Goal: Task Accomplishment & Management: Manage account settings

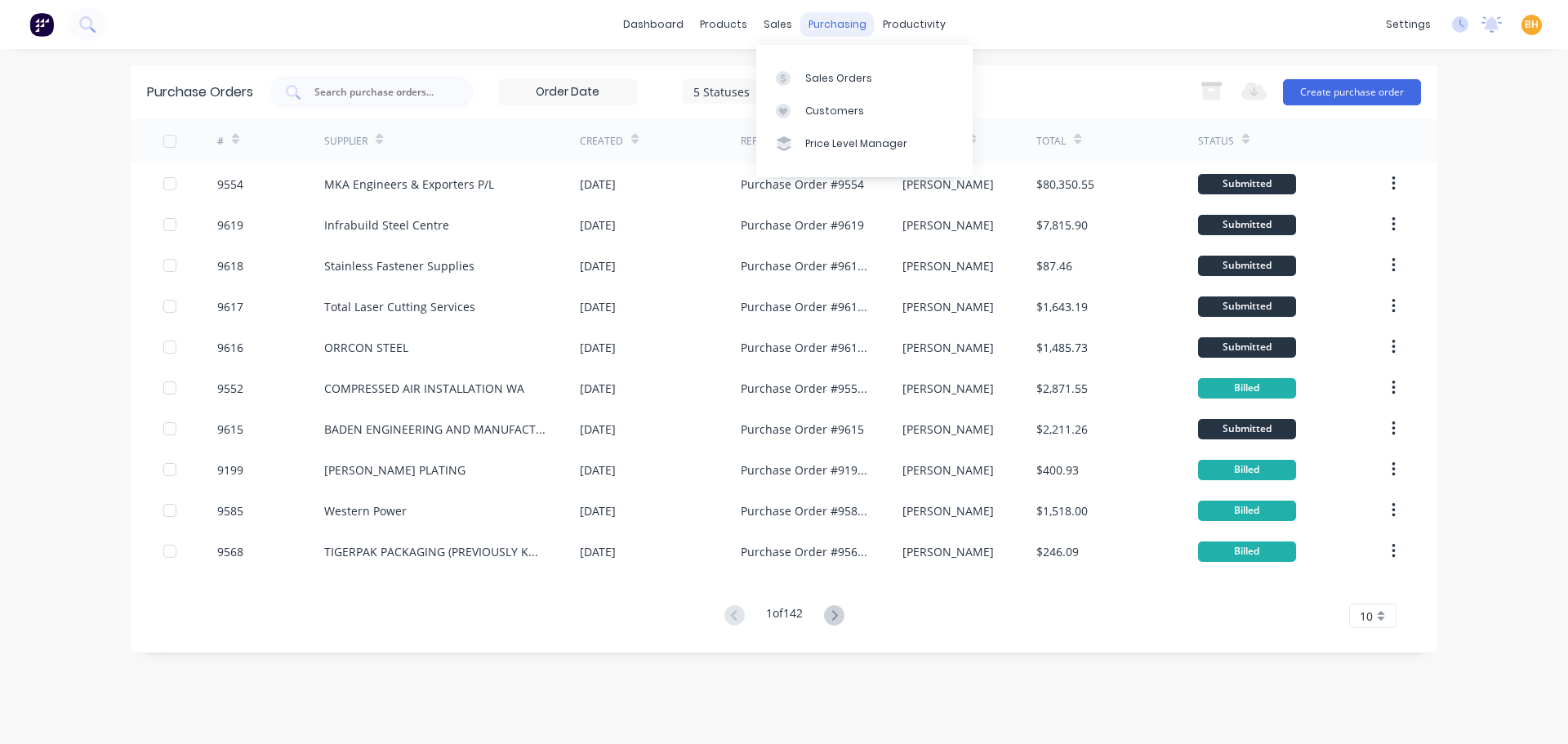
click at [837, 26] on div "purchasing" at bounding box center [838, 24] width 75 height 25
click at [871, 81] on div "Purchase Orders" at bounding box center [890, 78] width 87 height 15
click at [826, 20] on div "purchasing" at bounding box center [838, 24] width 75 height 25
click at [881, 81] on div "Purchase Orders" at bounding box center [890, 78] width 87 height 15
click at [315, 109] on div "Purchase Orders 5 Statuses 5 Statuses Export to Excel (XLSX) Create purchase or…" at bounding box center [784, 92] width 1307 height 53
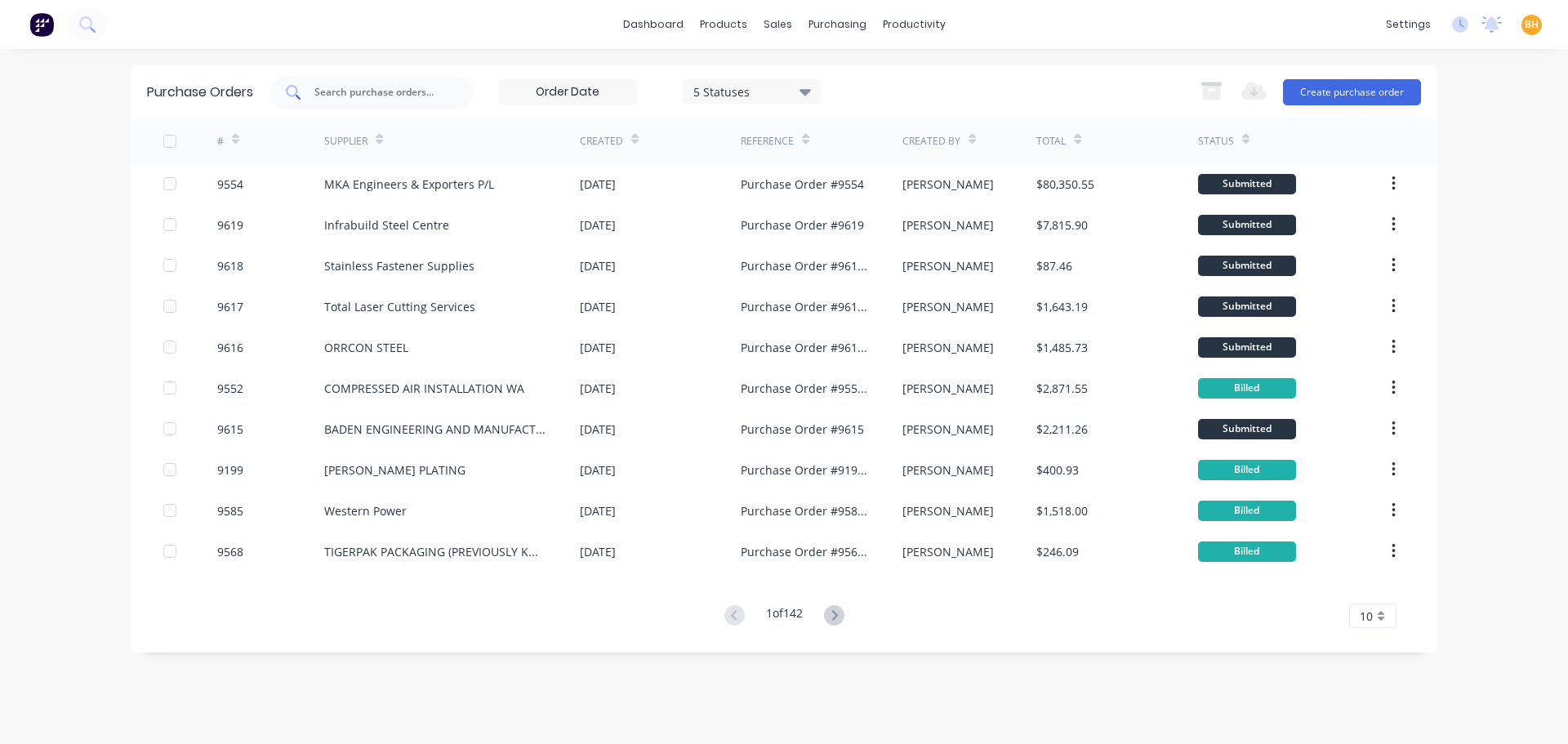
click at [323, 94] on input "text" at bounding box center [381, 92] width 135 height 16
click at [336, 85] on input "text" at bounding box center [381, 92] width 135 height 16
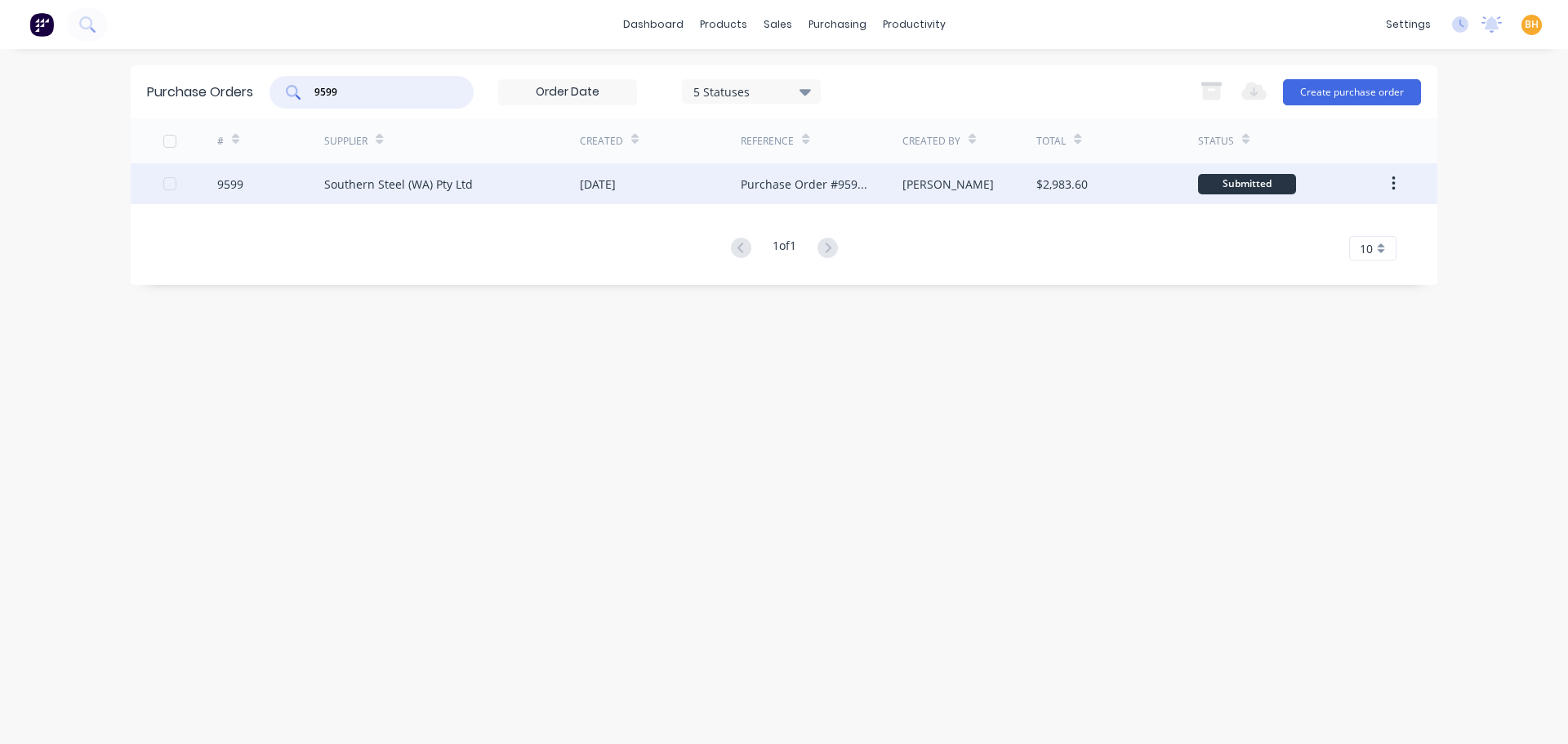
type input "9599"
click at [484, 186] on div "Southern Steel (WA) Pty Ltd" at bounding box center [452, 184] width 255 height 41
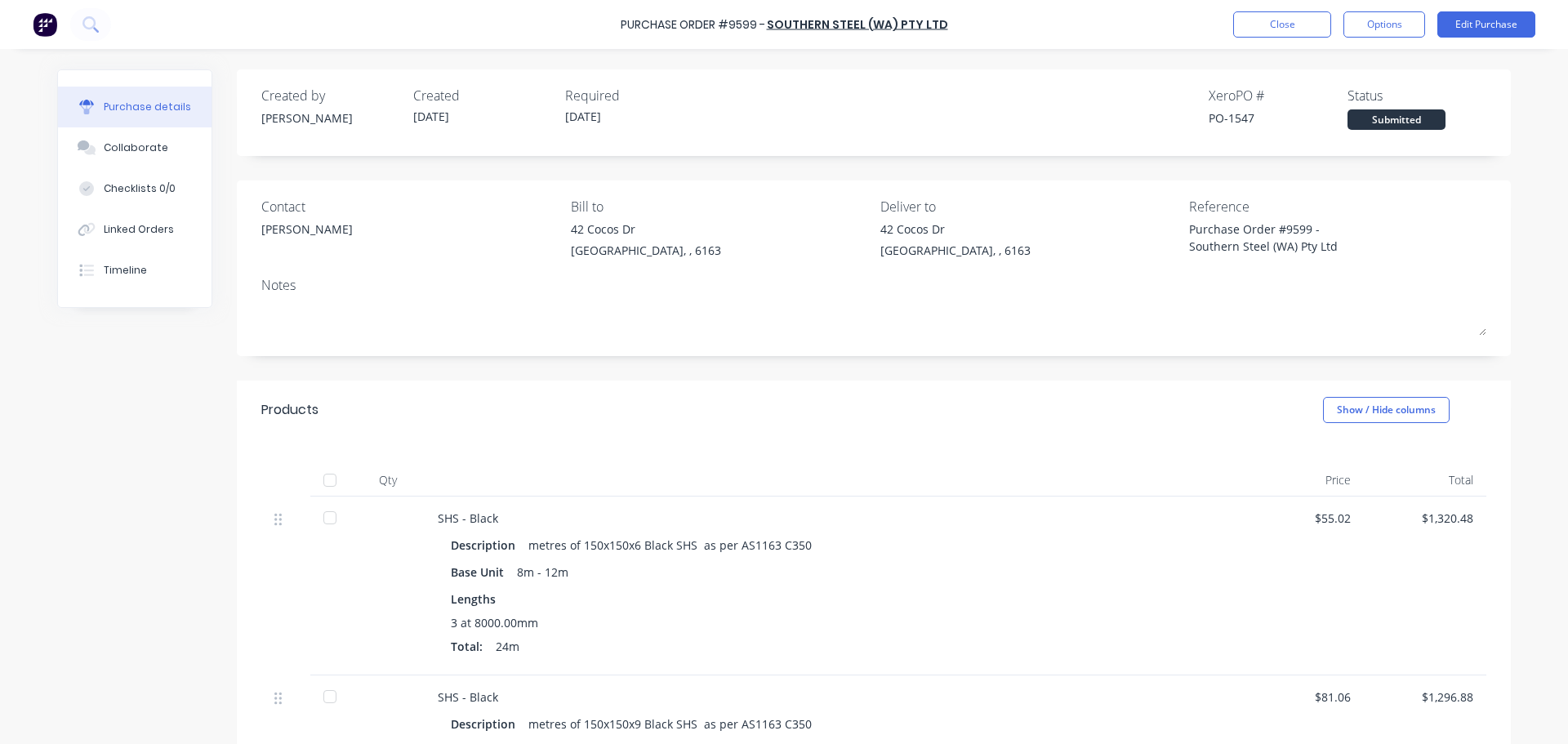
click at [1072, 358] on div "Created by [PERSON_NAME] Created [DATE] Required [DATE] Xero PO # PO-1547 Statu…" at bounding box center [874, 684] width 1274 height 1229
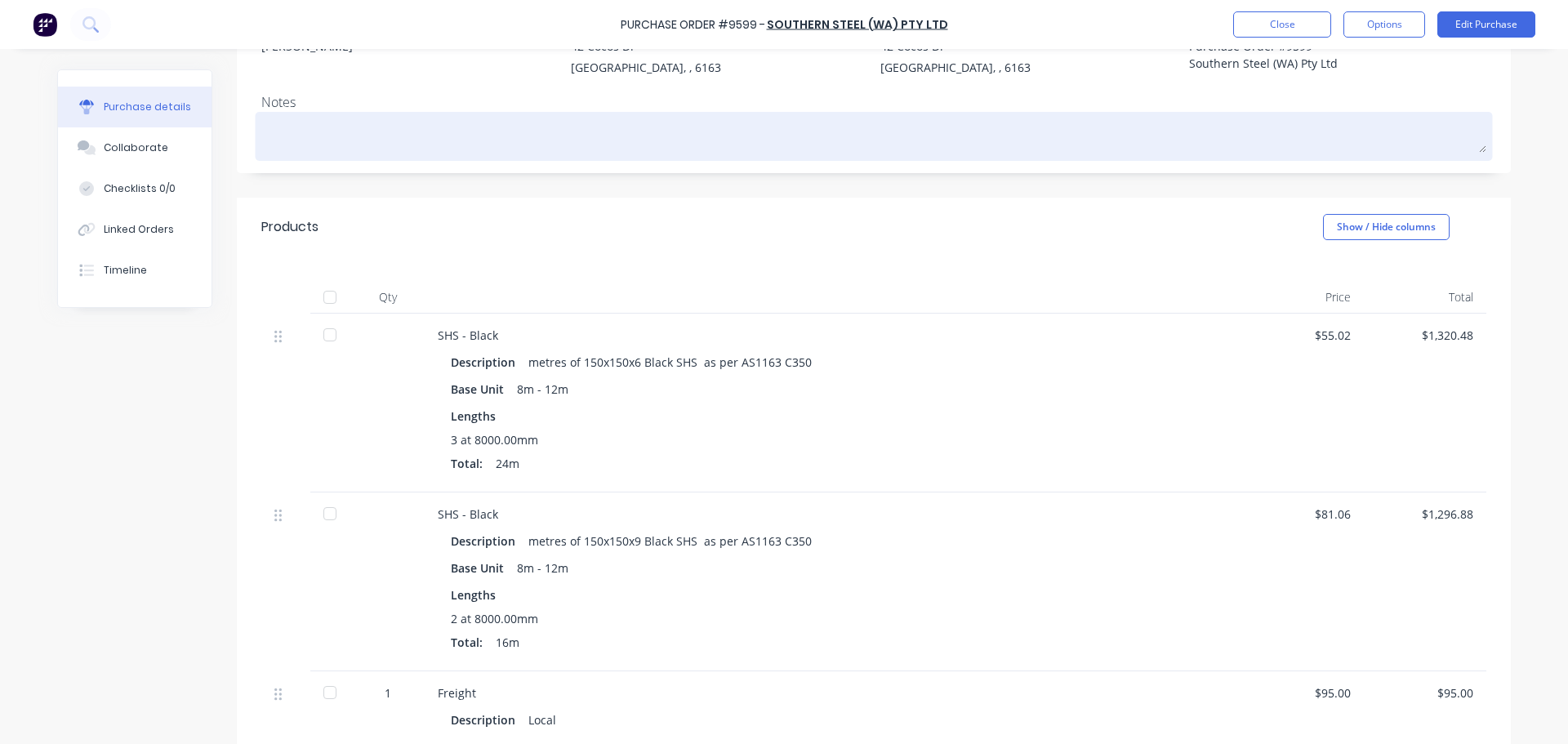
scroll to position [164, 0]
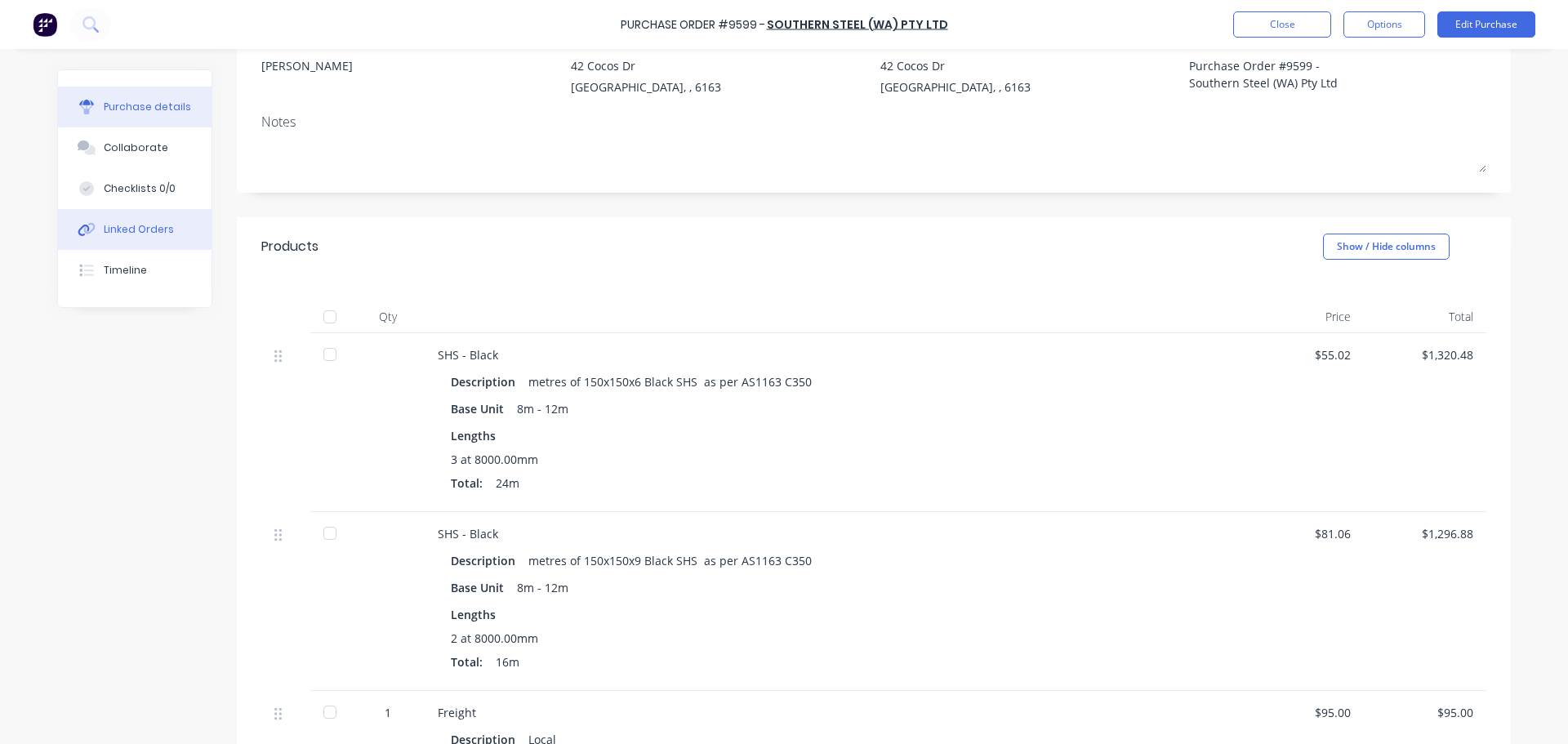
click at [147, 231] on div "Linked Orders" at bounding box center [139, 229] width 70 height 15
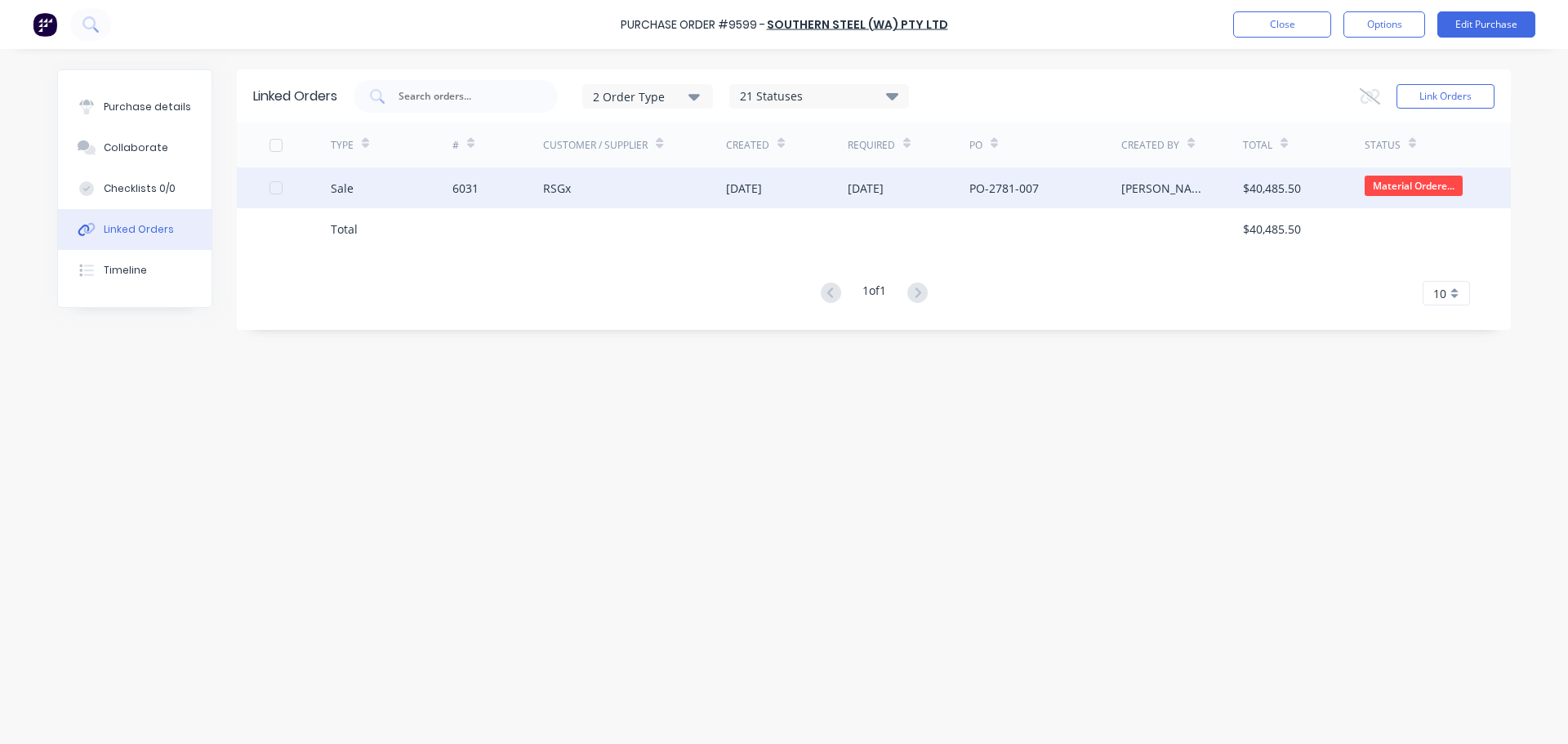
click at [481, 189] on div "6031" at bounding box center [498, 188] width 92 height 41
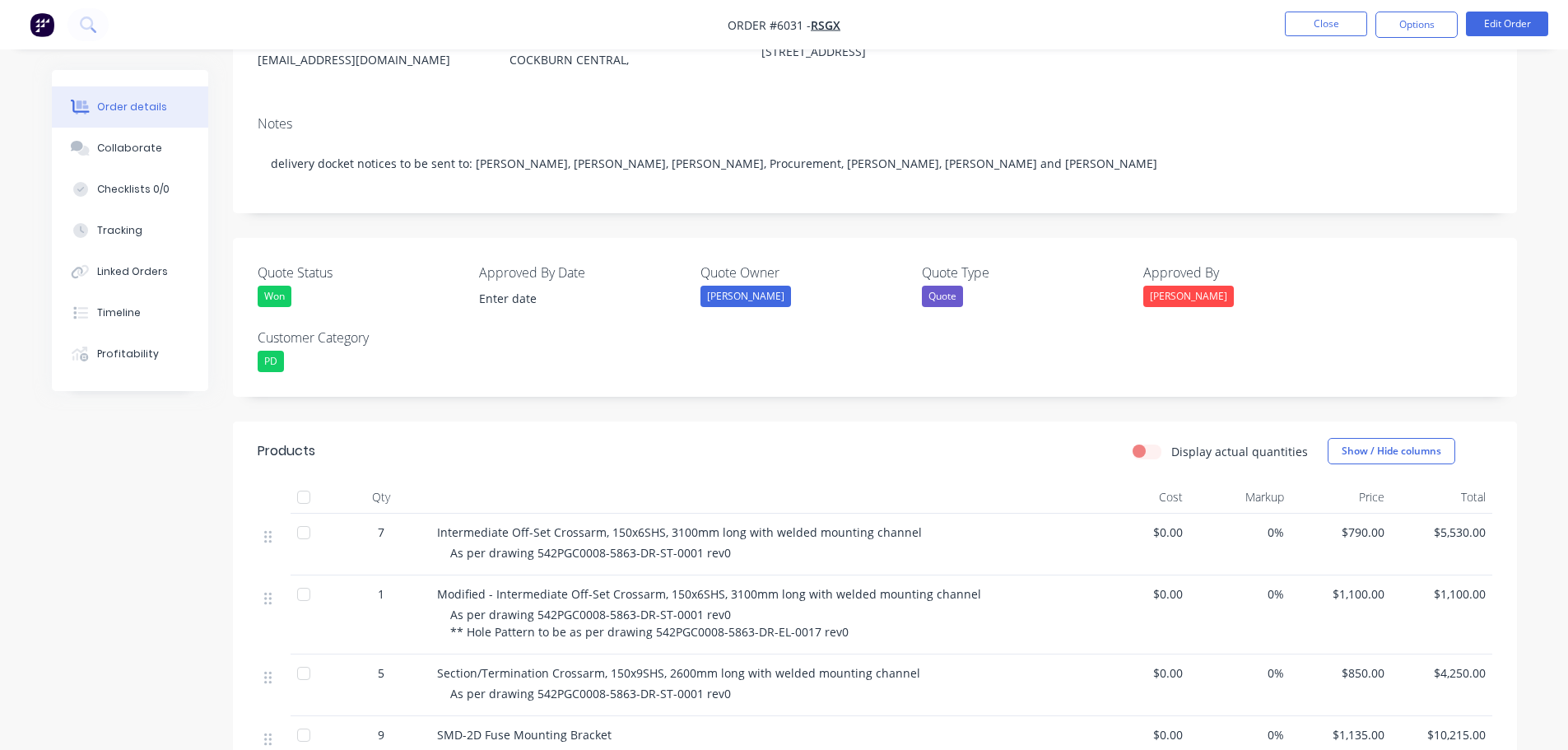
scroll to position [82, 0]
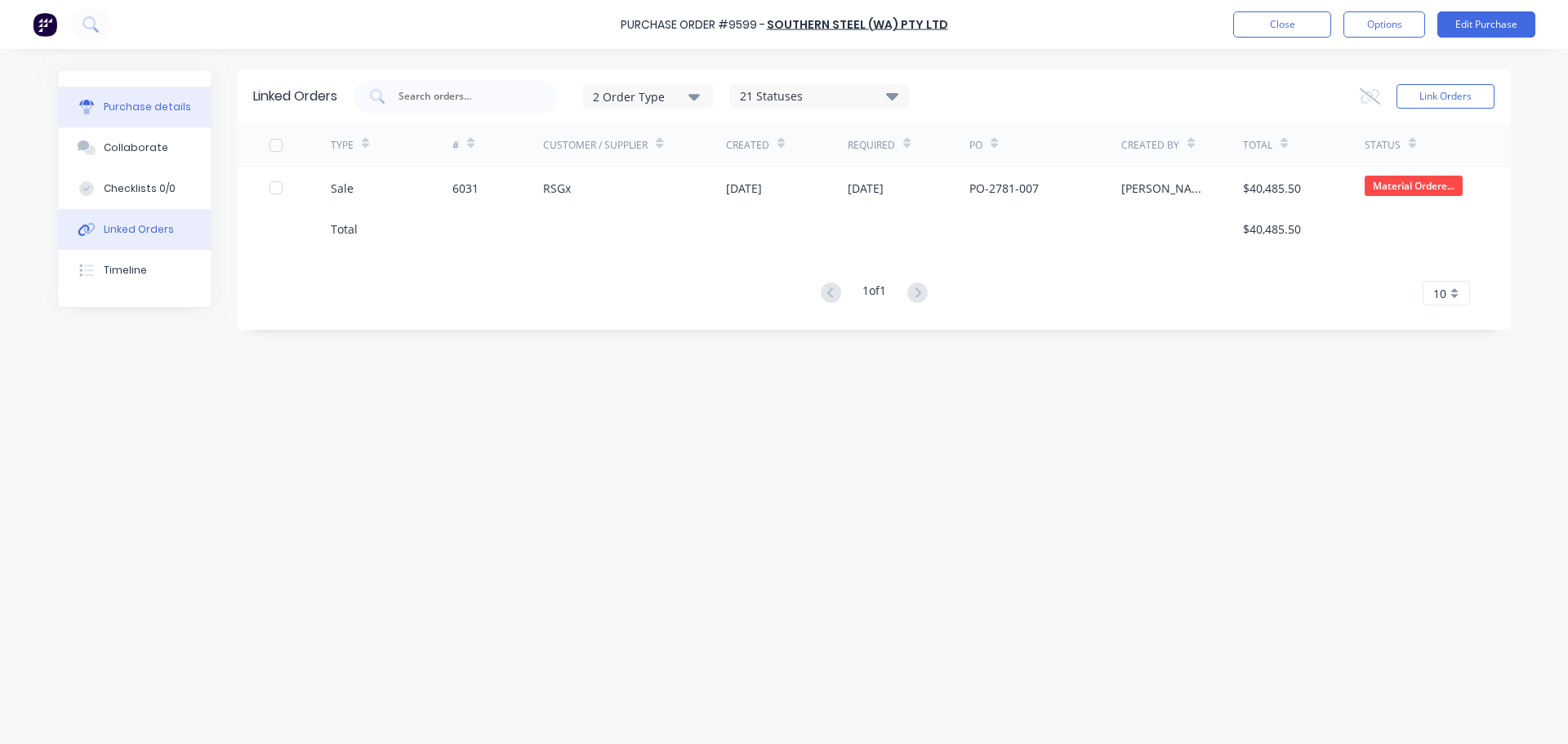
click at [156, 109] on div "Purchase details" at bounding box center [147, 106] width 87 height 15
type textarea "x"
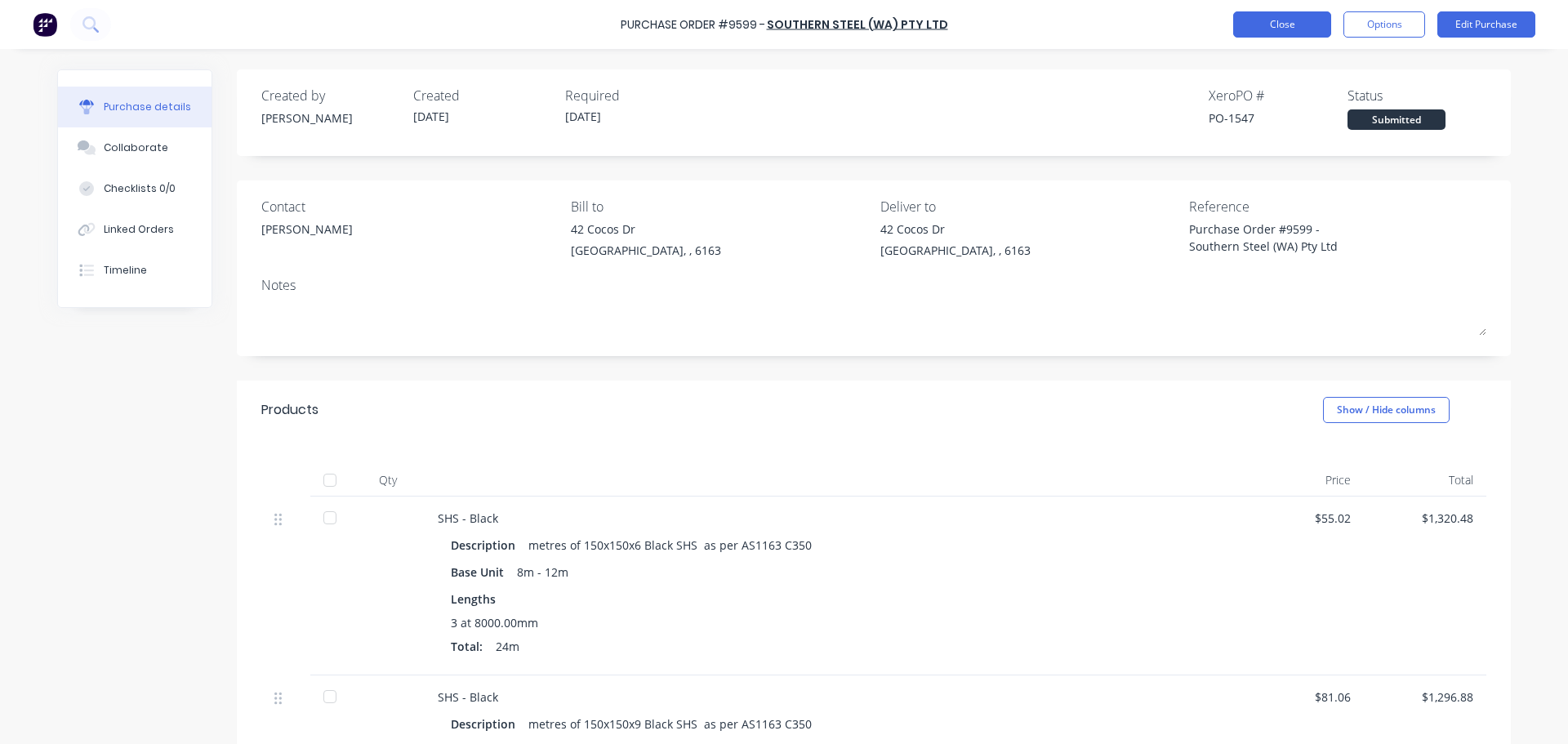
click at [1282, 19] on button "Close" at bounding box center [1282, 24] width 98 height 26
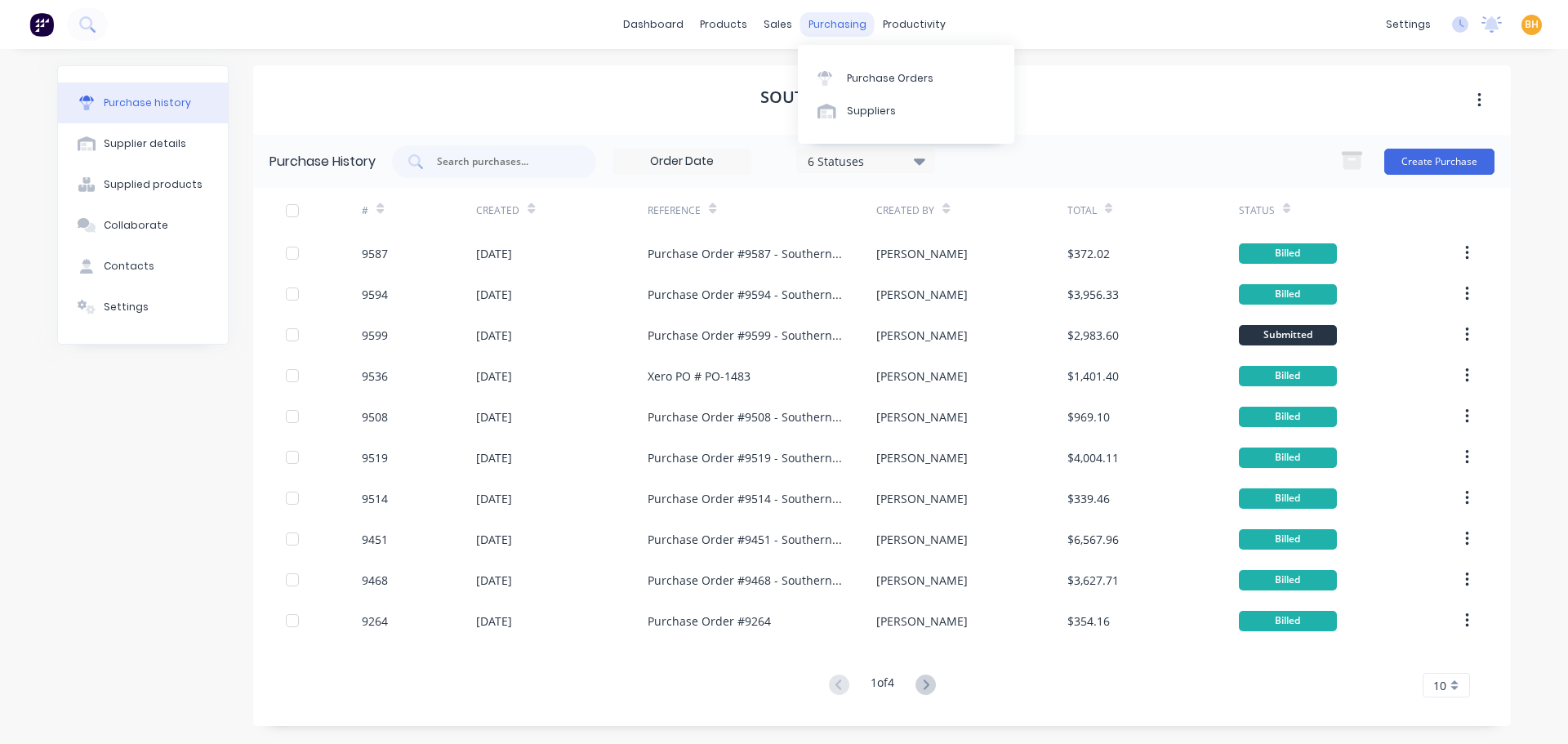
click at [827, 23] on div "purchasing" at bounding box center [838, 24] width 75 height 25
click at [880, 70] on link "Purchase Orders" at bounding box center [906, 77] width 216 height 33
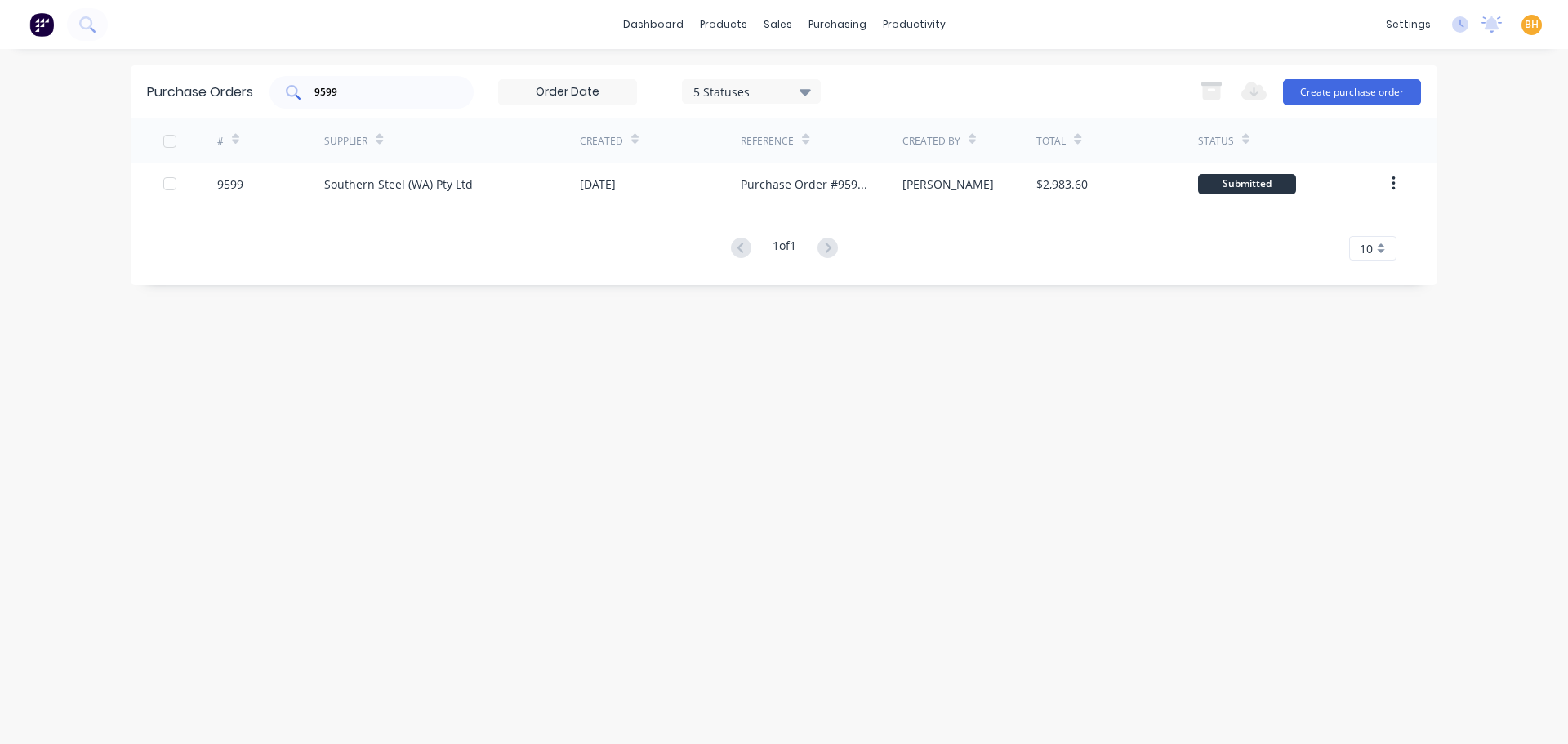
click at [354, 87] on input "9599" at bounding box center [381, 92] width 135 height 16
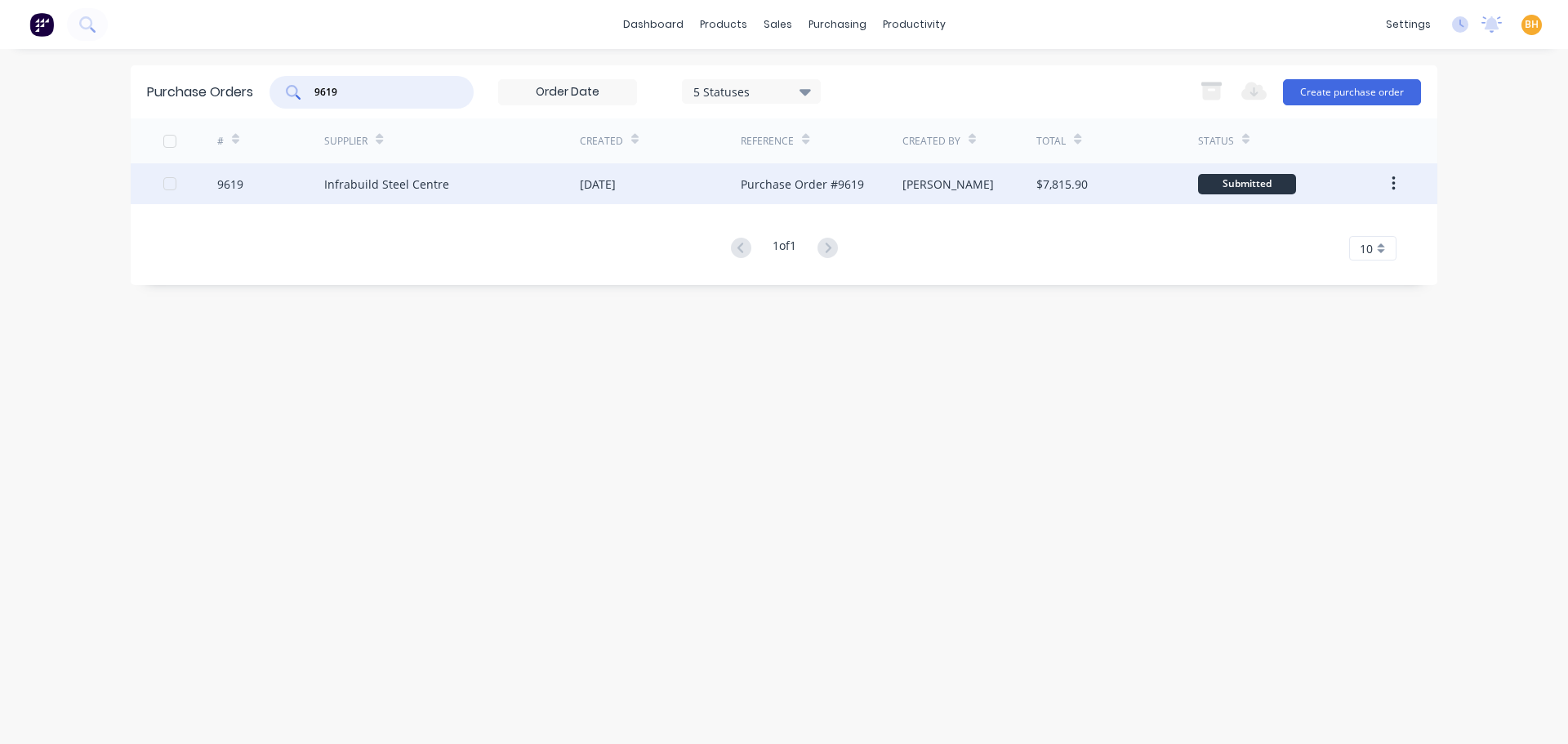
type input "9619"
click at [395, 186] on div "Infrabuild Steel Centre" at bounding box center [387, 184] width 125 height 17
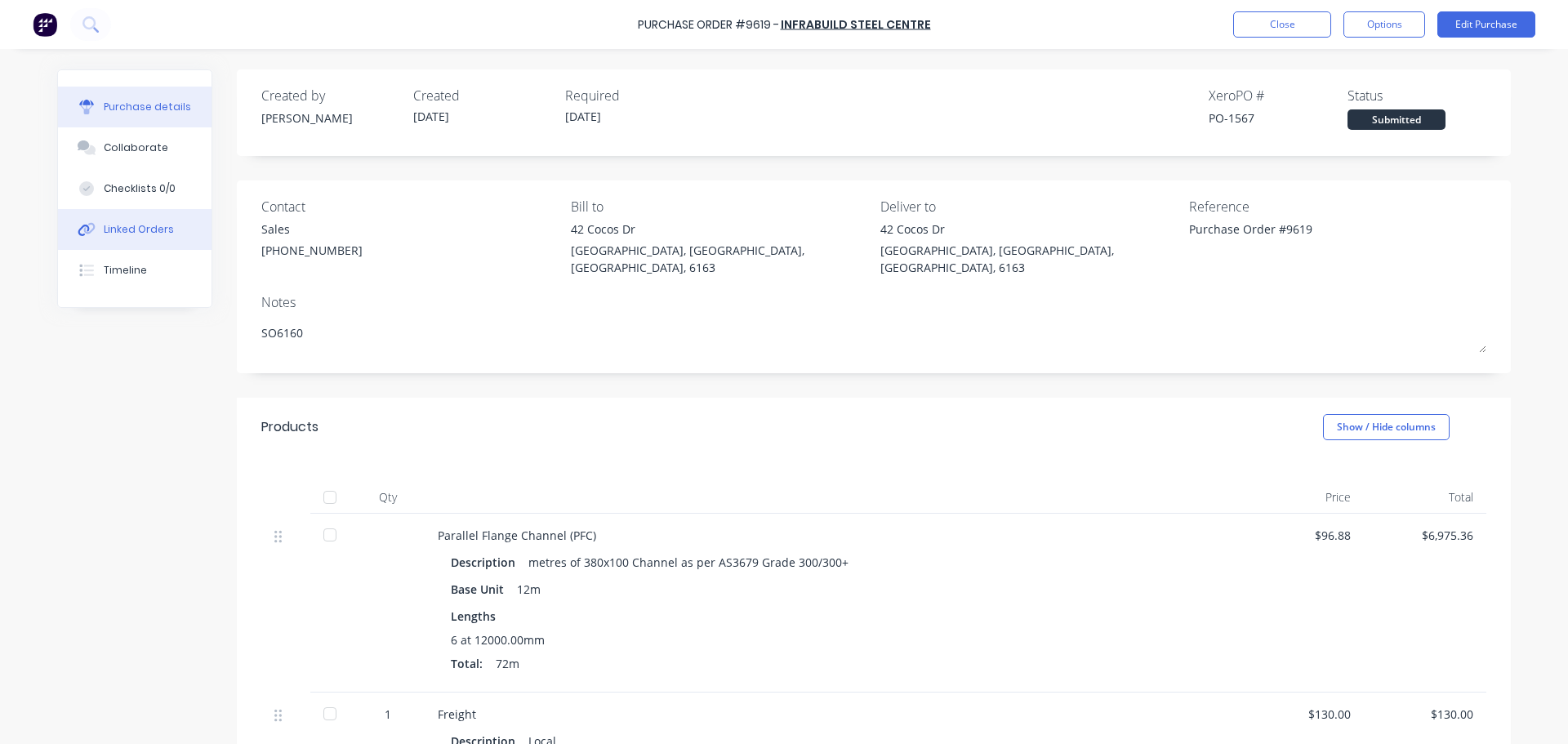
click at [138, 231] on div "Linked Orders" at bounding box center [139, 229] width 70 height 15
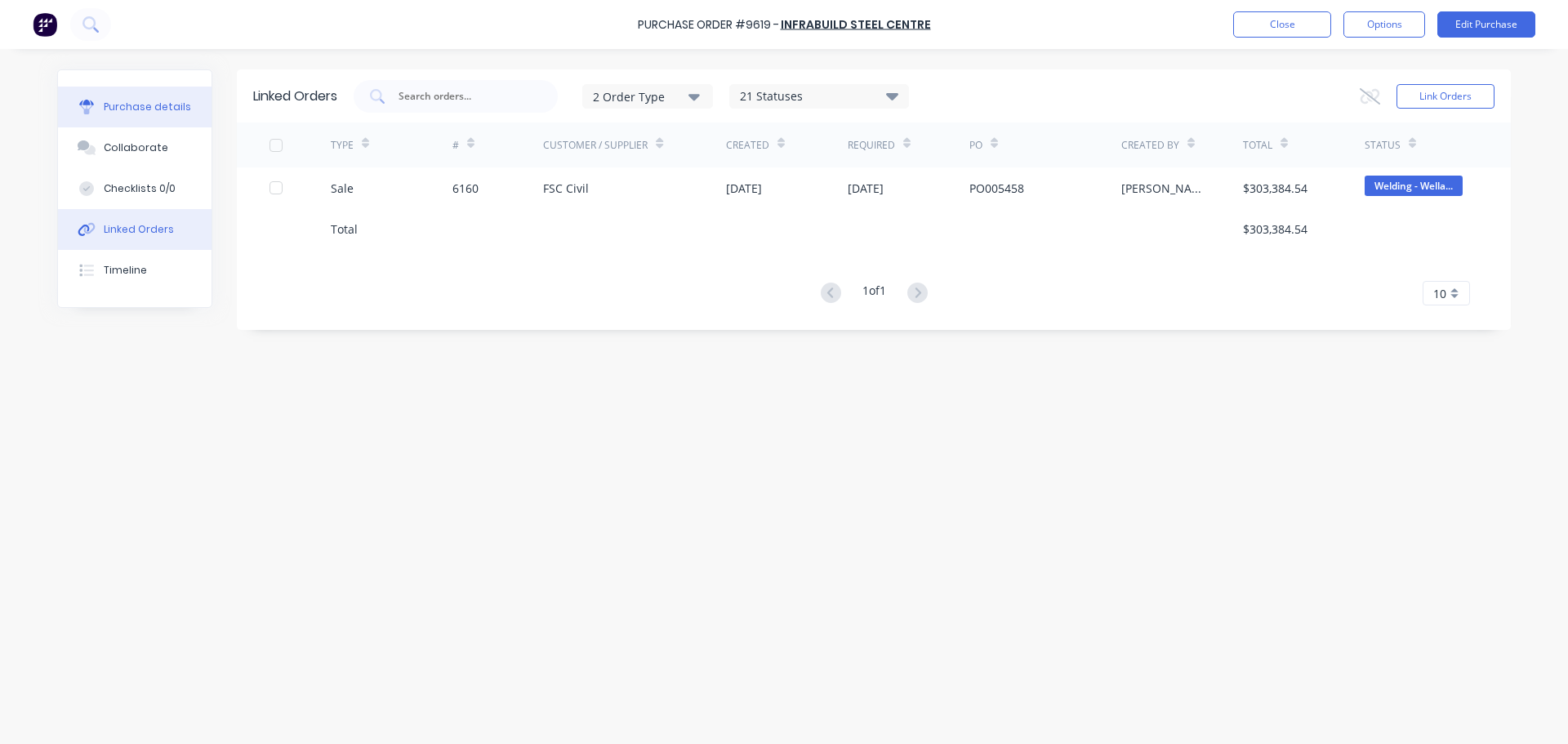
click at [134, 107] on div "Purchase details" at bounding box center [147, 106] width 87 height 15
type textarea "x"
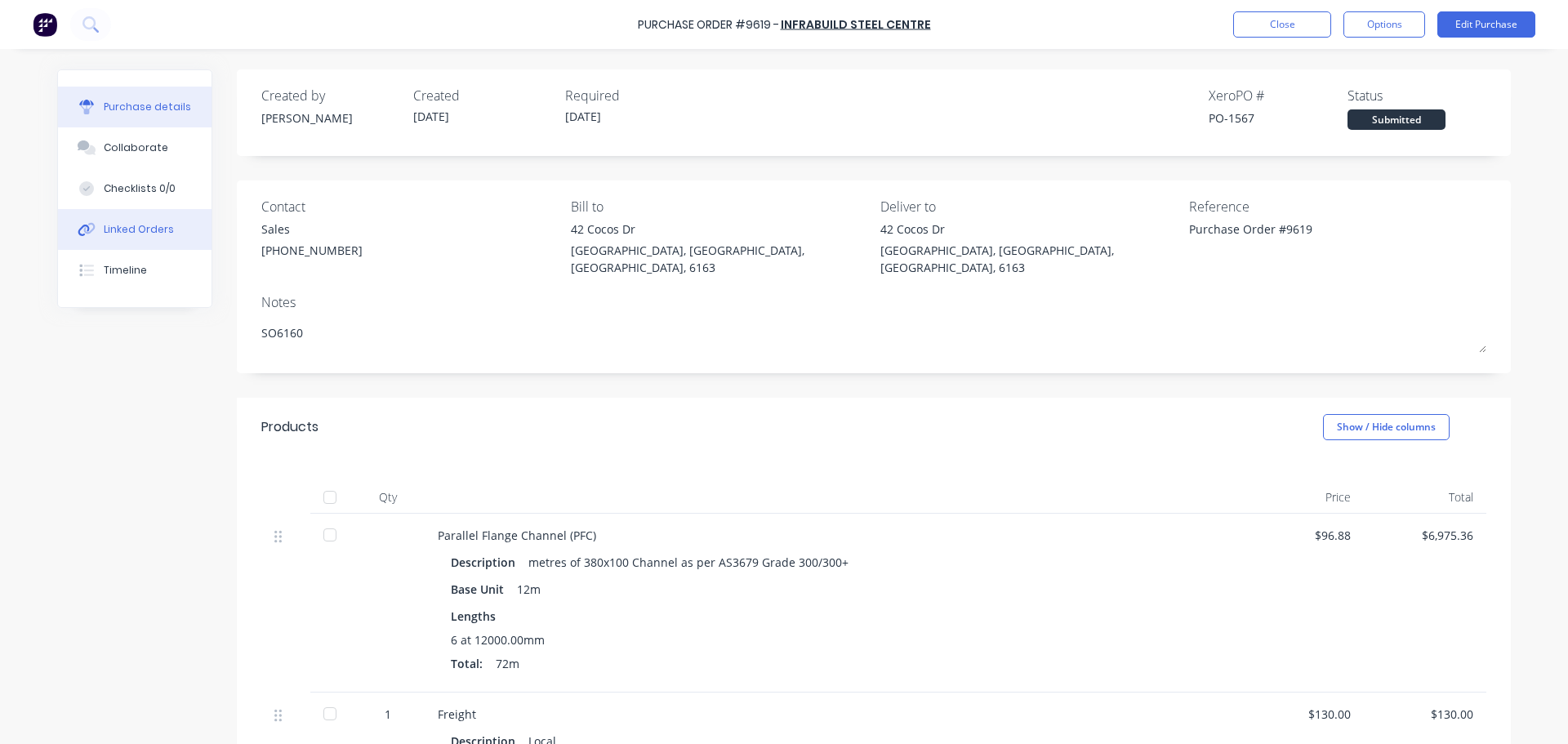
drag, startPoint x: 130, startPoint y: 239, endPoint x: 146, endPoint y: 235, distance: 16.5
click at [130, 240] on button "Linked Orders" at bounding box center [135, 230] width 153 height 41
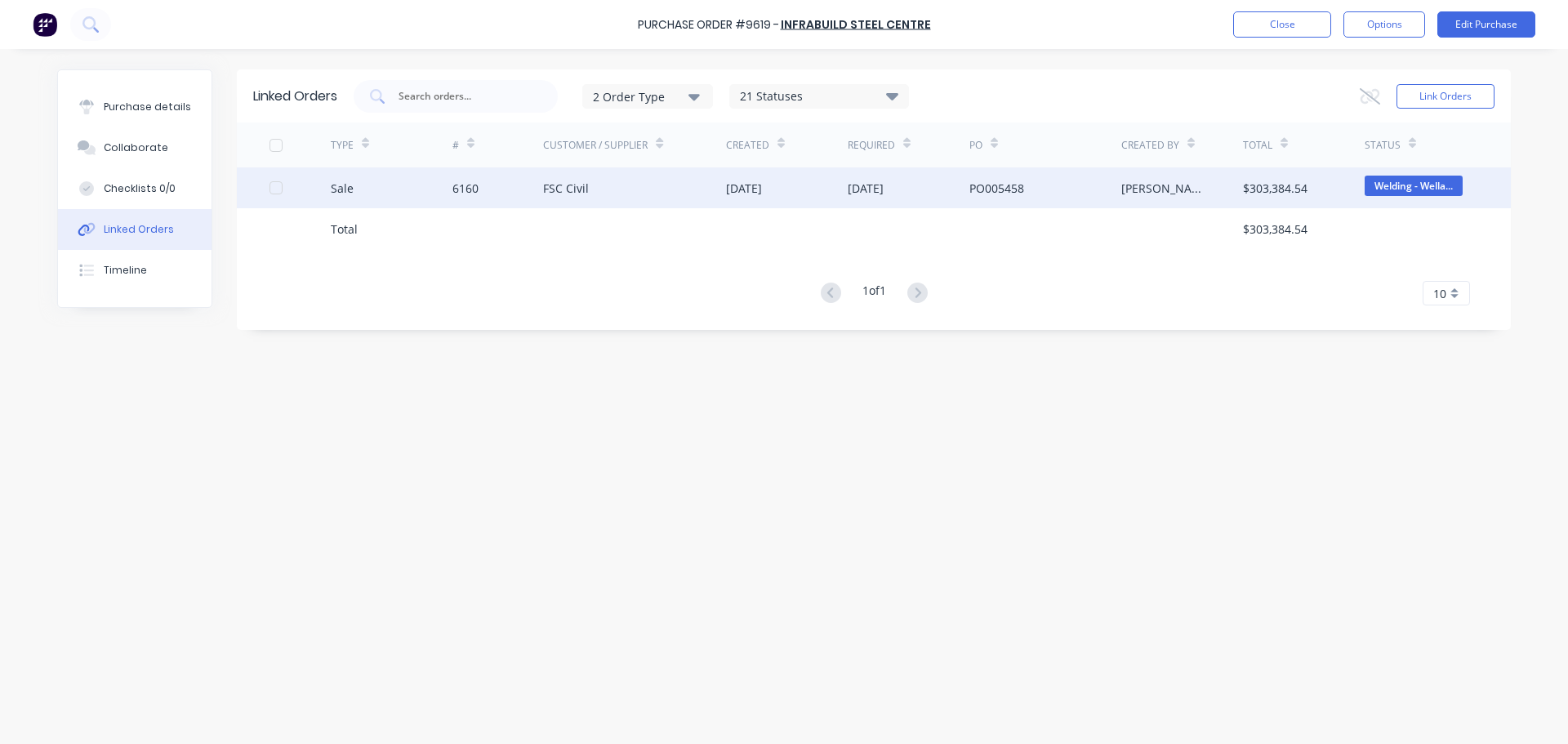
click at [559, 195] on div "FSC Civil" at bounding box center [565, 189] width 45 height 17
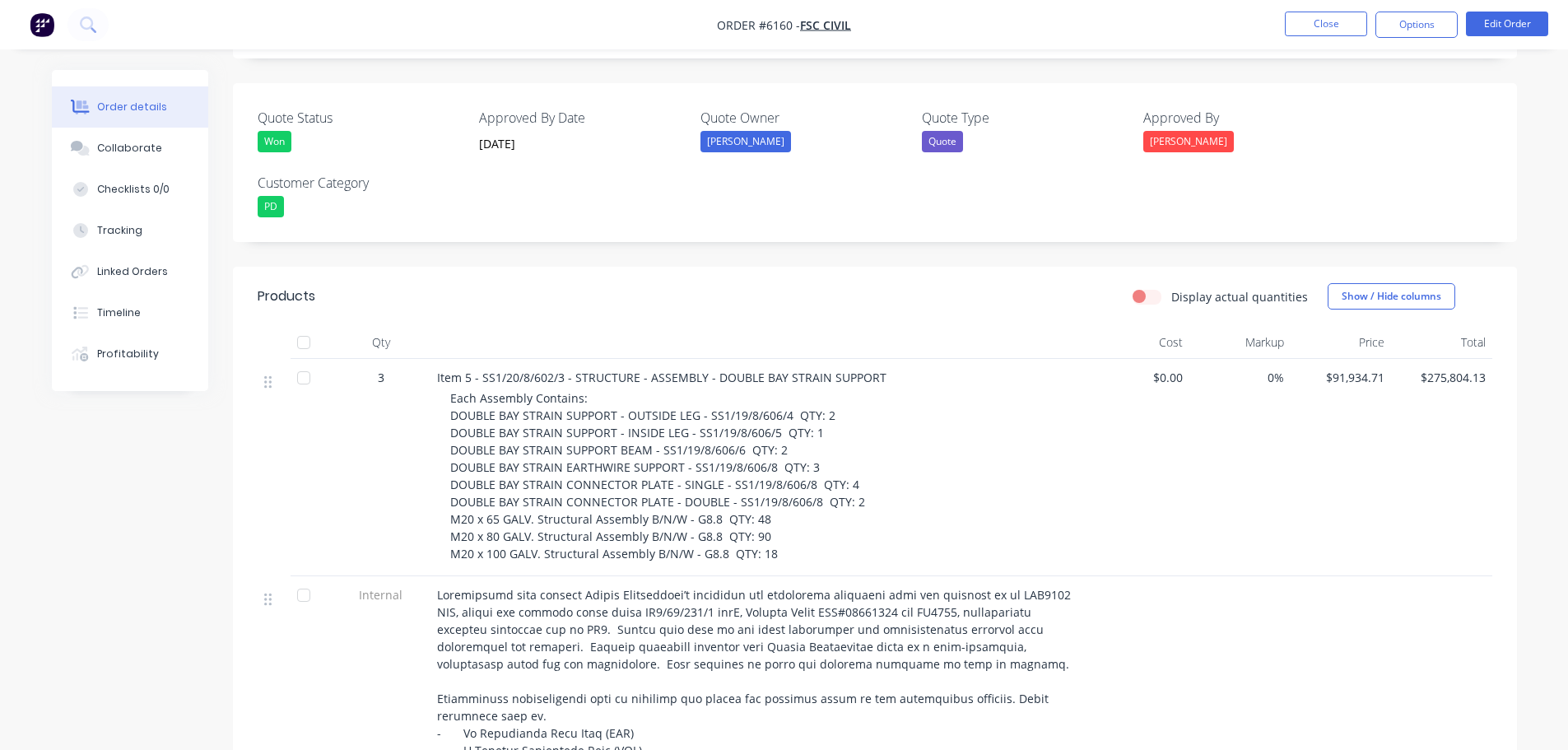
scroll to position [411, 0]
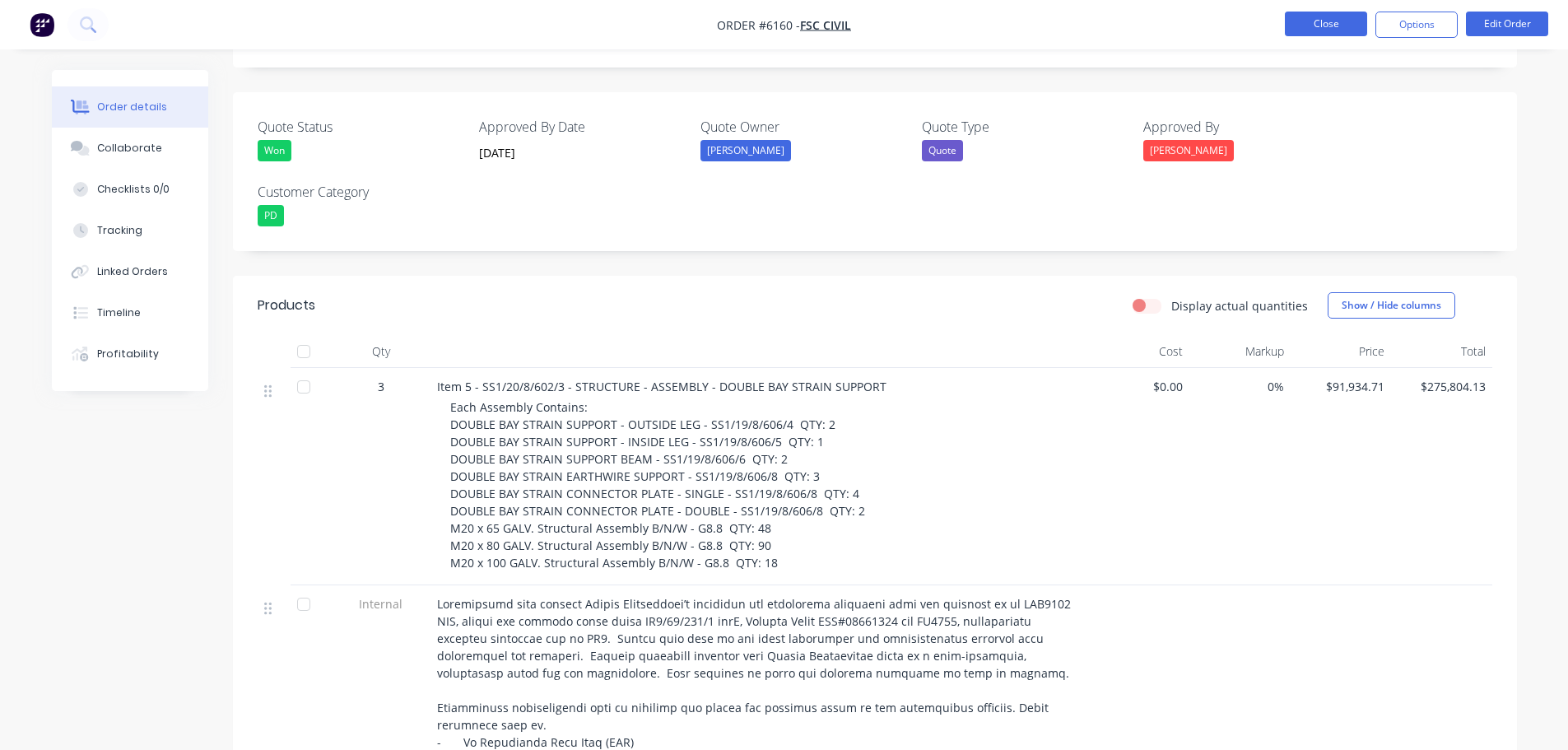
click at [1333, 32] on button "Close" at bounding box center [1325, 23] width 82 height 25
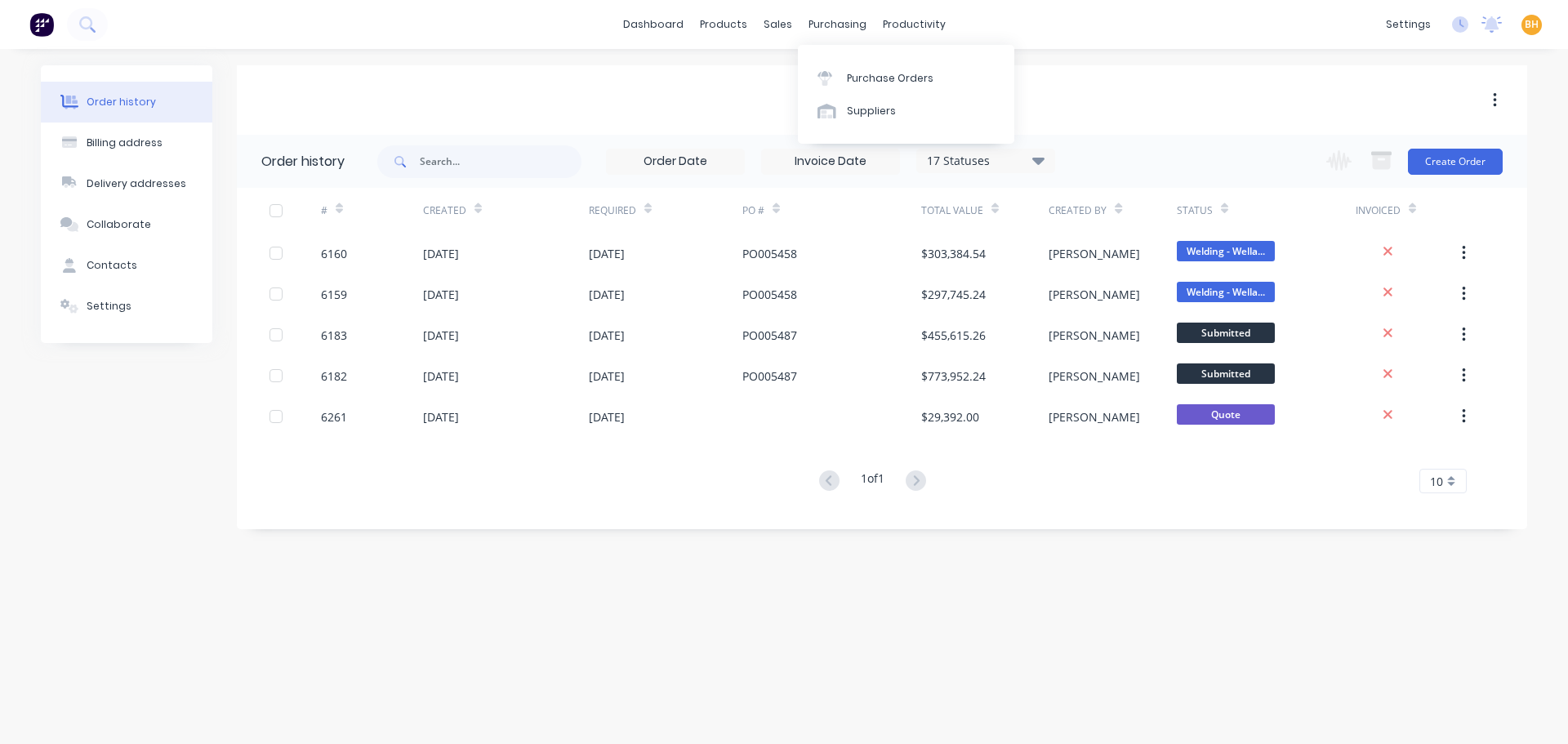
drag, startPoint x: 829, startPoint y: 19, endPoint x: 852, endPoint y: 41, distance: 31.8
click at [829, 19] on div "purchasing" at bounding box center [838, 24] width 75 height 25
click at [867, 63] on link "Purchase Orders" at bounding box center [906, 77] width 216 height 33
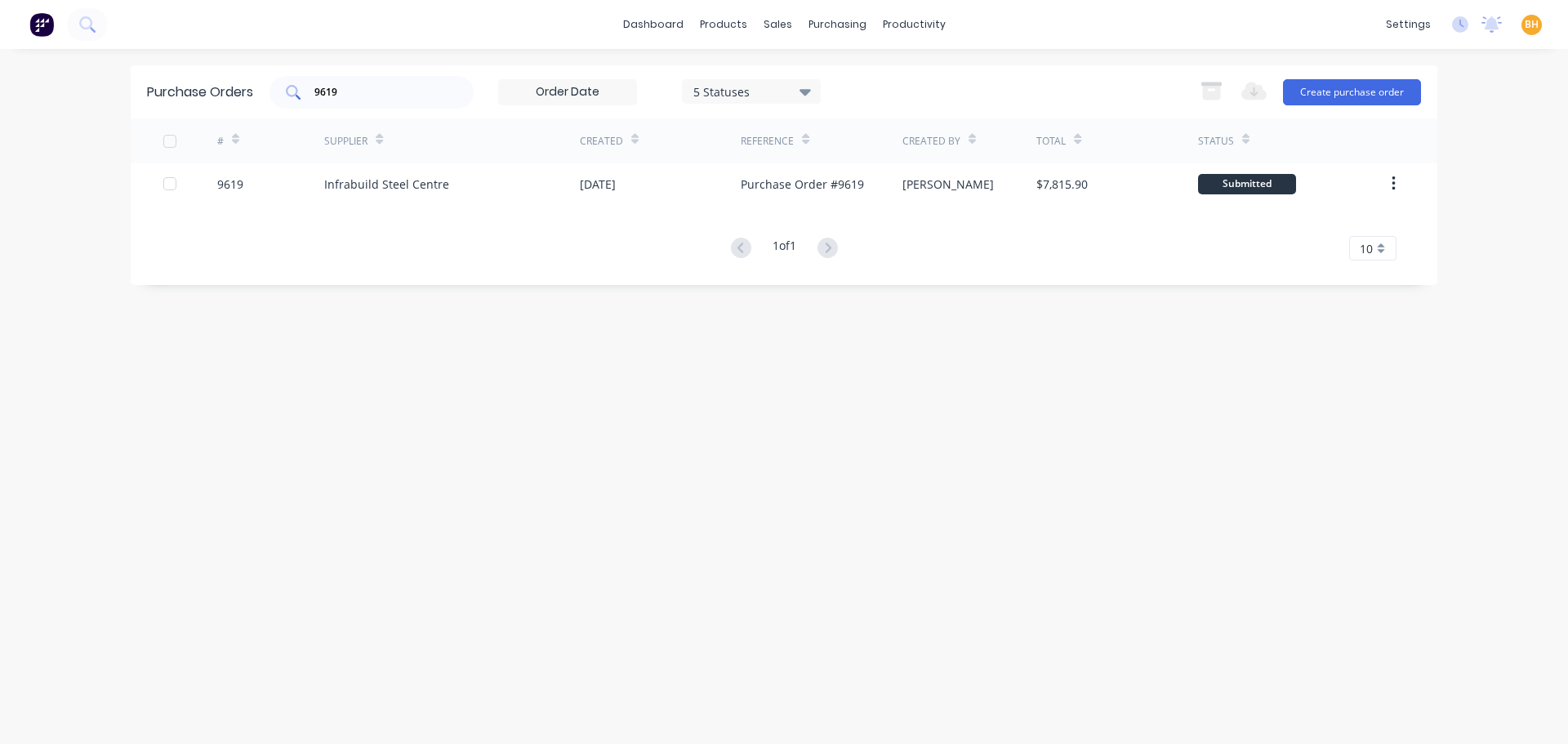
click at [393, 98] on input "9619" at bounding box center [381, 92] width 135 height 16
type input "9"
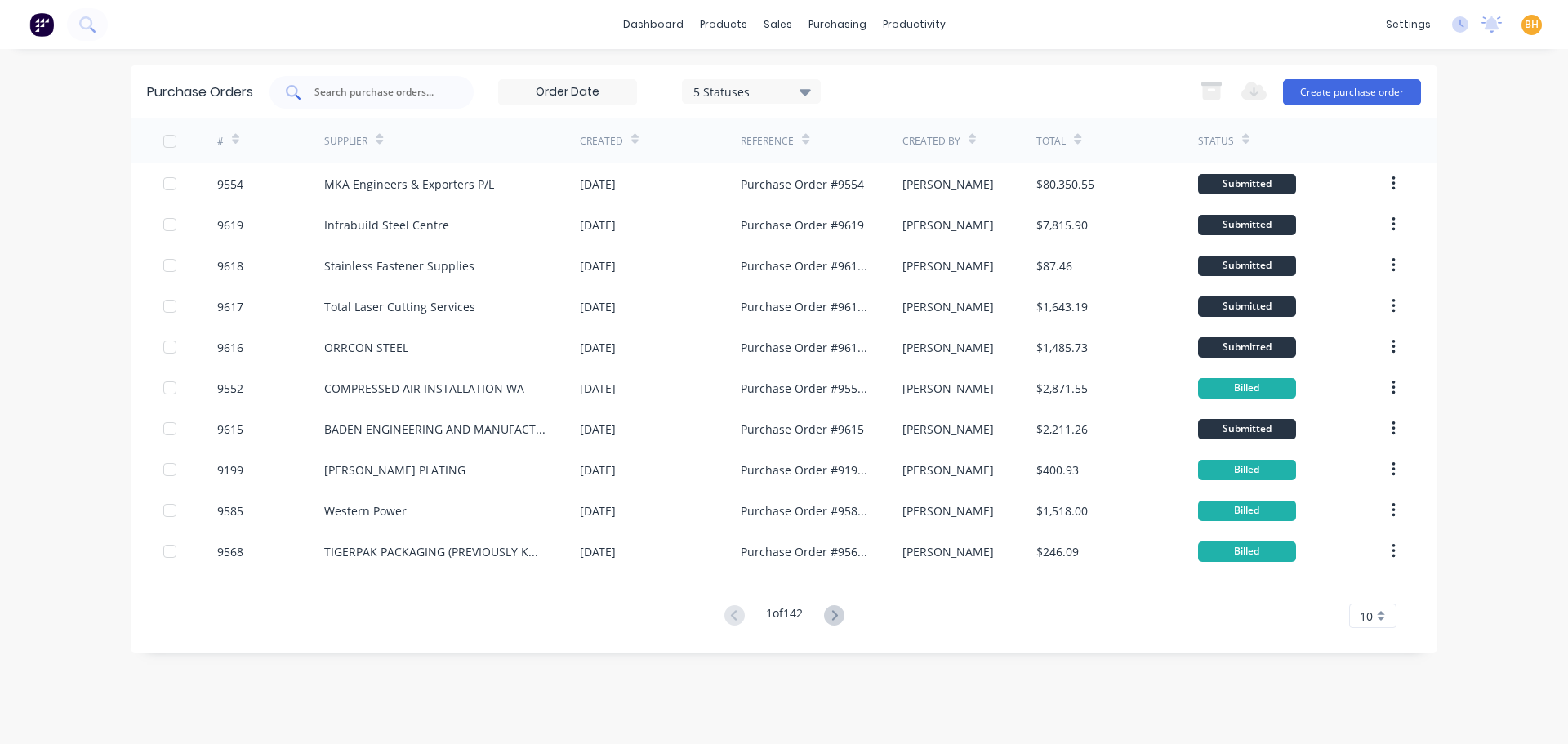
click at [405, 86] on input "text" at bounding box center [381, 92] width 135 height 16
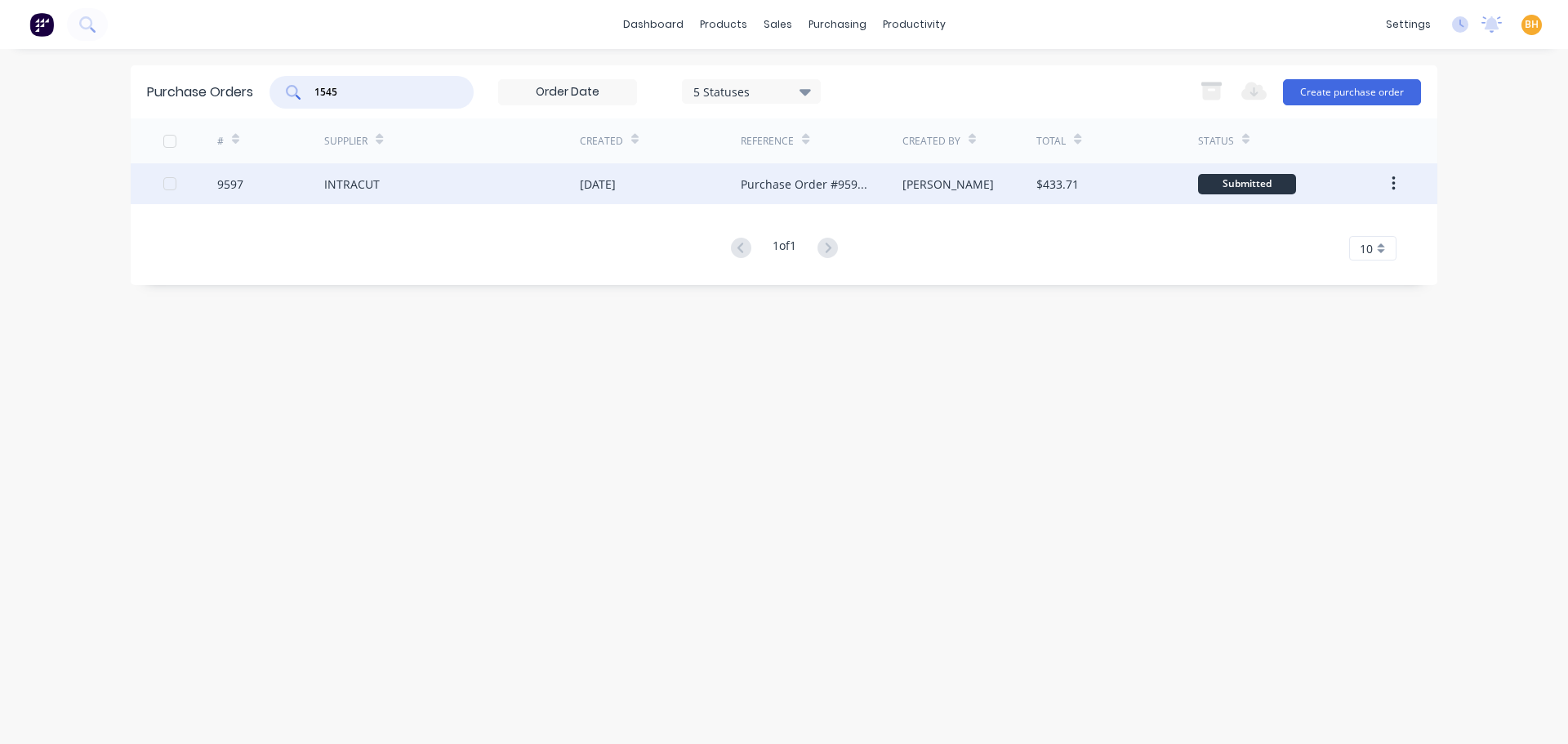
type input "1545"
click at [363, 192] on div "INTRACUT" at bounding box center [452, 184] width 255 height 41
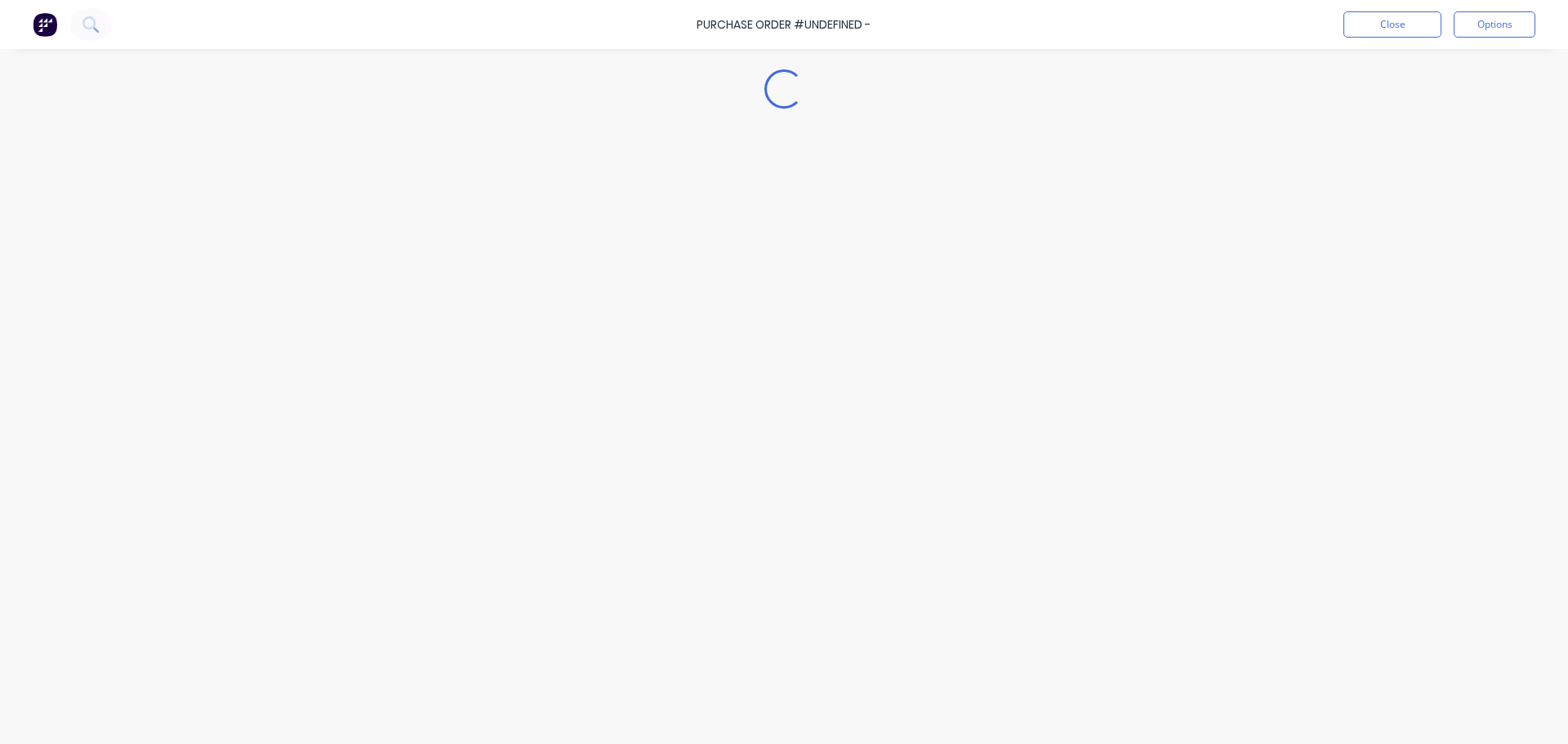
type textarea "x"
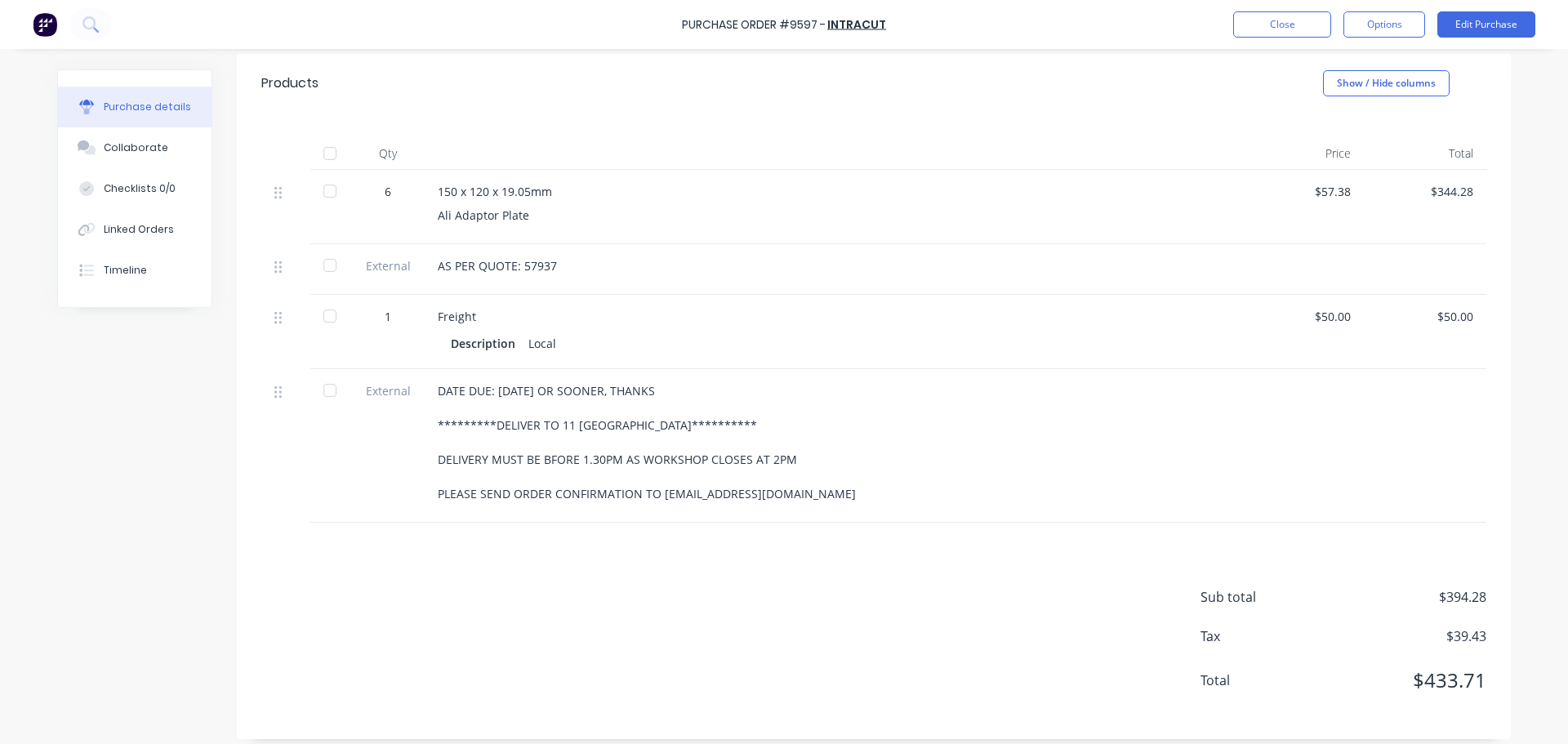
scroll to position [245, 0]
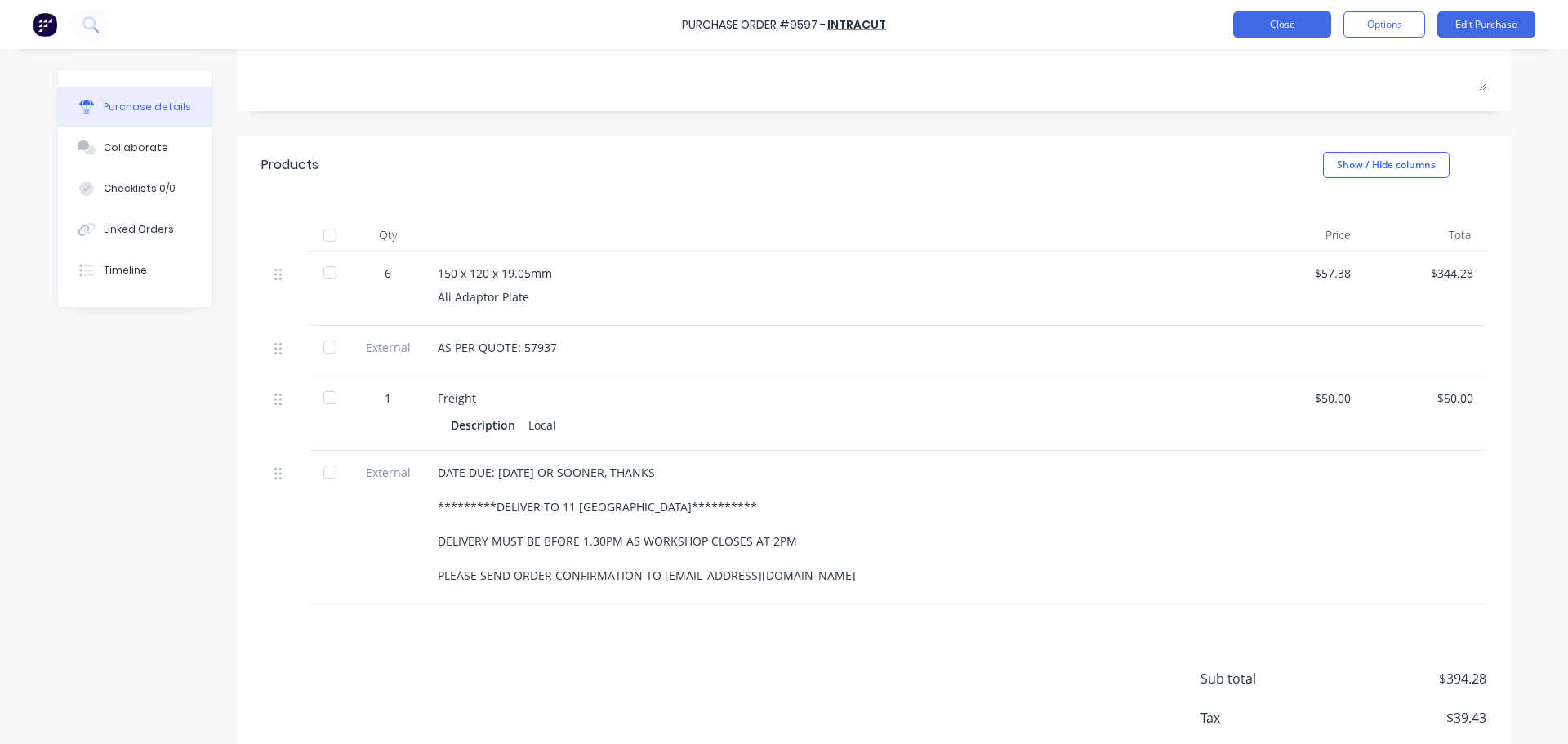
click at [1249, 12] on button "Close" at bounding box center [1282, 24] width 98 height 26
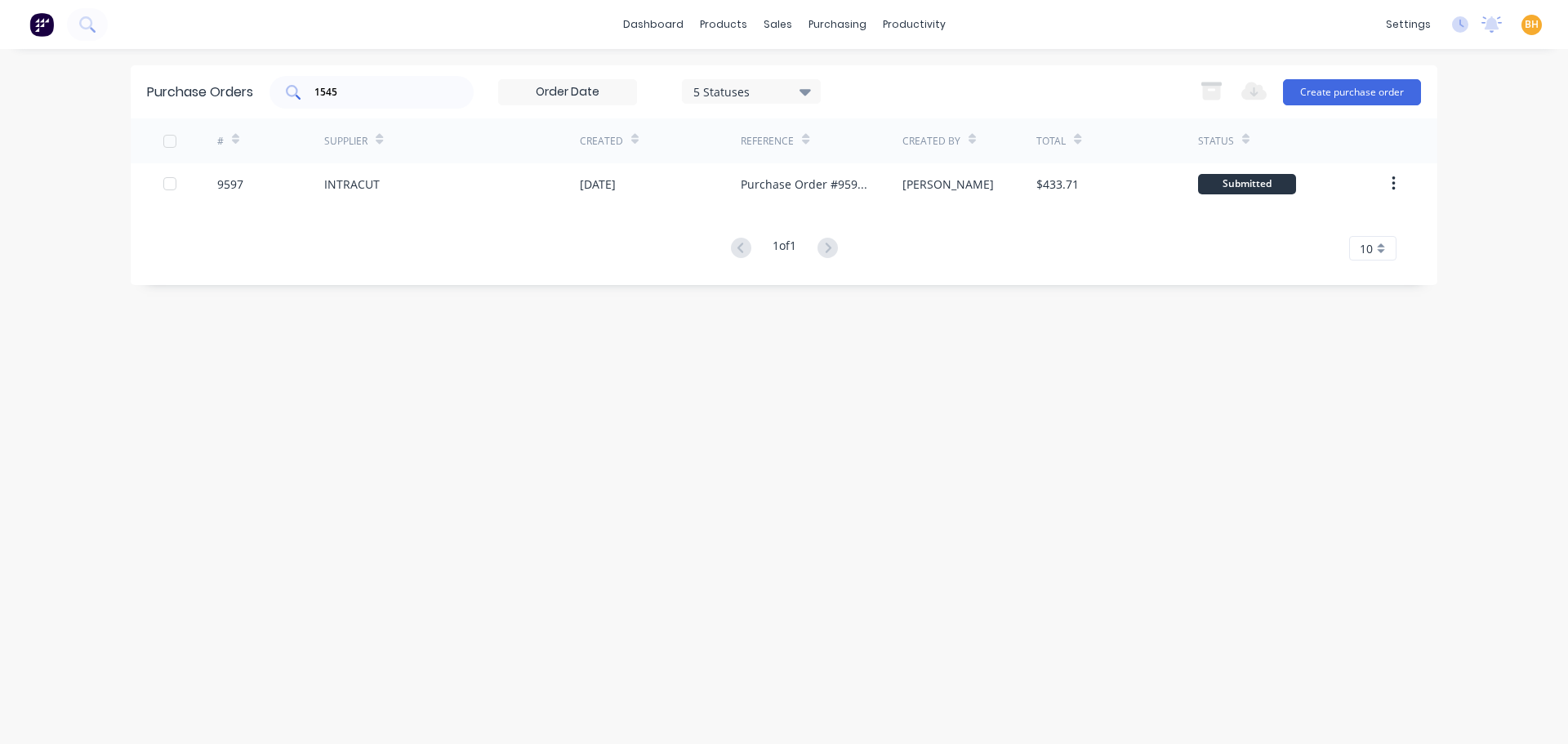
click at [353, 92] on input "1545" at bounding box center [381, 92] width 135 height 16
type input "1"
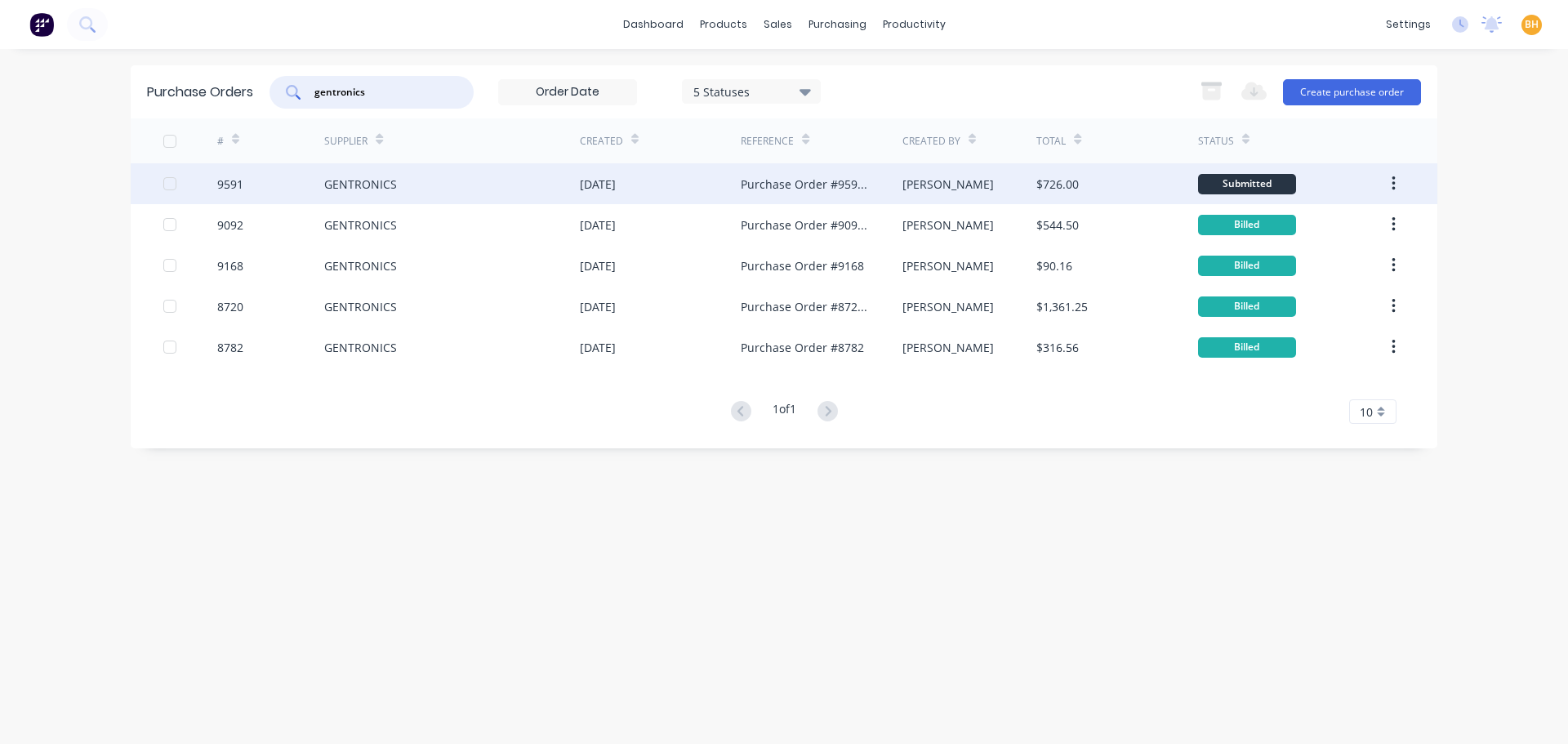
type input "gentronics"
click at [358, 195] on div "GENTRONICS" at bounding box center [452, 184] width 255 height 41
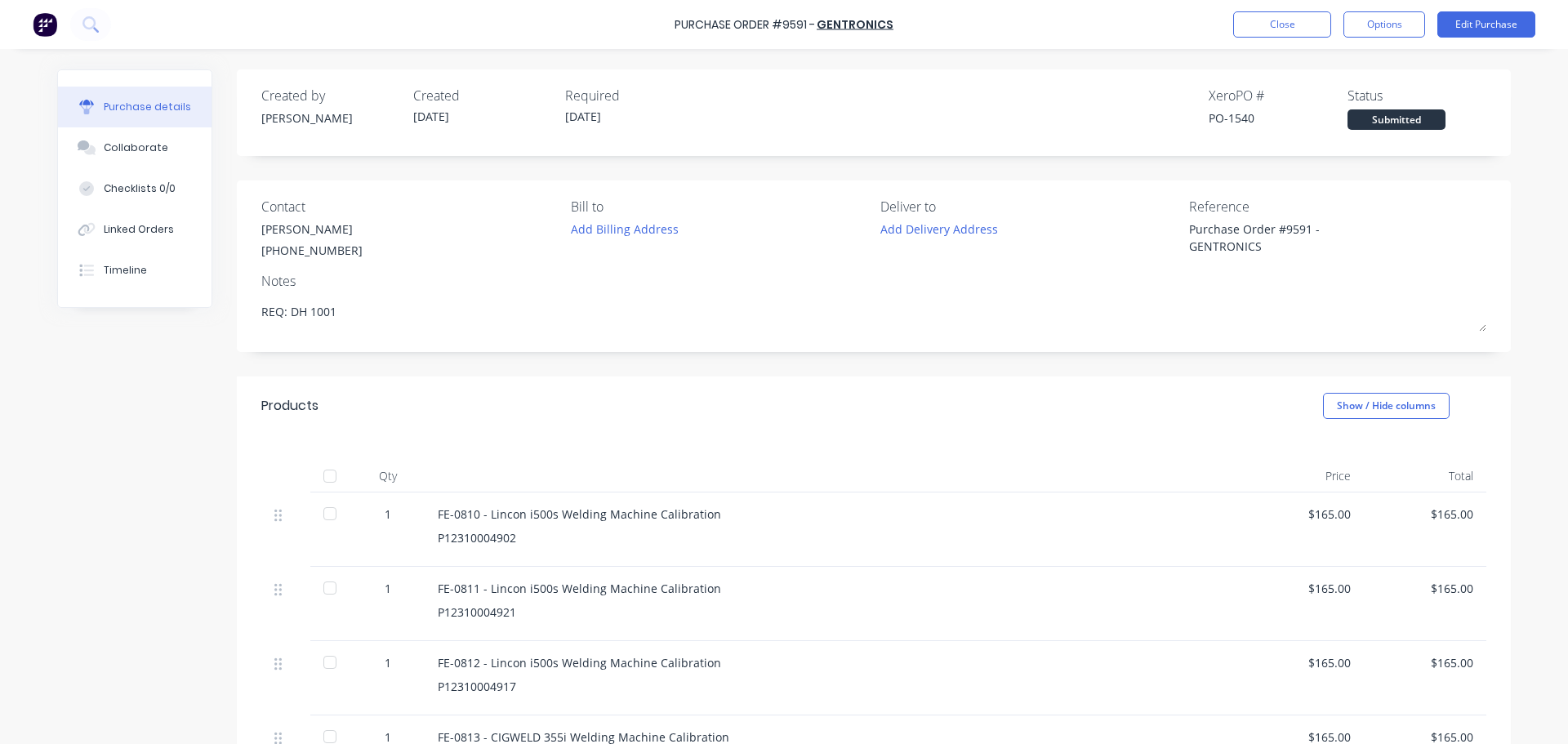
type textarea "x"
click at [1293, 15] on button "Close" at bounding box center [1282, 24] width 98 height 26
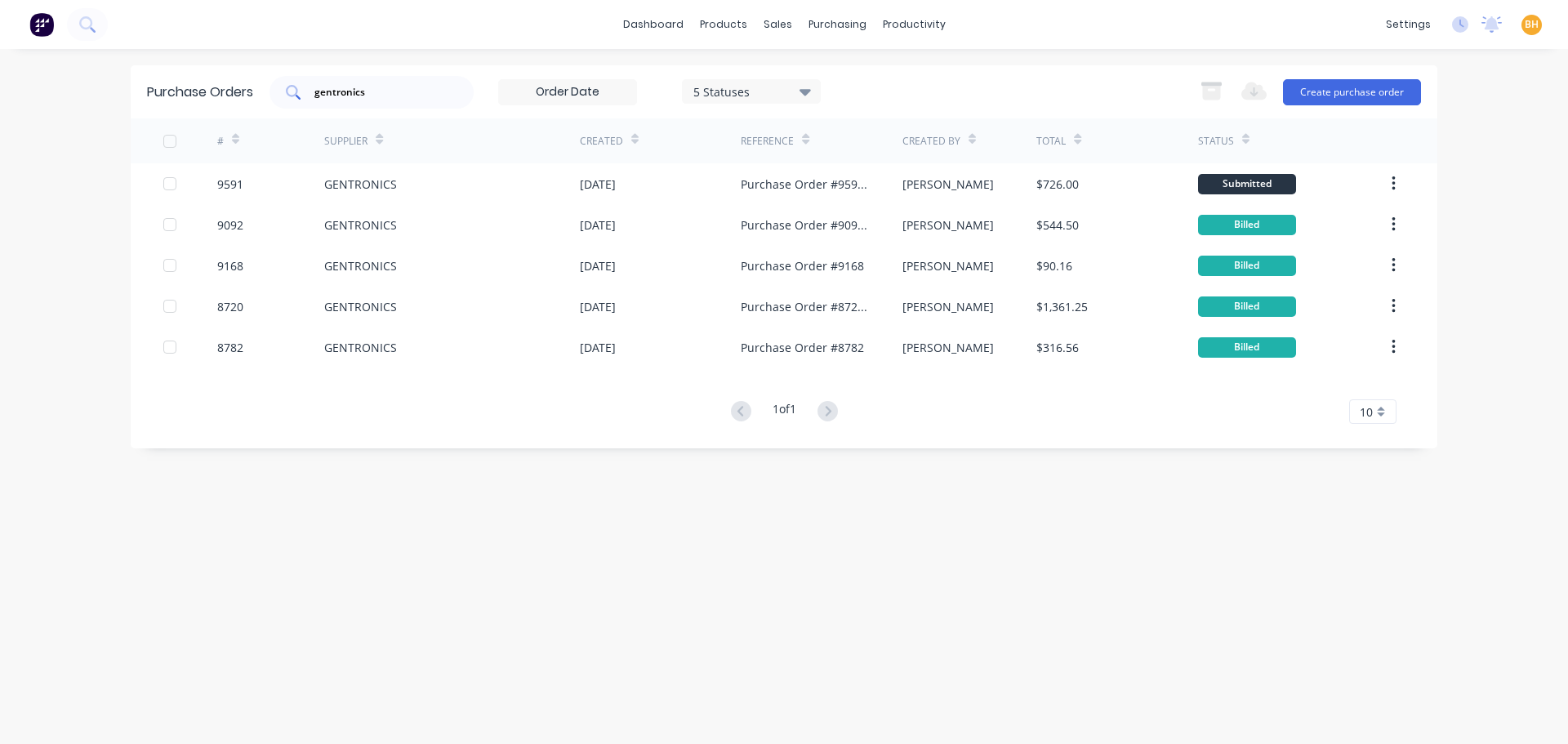
click at [383, 87] on input "gentronics" at bounding box center [381, 92] width 135 height 16
type input "g"
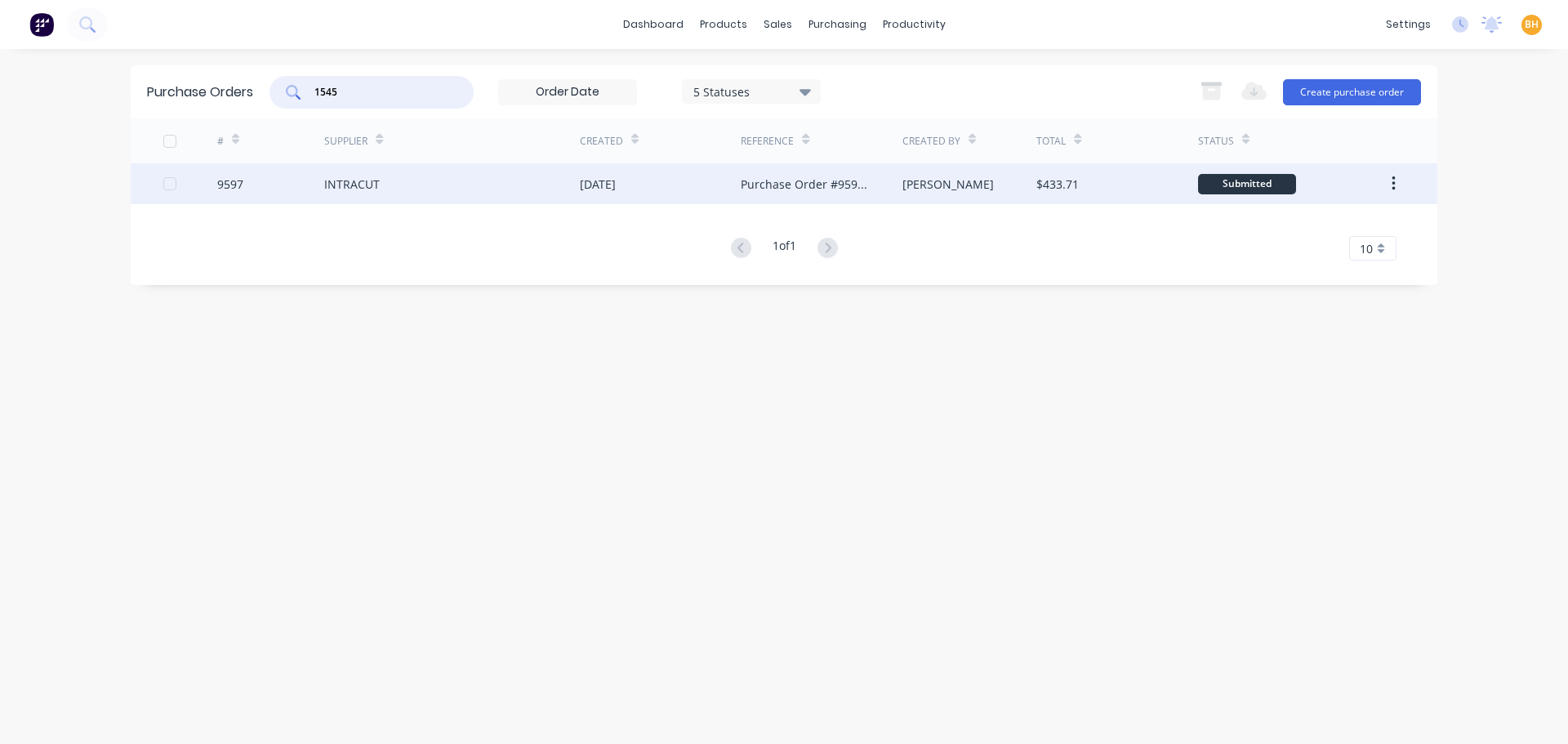
type input "1545"
click at [363, 178] on div "INTRACUT" at bounding box center [351, 184] width 56 height 17
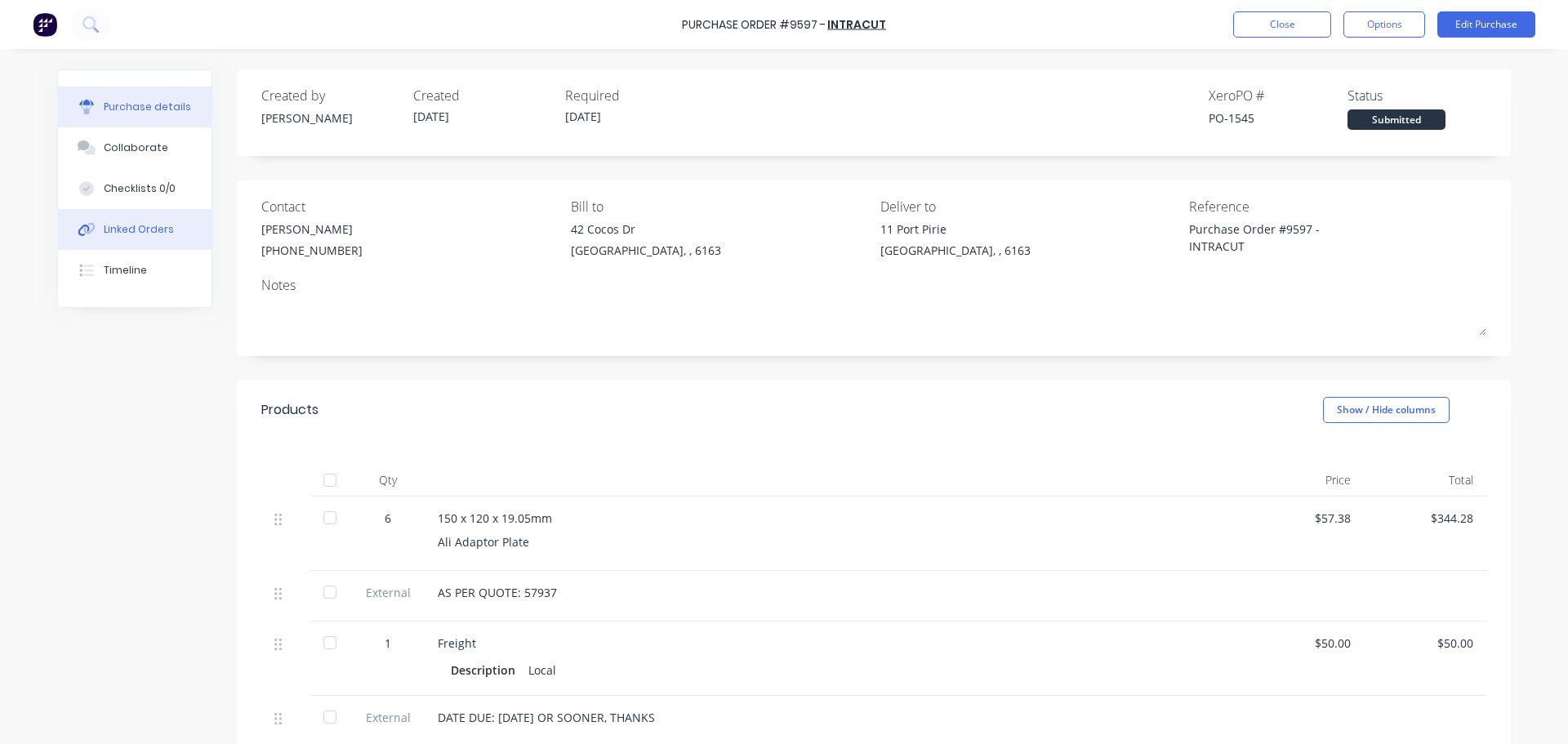
click at [130, 225] on div "Linked Orders" at bounding box center [139, 229] width 70 height 15
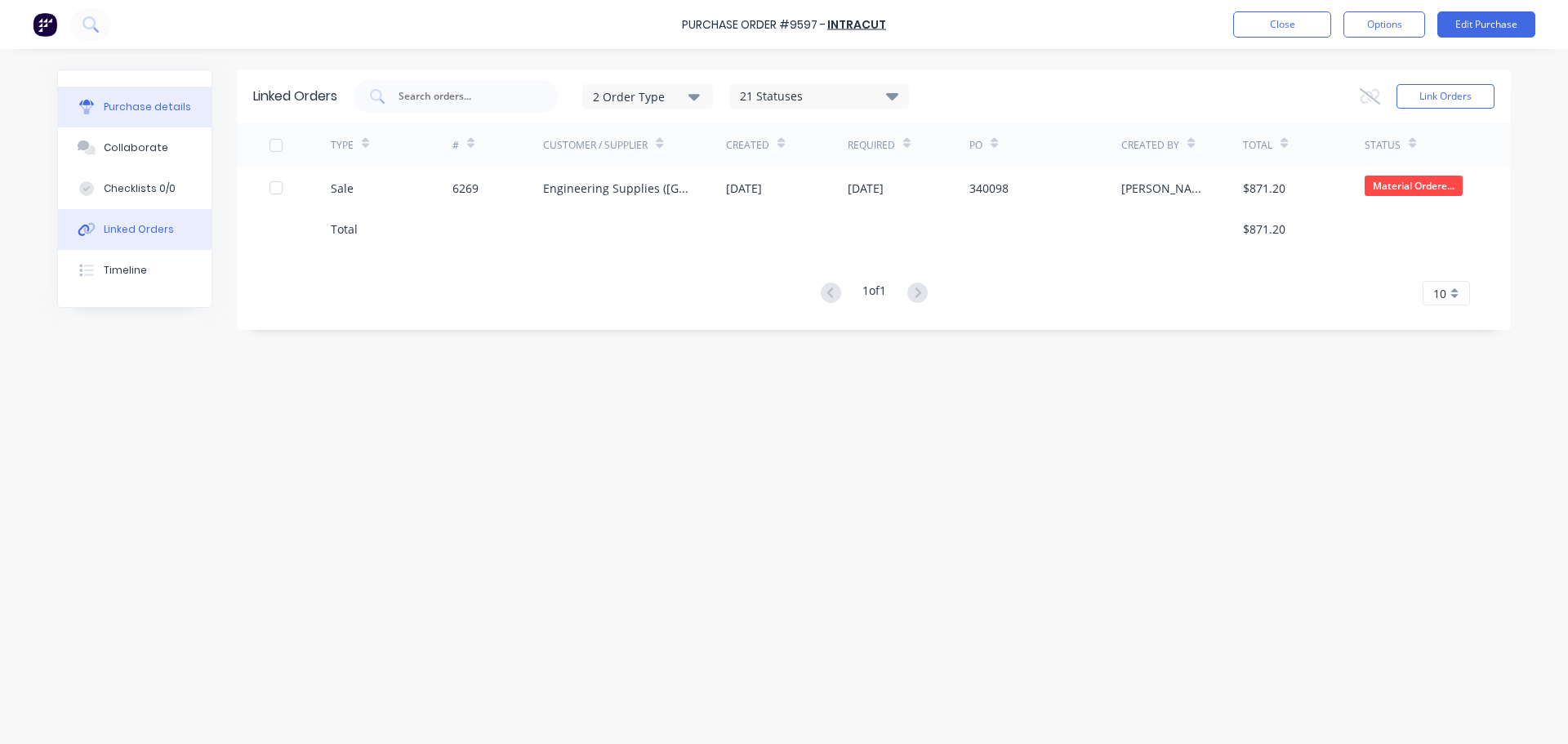
click at [147, 112] on div "Purchase details" at bounding box center [147, 106] width 87 height 15
type textarea "x"
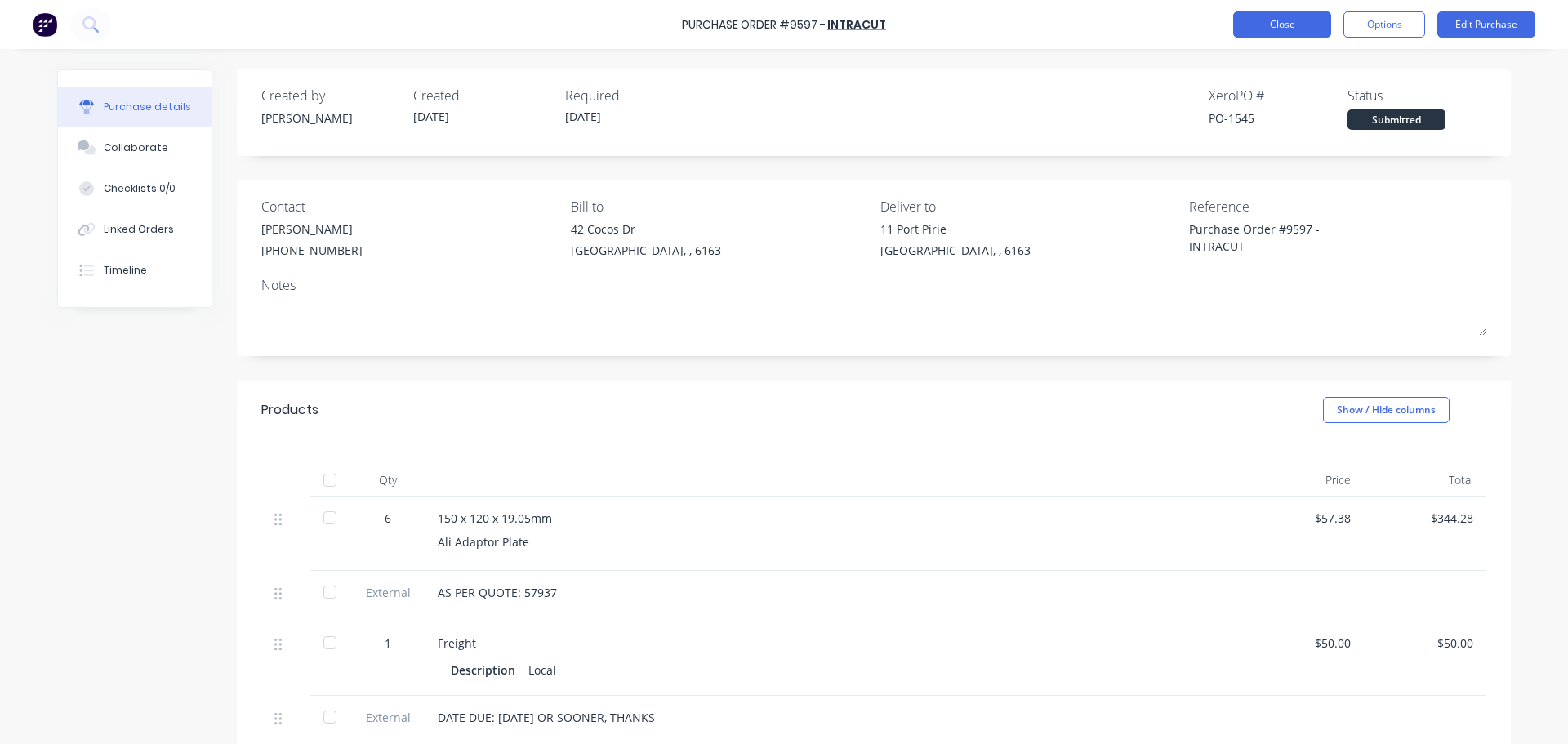
click at [1253, 21] on button "Close" at bounding box center [1282, 24] width 98 height 26
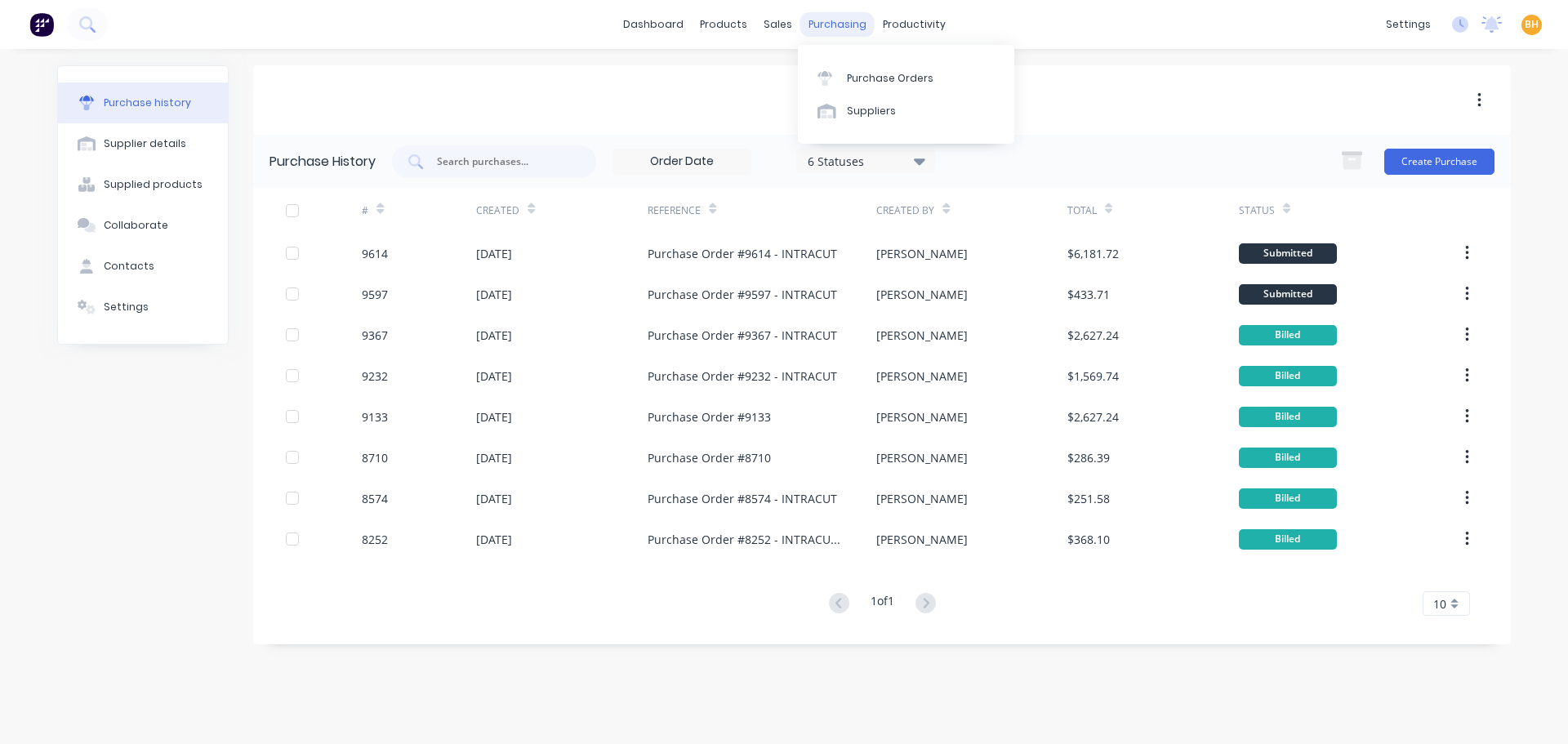
click at [826, 21] on div "purchasing" at bounding box center [838, 24] width 75 height 25
click at [864, 73] on div "Purchase Orders" at bounding box center [890, 78] width 87 height 15
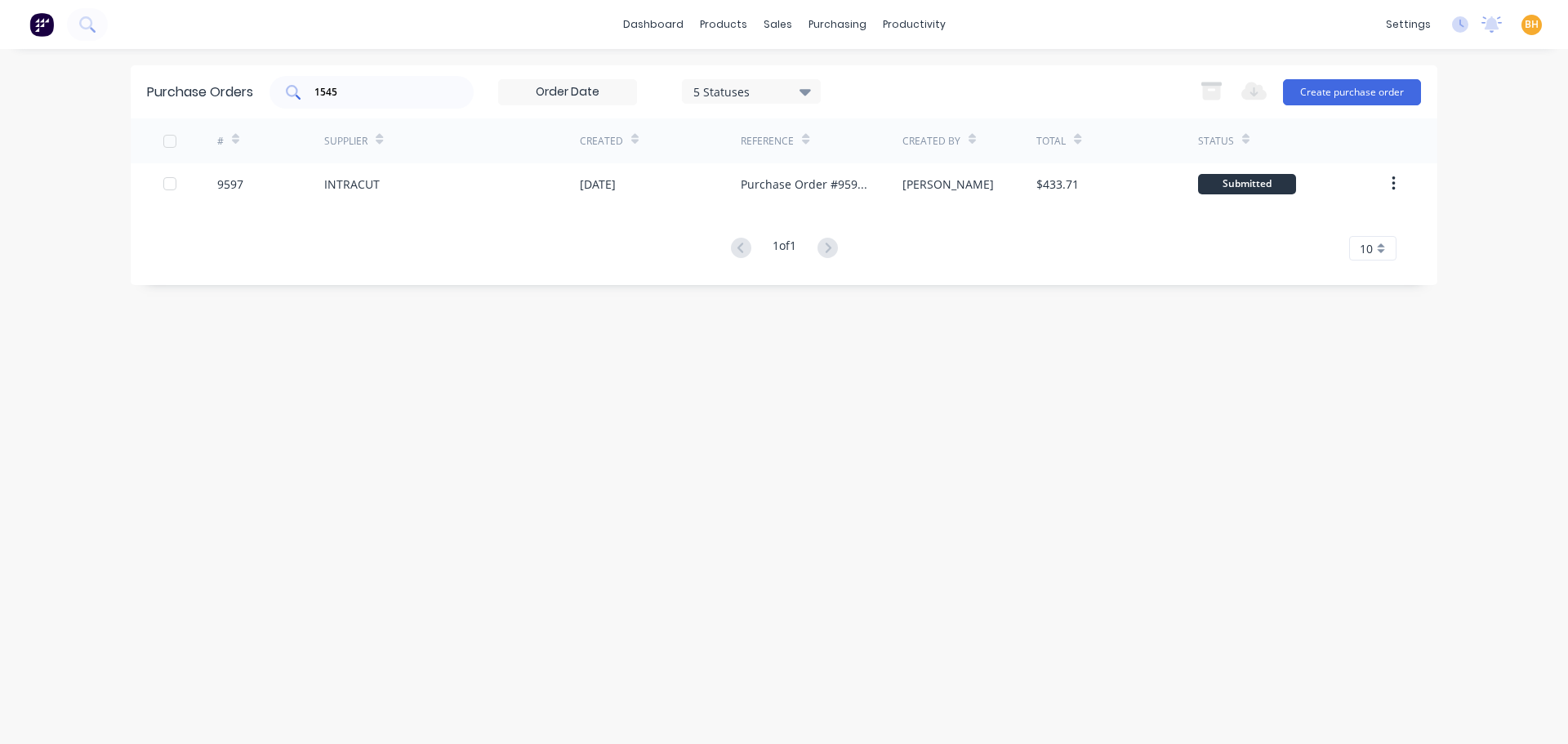
click at [363, 99] on input "1545" at bounding box center [381, 92] width 135 height 16
type input "1"
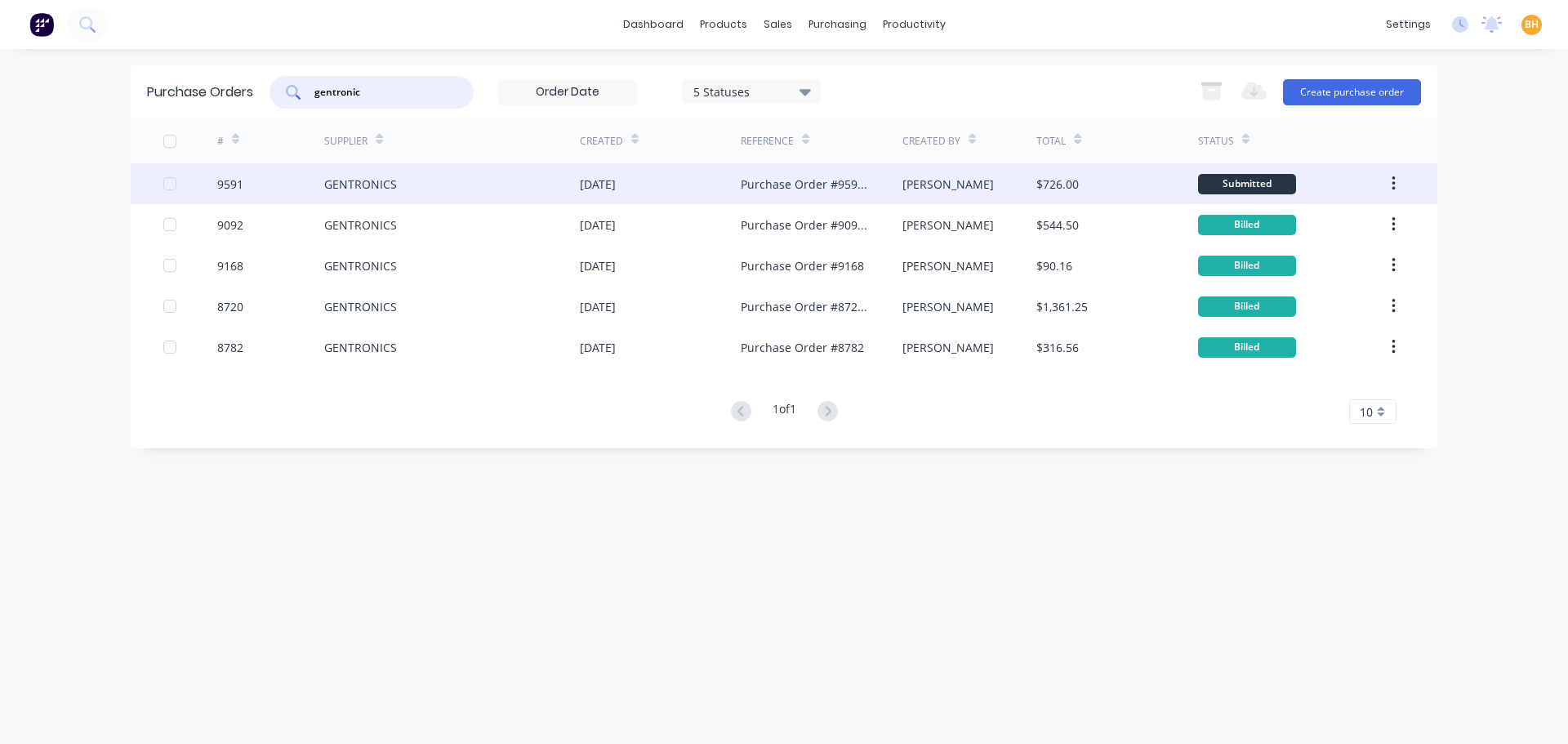
type input "gentronic"
click at [363, 195] on div "GENTRONICS" at bounding box center [452, 184] width 255 height 41
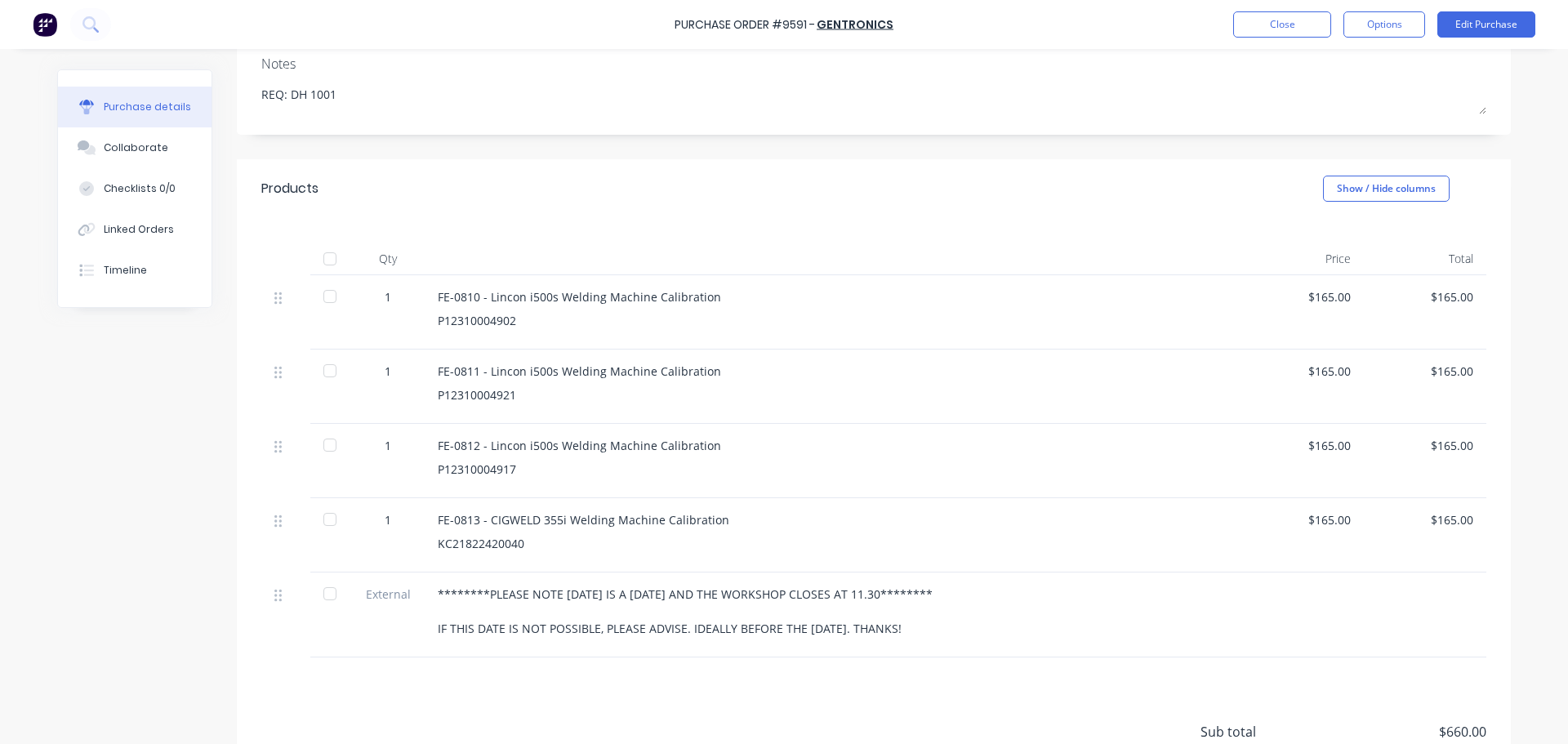
scroll to position [41, 0]
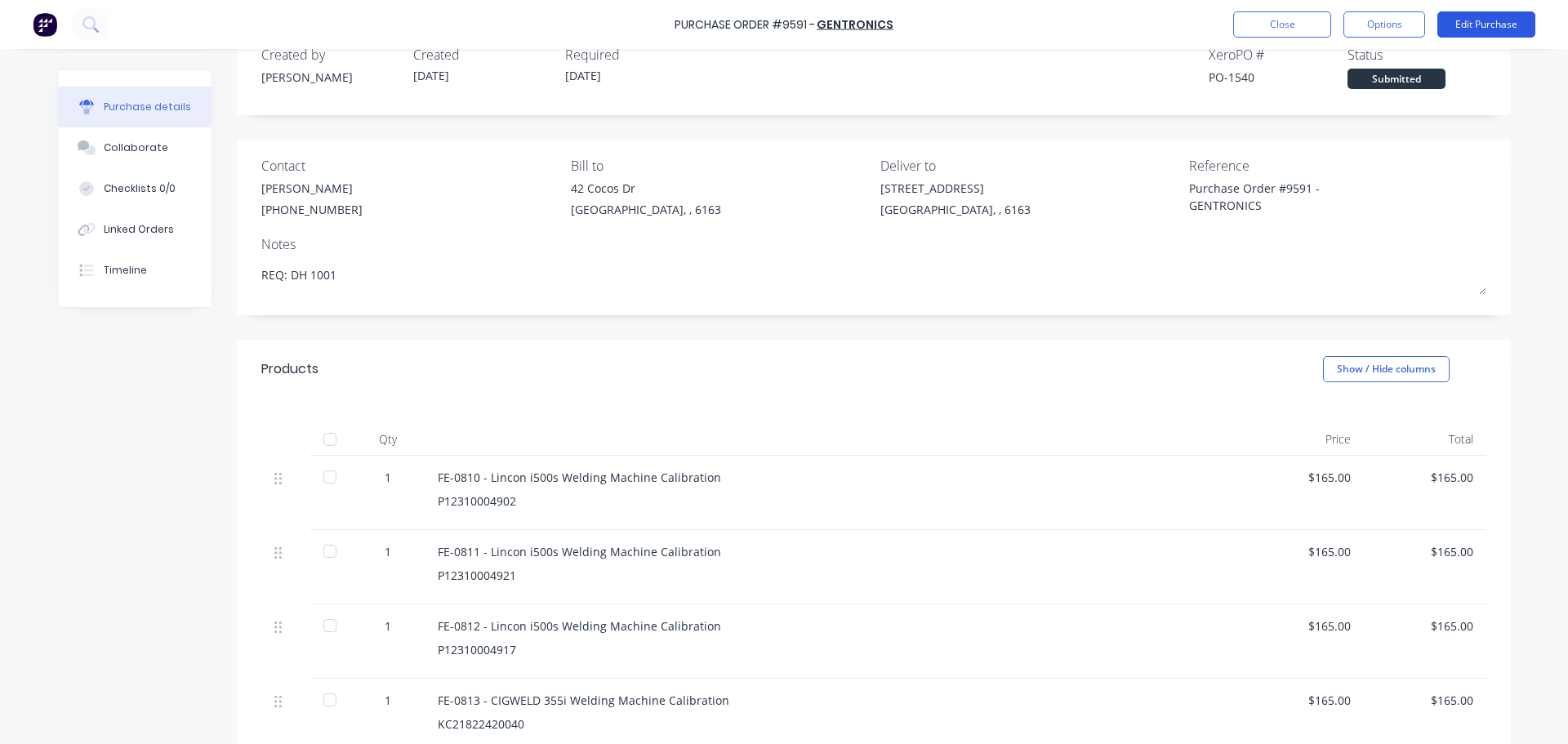
click at [1505, 19] on button "Edit Purchase" at bounding box center [1487, 24] width 98 height 26
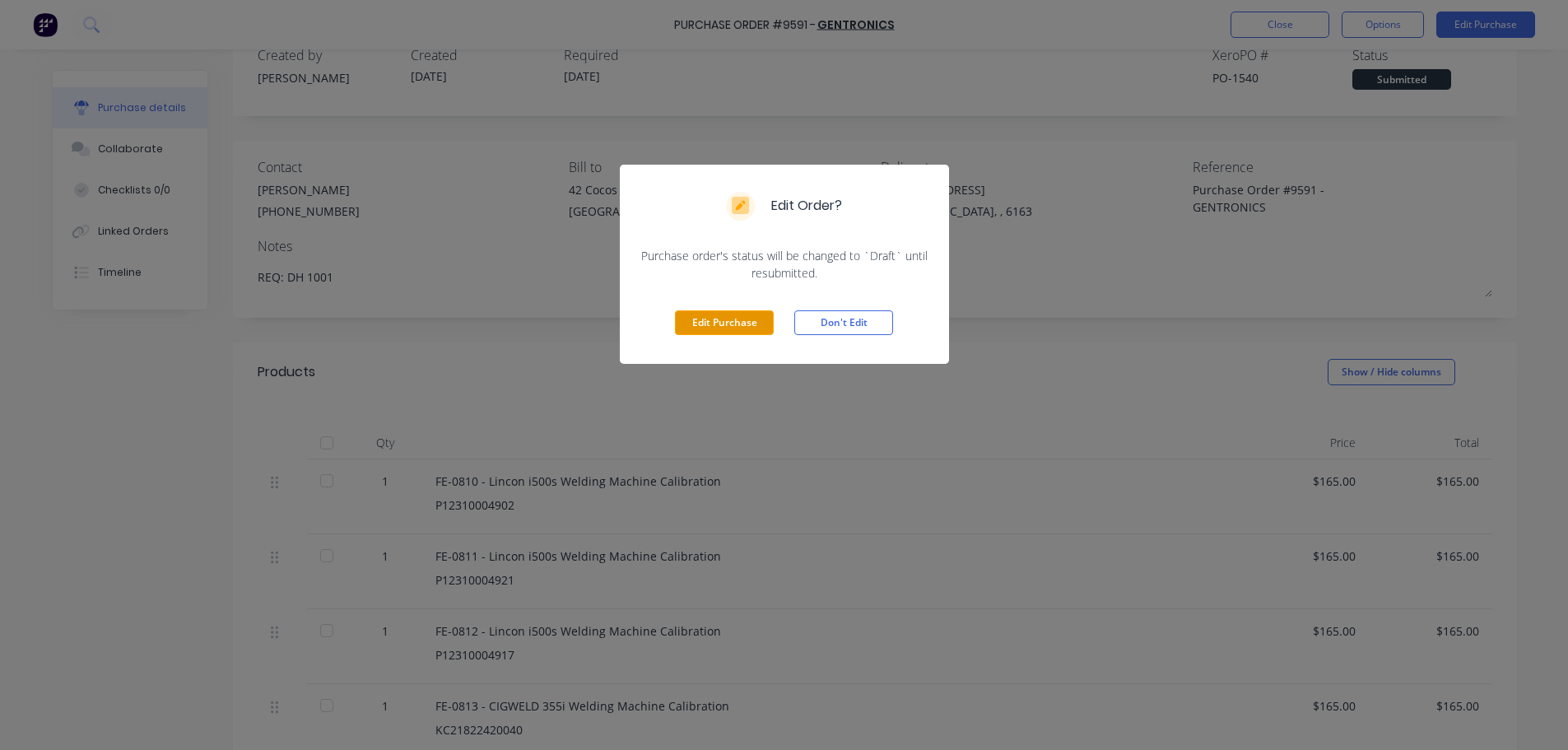
click at [735, 312] on button "Edit Purchase" at bounding box center [724, 322] width 98 height 25
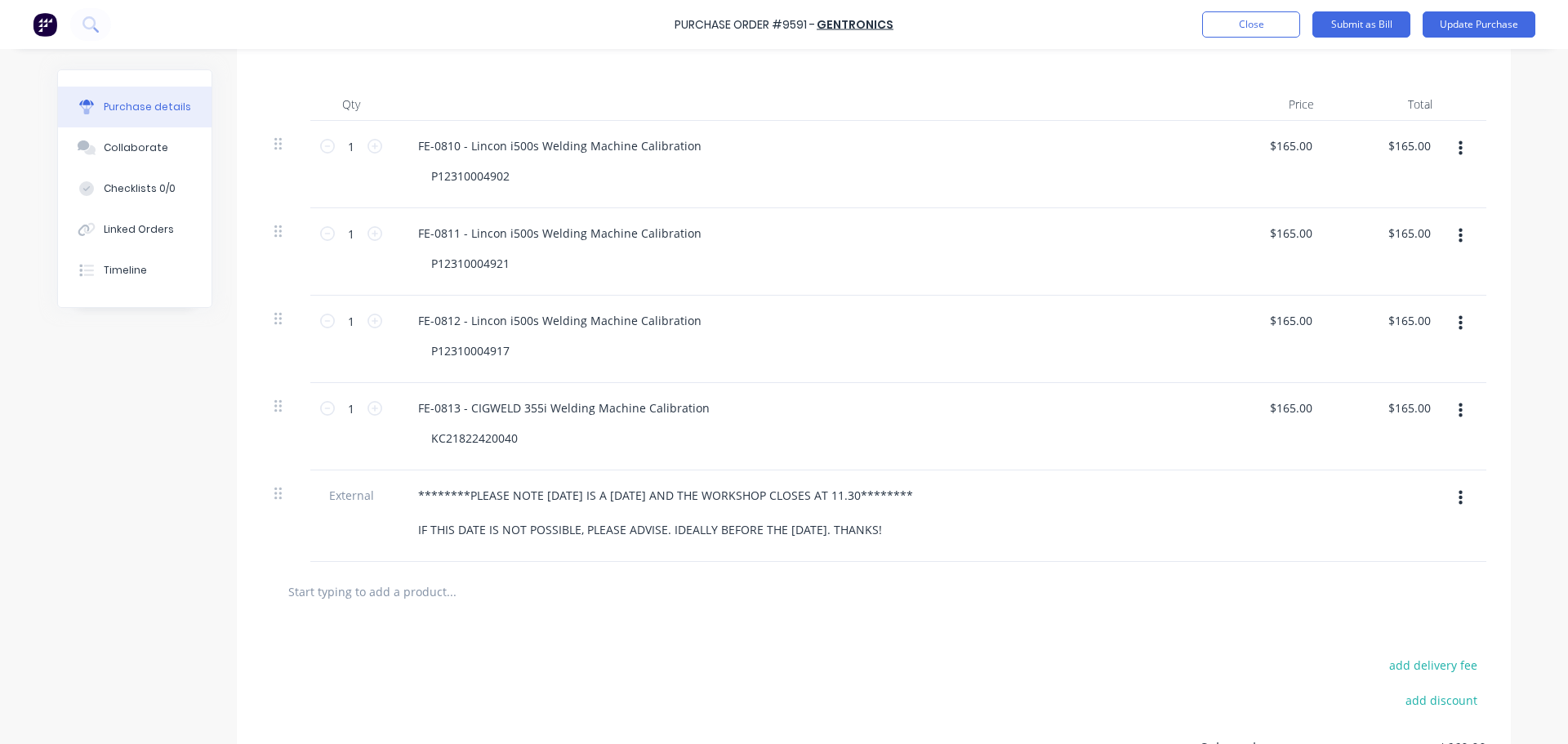
scroll to position [318, 0]
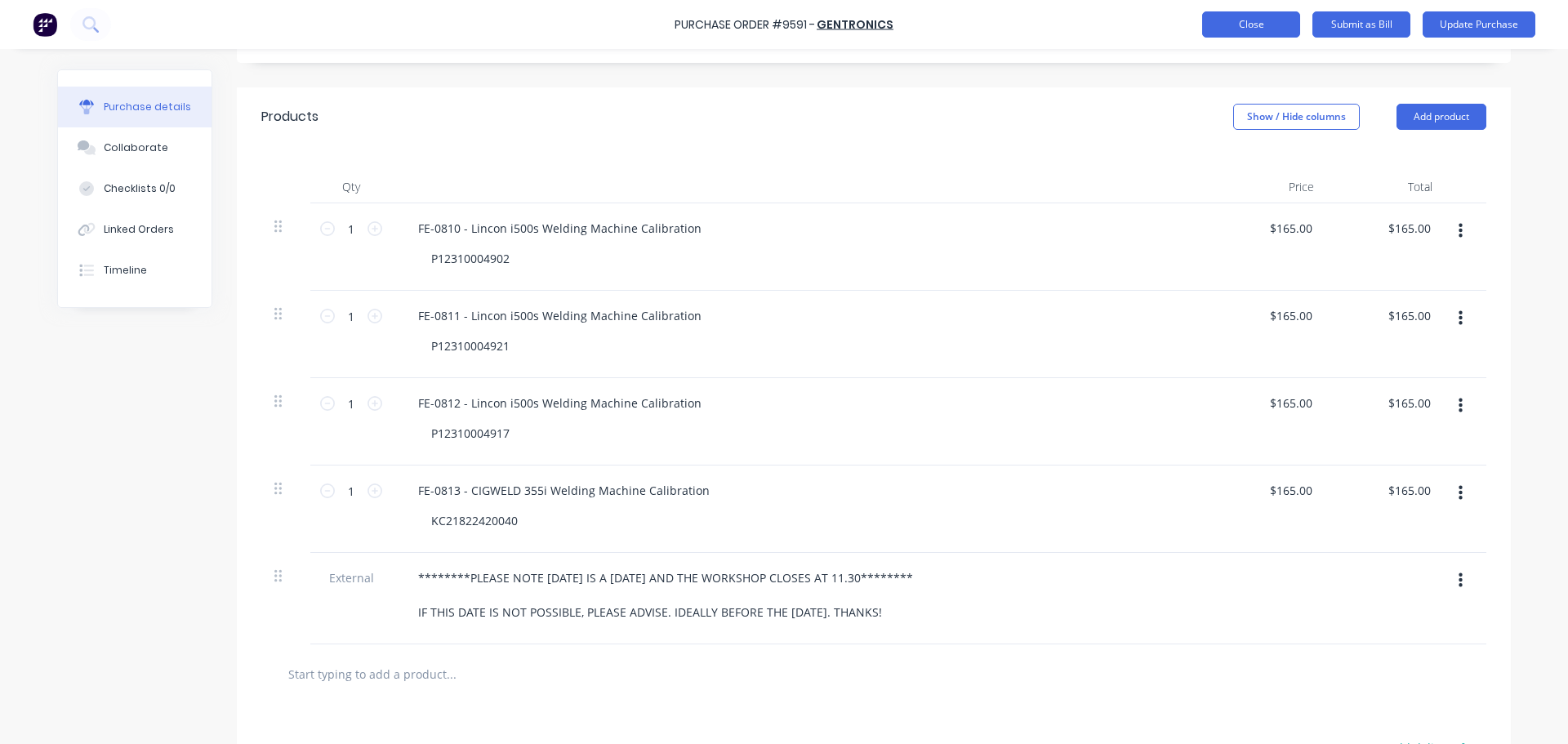
click at [1232, 22] on button "Close" at bounding box center [1251, 24] width 98 height 26
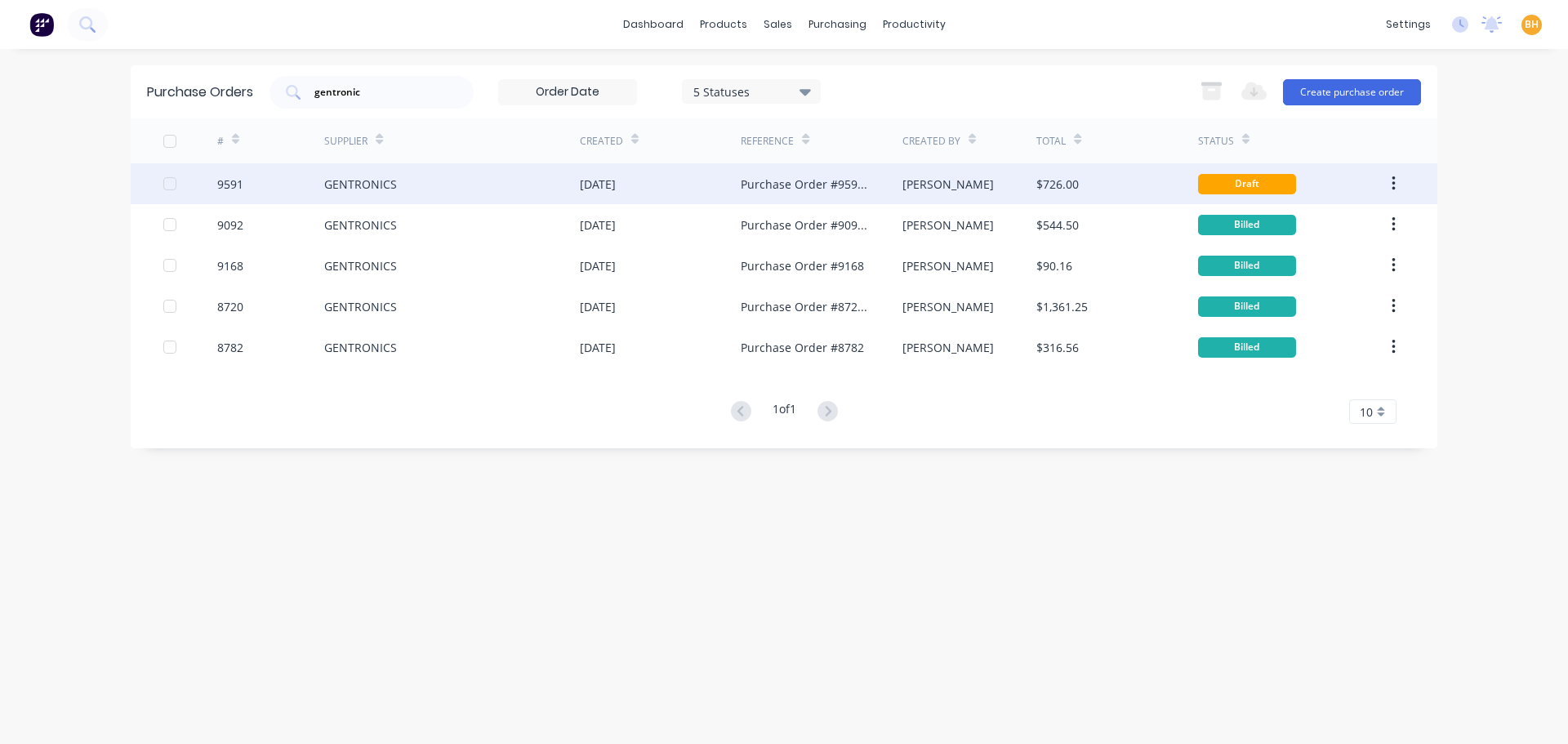
click at [377, 189] on div "GENTRONICS" at bounding box center [360, 184] width 73 height 17
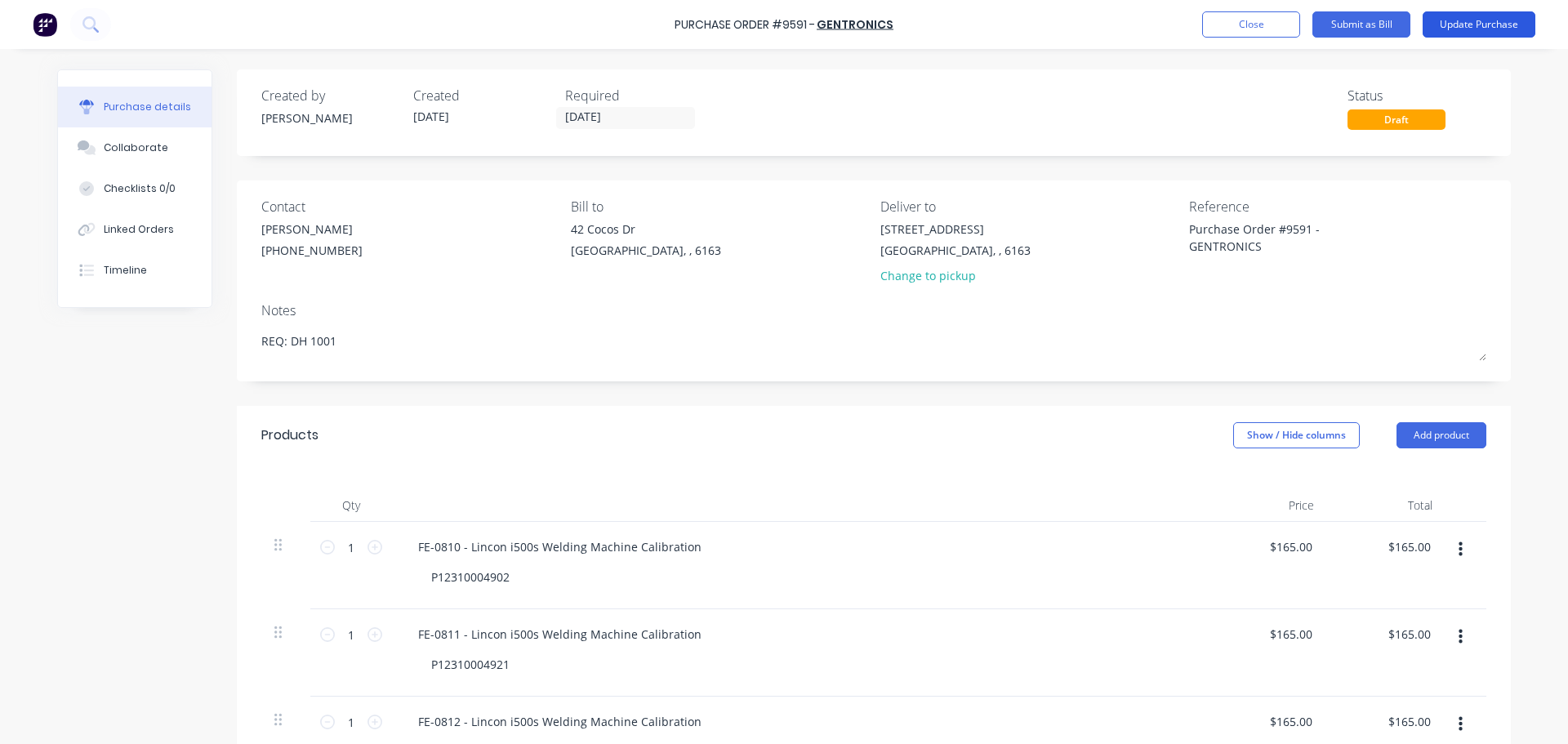
click at [1471, 19] on button "Update Purchase" at bounding box center [1478, 24] width 112 height 26
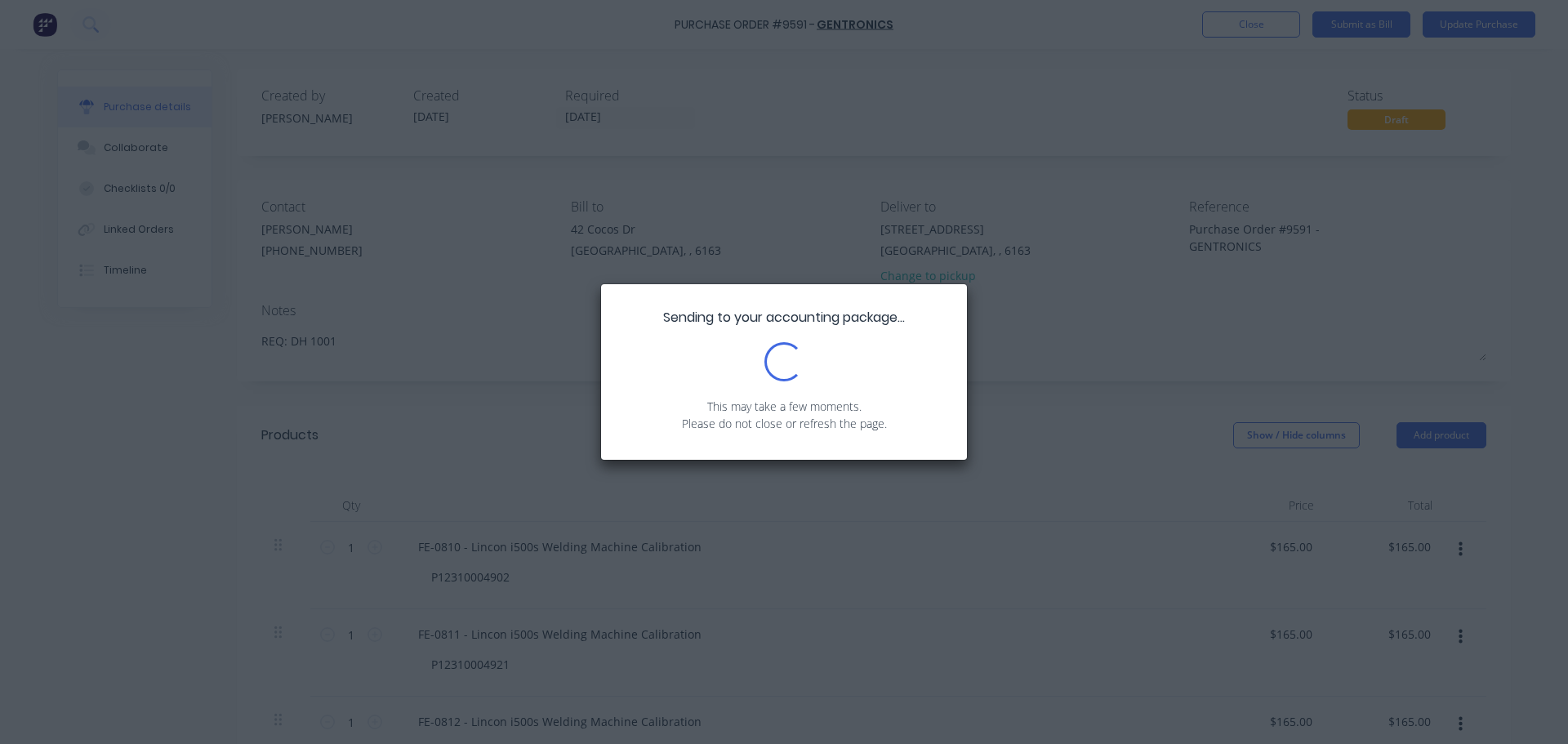
type textarea "x"
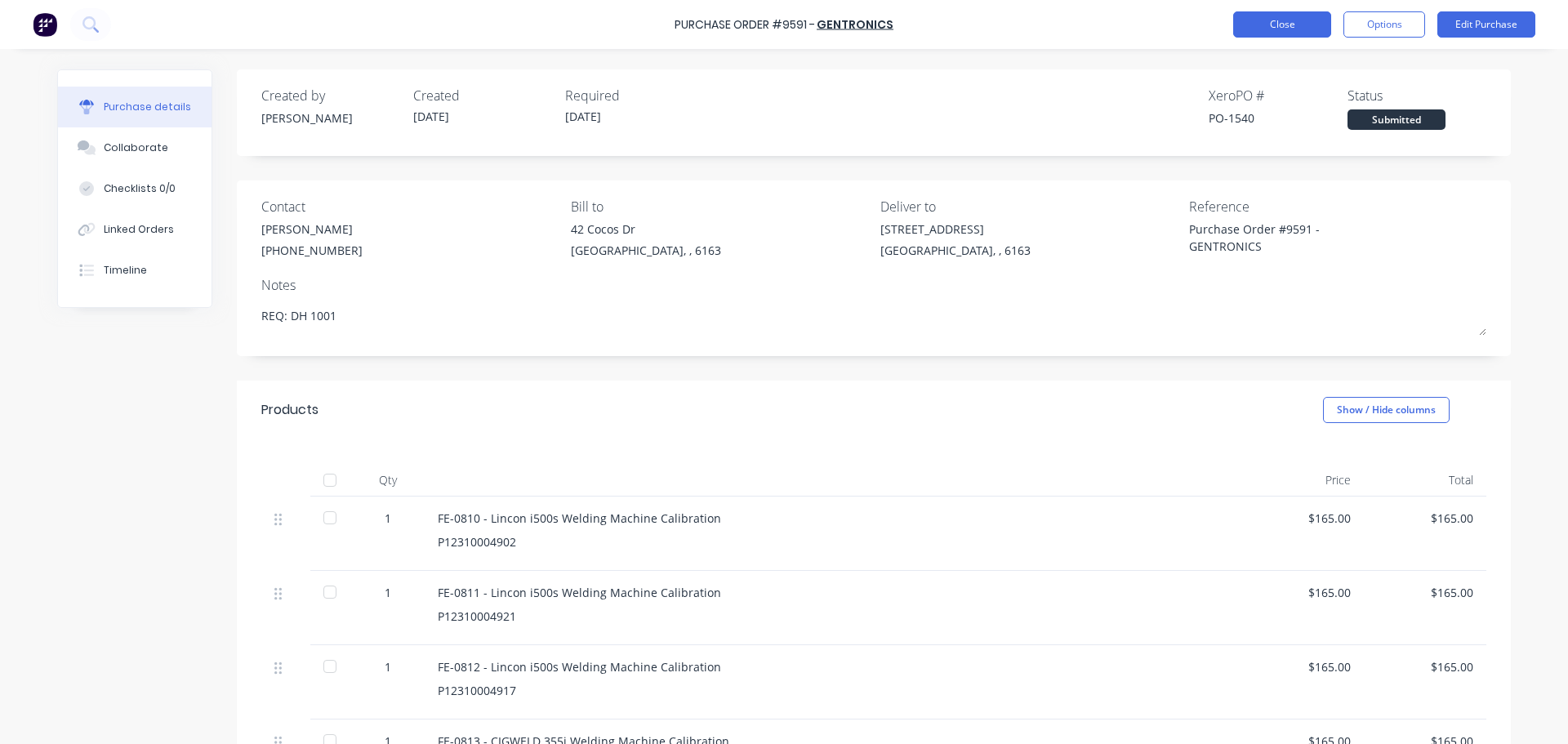
click at [1300, 16] on button "Close" at bounding box center [1282, 24] width 98 height 26
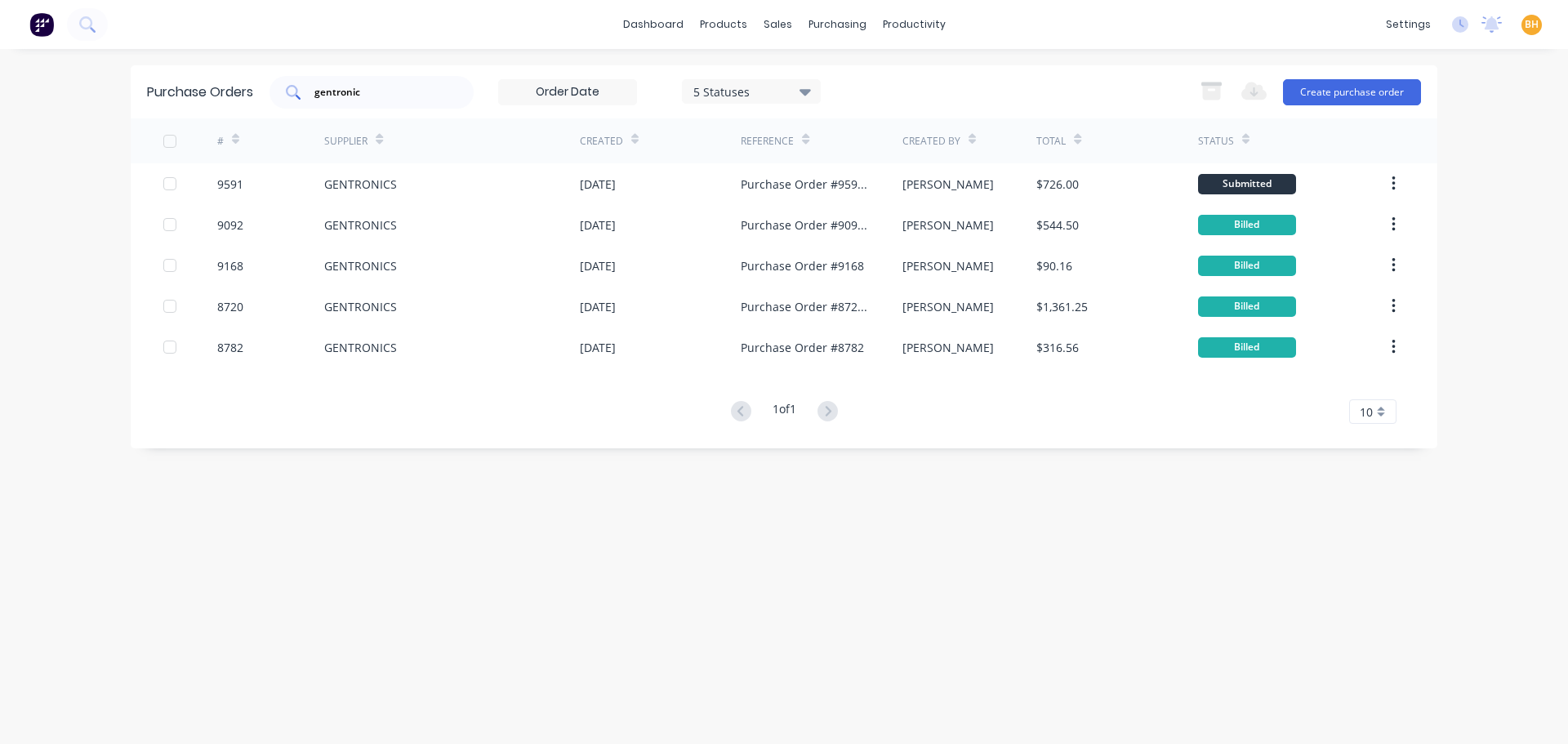
click at [369, 81] on div "gentronic" at bounding box center [371, 93] width 204 height 33
type input "g"
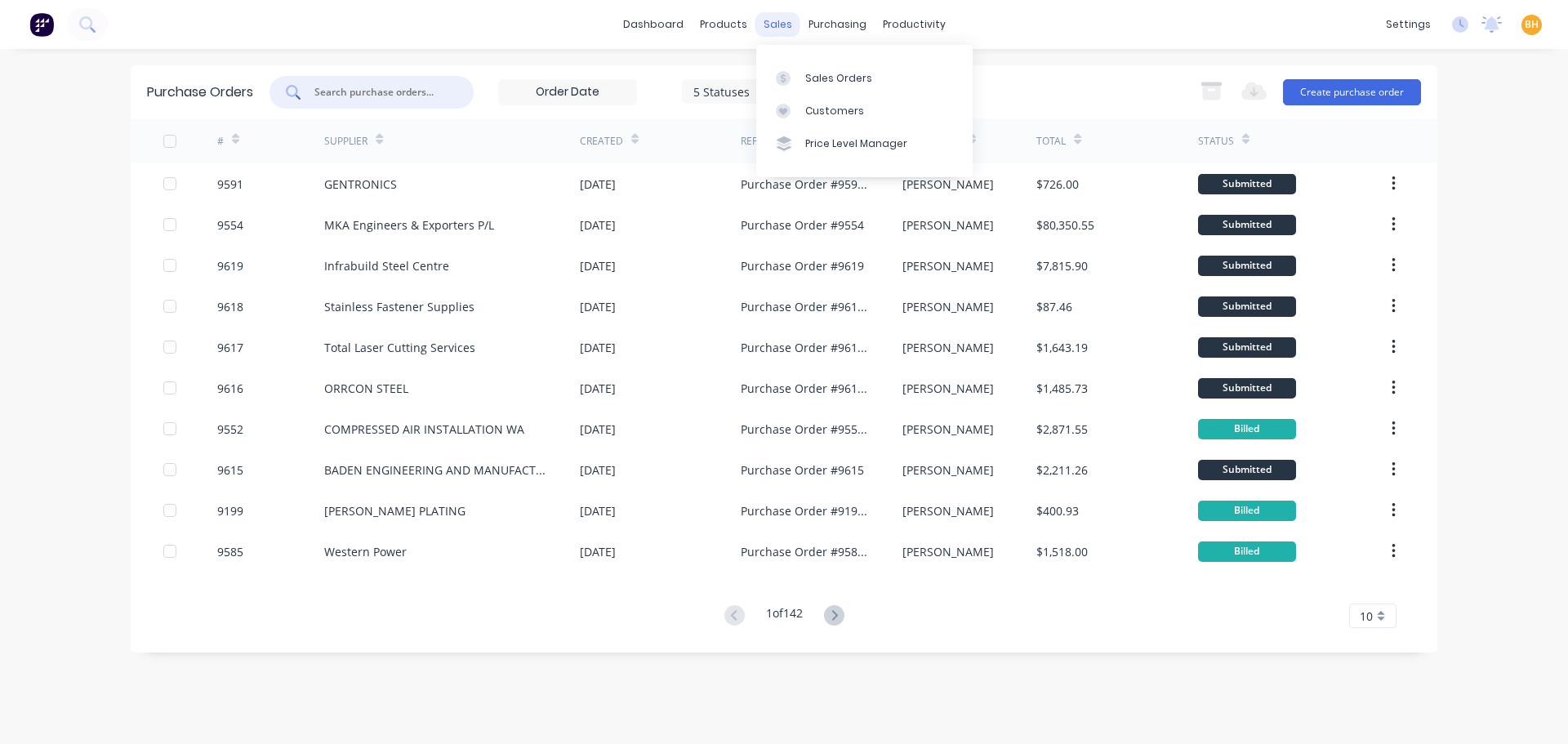
click at [780, 22] on div "sales" at bounding box center [778, 24] width 45 height 25
click at [818, 71] on div "Sales Orders" at bounding box center [838, 78] width 67 height 15
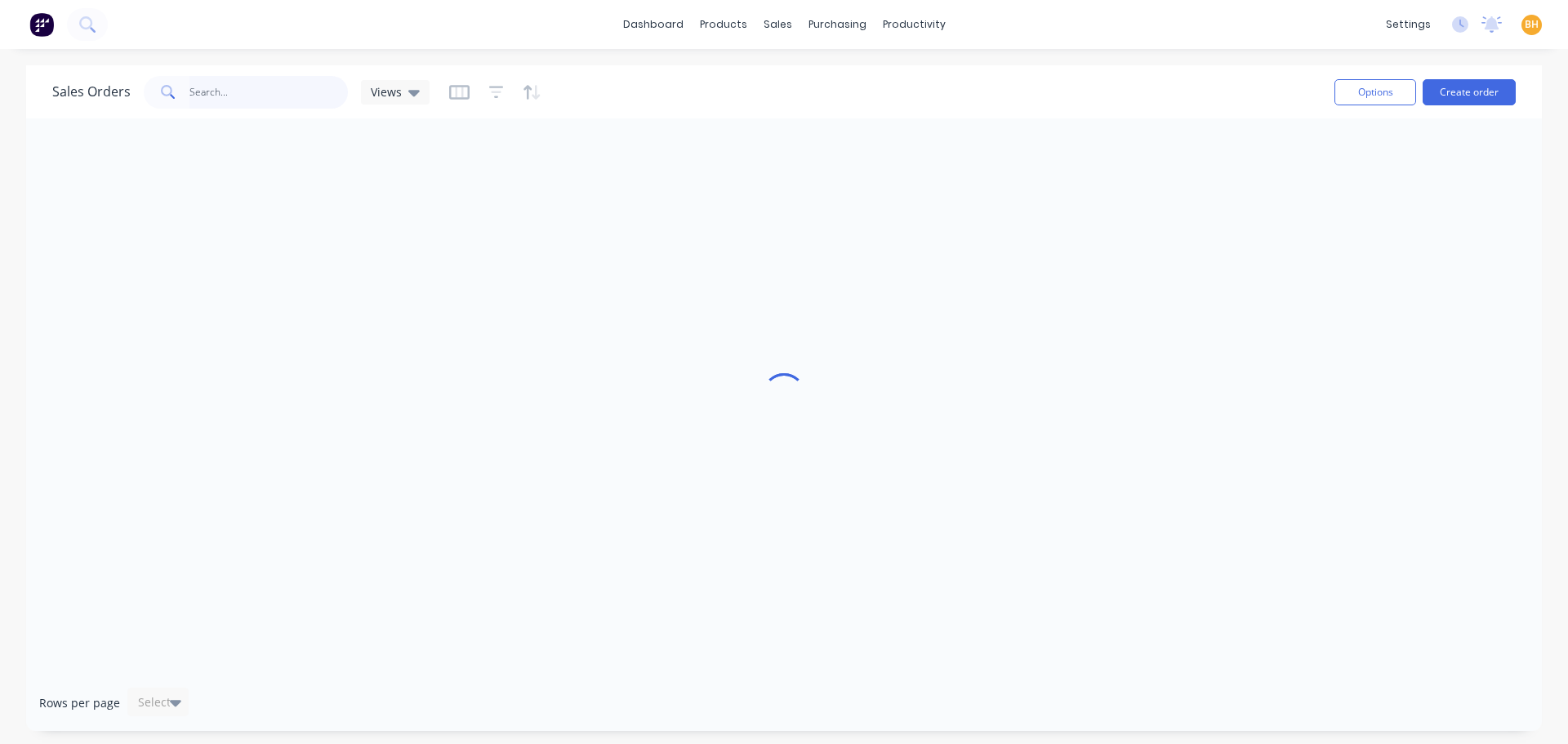
click at [234, 92] on input "text" at bounding box center [269, 93] width 159 height 33
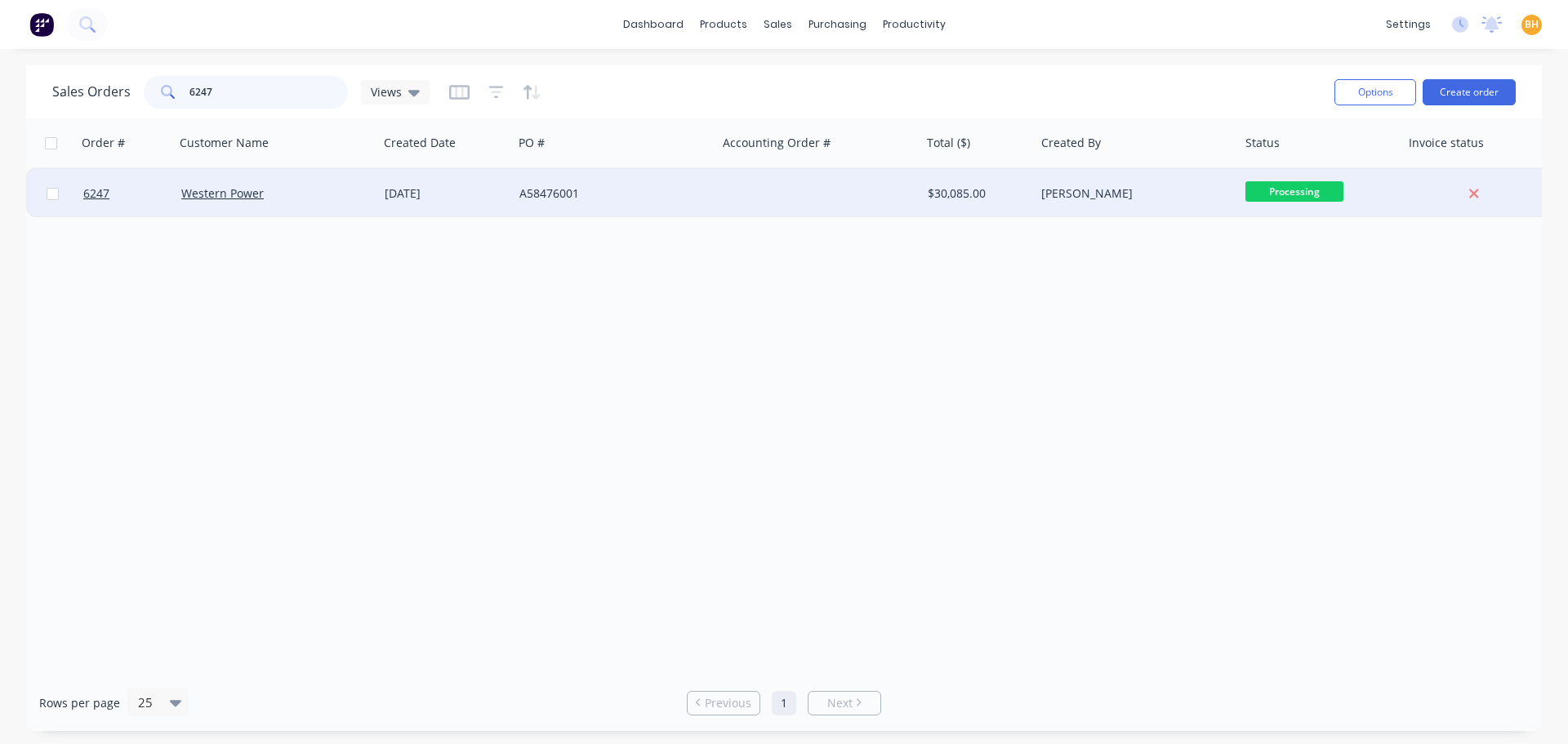
type input "6247"
click at [324, 200] on div "Western Power" at bounding box center [271, 193] width 181 height 16
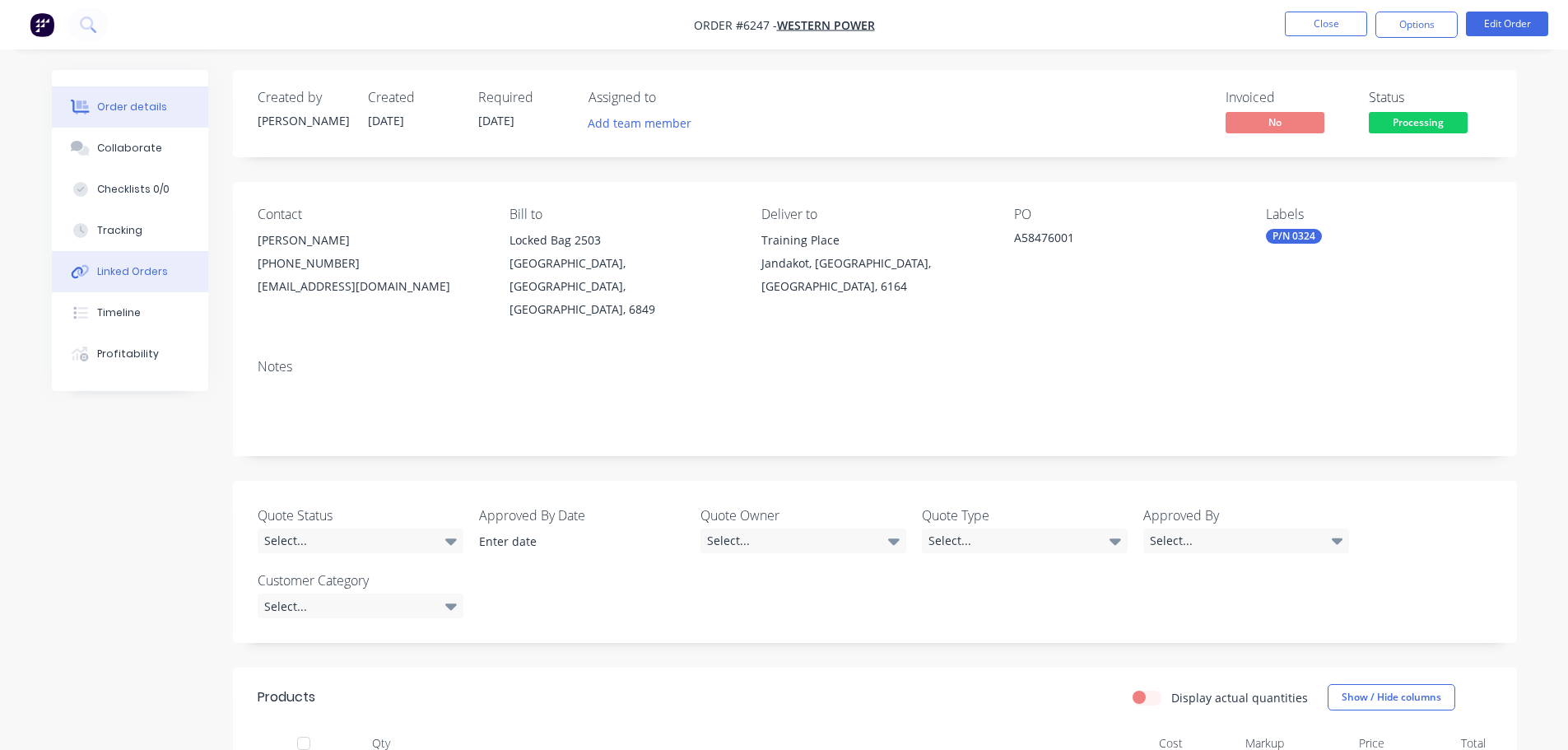
click at [147, 268] on div "Linked Orders" at bounding box center [132, 271] width 71 height 15
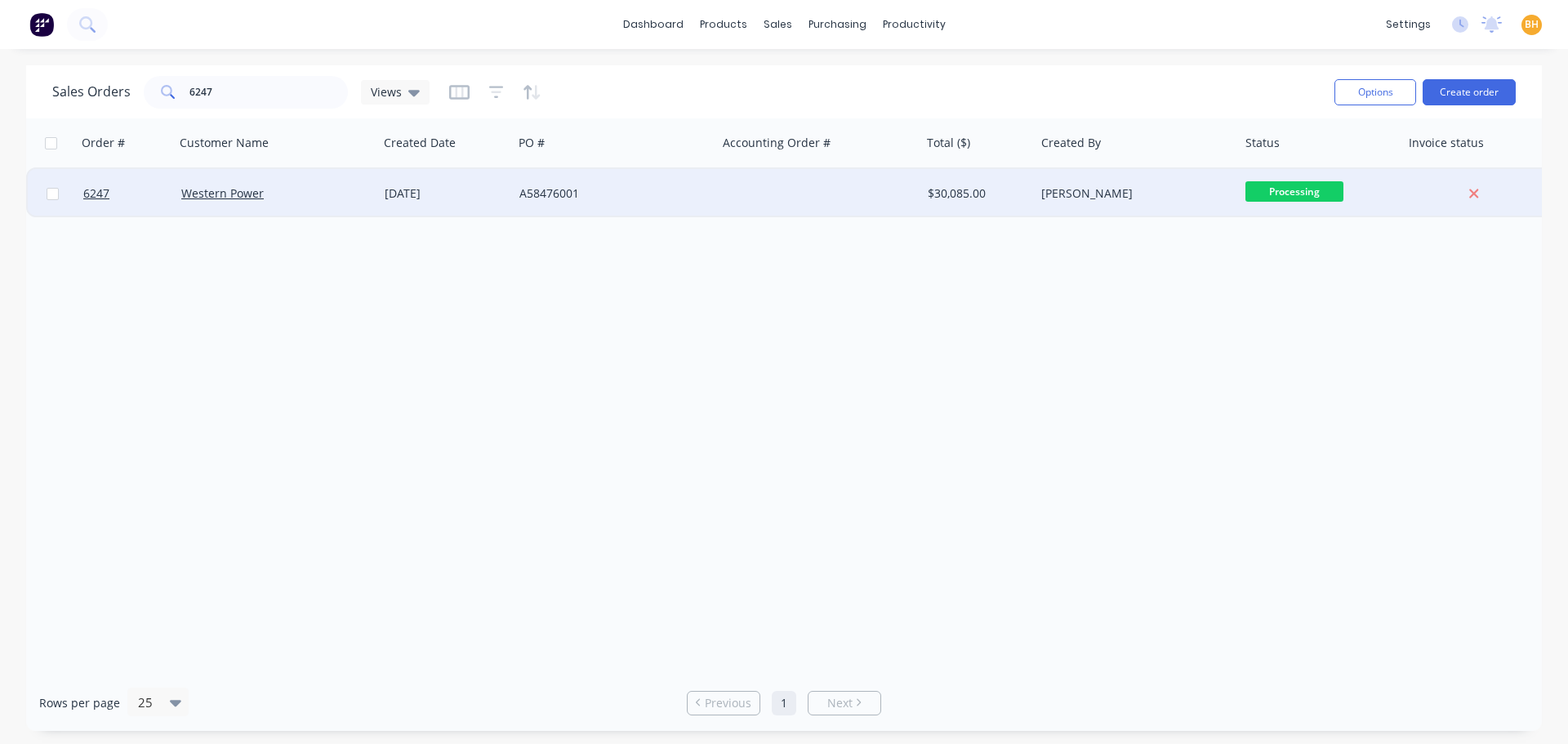
click at [277, 201] on div "Western Power" at bounding box center [277, 193] width 204 height 49
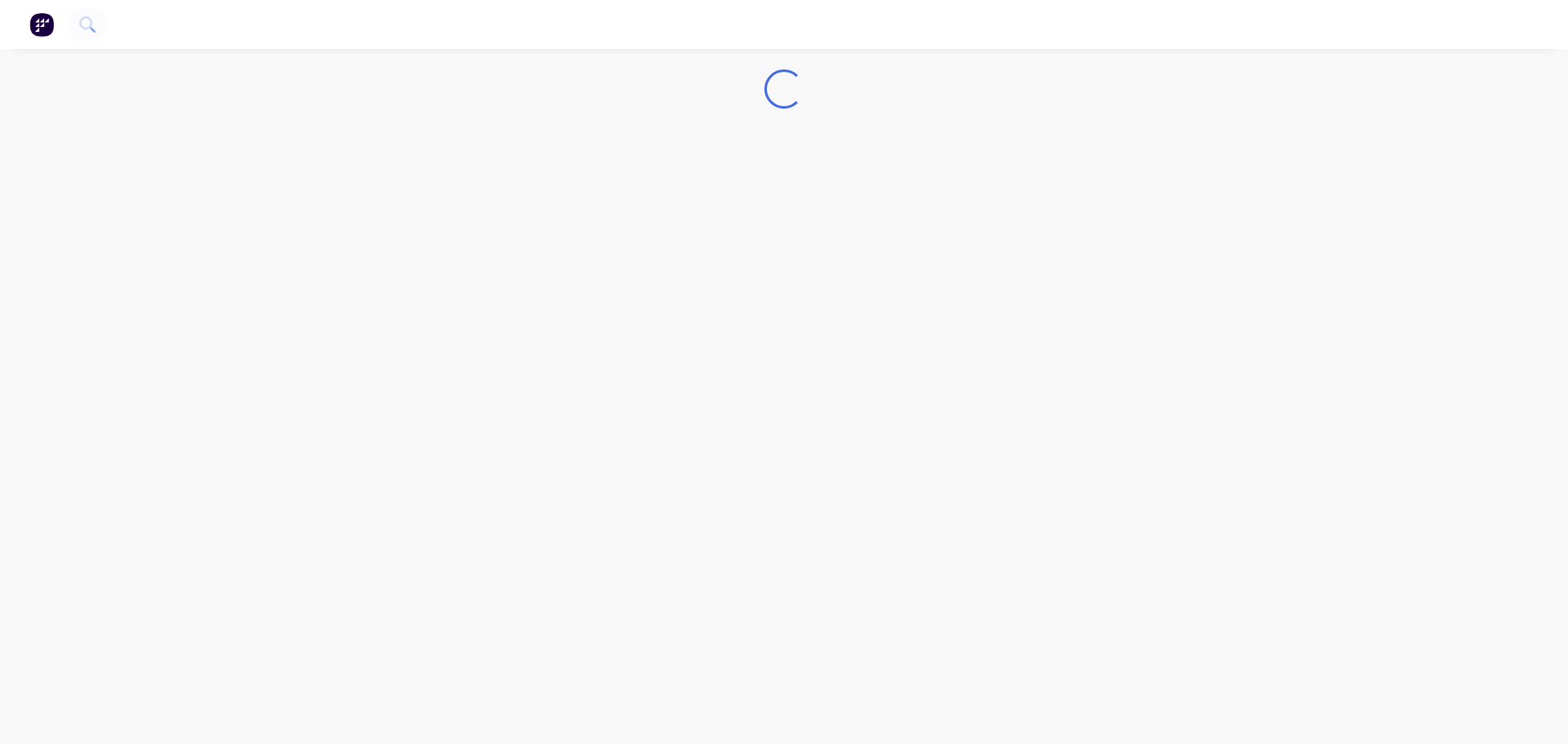
click at [277, 201] on div "Loading..." at bounding box center [784, 372] width 1568 height 744
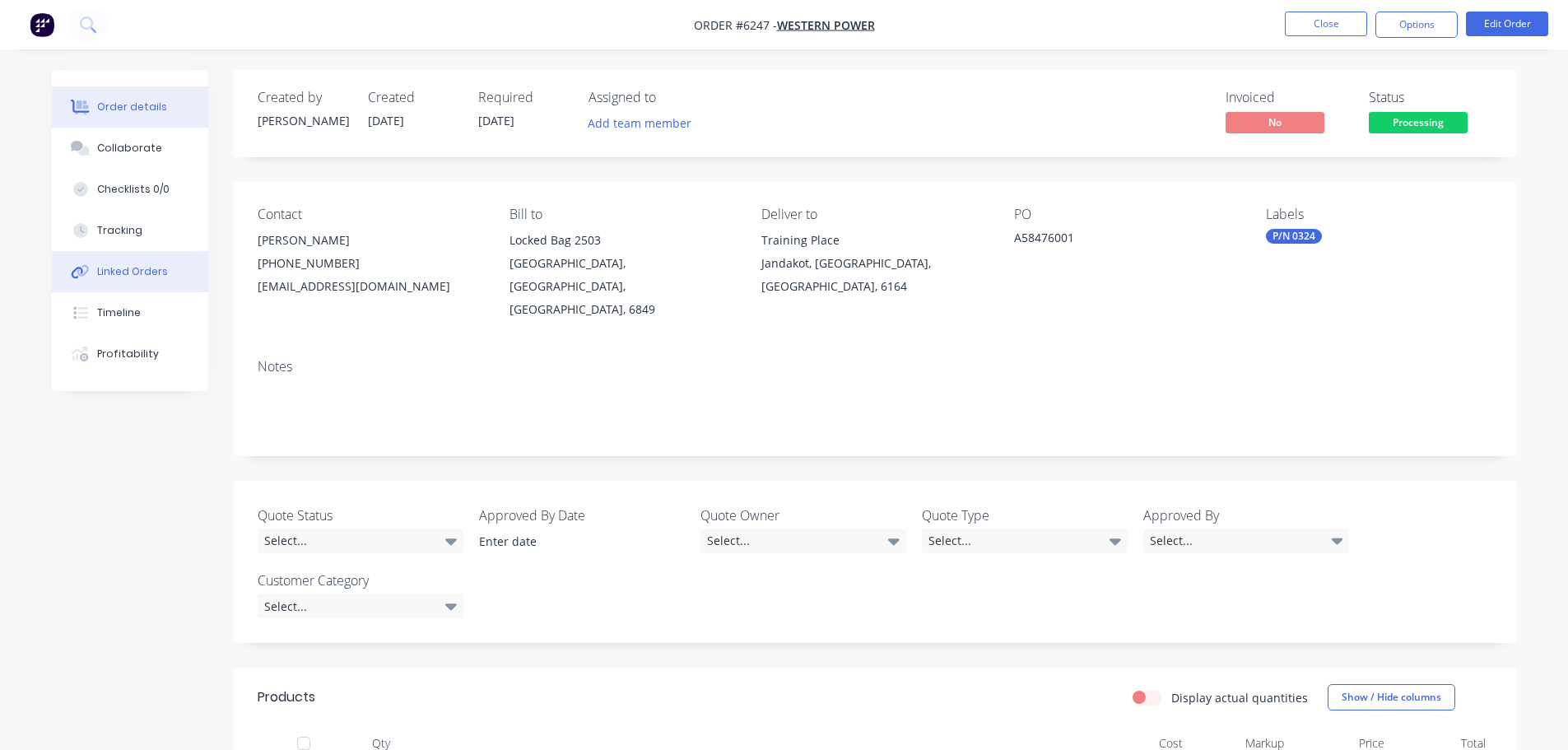
click at [144, 266] on div "Linked Orders" at bounding box center [132, 271] width 71 height 15
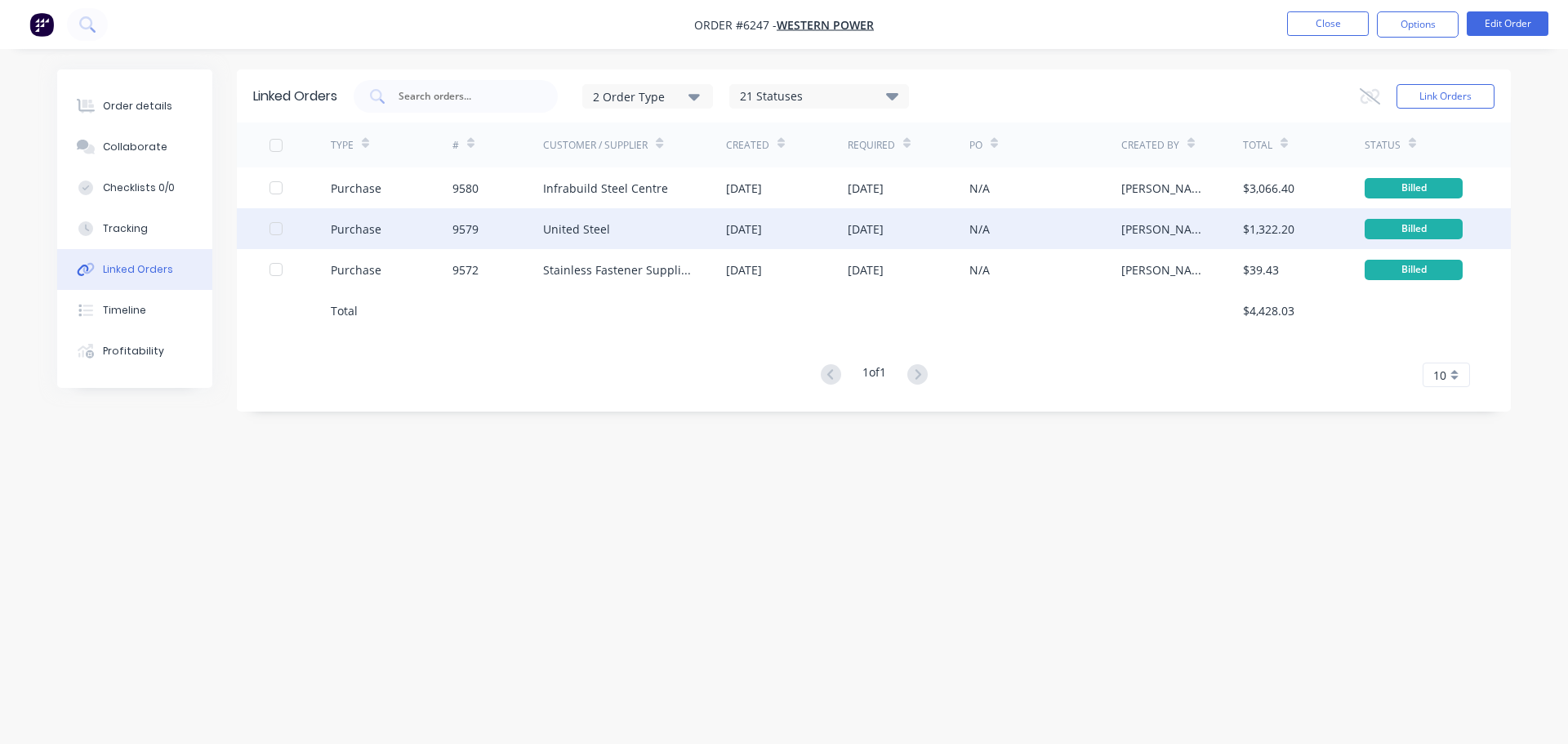
click at [552, 225] on div "United Steel" at bounding box center [576, 229] width 67 height 17
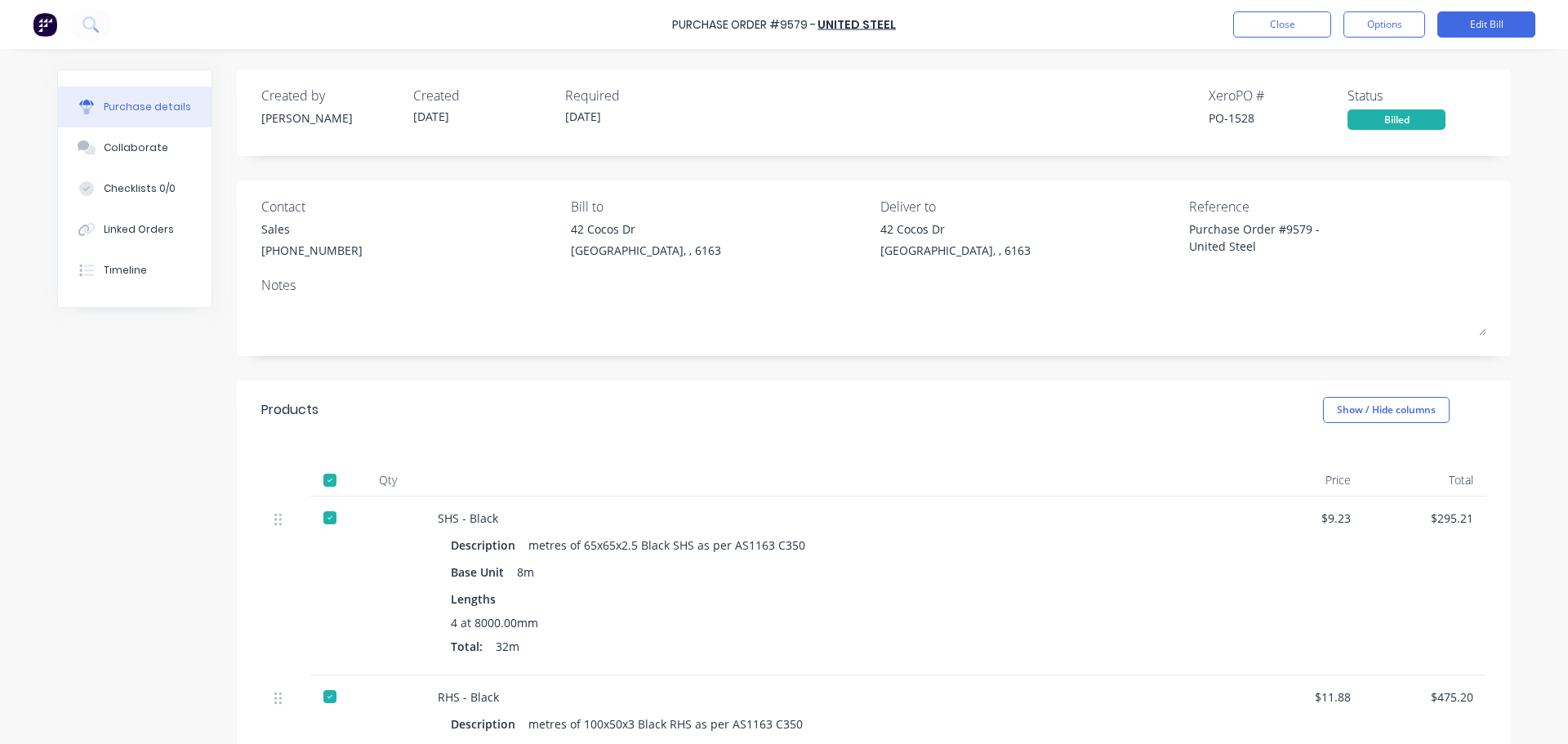
click at [974, 55] on div "Purchase details Collaborate Checklists 0/0 Linked Orders Timeline Created by […" at bounding box center [784, 347] width 1487 height 663
click at [141, 57] on div "Purchase details Collaborate Checklists 0/0 Linked Orders Timeline Created by […" at bounding box center [784, 347] width 1487 height 663
click at [1102, 45] on div "Purchase Order #9579 - United Steel Close Options Edit Bill" at bounding box center [784, 24] width 1568 height 49
click at [1390, 21] on button "Options" at bounding box center [1384, 24] width 81 height 26
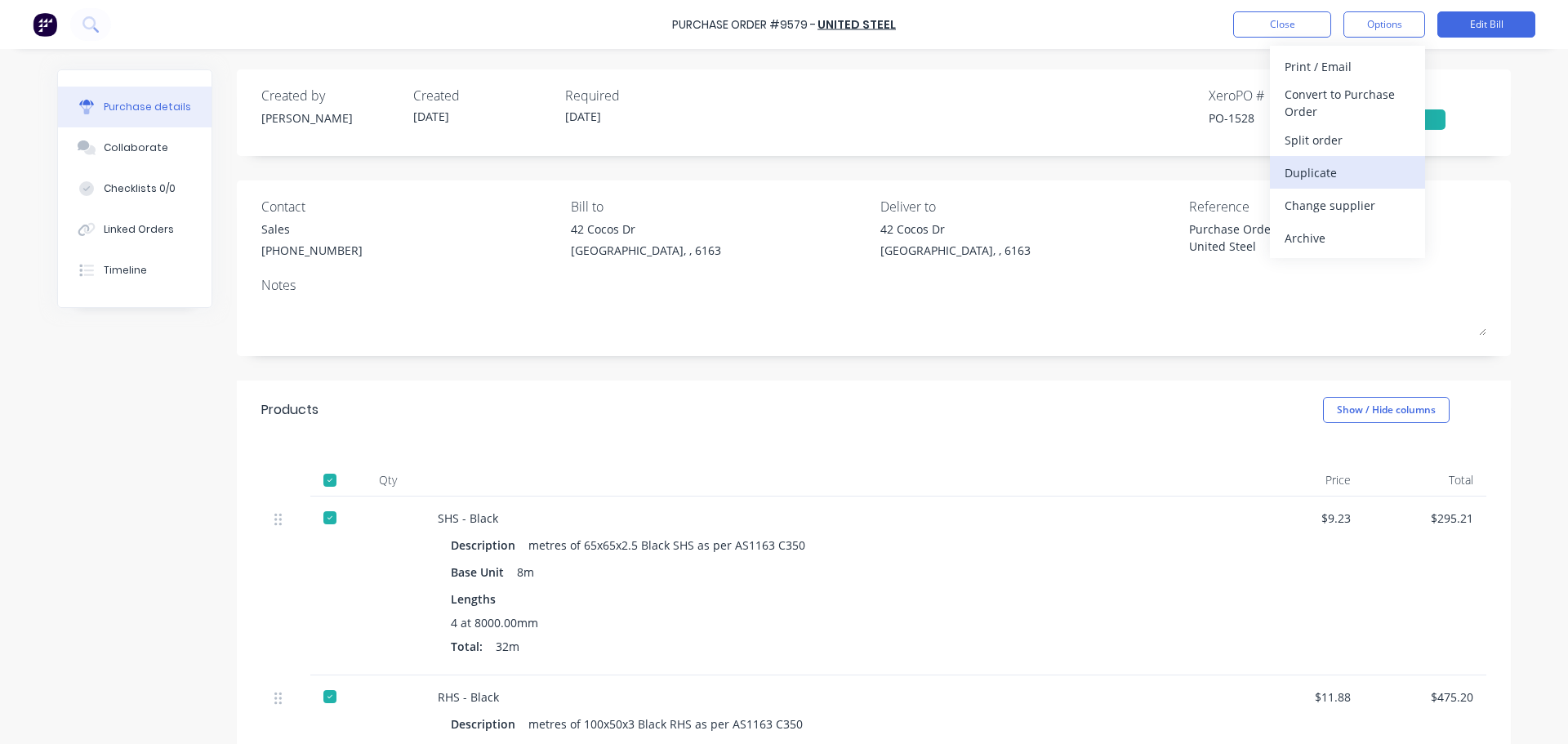
click at [1337, 177] on div "Duplicate" at bounding box center [1347, 173] width 126 height 24
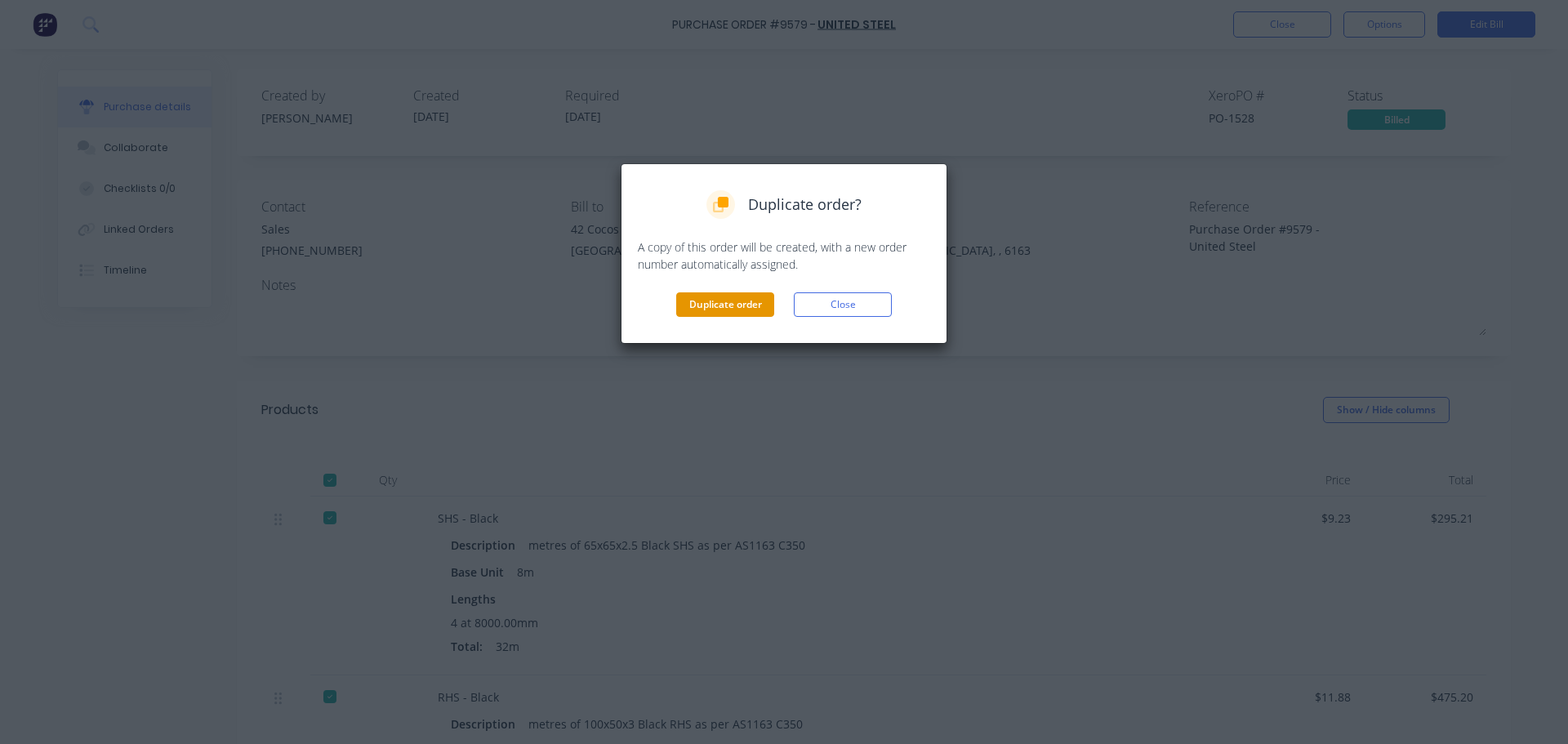
click at [742, 297] on button "Duplicate order" at bounding box center [725, 304] width 98 height 25
type textarea "x"
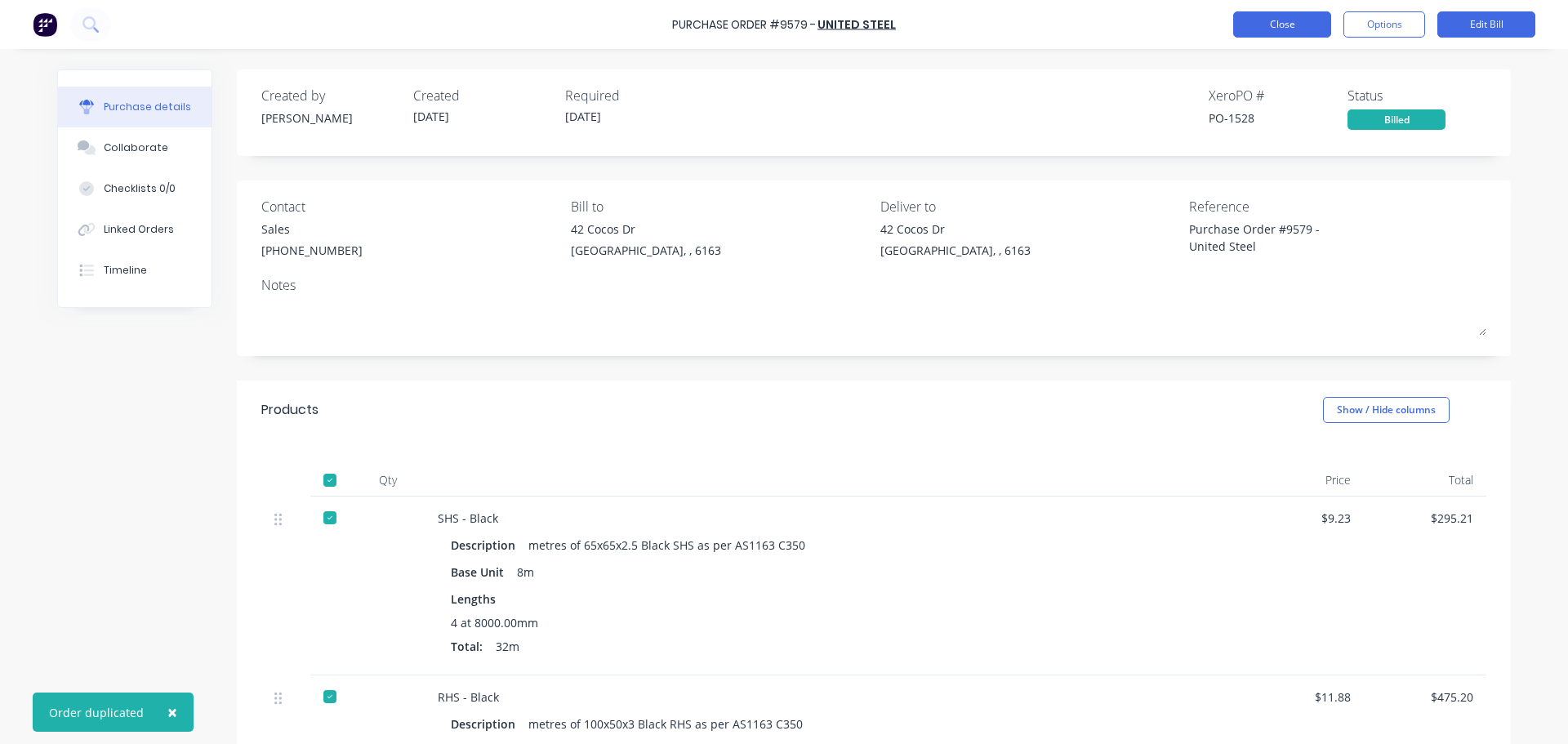
click at [1267, 20] on button "Close" at bounding box center [1282, 24] width 98 height 26
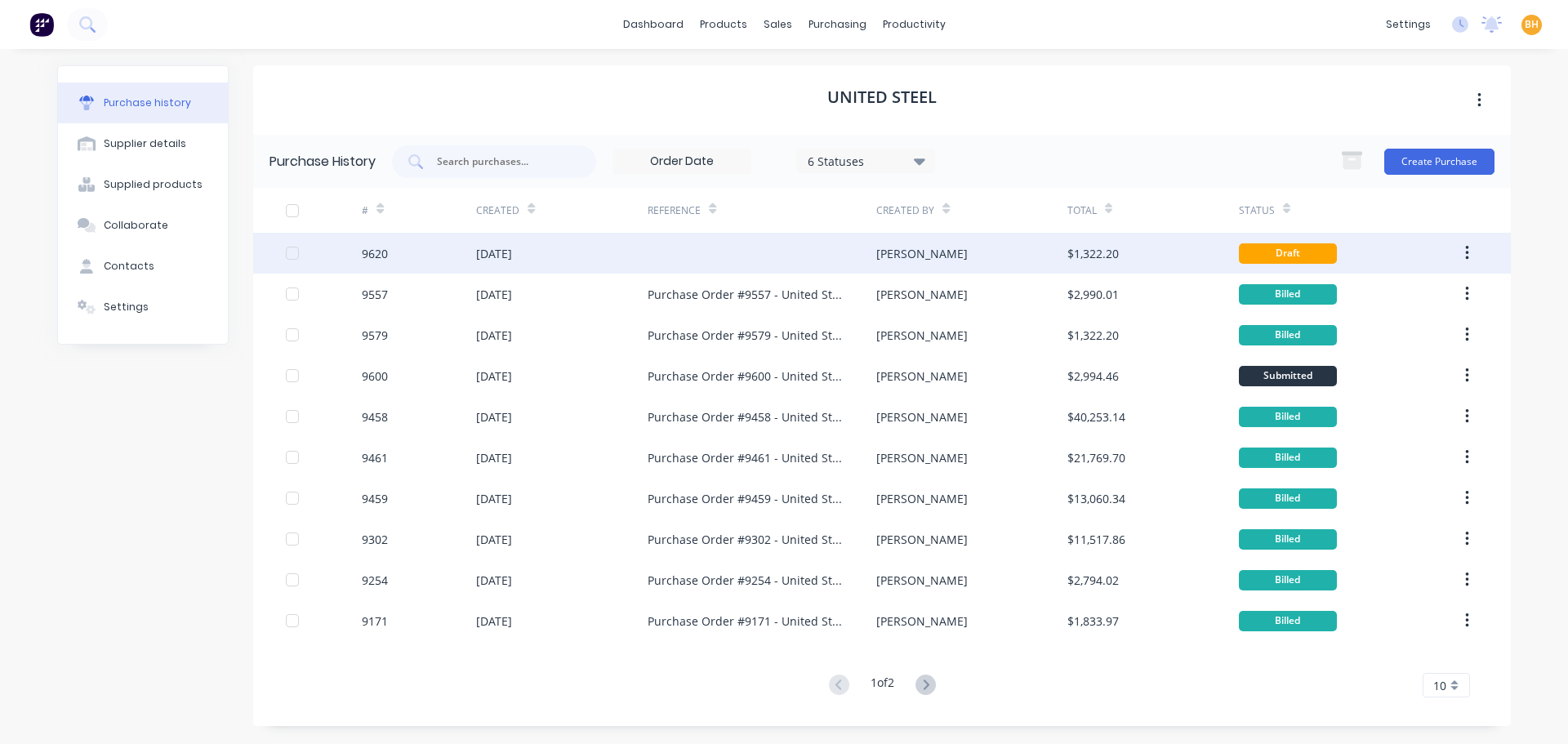
click at [551, 254] on div "[DATE]" at bounding box center [562, 253] width 171 height 41
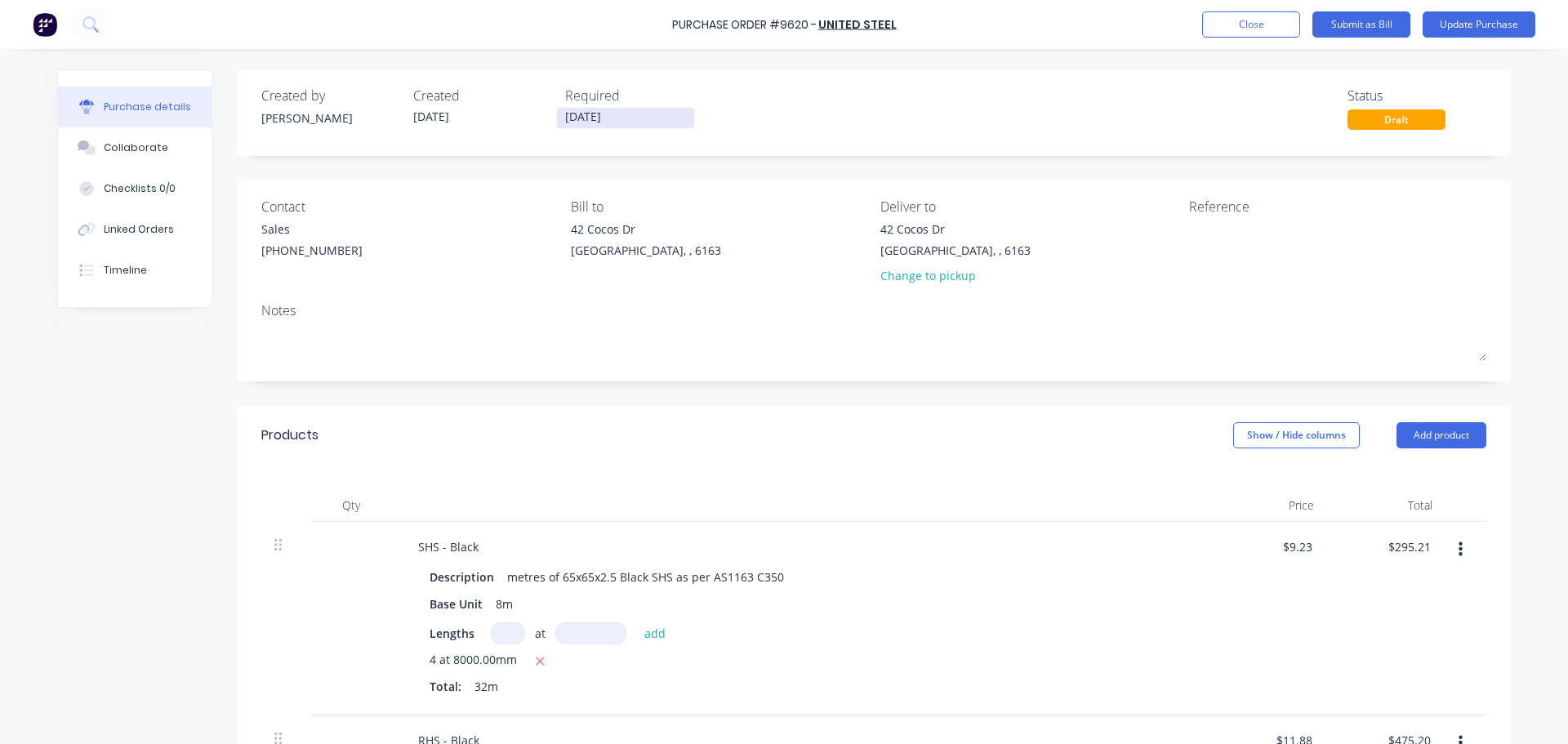
click at [592, 124] on input "[DATE]" at bounding box center [626, 118] width 137 height 21
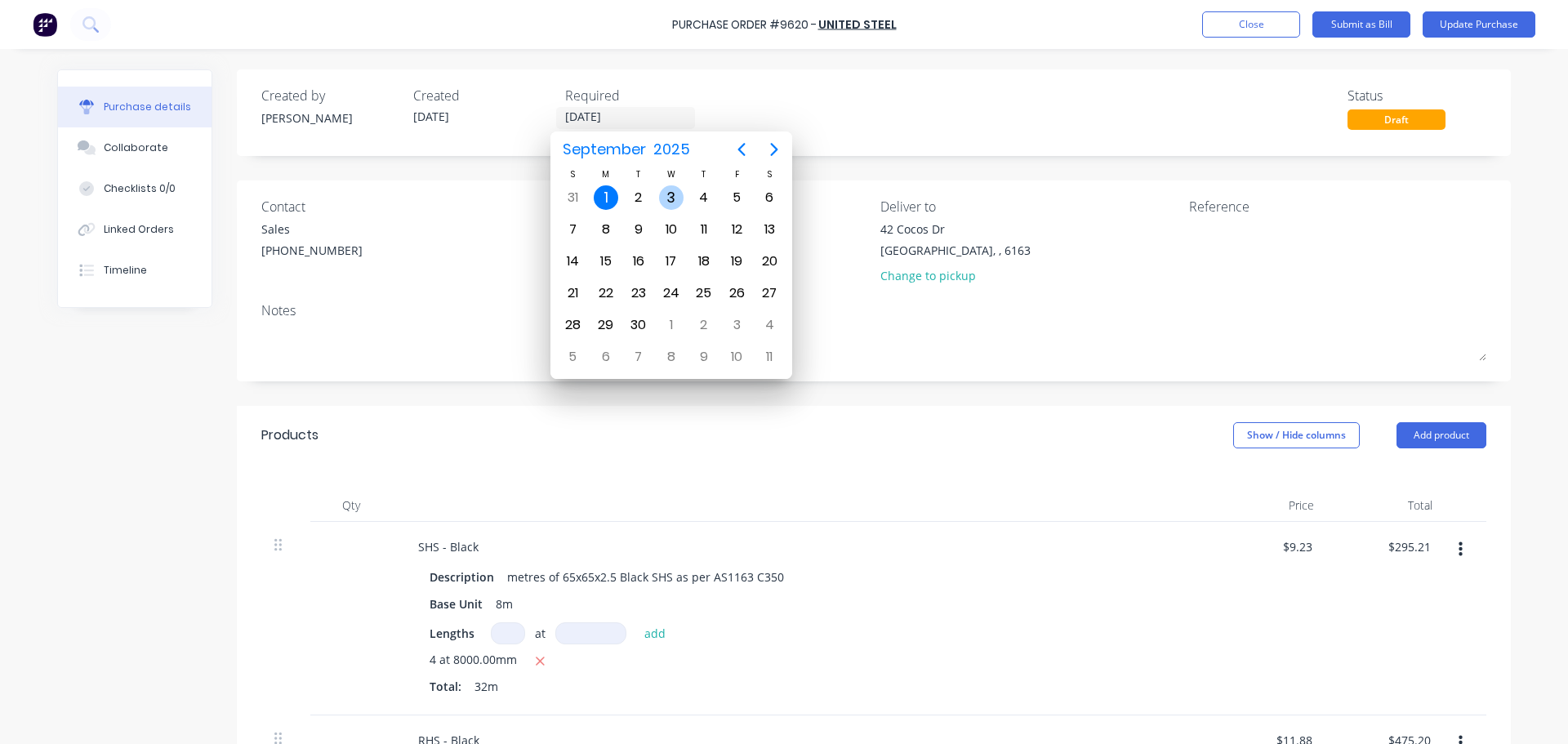
click at [681, 201] on div "3" at bounding box center [671, 197] width 25 height 25
type input "[DATE]"
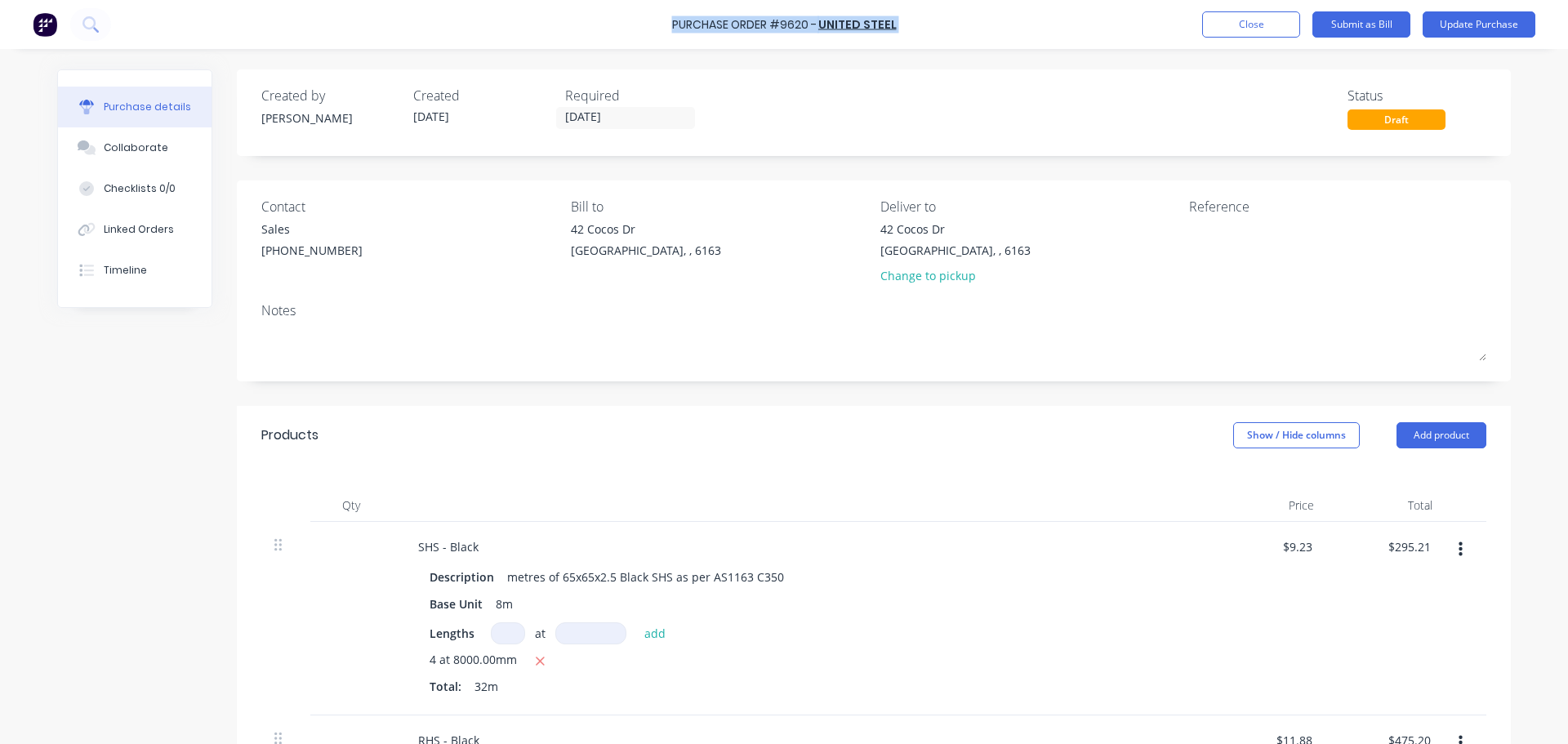
click at [676, 26] on div "Purchase Order #9620 - United Steel Add product Close Submit as Bill Update Pur…" at bounding box center [784, 24] width 1568 height 49
copy div "Purchase Order #9620 - United Steel Add product Close Submit as Bill Update Pur…"
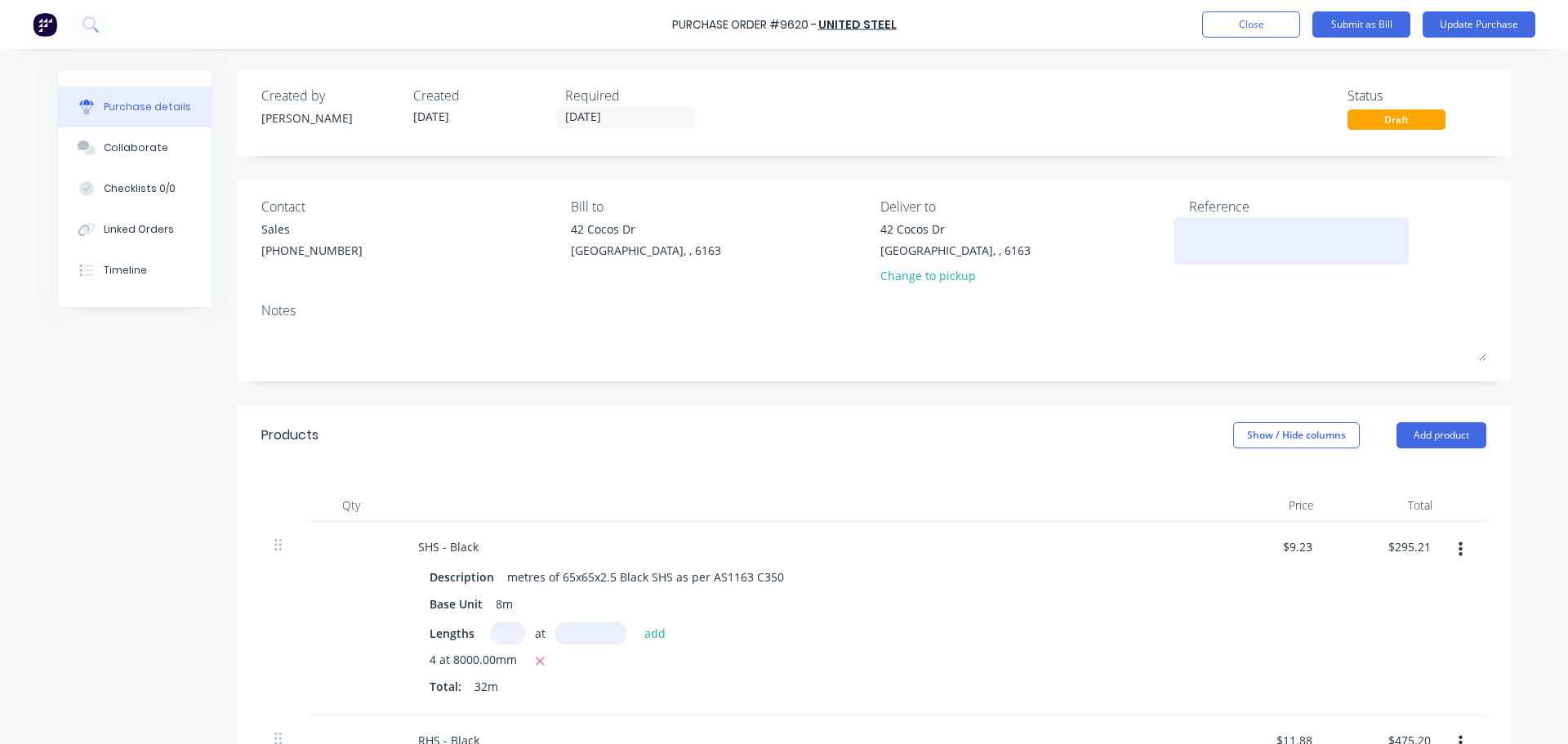
click at [1218, 246] on textarea at bounding box center [1291, 238] width 204 height 37
paste textarea "Purchase Order #9620 - United Steel"
type textarea "x"
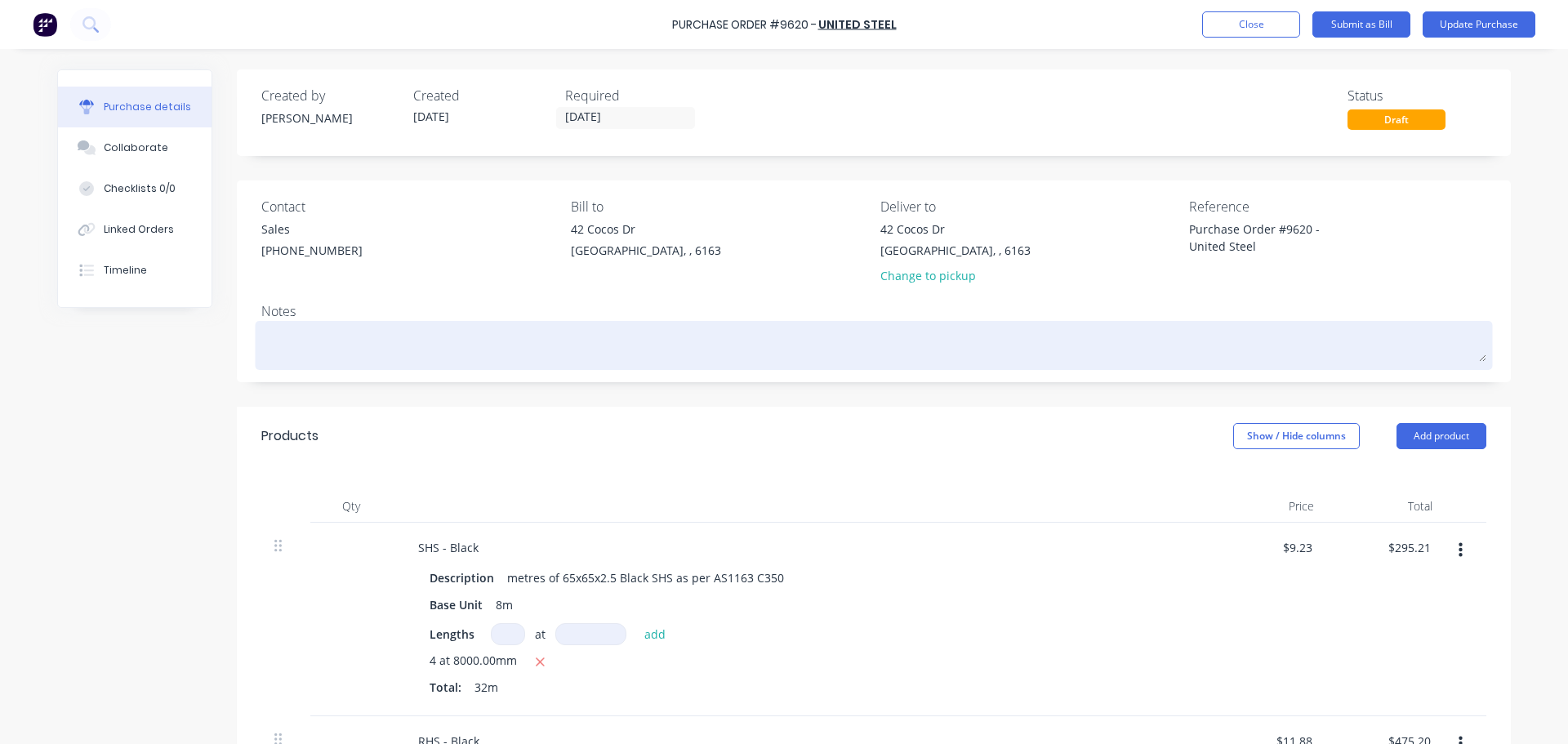
type textarea "Purchase Order #9620 - United Steel"
type textarea "x"
type textarea "Purchase Order #9620 - United Steel"
click at [616, 357] on textarea at bounding box center [874, 343] width 1225 height 37
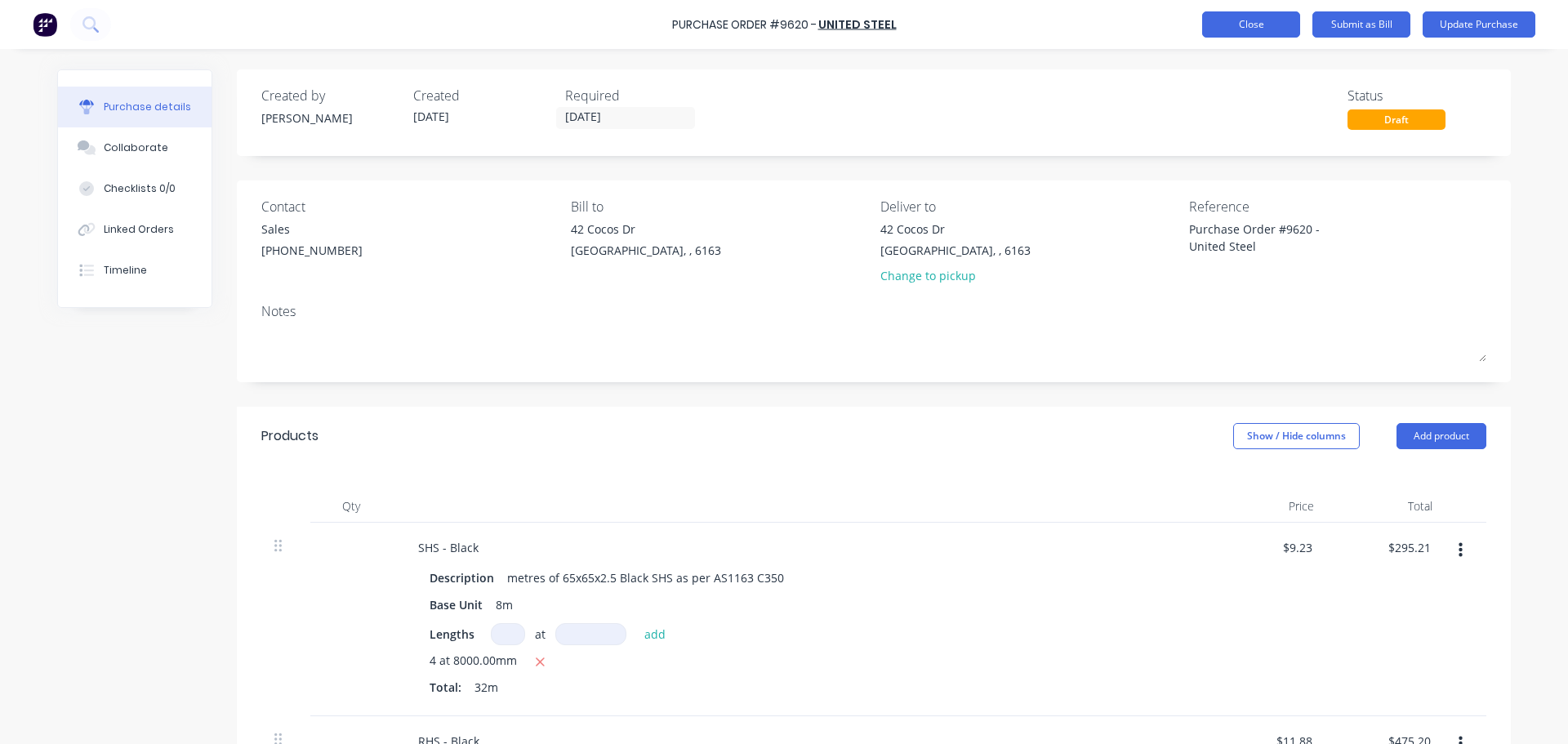
click at [1242, 32] on button "Close" at bounding box center [1251, 24] width 98 height 26
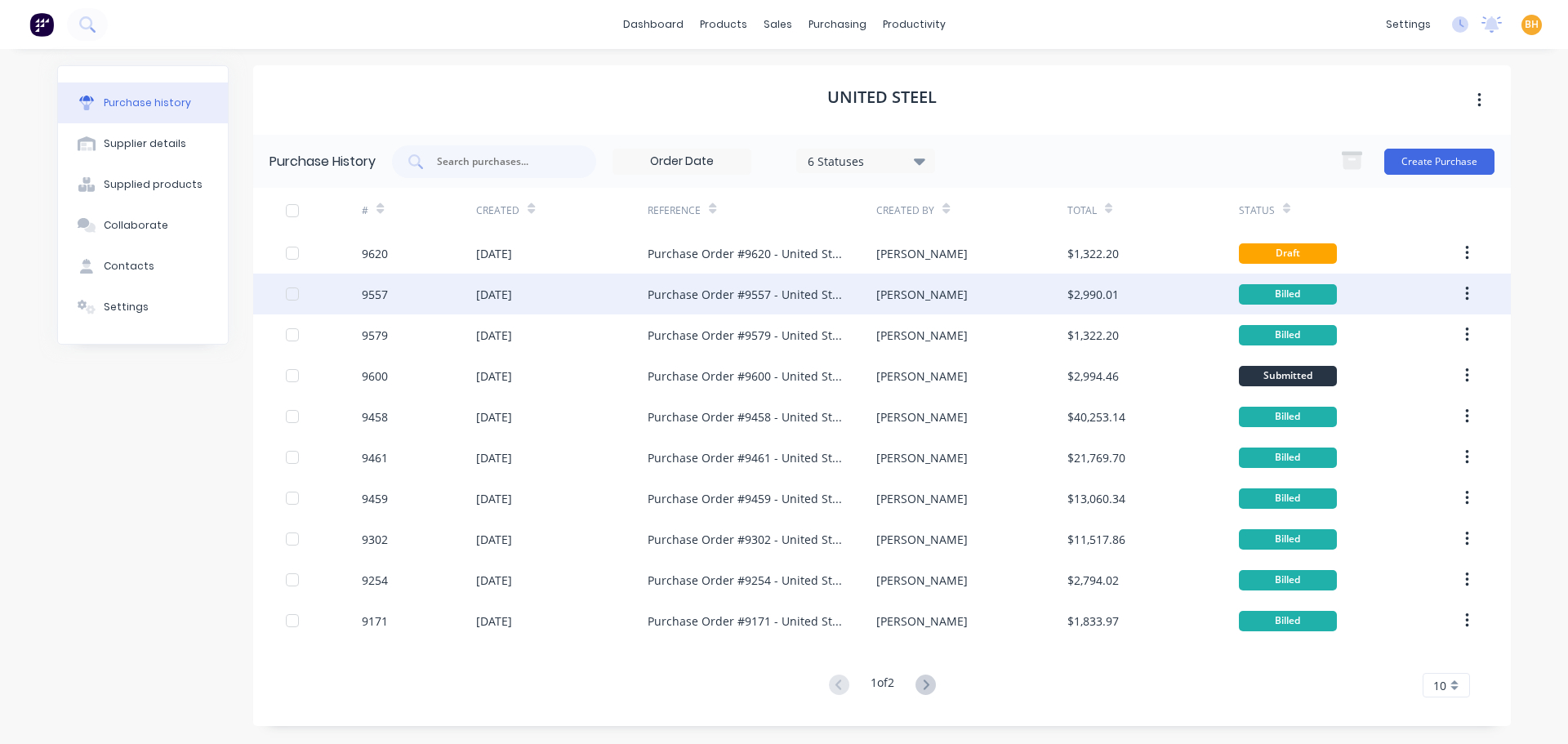
click at [483, 283] on div "[DATE]" at bounding box center [562, 294] width 171 height 41
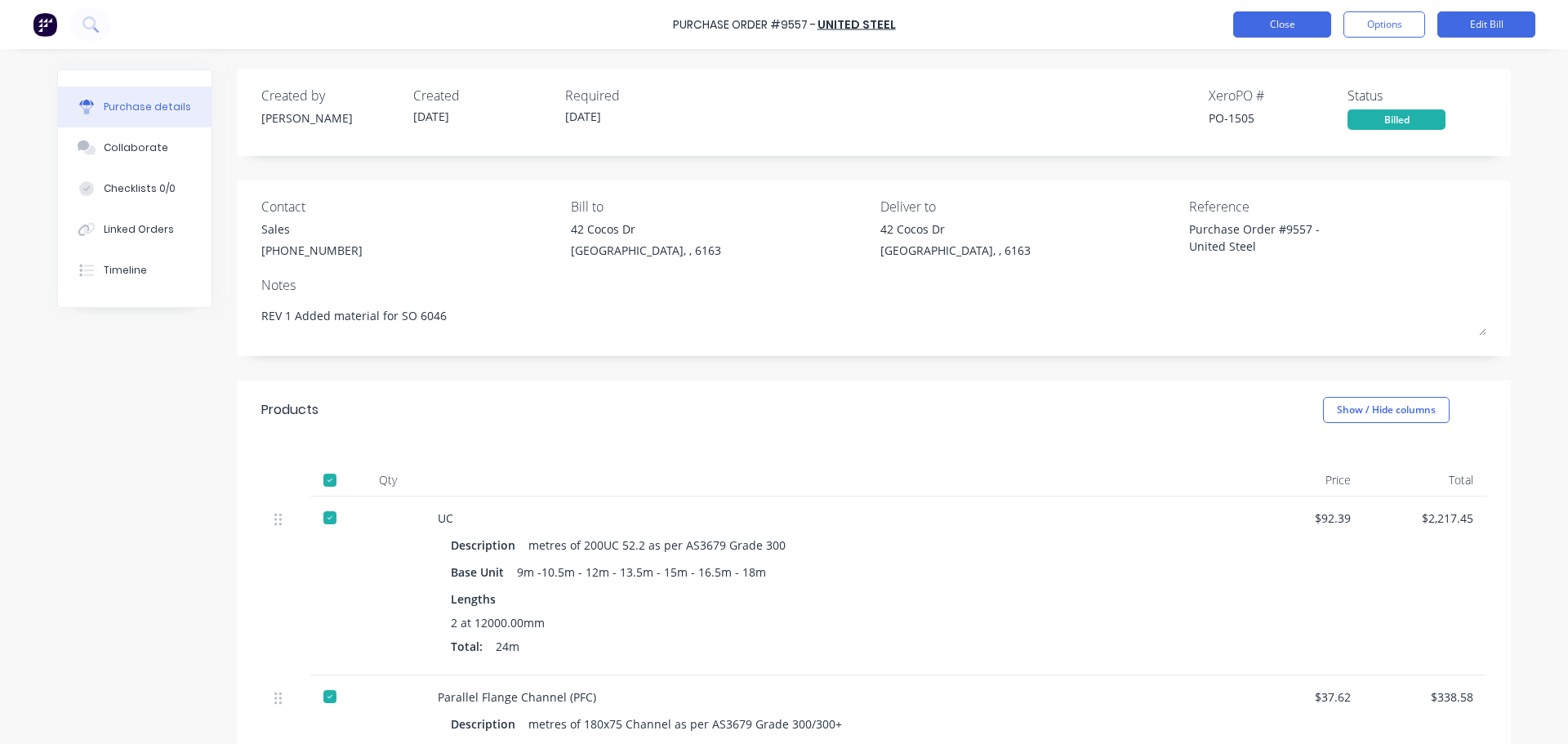
click at [1275, 30] on button "Close" at bounding box center [1282, 24] width 98 height 26
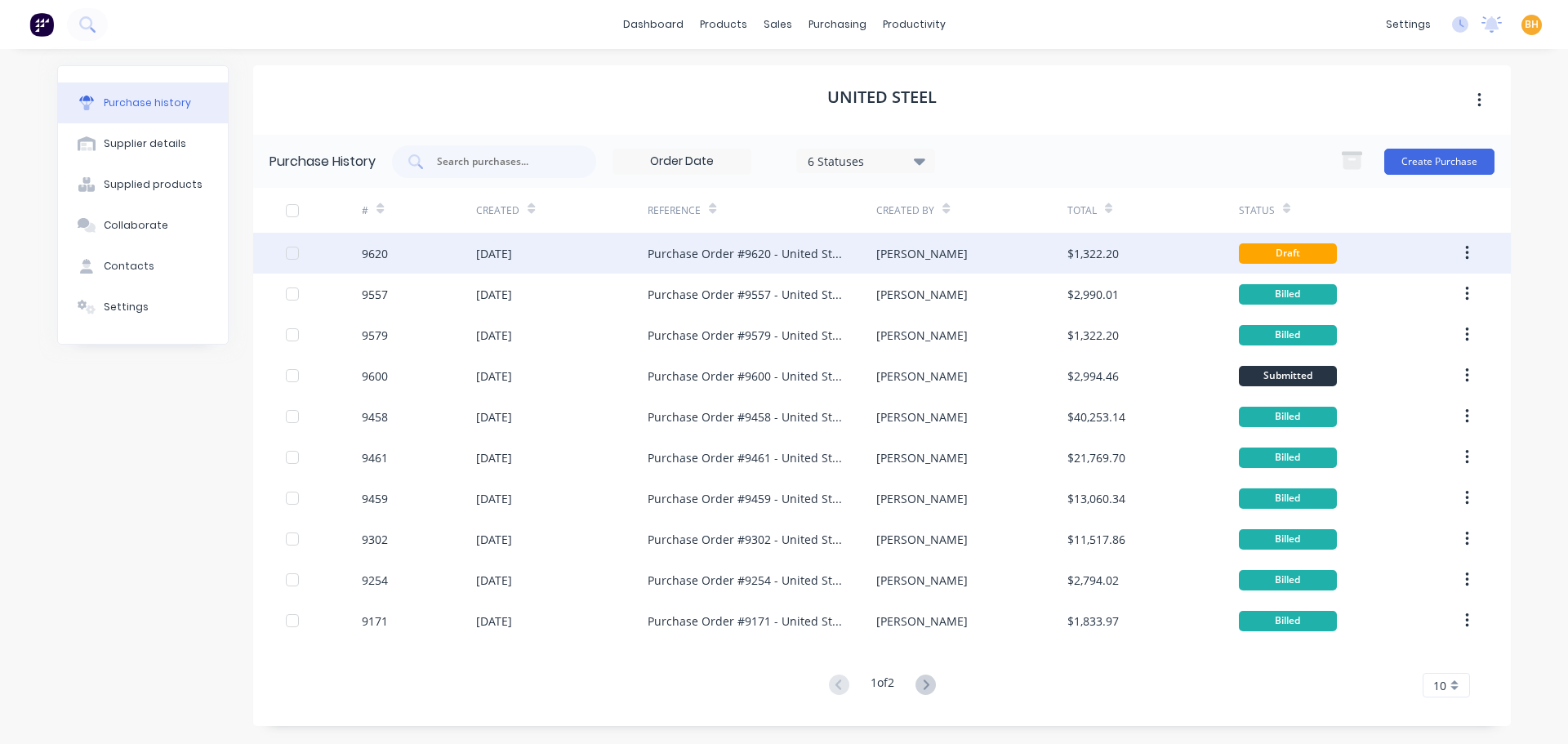
click at [510, 257] on div "[DATE]" at bounding box center [494, 254] width 36 height 17
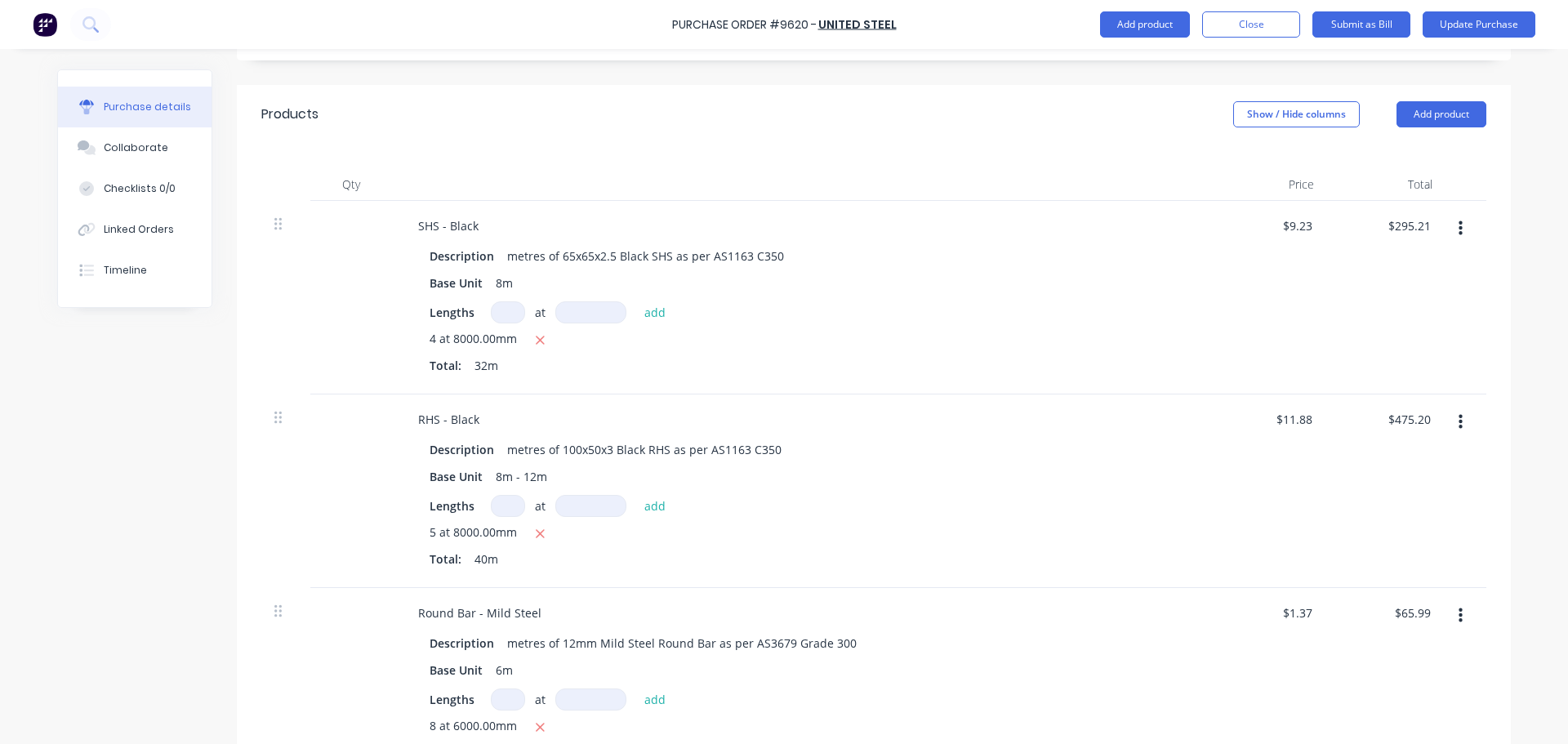
scroll to position [408, 0]
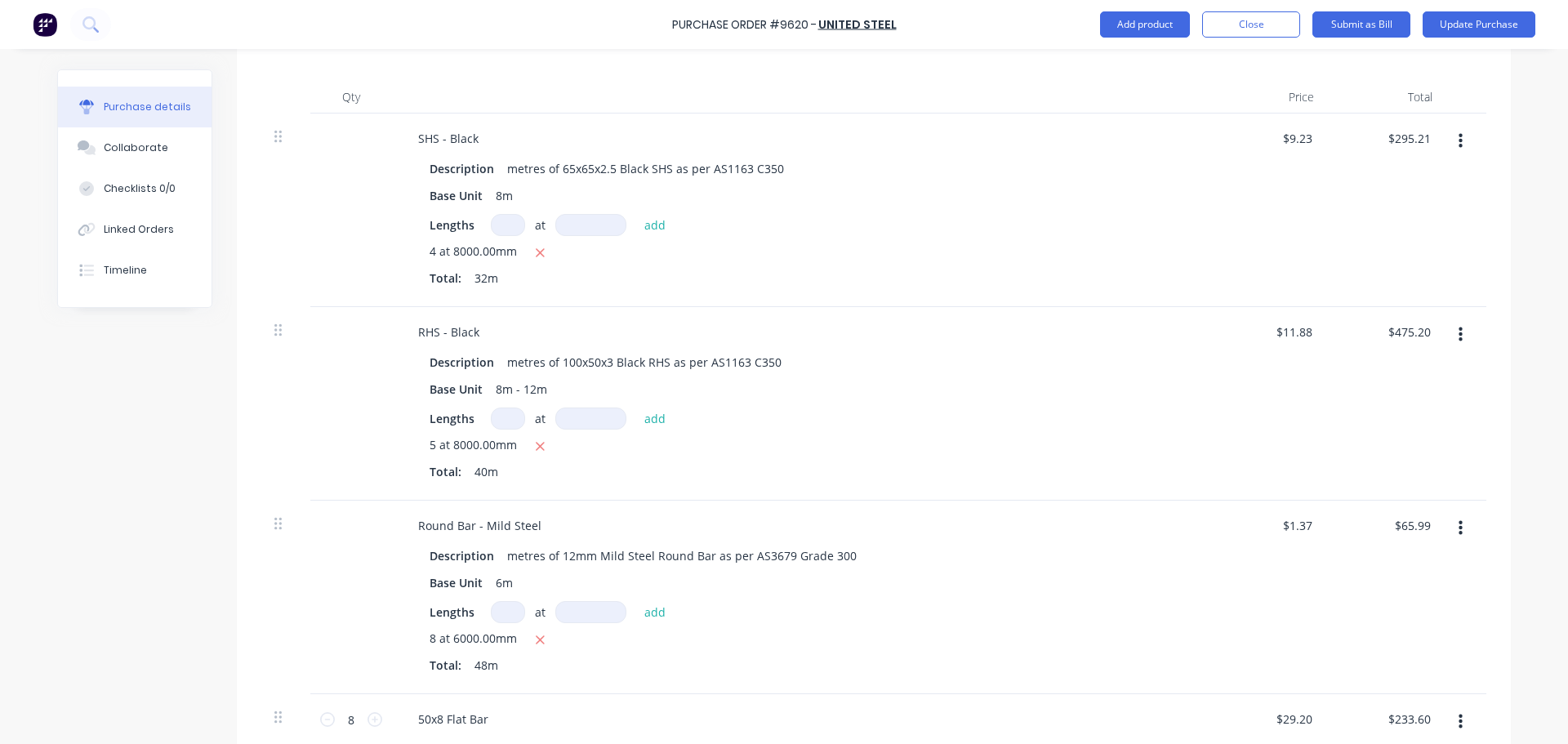
click at [1451, 143] on button "button" at bounding box center [1460, 141] width 39 height 29
click at [1361, 282] on button "Delete" at bounding box center [1410, 283] width 139 height 33
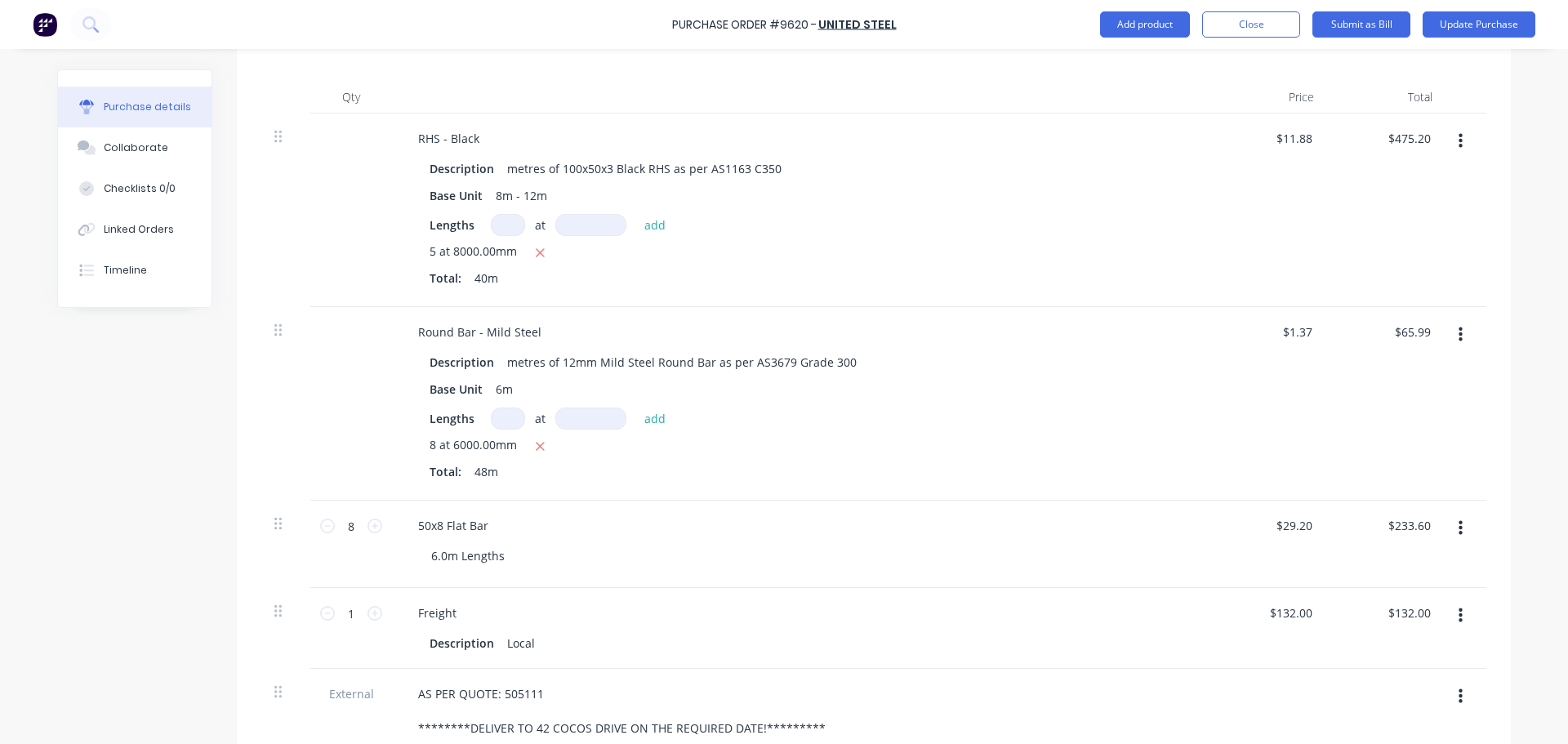
click at [1458, 530] on icon "button" at bounding box center [1460, 528] width 4 height 18
click at [1373, 663] on button "Delete" at bounding box center [1410, 669] width 139 height 33
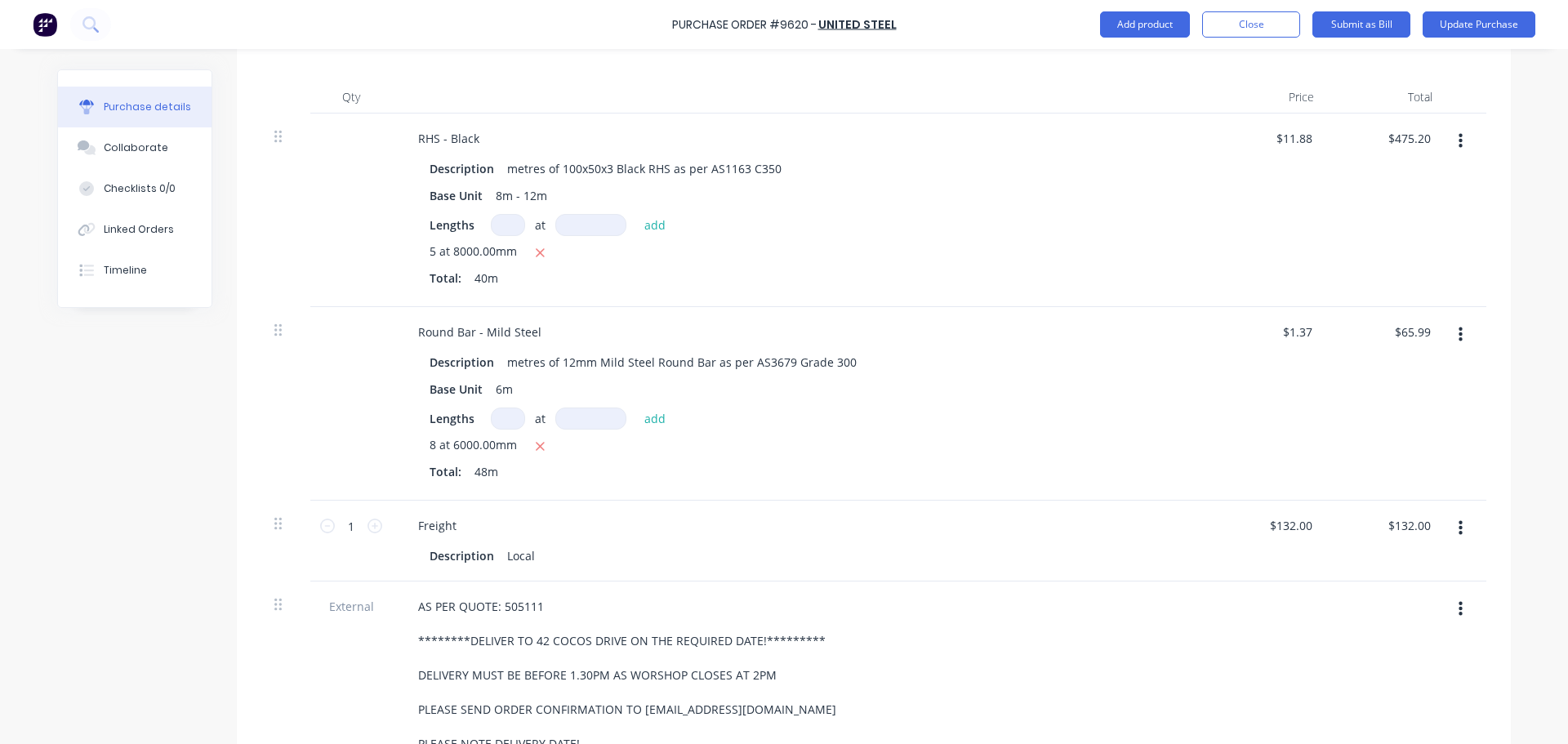
click at [1465, 141] on button "button" at bounding box center [1460, 141] width 39 height 29
click at [1385, 291] on button "Delete" at bounding box center [1410, 283] width 139 height 33
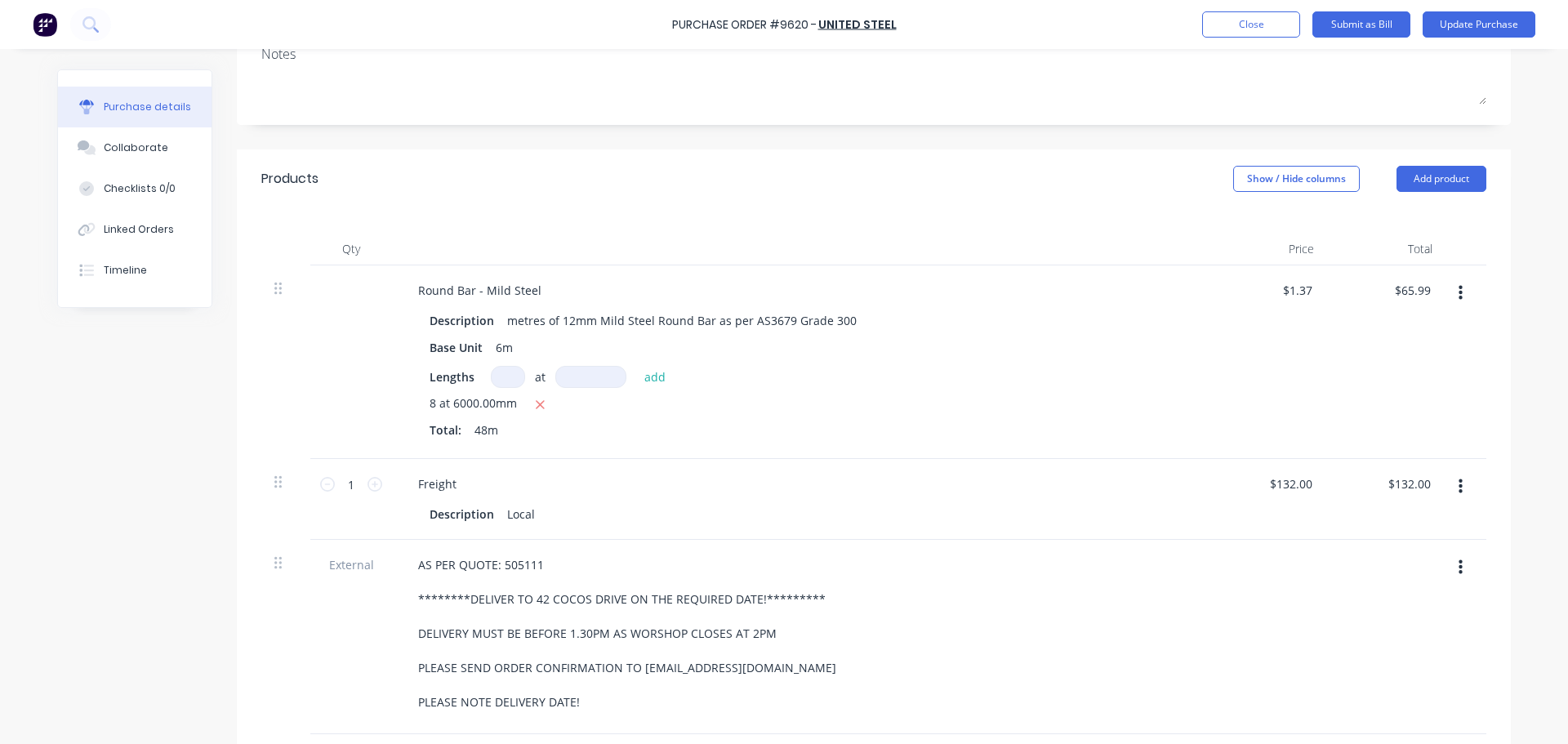
scroll to position [327, 0]
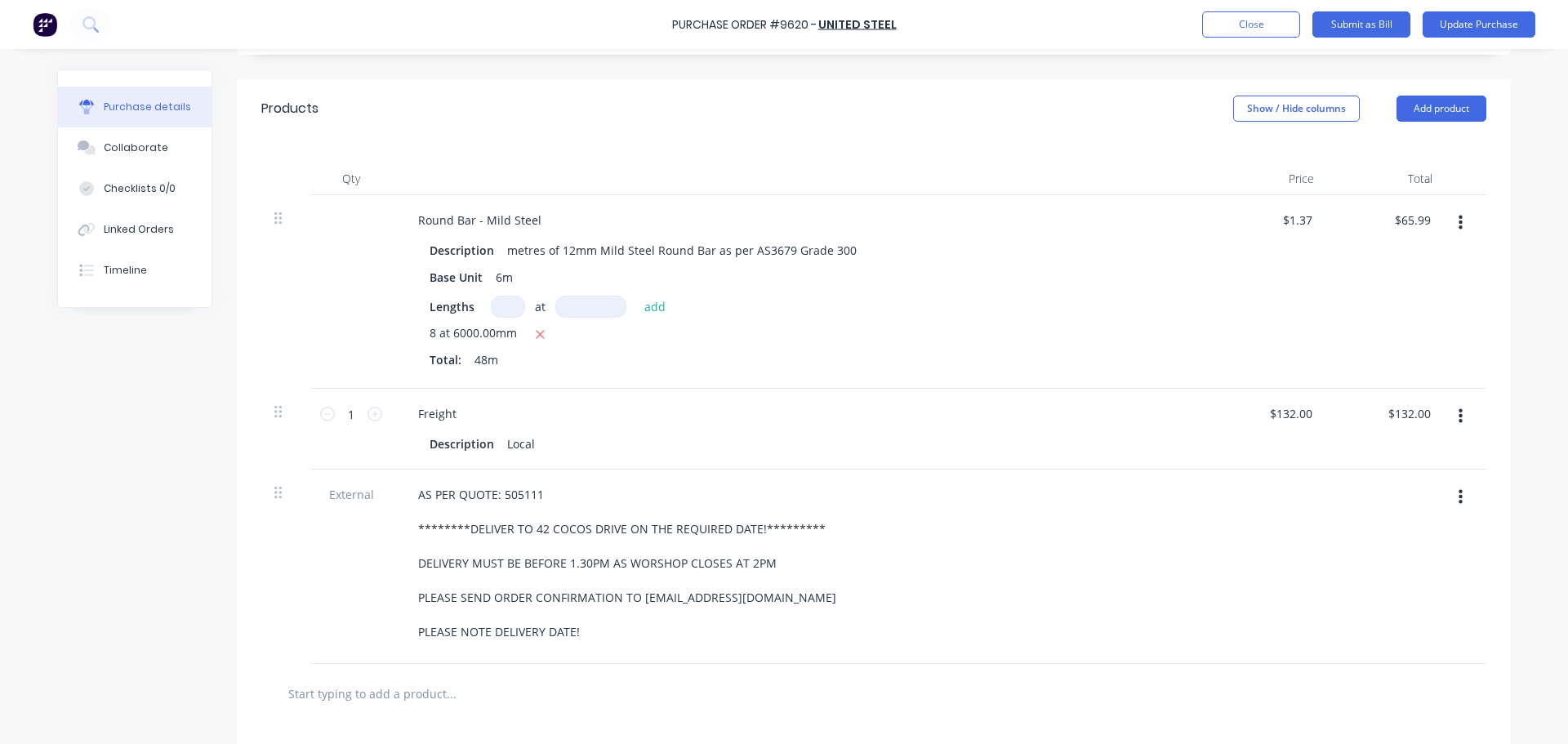
click at [535, 336] on icon "button" at bounding box center [540, 334] width 10 height 15
type textarea "x"
type input "$0.00"
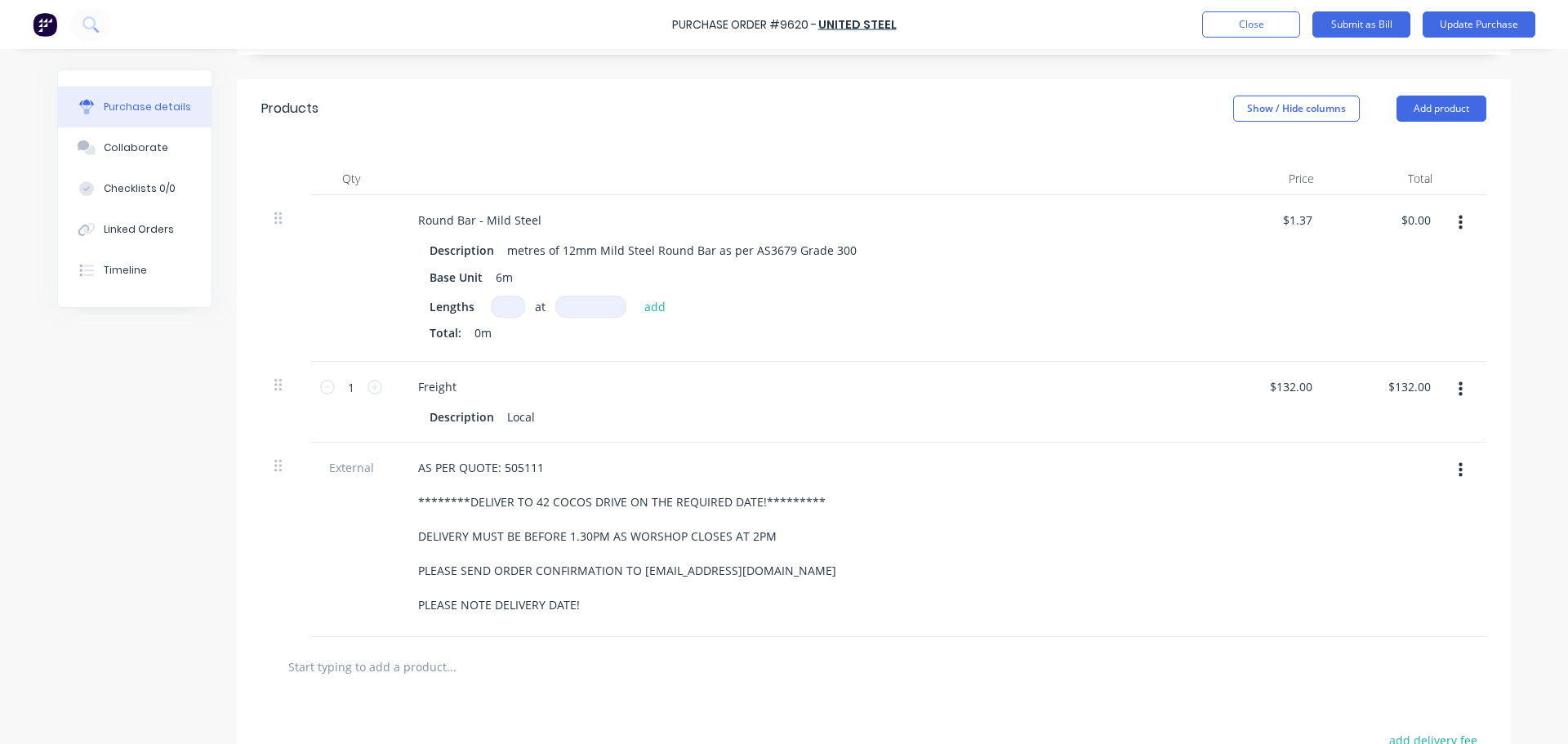
click at [505, 305] on input at bounding box center [508, 307] width 34 height 22
type textarea "x"
type input "2"
type textarea "x"
type input "2"
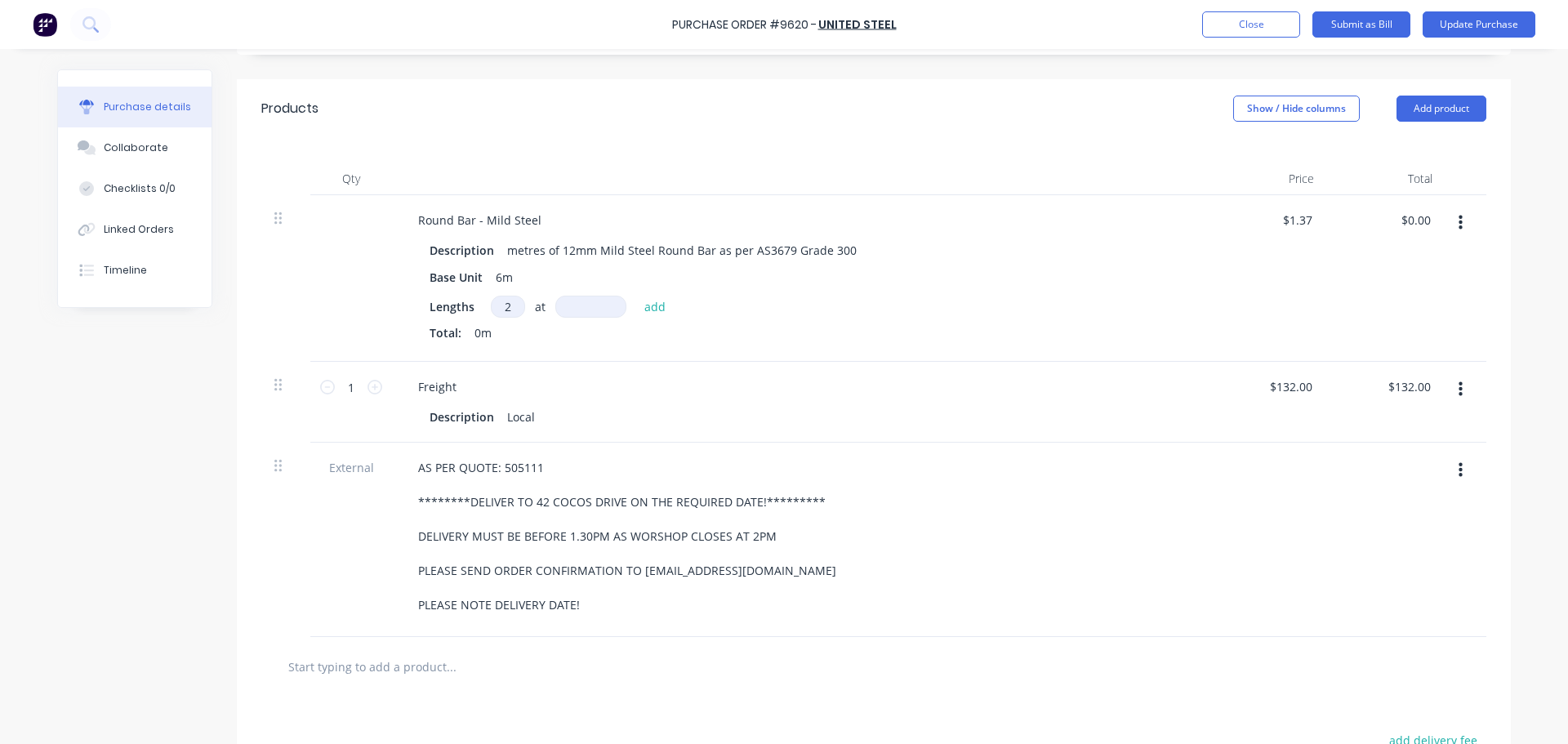
click at [583, 306] on input at bounding box center [591, 307] width 71 height 22
type textarea "x"
type input "8"
type textarea "x"
type input "80"
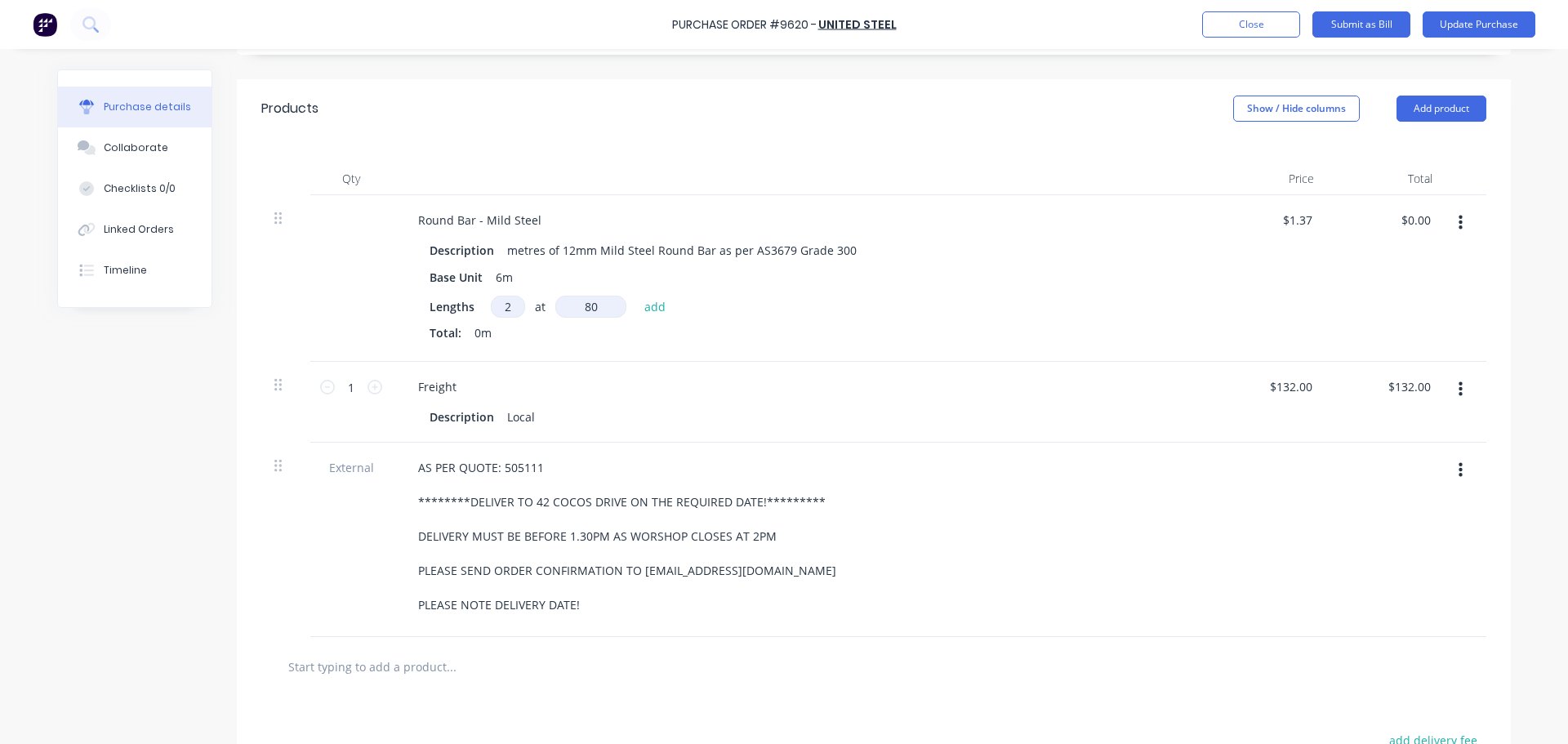
type textarea "x"
type input "800"
type textarea "x"
type input "8000"
type textarea "x"
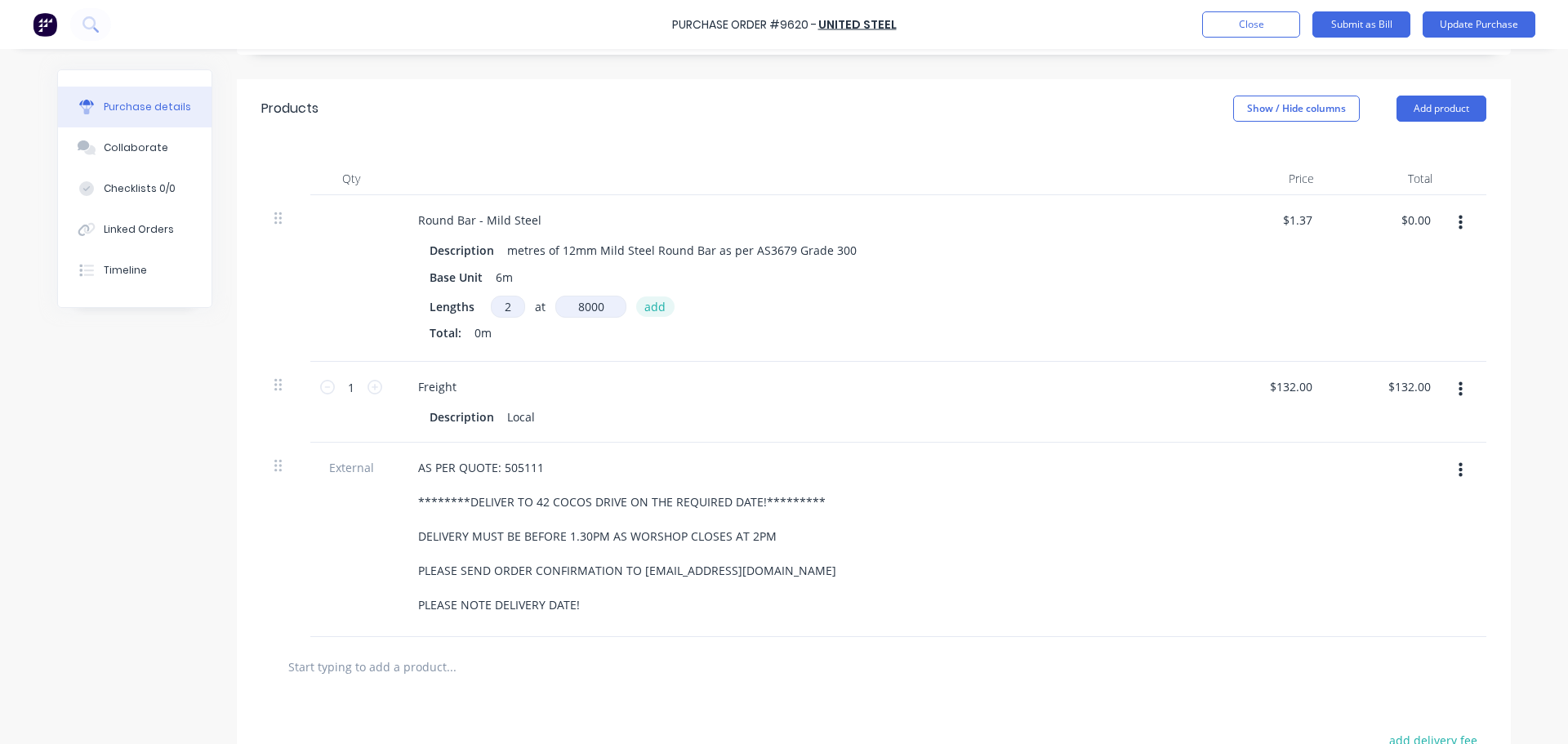
type input "8000mm"
click at [646, 303] on button "add" at bounding box center [655, 306] width 39 height 20
type textarea "x"
type input "$21.92"
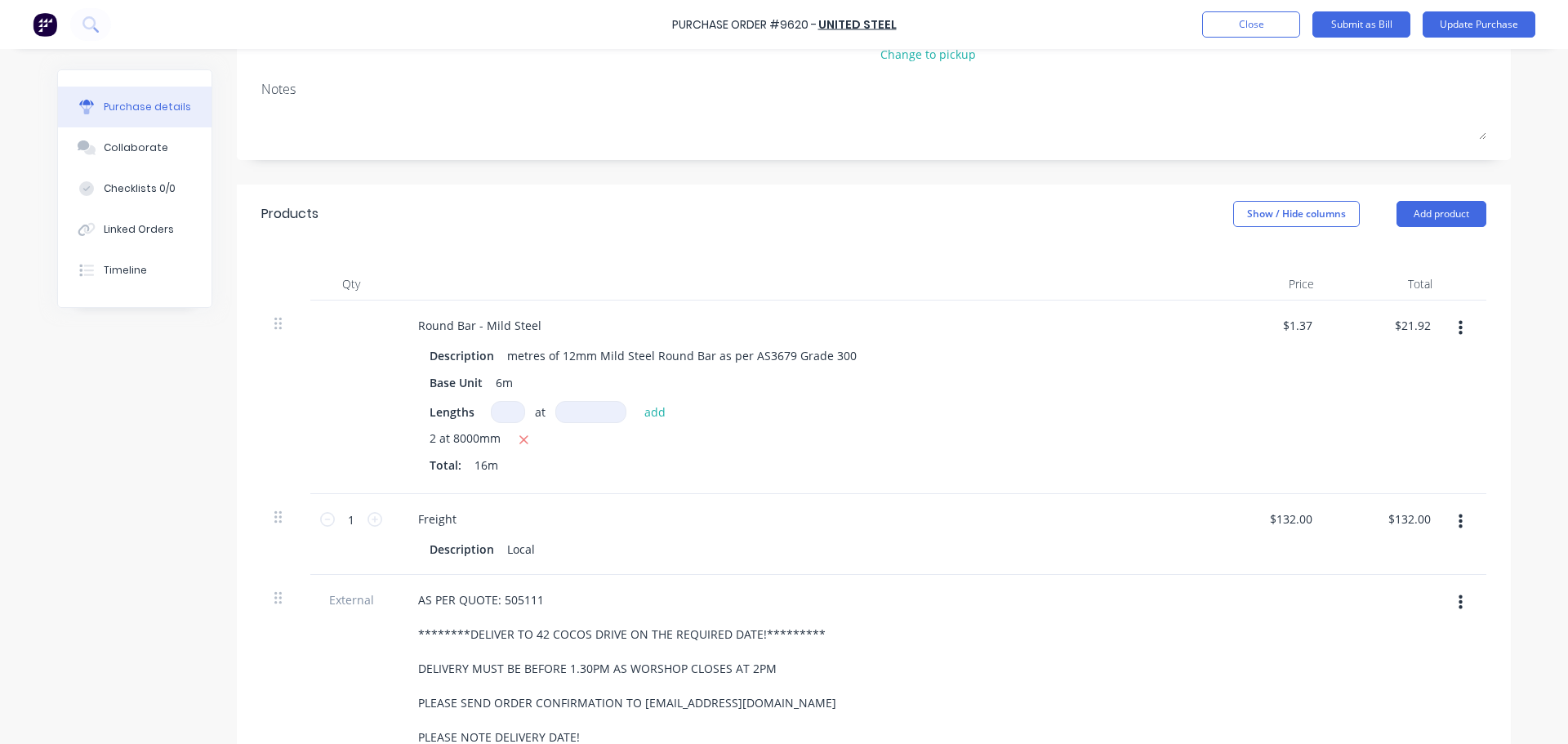
scroll to position [81, 0]
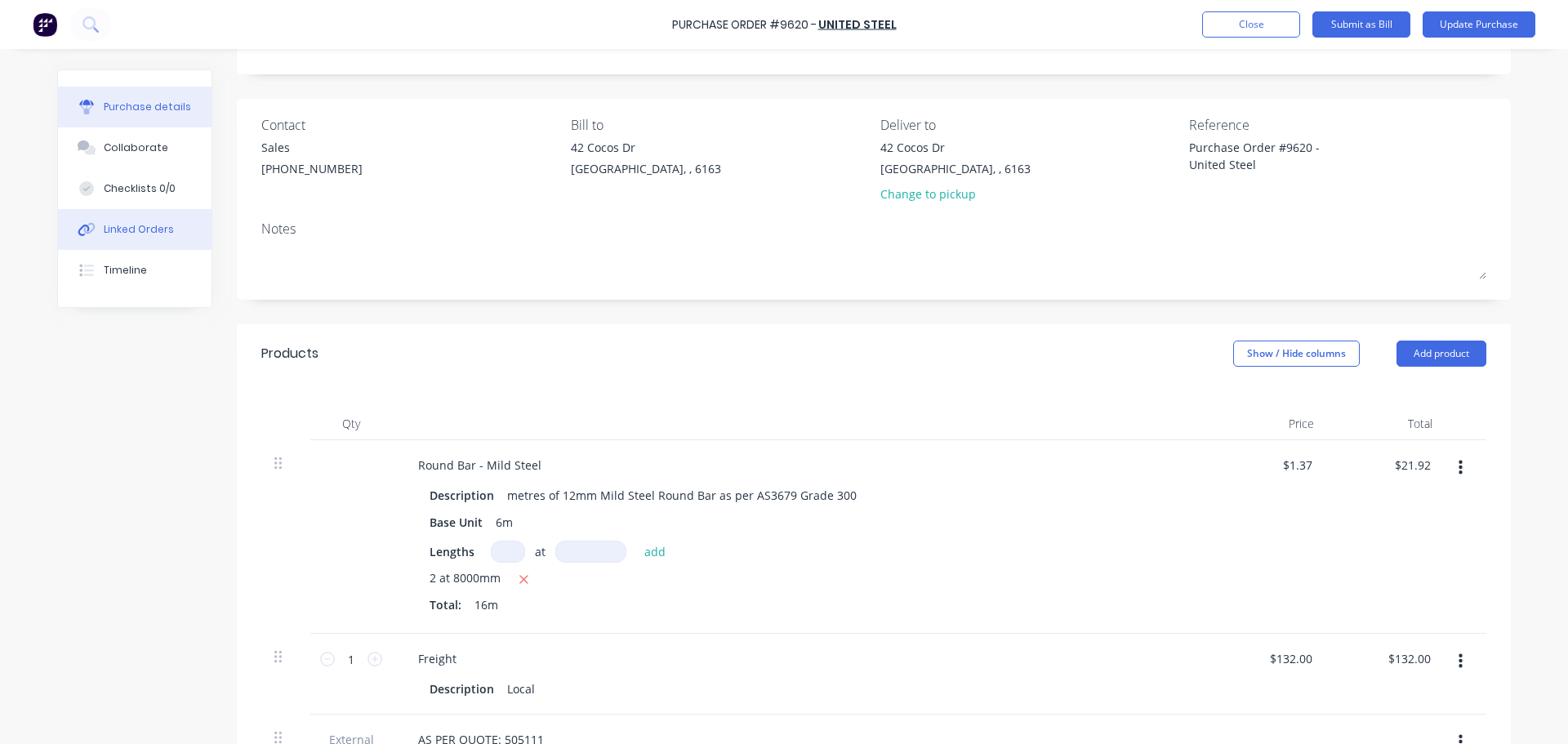
type textarea "x"
click at [135, 240] on button "Linked Orders" at bounding box center [135, 230] width 153 height 41
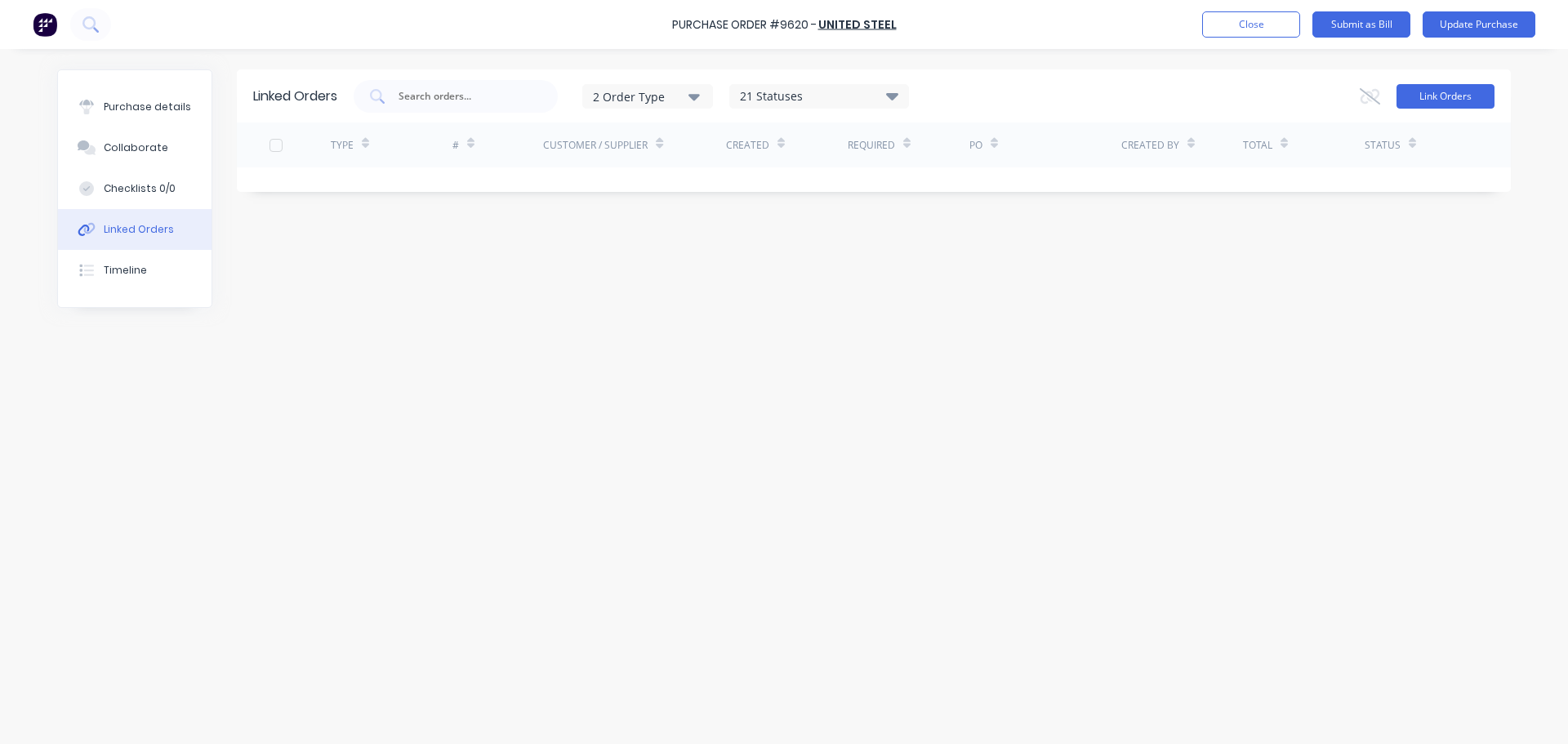
click at [1450, 93] on button "Link Orders" at bounding box center [1445, 96] width 98 height 25
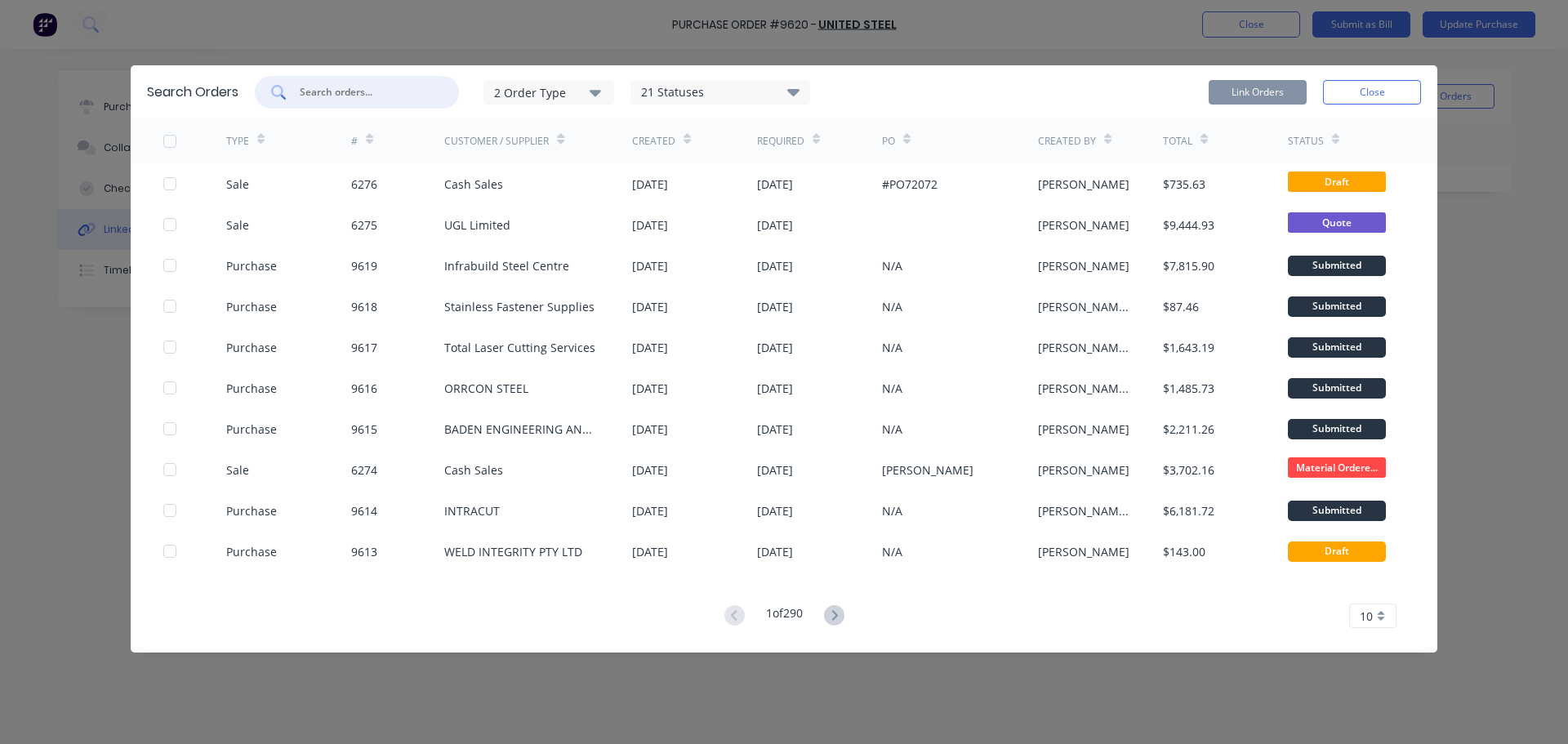
click at [343, 94] on input "text" at bounding box center [366, 92] width 135 height 16
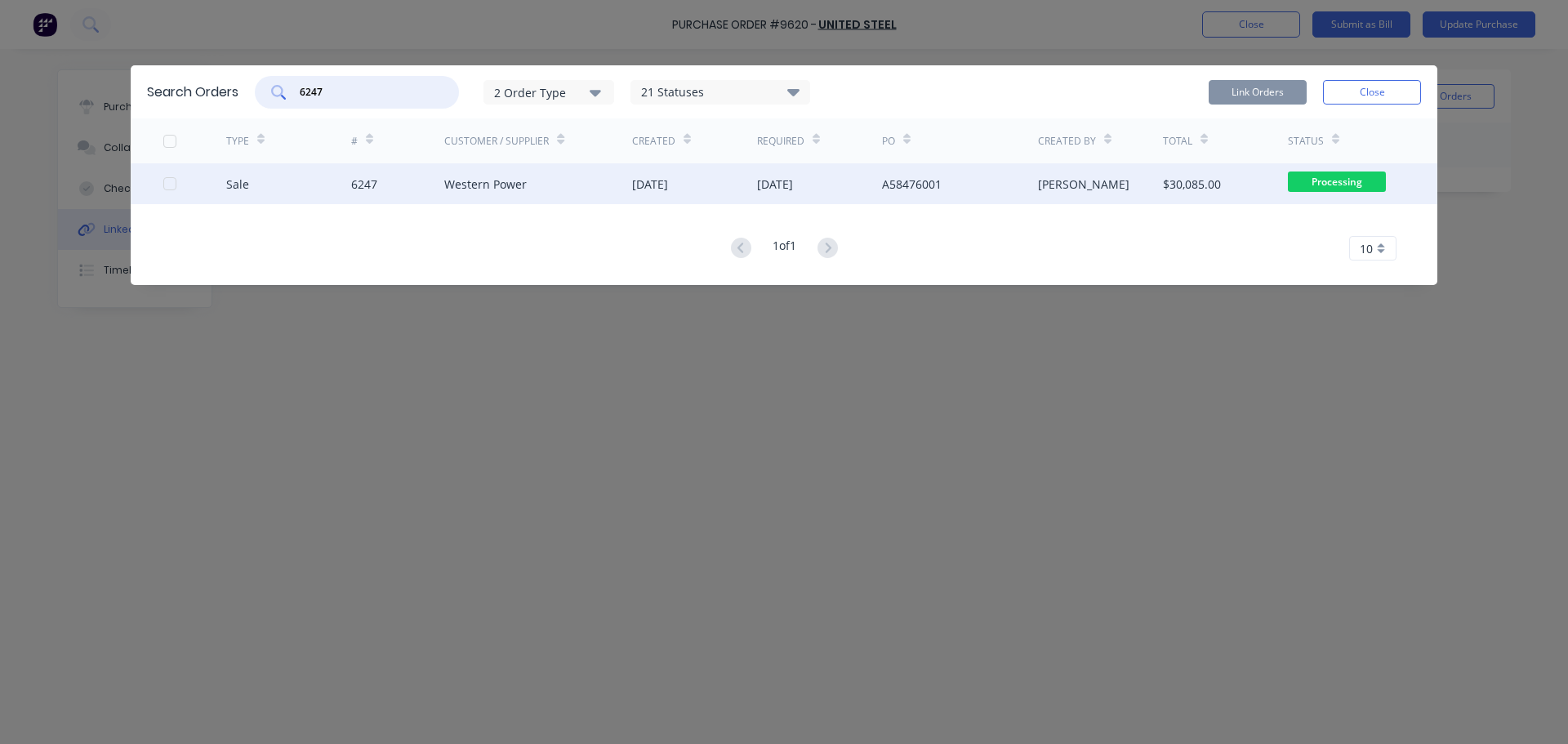
click at [168, 182] on div at bounding box center [170, 183] width 33 height 33
type input "6247"
click at [1283, 95] on button "Link Orders" at bounding box center [1258, 92] width 98 height 25
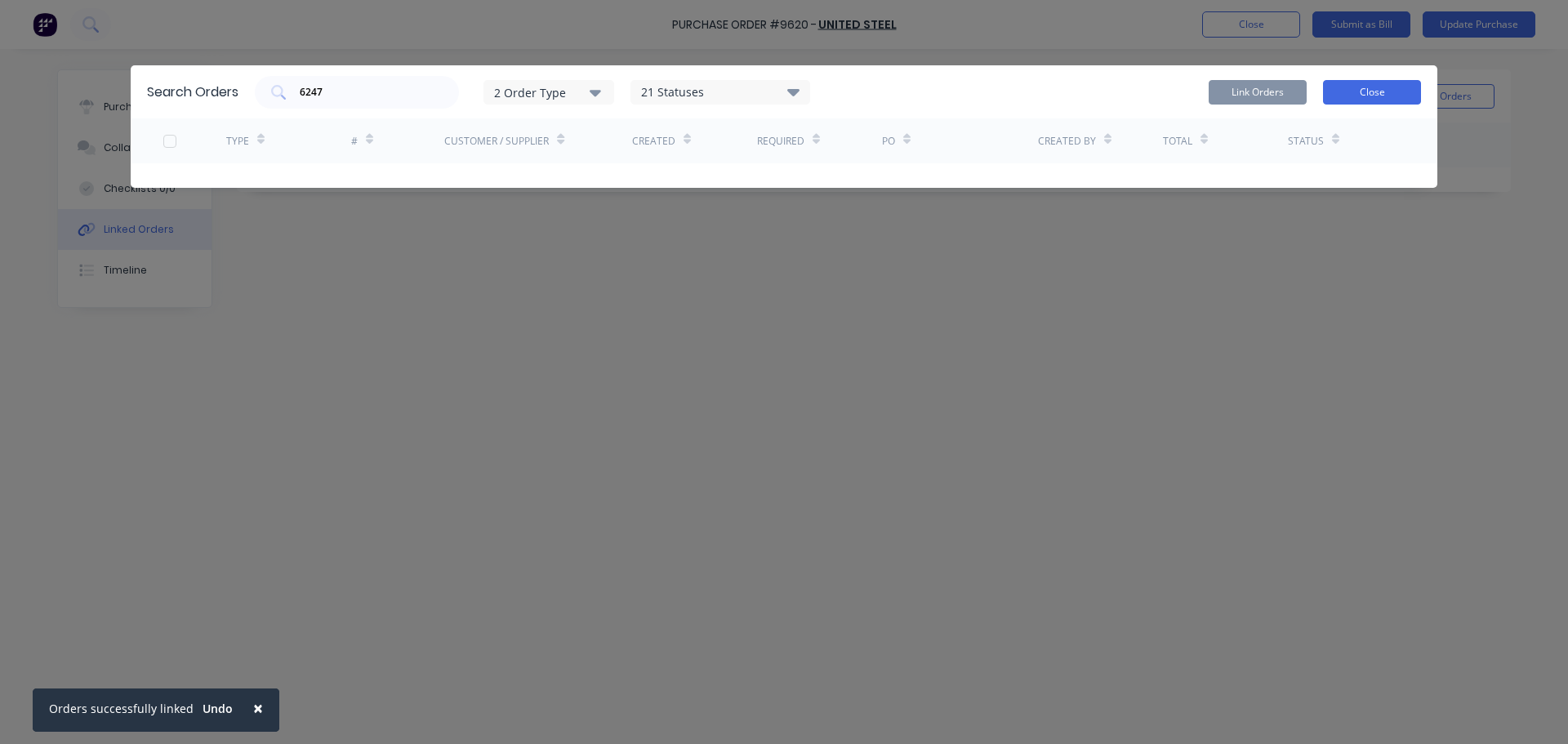
click at [1397, 87] on button "Close" at bounding box center [1372, 92] width 98 height 25
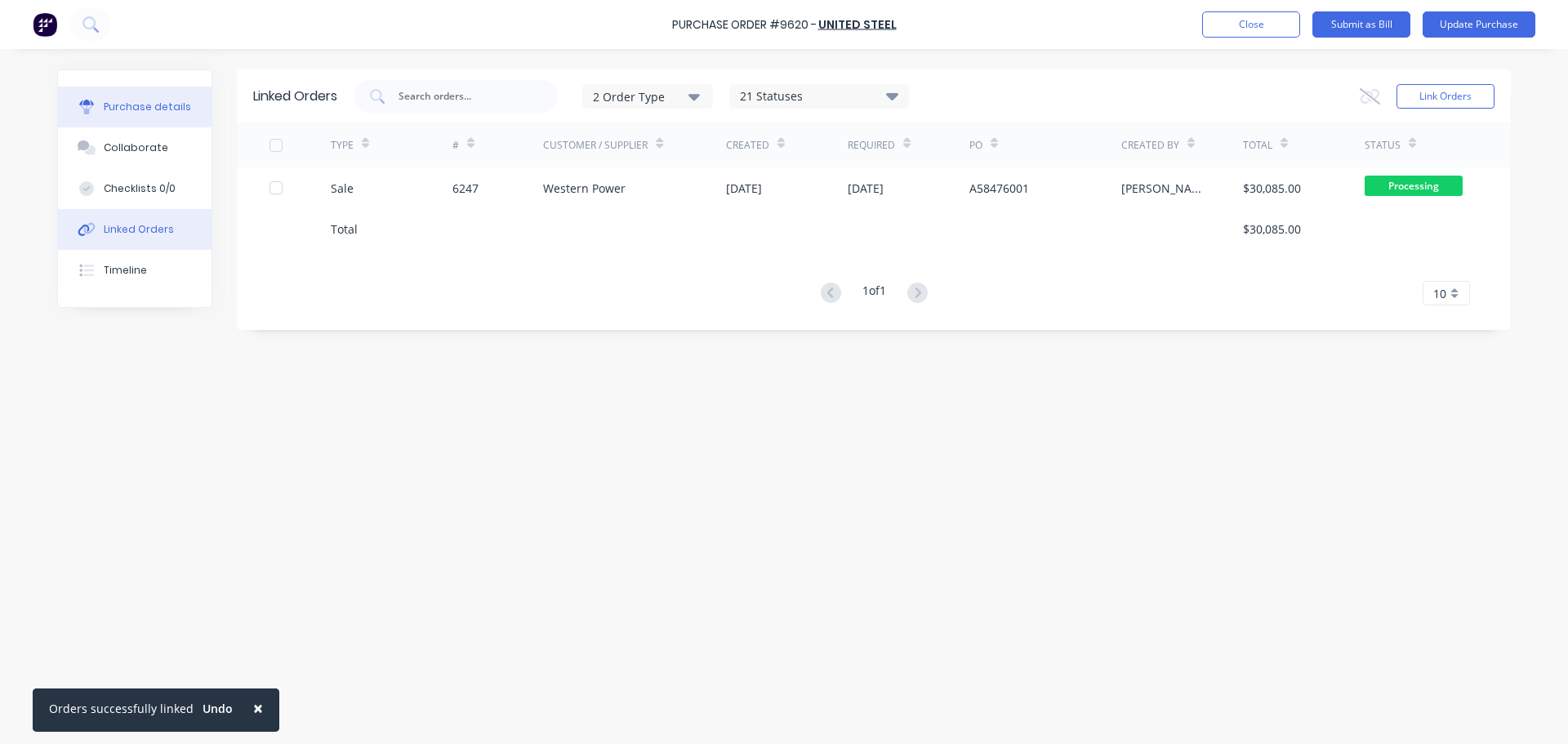
click at [152, 97] on button "Purchase details" at bounding box center [135, 107] width 153 height 41
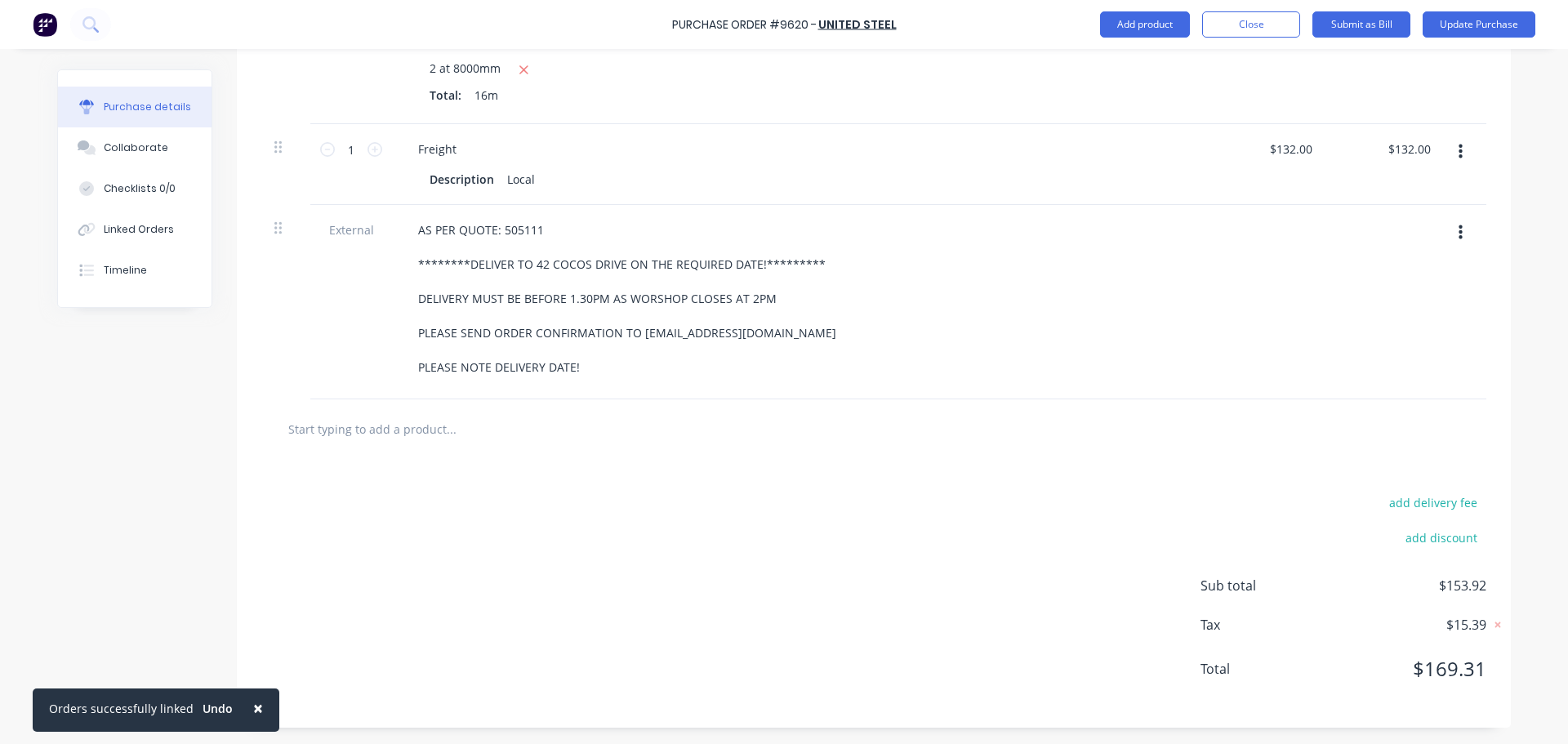
scroll to position [265, 0]
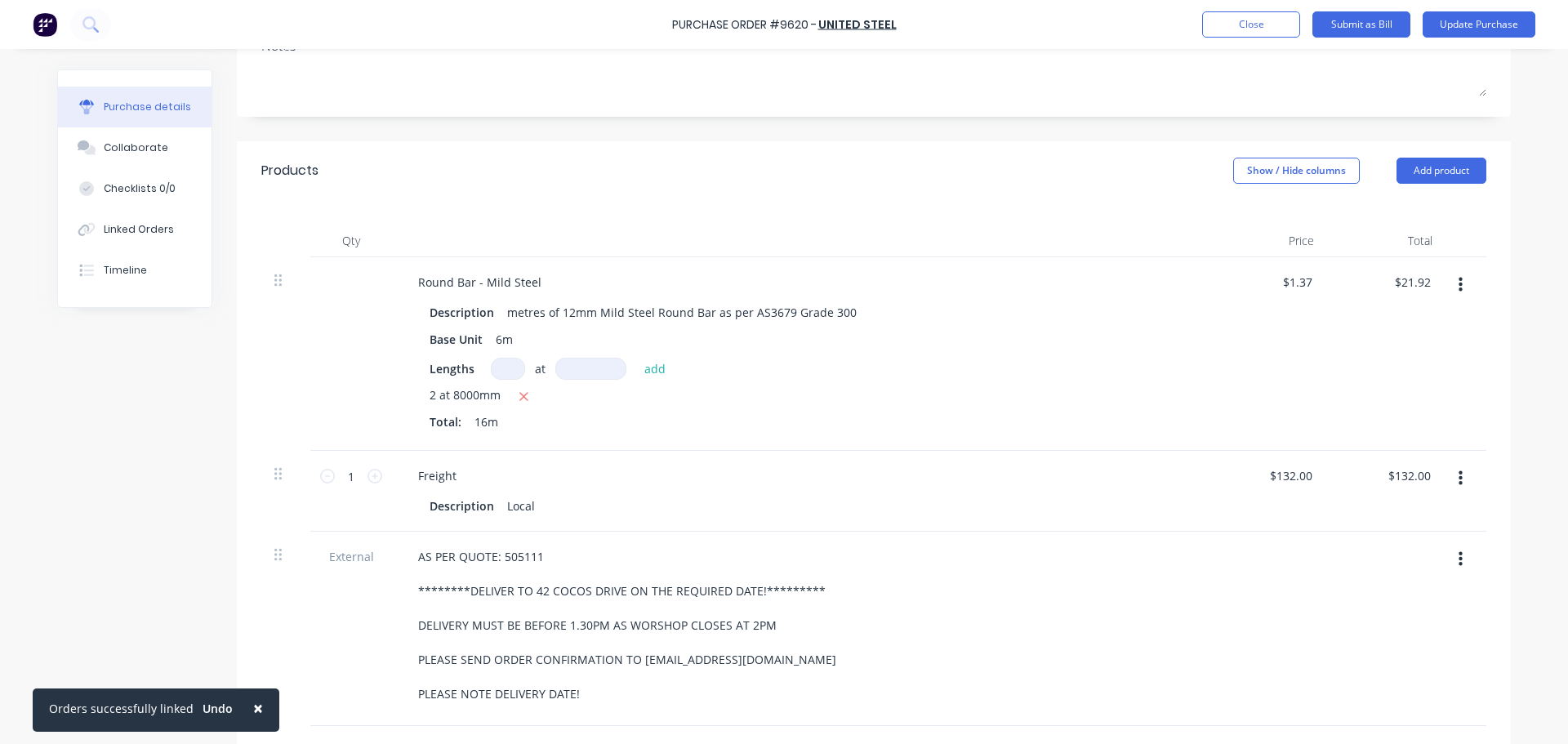
click at [255, 714] on span "×" at bounding box center [257, 708] width 9 height 23
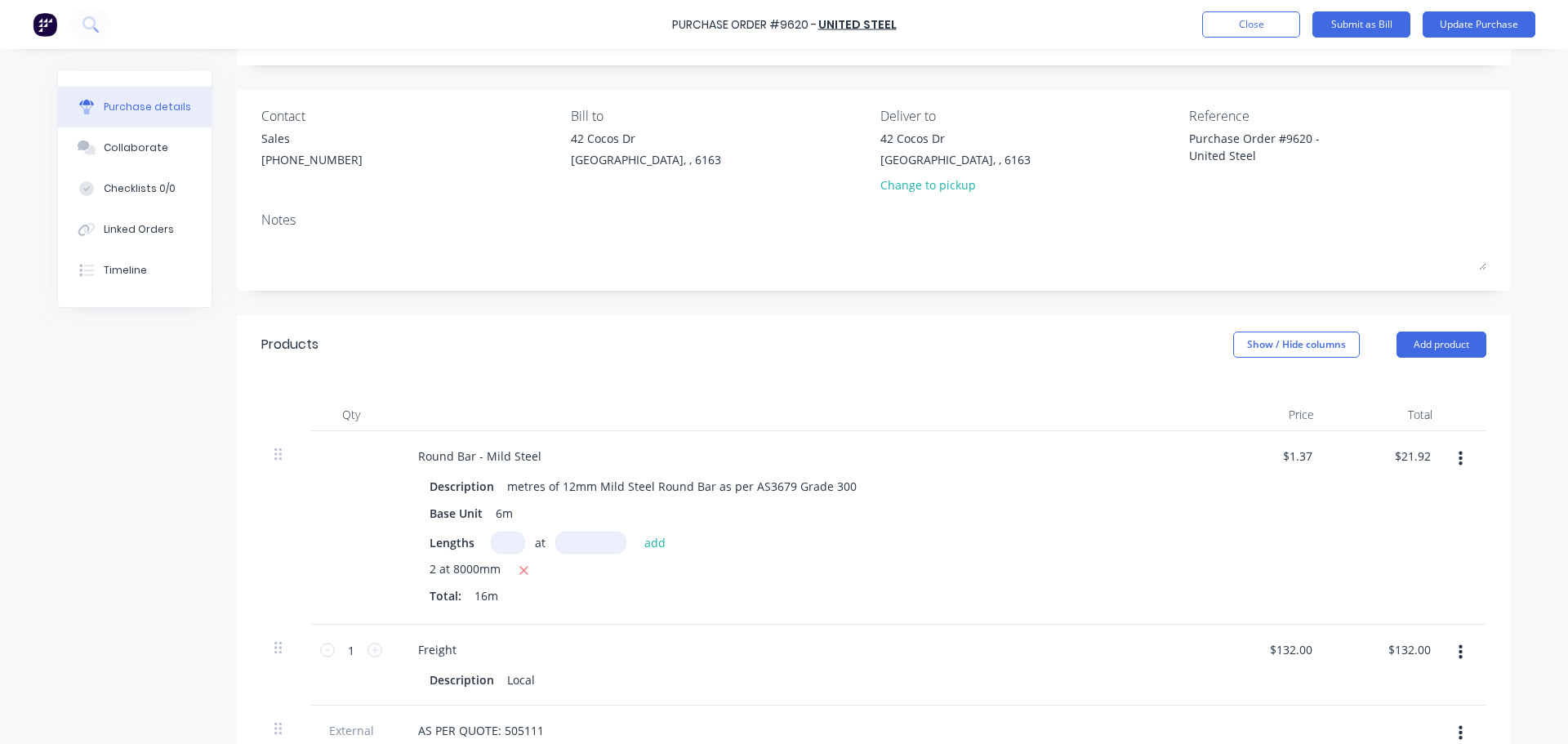
scroll to position [0, 0]
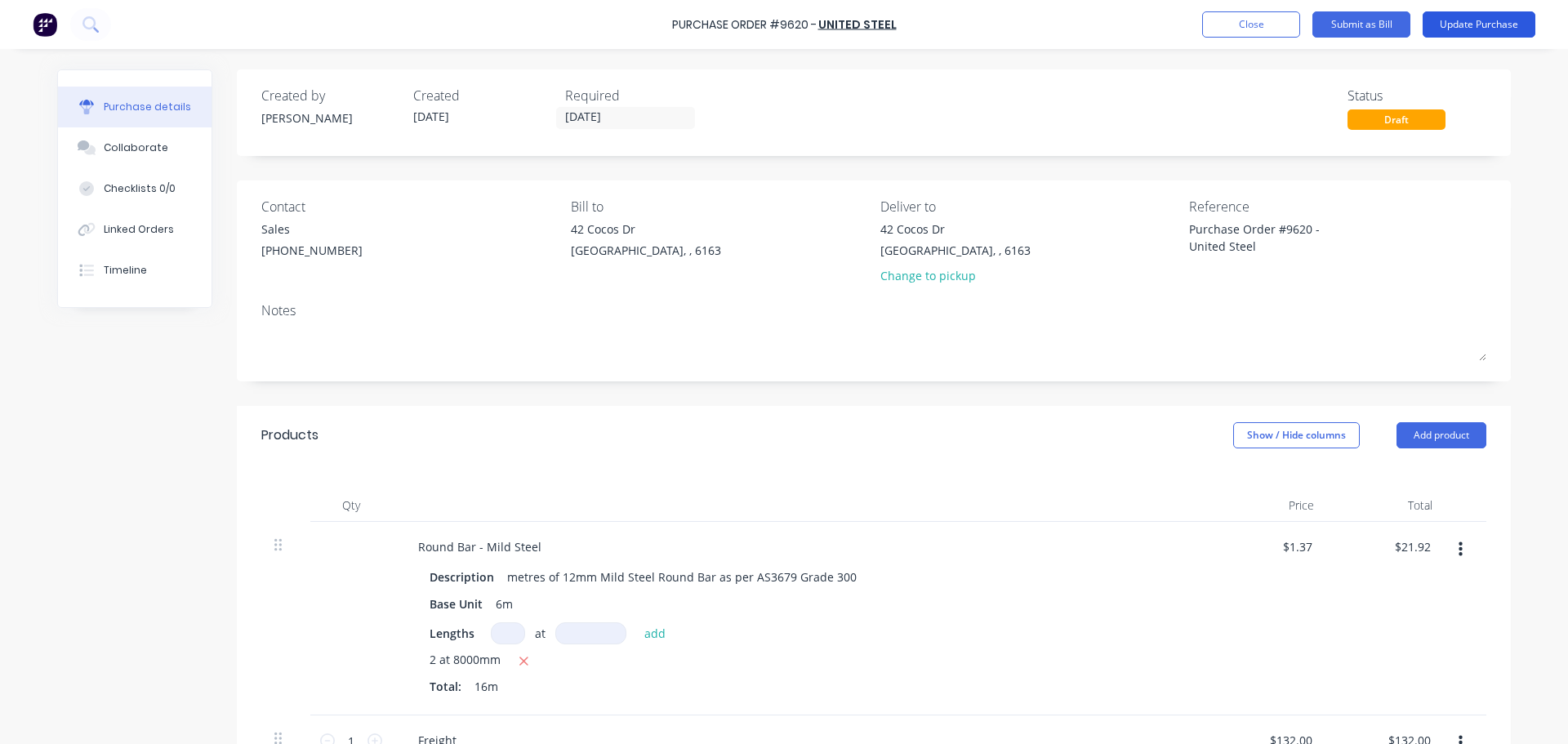
click at [1473, 20] on button "Update Purchase" at bounding box center [1478, 24] width 112 height 26
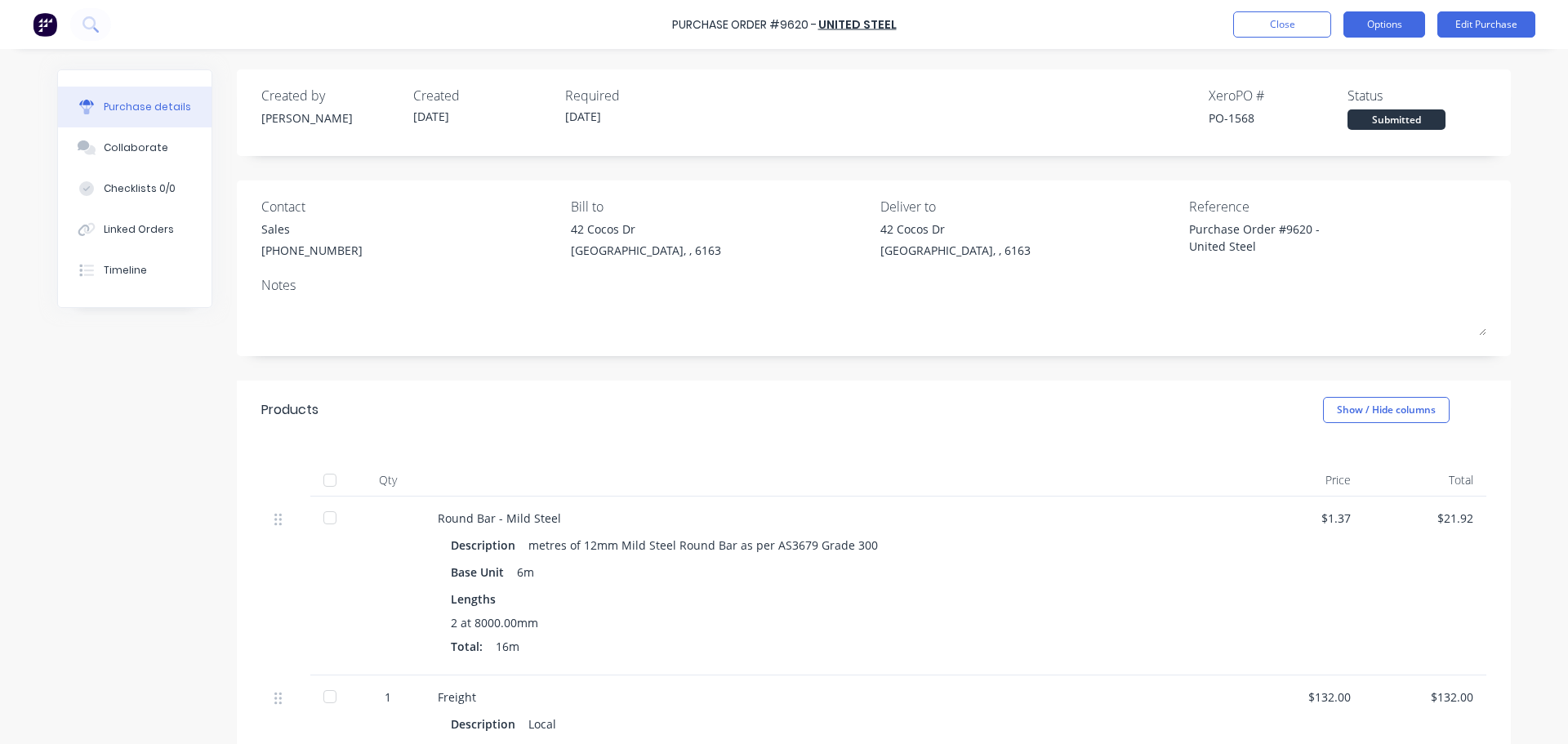
click at [1384, 26] on button "Options" at bounding box center [1384, 24] width 81 height 26
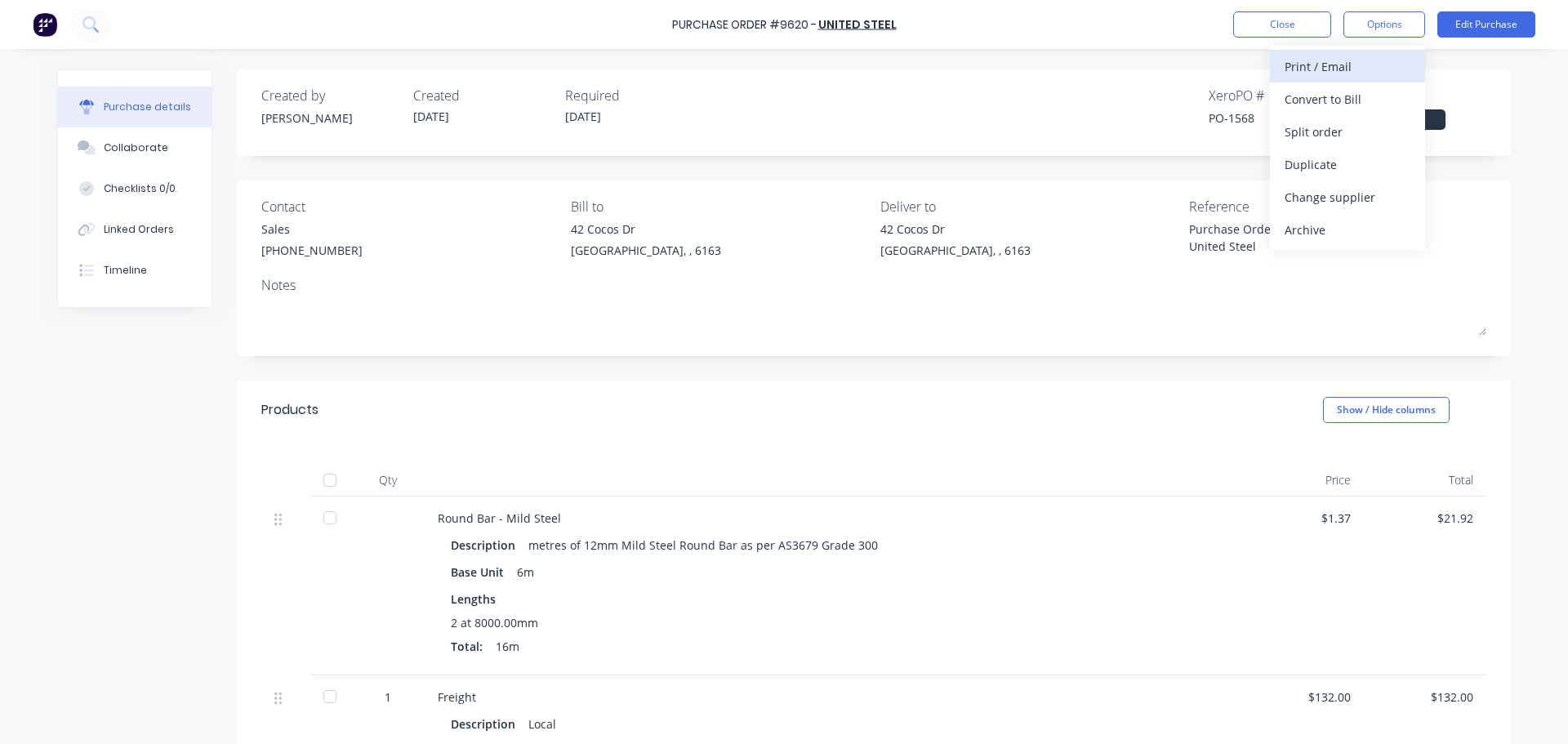
click at [1309, 68] on div "Print / Email" at bounding box center [1347, 67] width 126 height 24
click at [1329, 101] on div "With pricing" at bounding box center [1347, 99] width 126 height 24
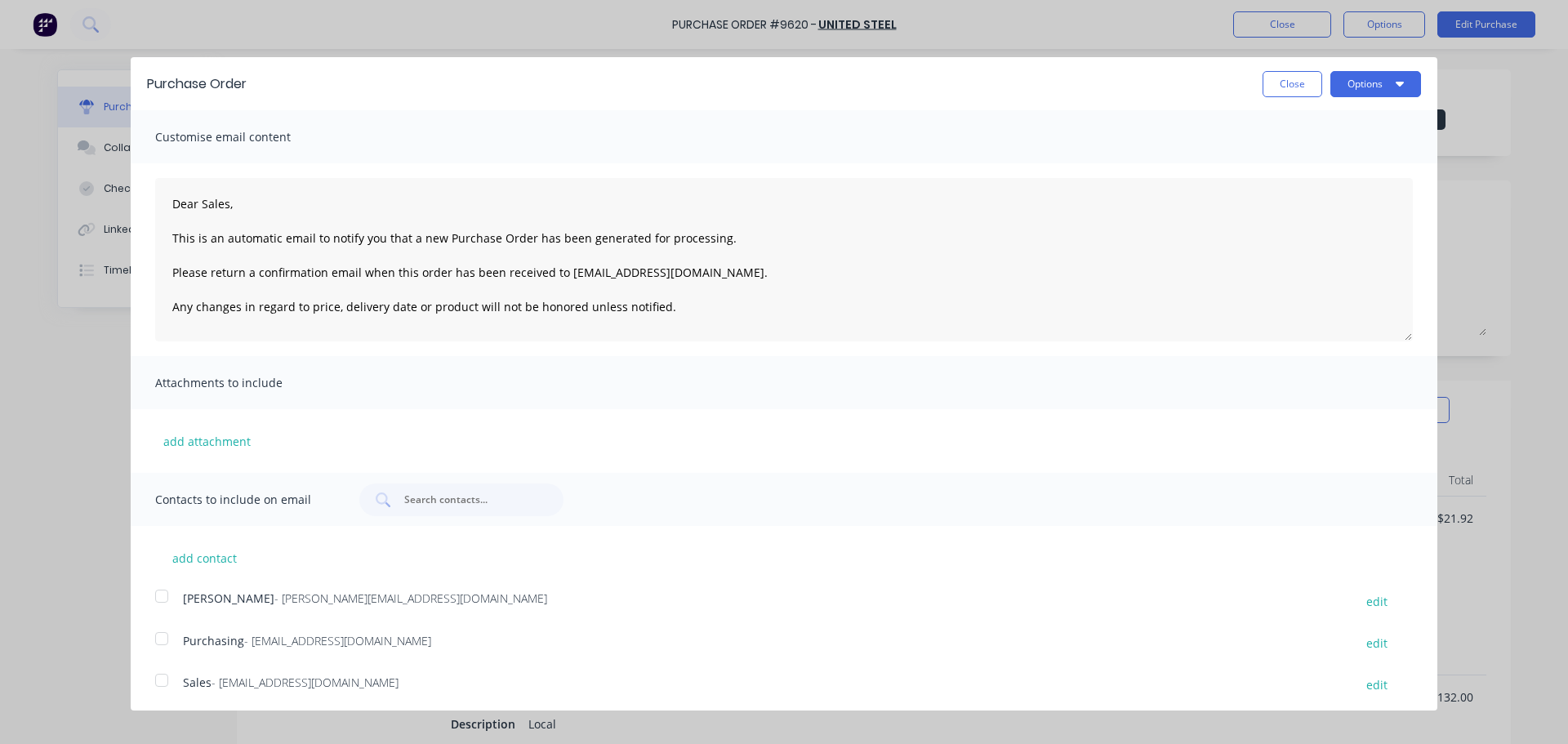
scroll to position [5, 0]
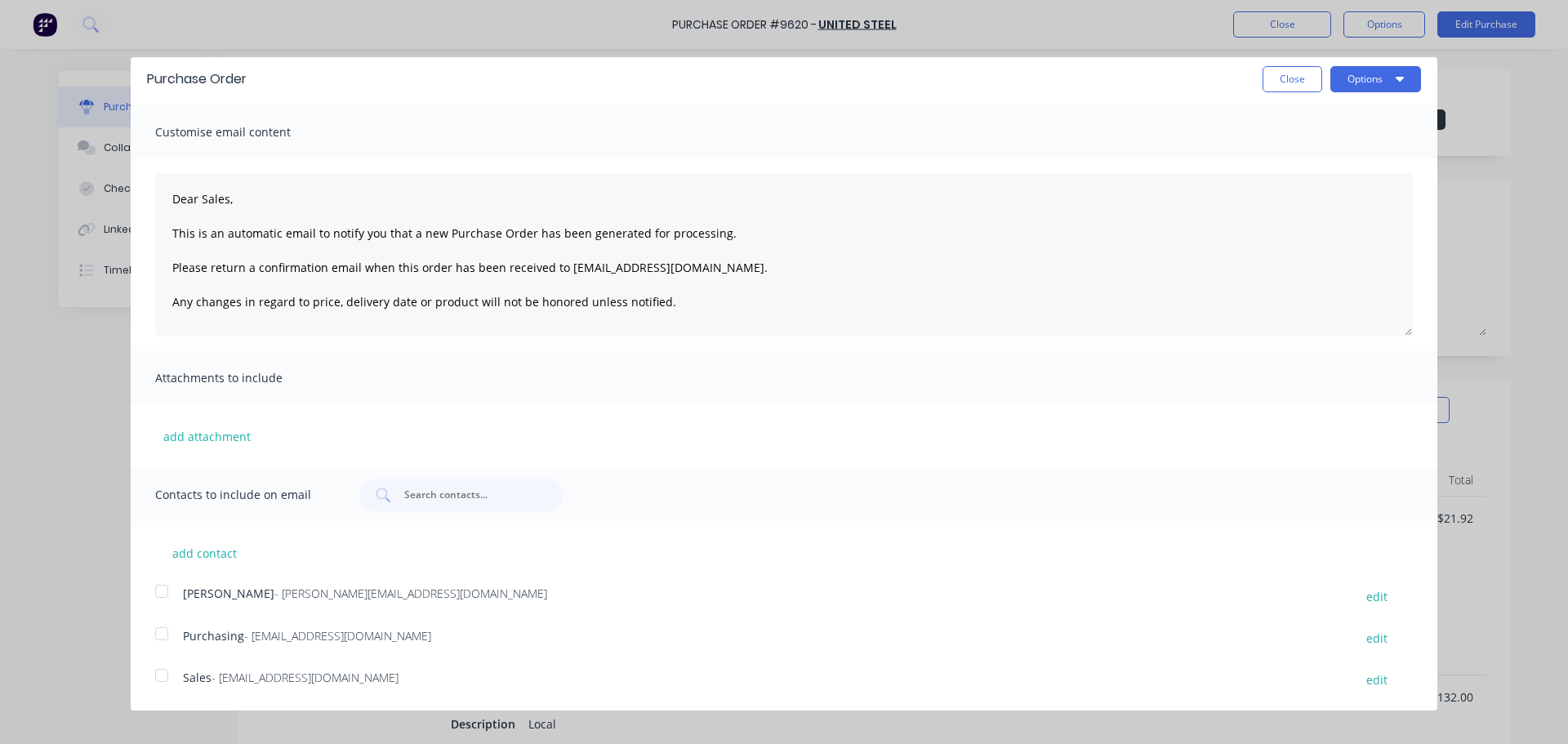
click at [153, 674] on div at bounding box center [162, 675] width 33 height 33
click at [159, 630] on div at bounding box center [162, 633] width 33 height 33
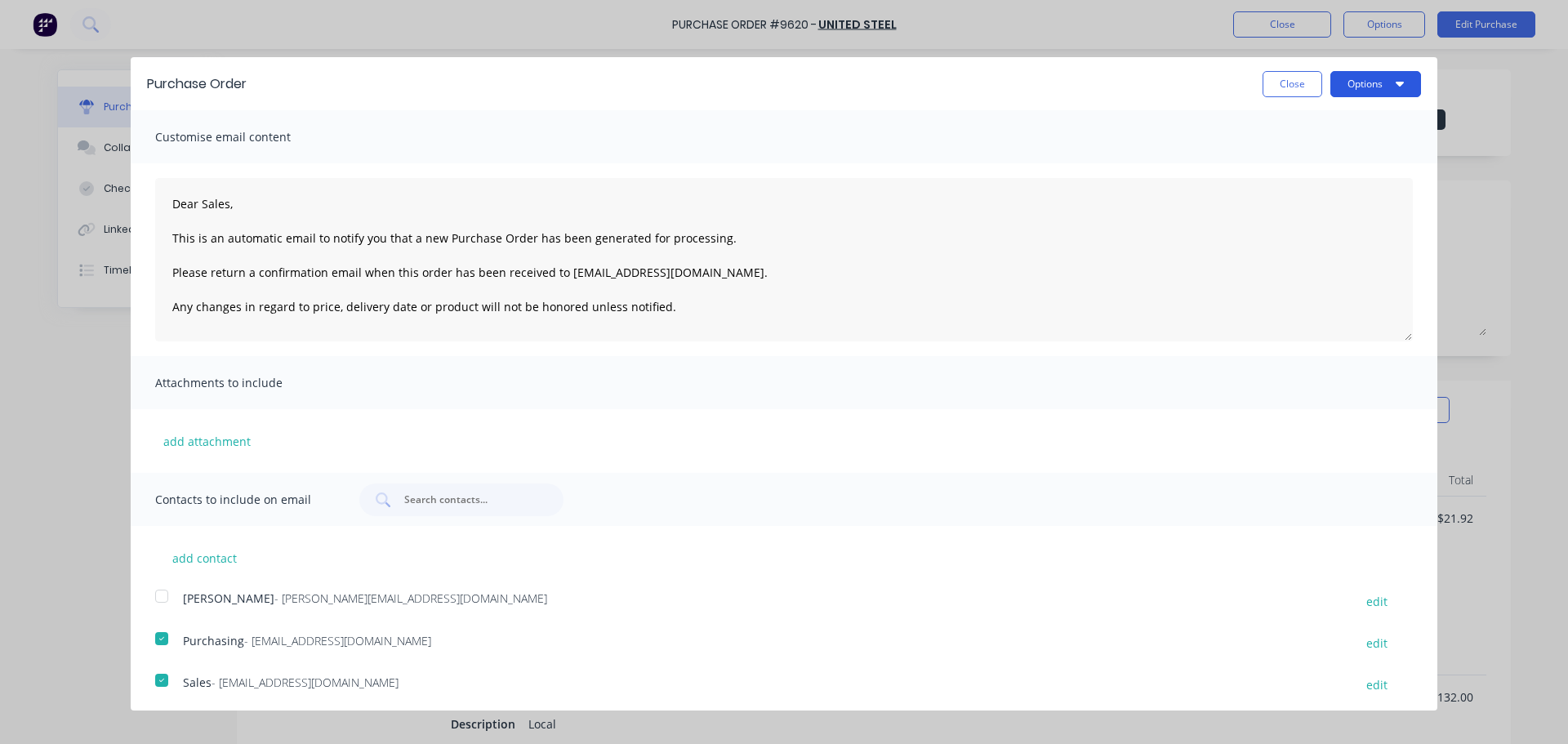
click at [1379, 85] on button "Options" at bounding box center [1376, 84] width 91 height 26
click at [1291, 159] on div "Email" at bounding box center [1343, 159] width 126 height 24
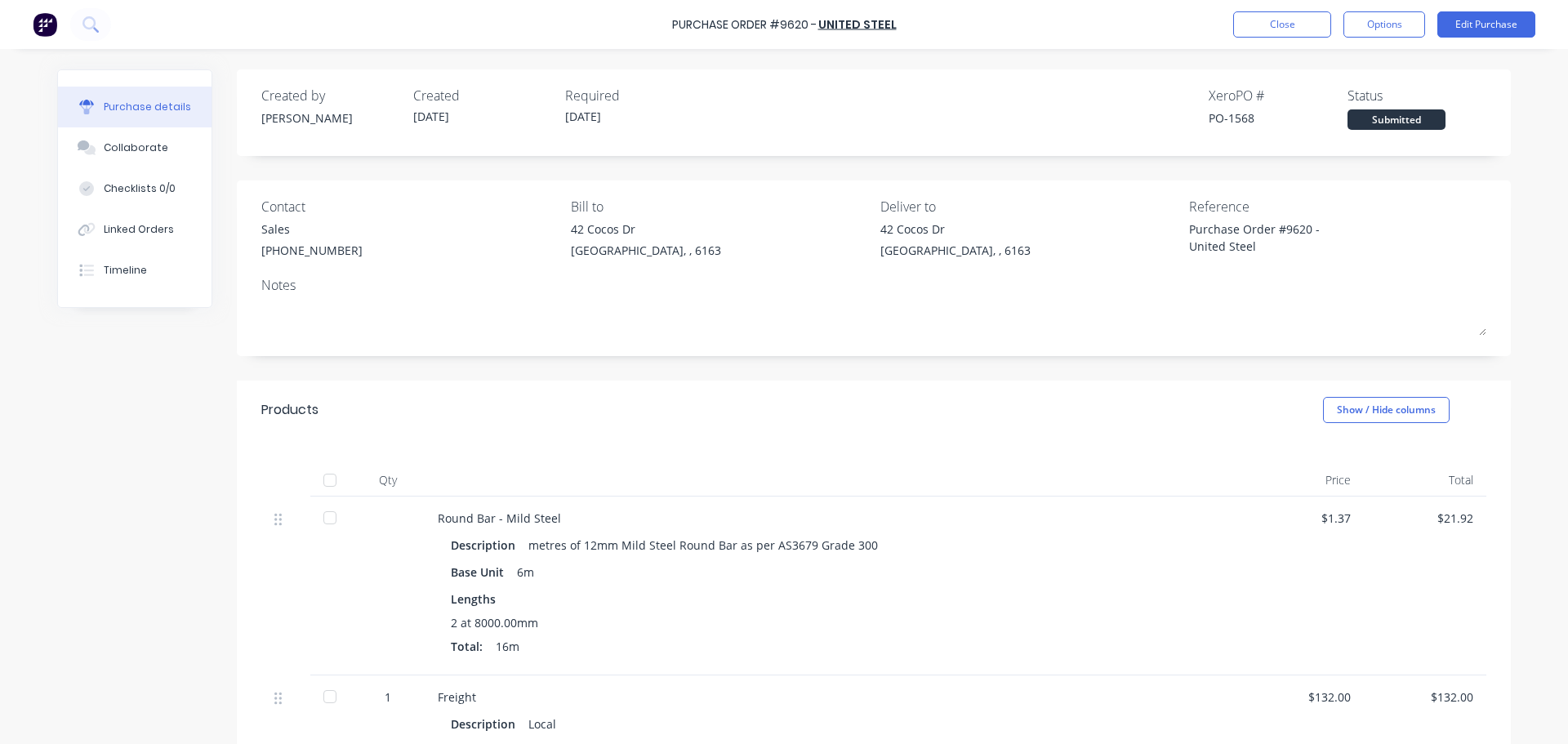
click at [202, 716] on div "Created by [PERSON_NAME] Created [DATE] Required [DATE] Xero PO # PO-1568 Statu…" at bounding box center [784, 611] width 1454 height 1084
click at [1492, 364] on div "Created by [PERSON_NAME] Created [DATE] Required [DATE] Xero PO # PO-1568 Statu…" at bounding box center [874, 611] width 1274 height 1084
click at [1273, 21] on button "Close" at bounding box center [1282, 24] width 98 height 26
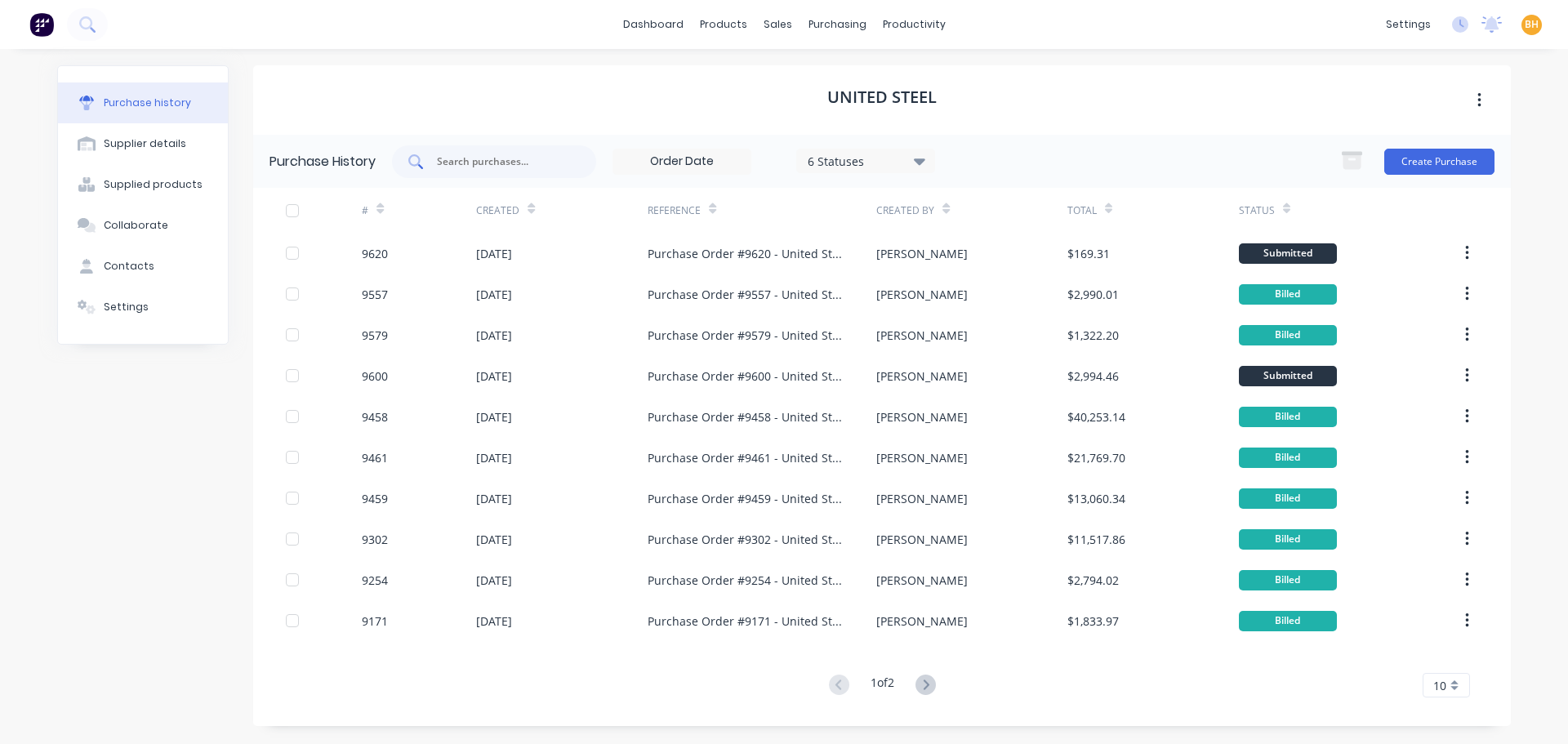
click at [544, 168] on input "text" at bounding box center [503, 161] width 135 height 16
click at [841, 21] on div "purchasing" at bounding box center [838, 24] width 75 height 25
click at [885, 92] on link "Purchase Orders" at bounding box center [906, 77] width 216 height 33
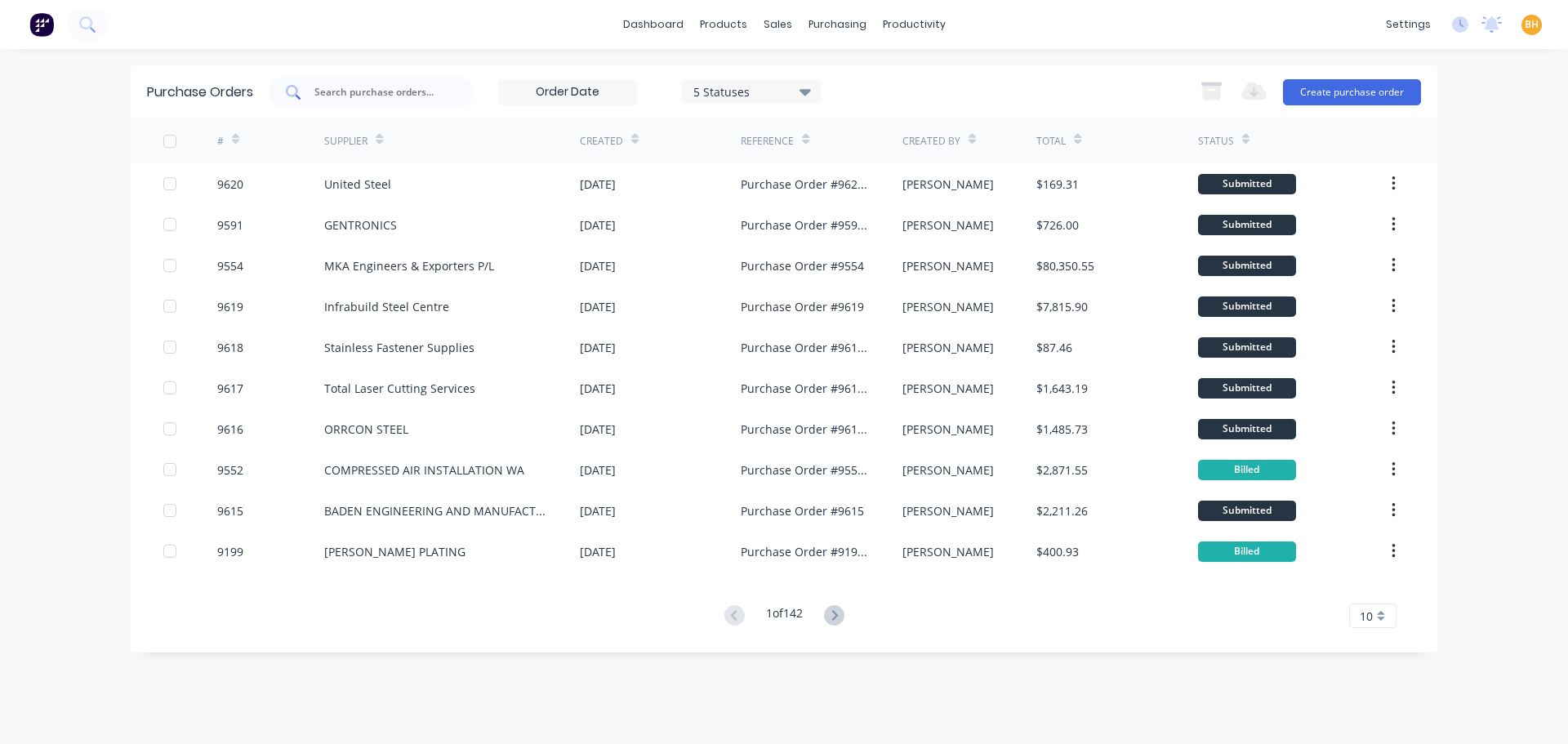
click at [345, 90] on input "text" at bounding box center [381, 92] width 135 height 16
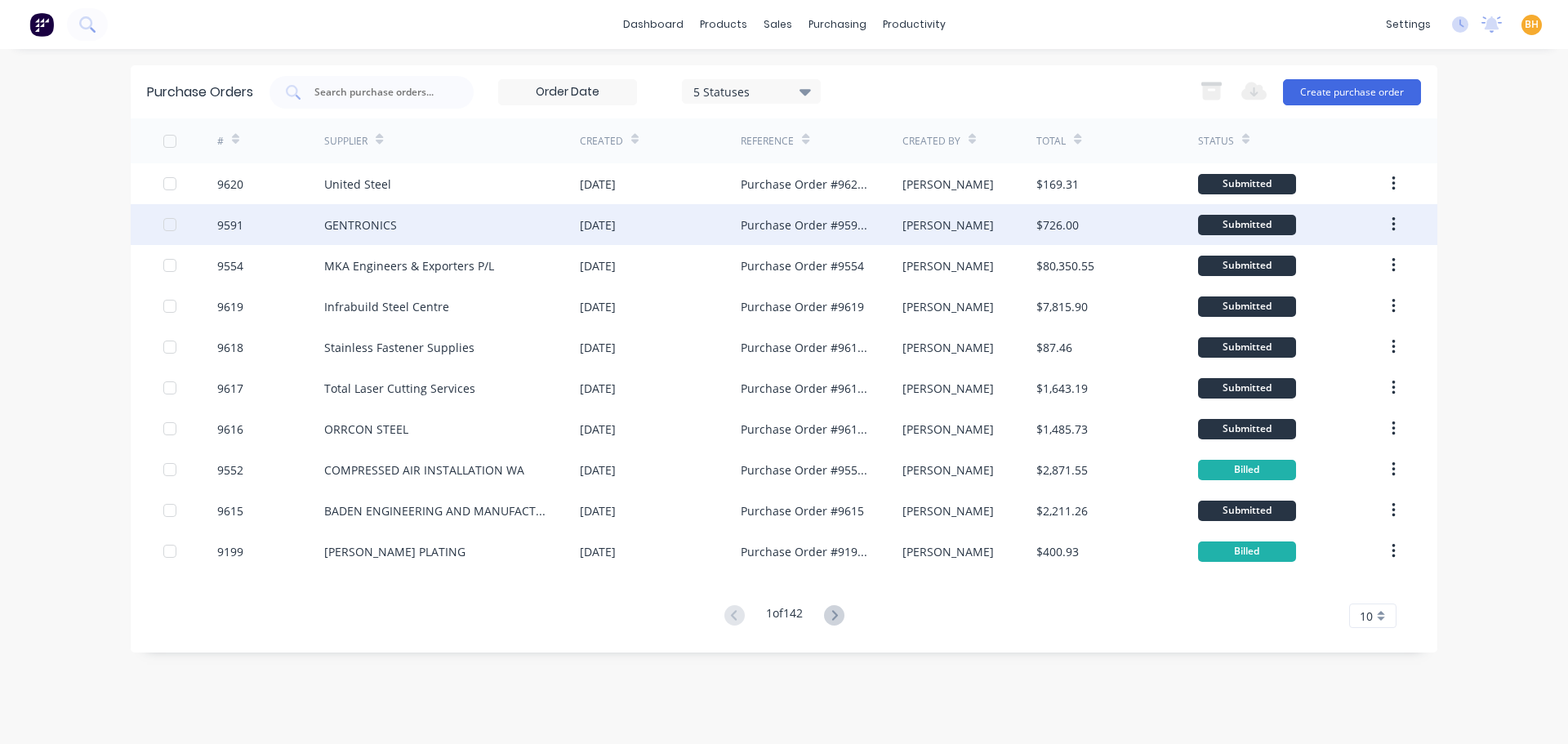
click at [376, 219] on div "GENTRONICS" at bounding box center [360, 225] width 73 height 17
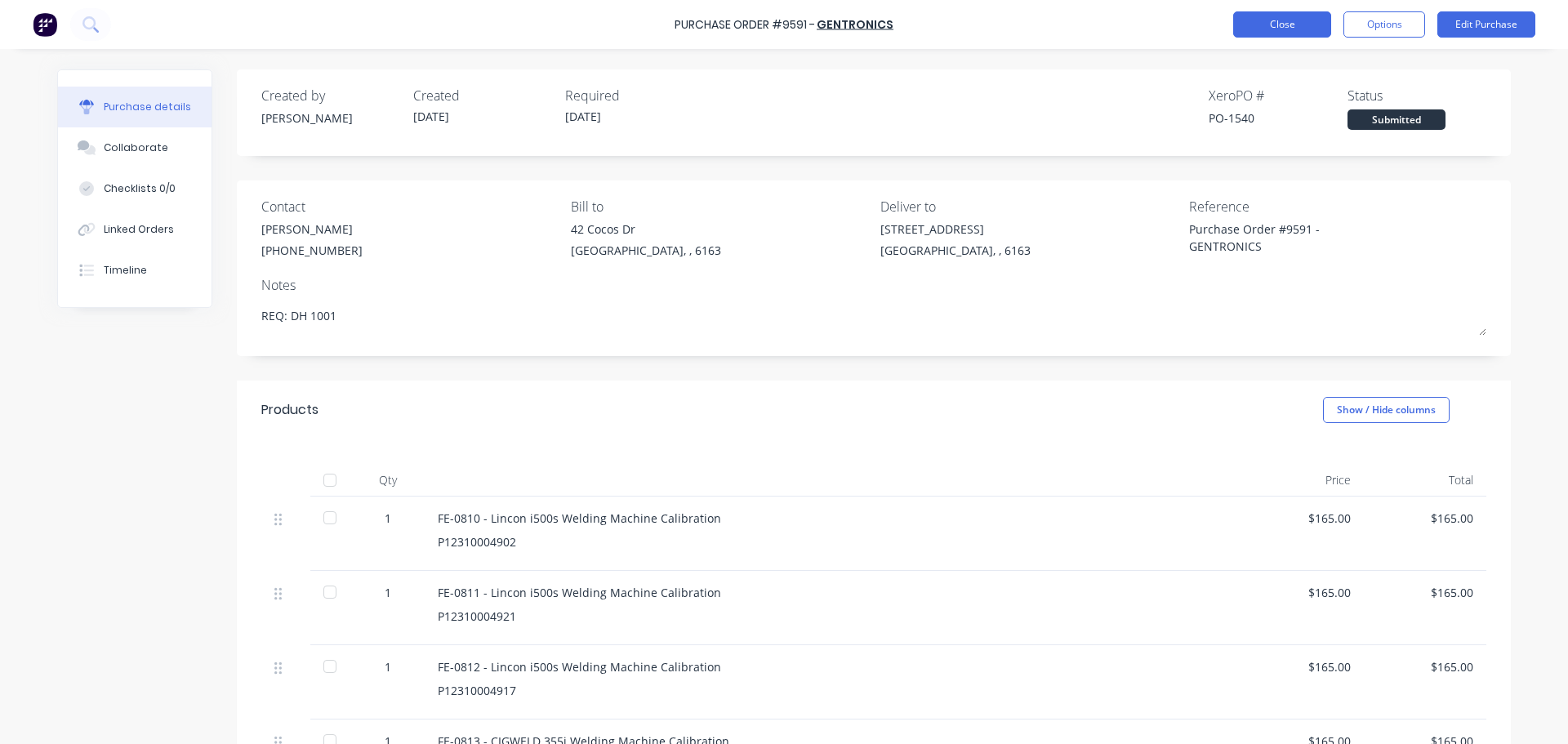
click at [1293, 26] on button "Close" at bounding box center [1282, 24] width 98 height 26
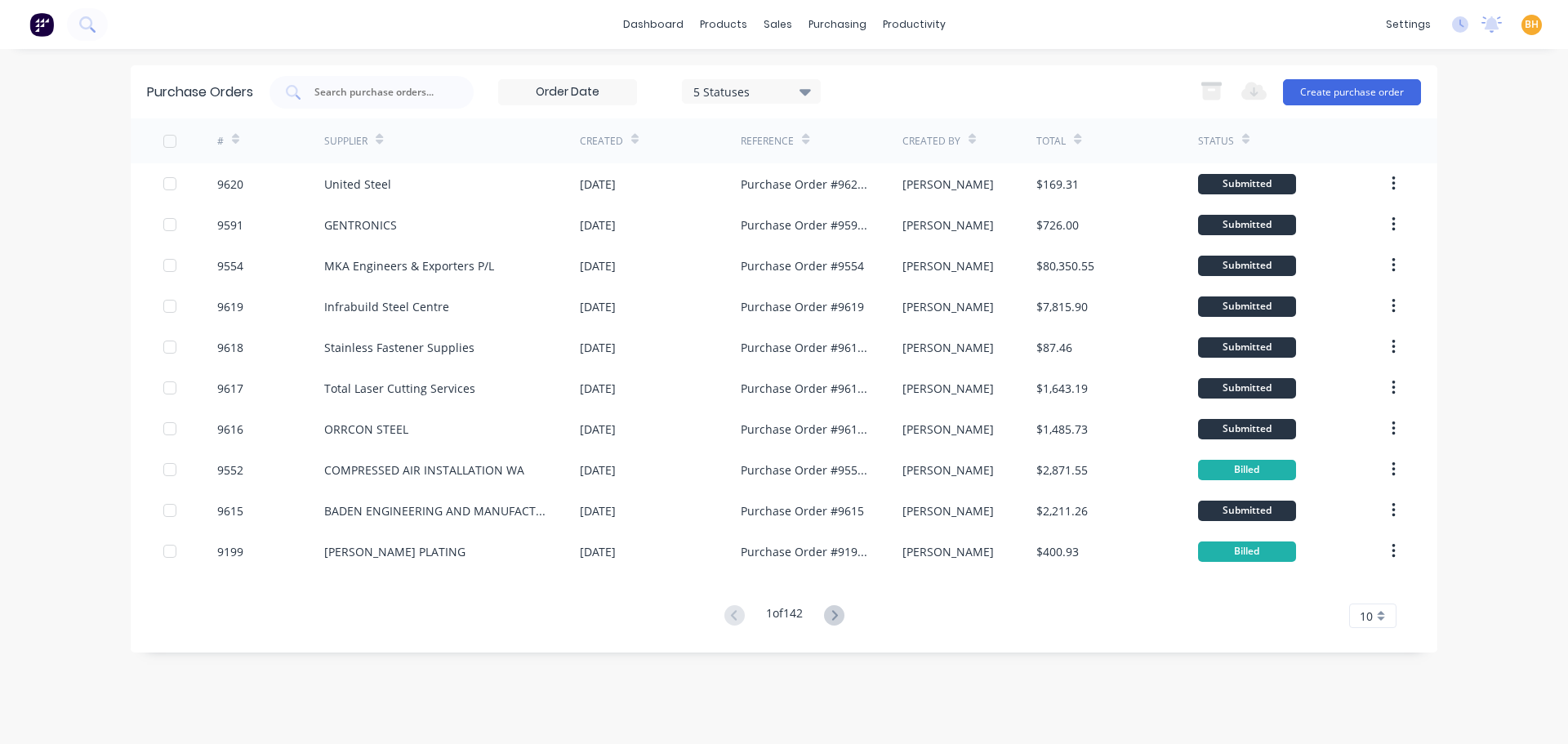
click at [1532, 317] on div "dashboard products sales purchasing productivity dashboard products Product Cat…" at bounding box center [784, 372] width 1568 height 744
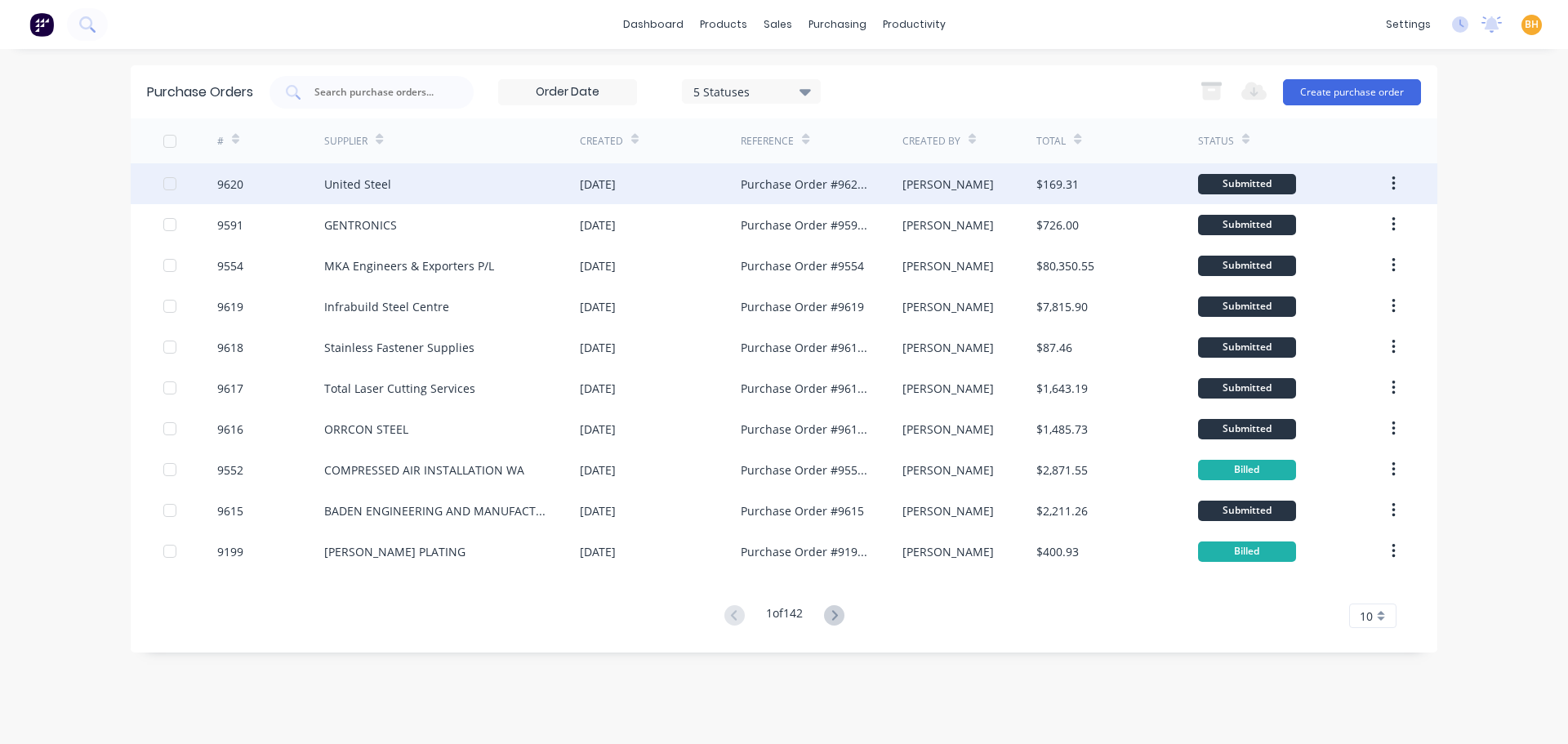
click at [327, 178] on div "United Steel" at bounding box center [357, 184] width 67 height 17
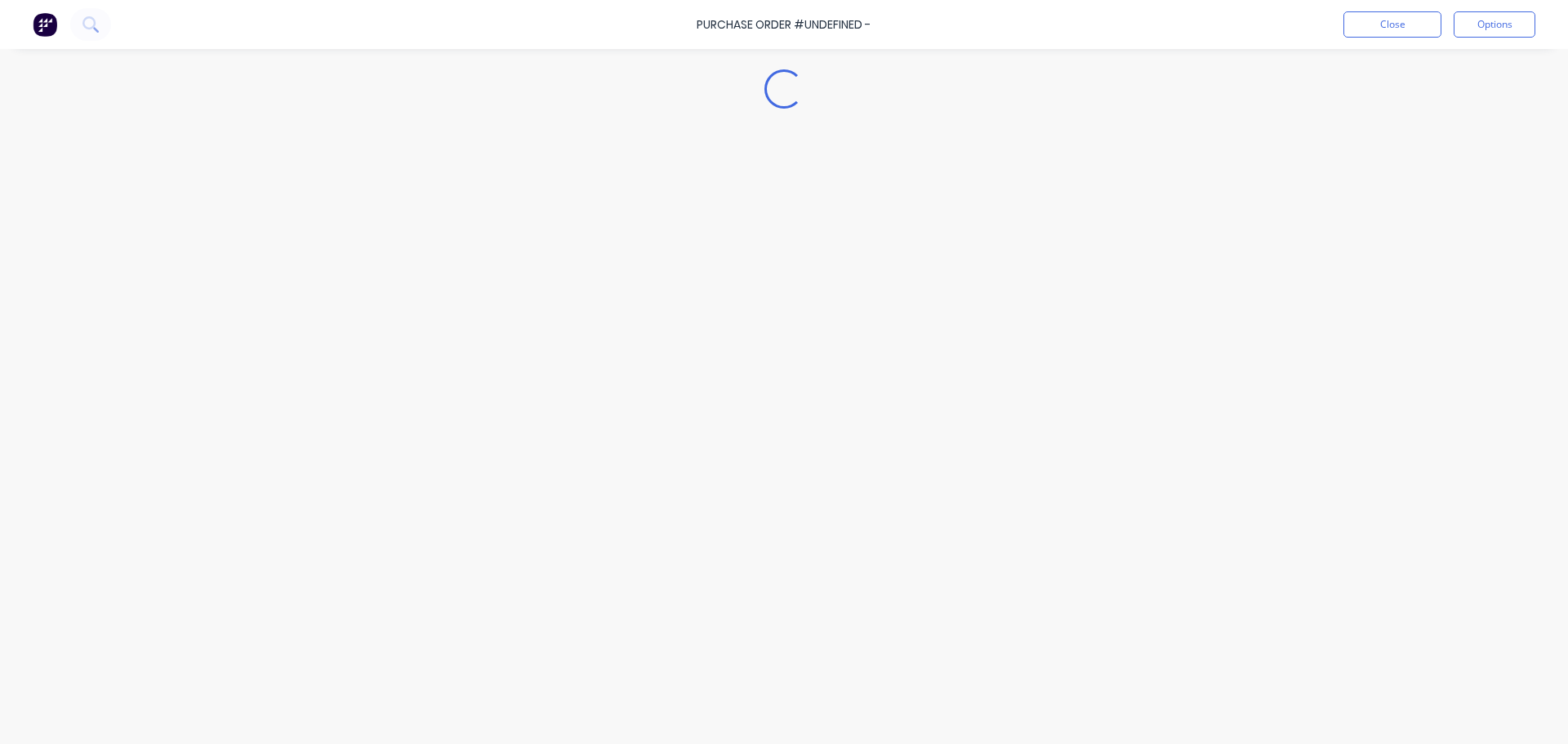
type textarea "x"
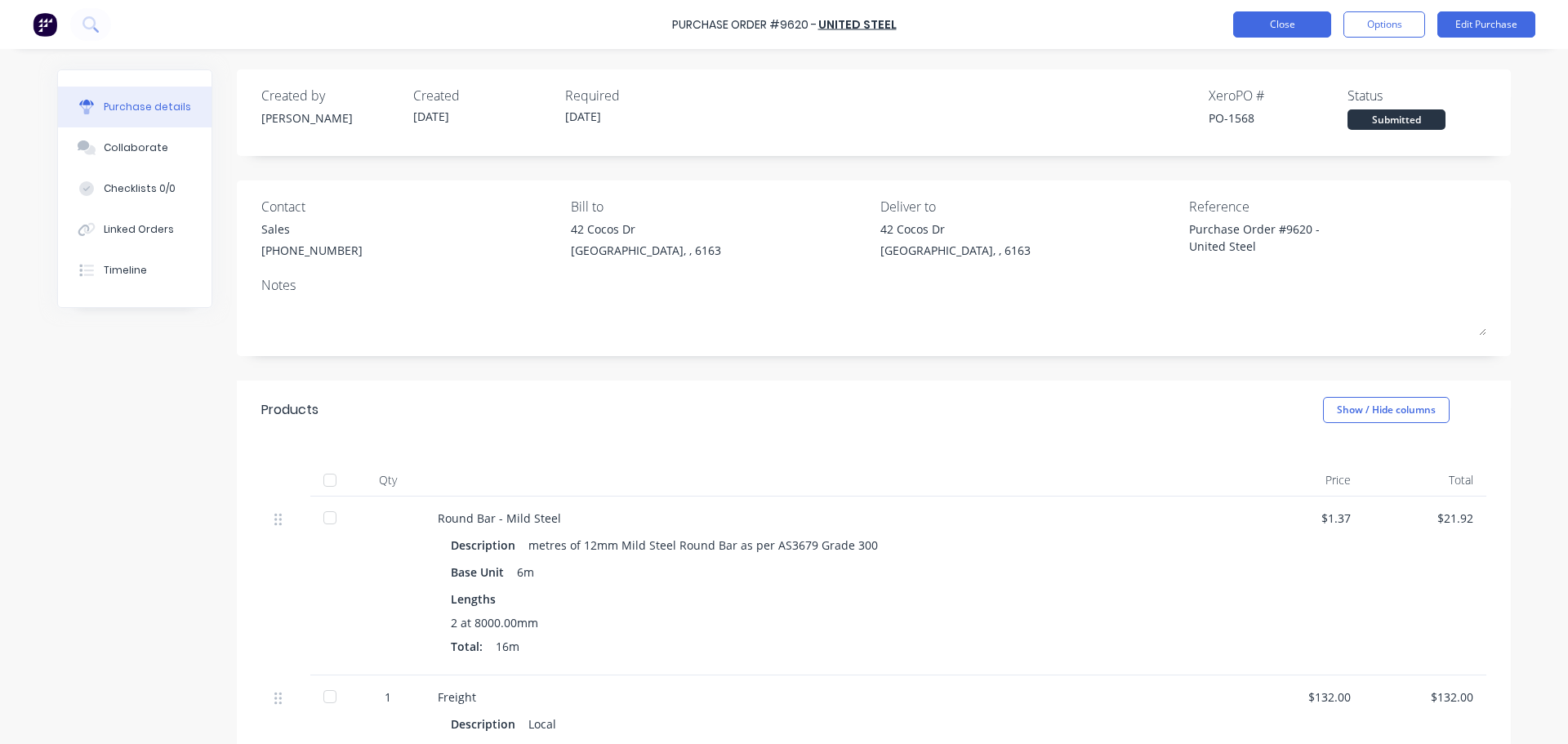
click at [1275, 21] on button "Close" at bounding box center [1282, 24] width 98 height 26
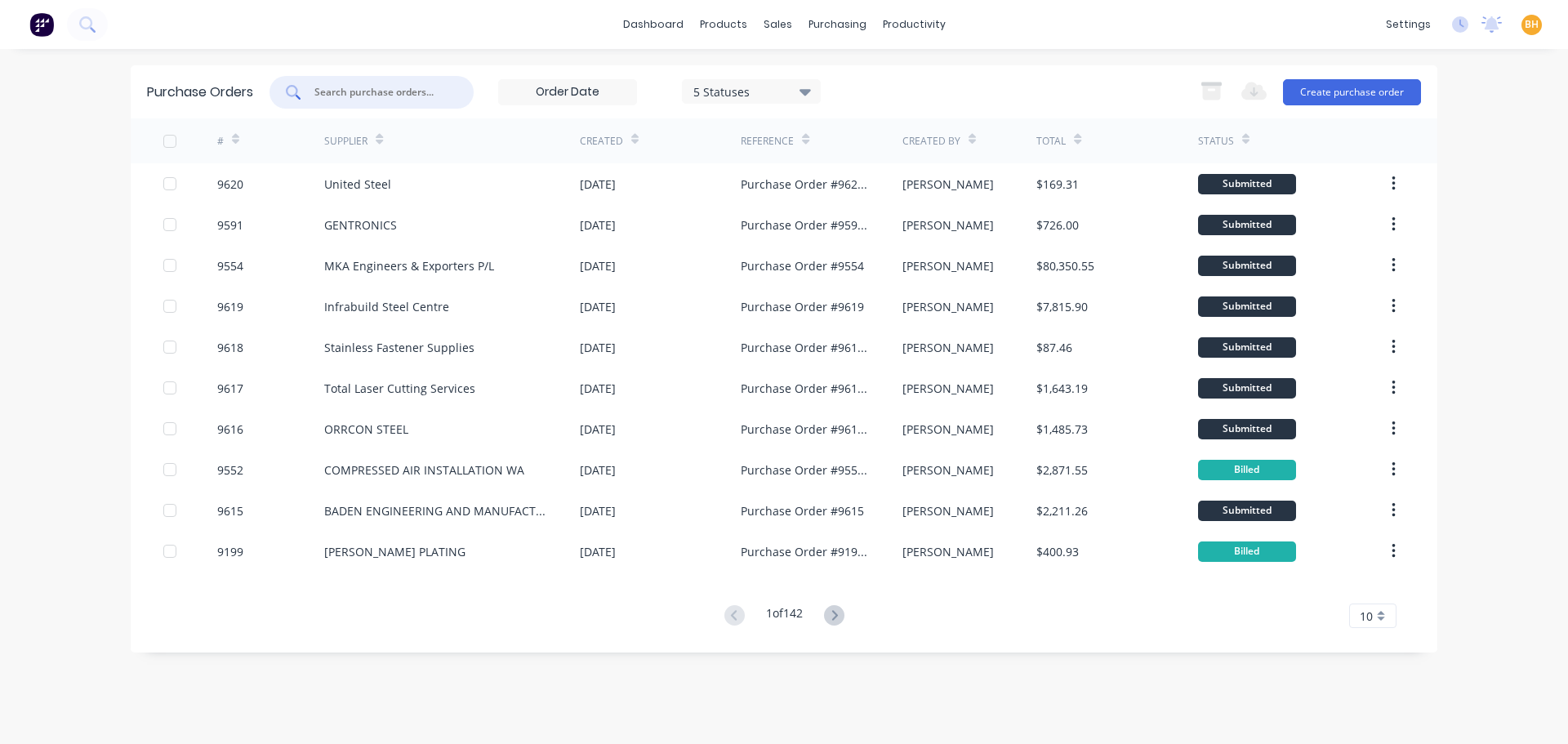
click at [433, 95] on input "text" at bounding box center [381, 92] width 135 height 16
type input "6269"
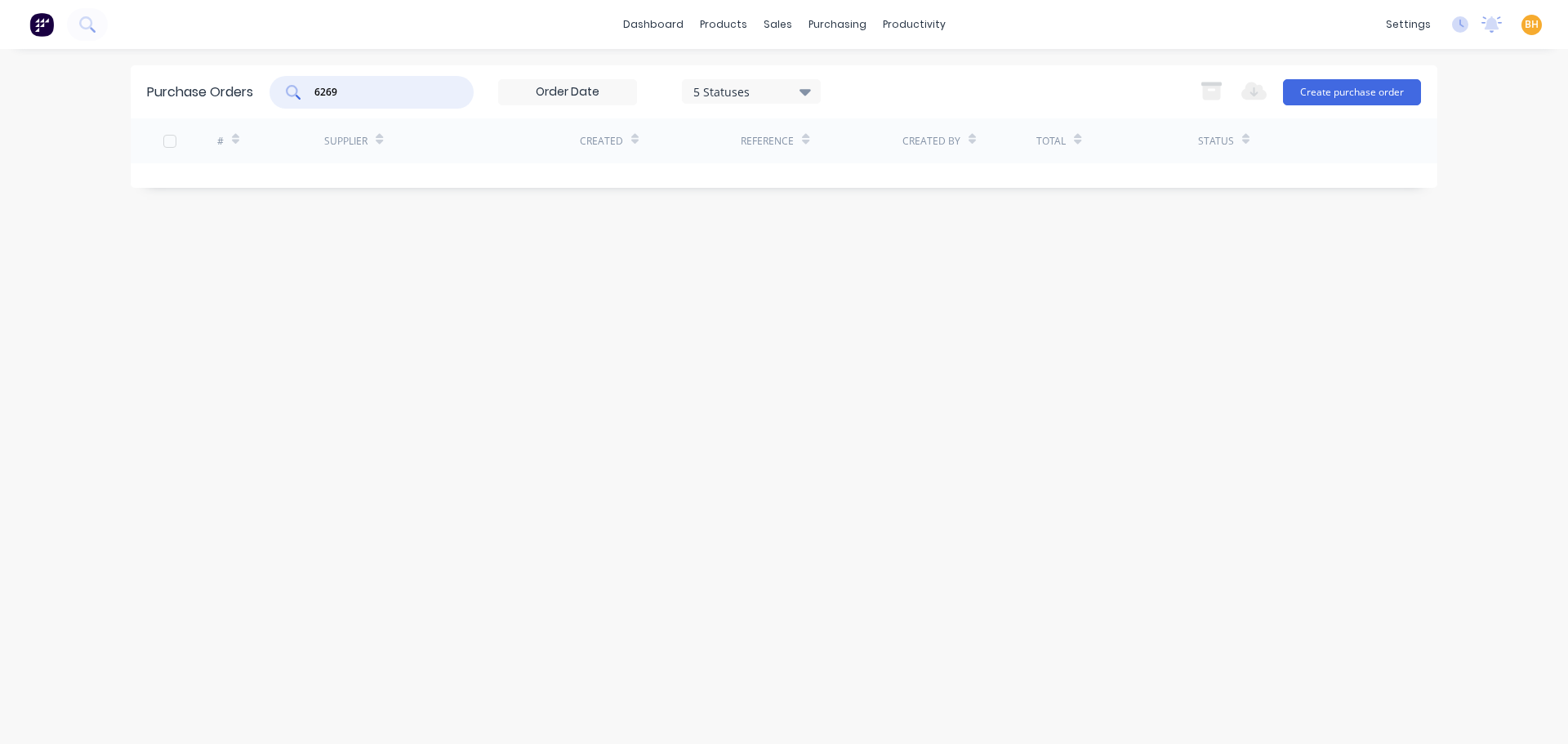
click at [370, 93] on input "6269" at bounding box center [381, 92] width 135 height 16
click at [772, 26] on div "sales" at bounding box center [778, 24] width 45 height 25
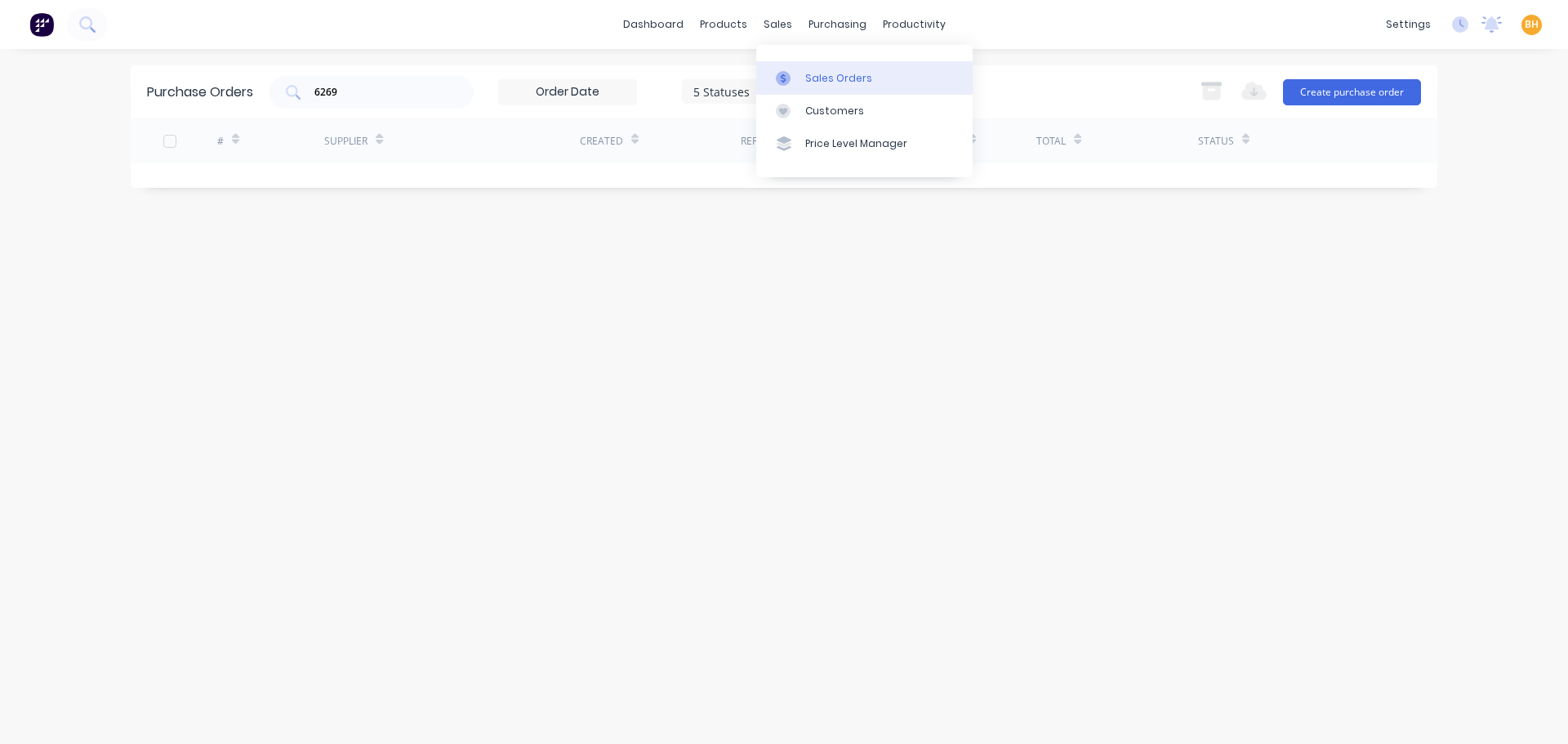
click at [850, 84] on div "Sales Orders" at bounding box center [838, 78] width 67 height 15
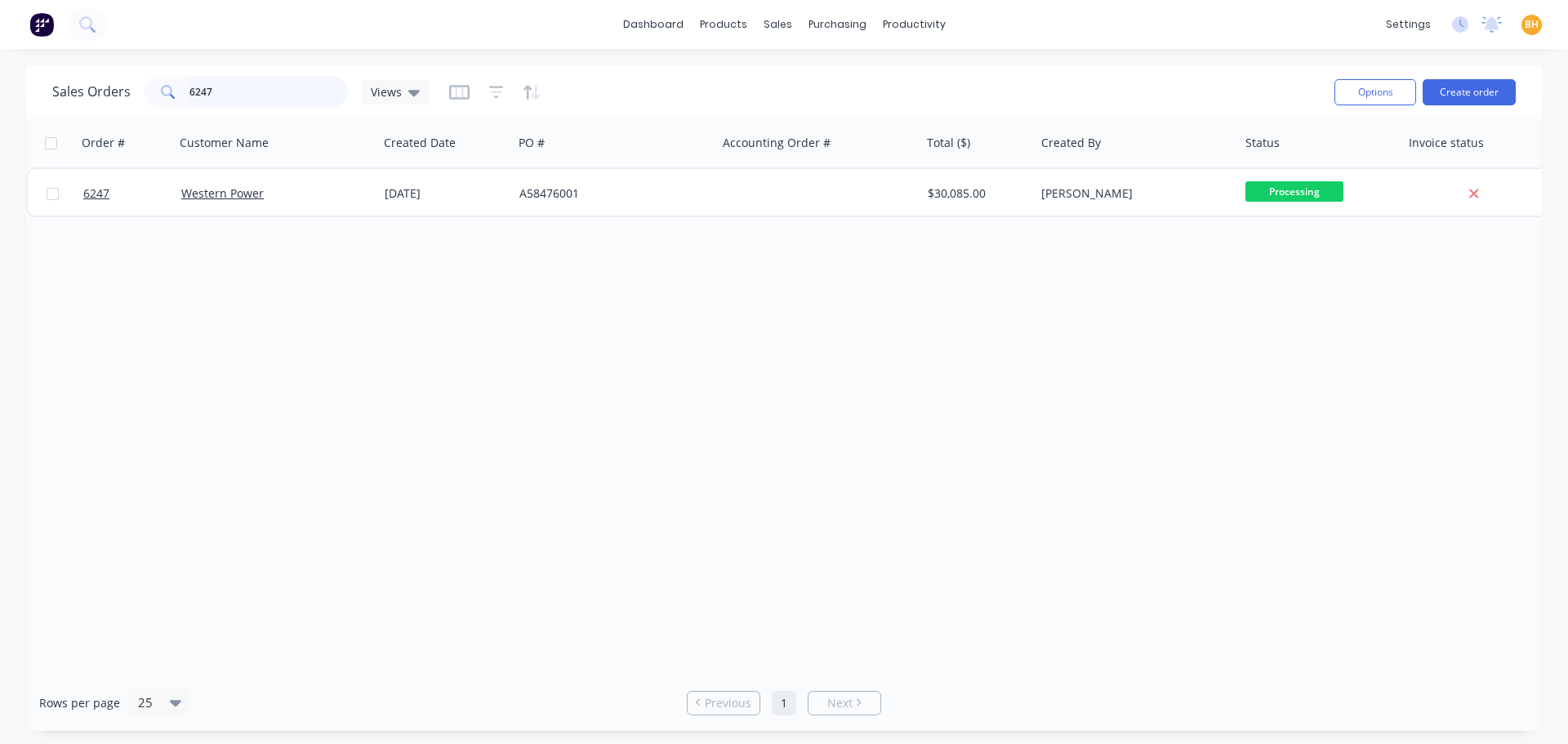
click at [279, 97] on input "6247" at bounding box center [269, 93] width 159 height 33
type input "6"
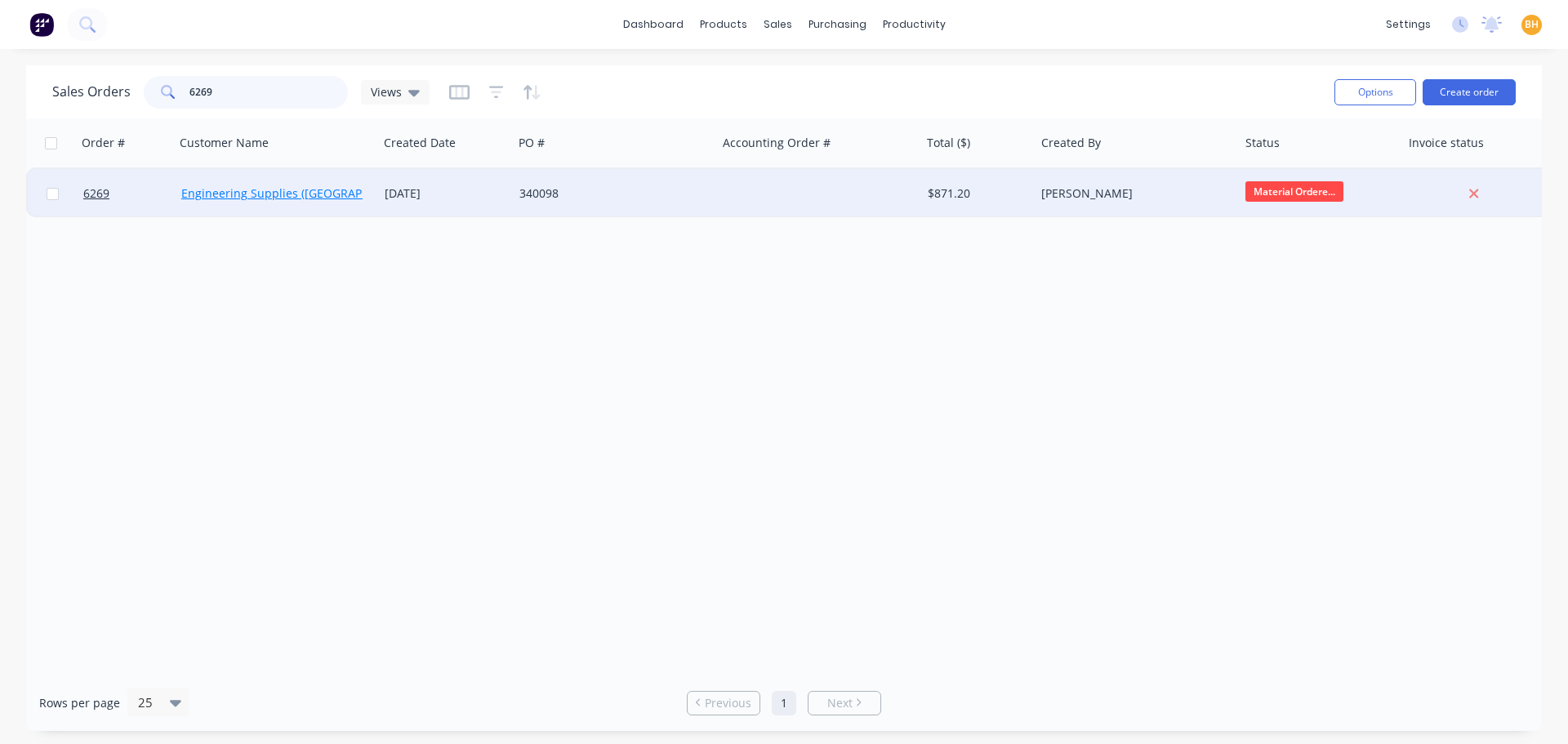
type input "6269"
click at [298, 191] on link "Engineering Supplies ([GEOGRAPHIC_DATA]) Pty Ltd" at bounding box center [321, 193] width 279 height 15
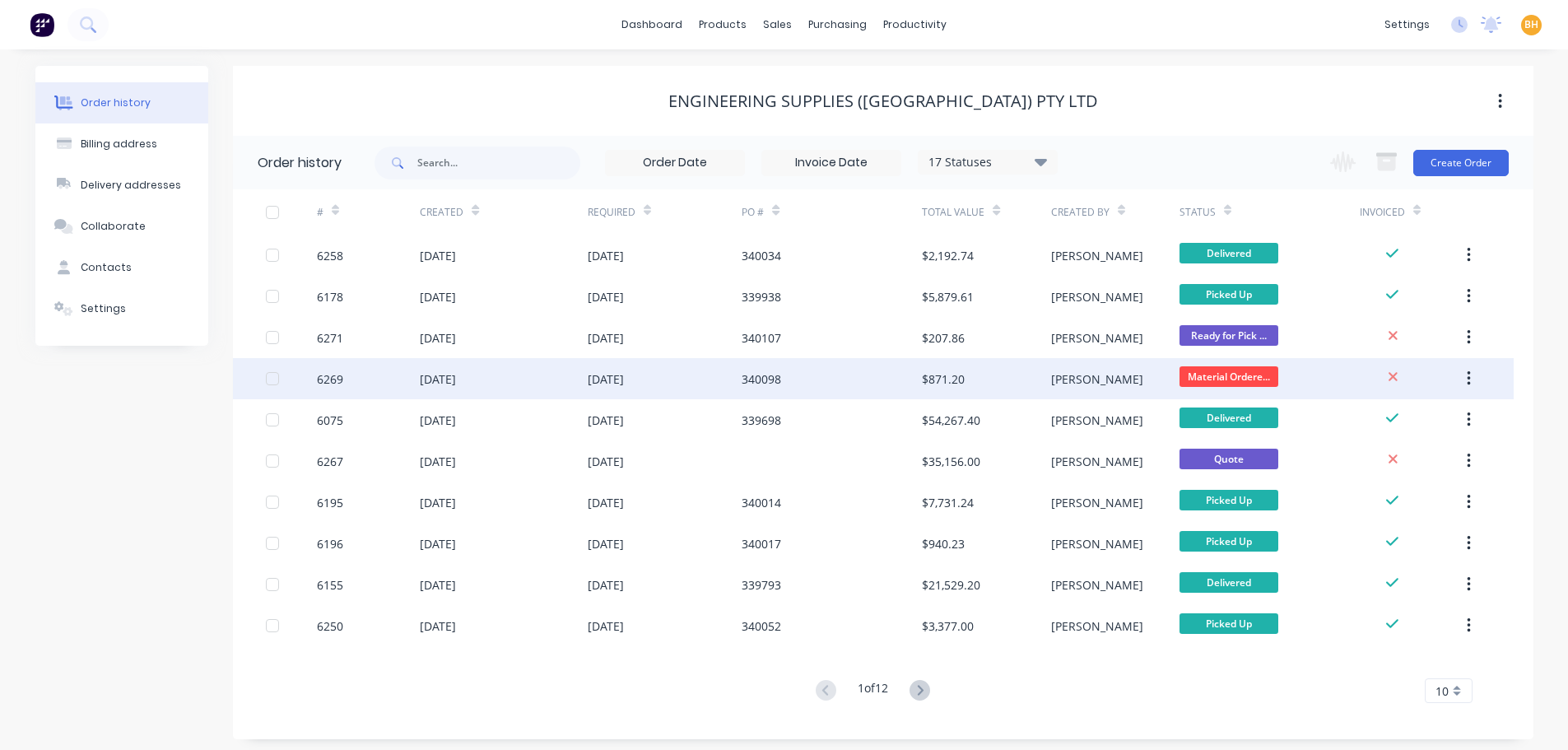
click at [456, 373] on div "[DATE]" at bounding box center [438, 379] width 36 height 17
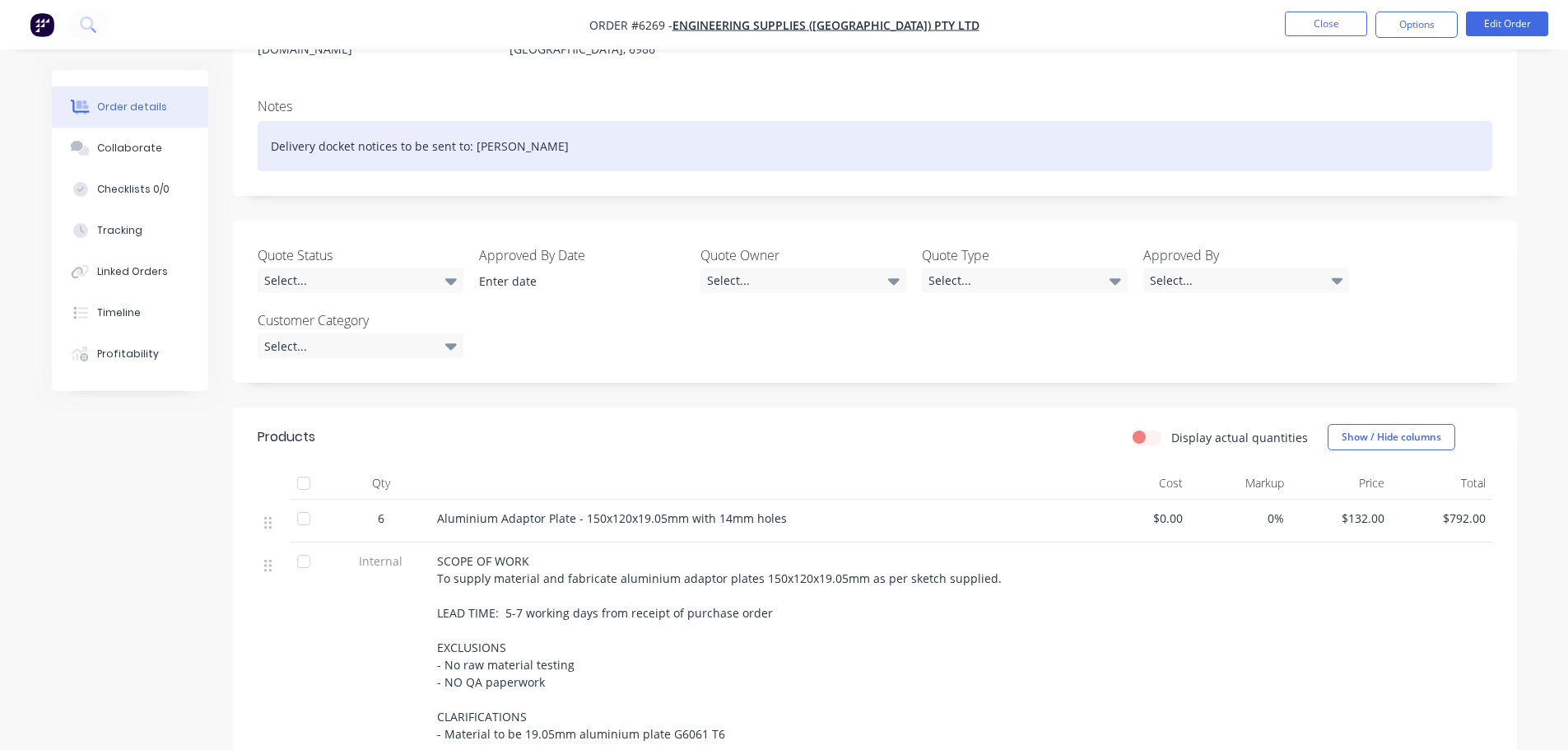
scroll to position [82, 0]
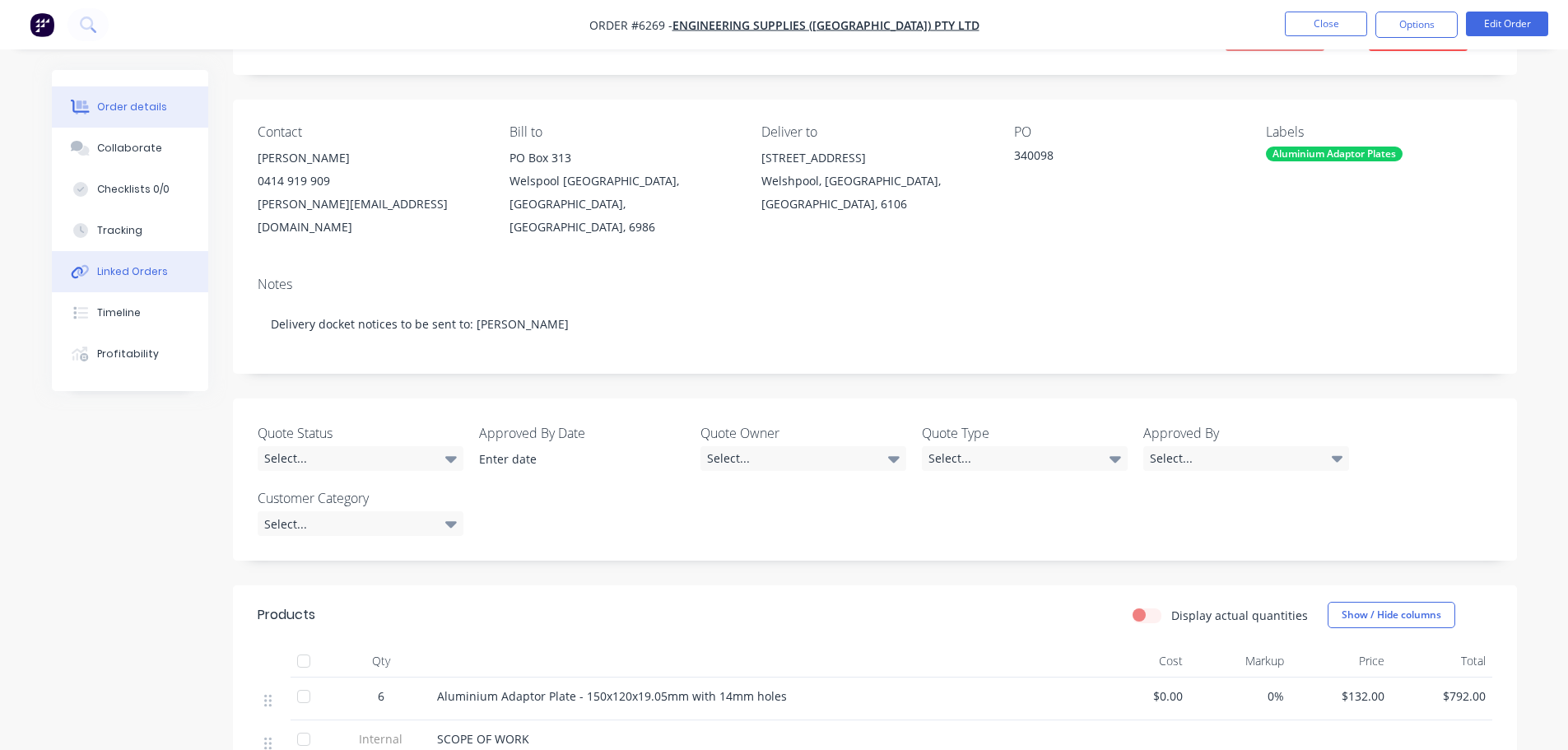
click at [103, 286] on button "Linked Orders" at bounding box center [130, 272] width 156 height 41
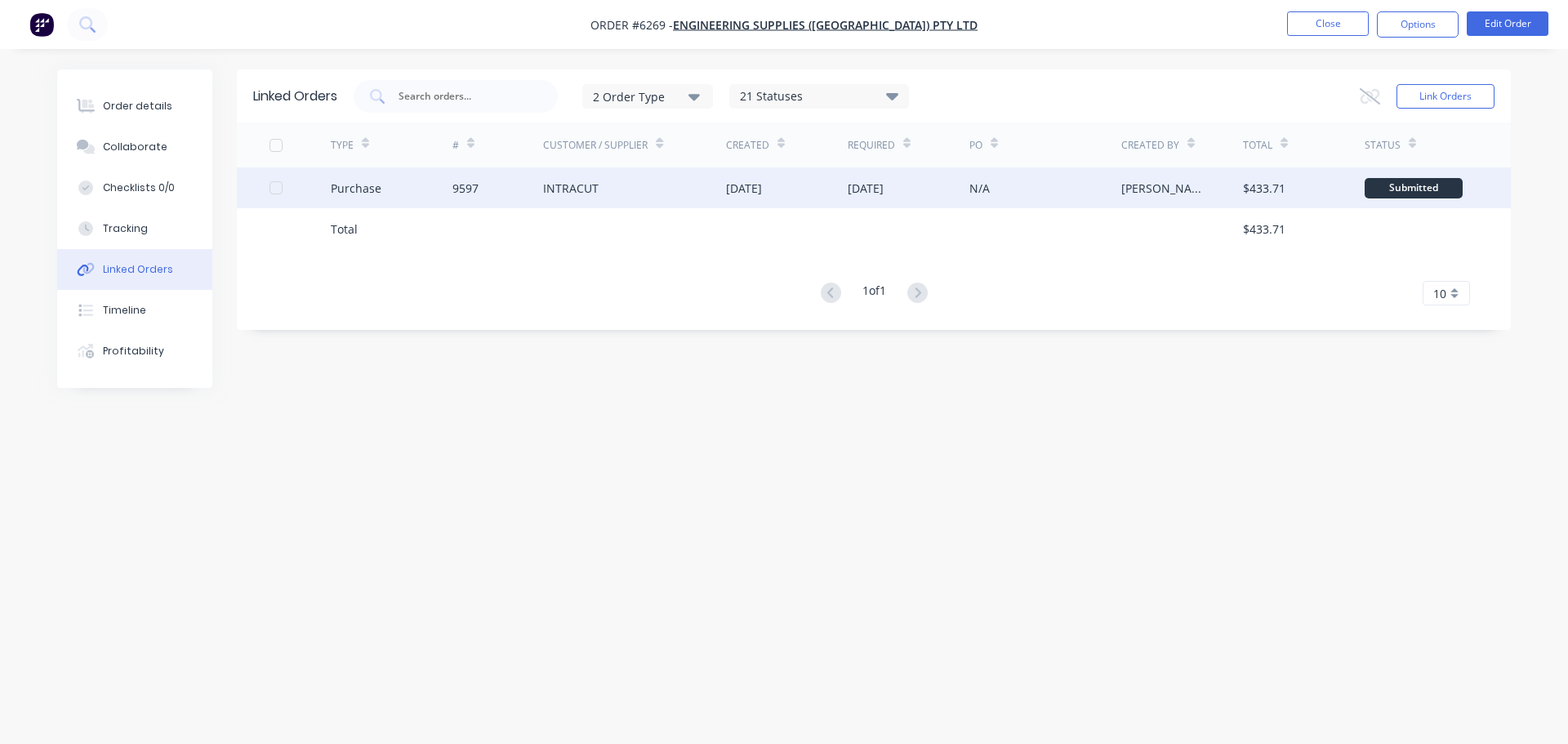
click at [603, 200] on div "INTRACUT" at bounding box center [634, 188] width 183 height 41
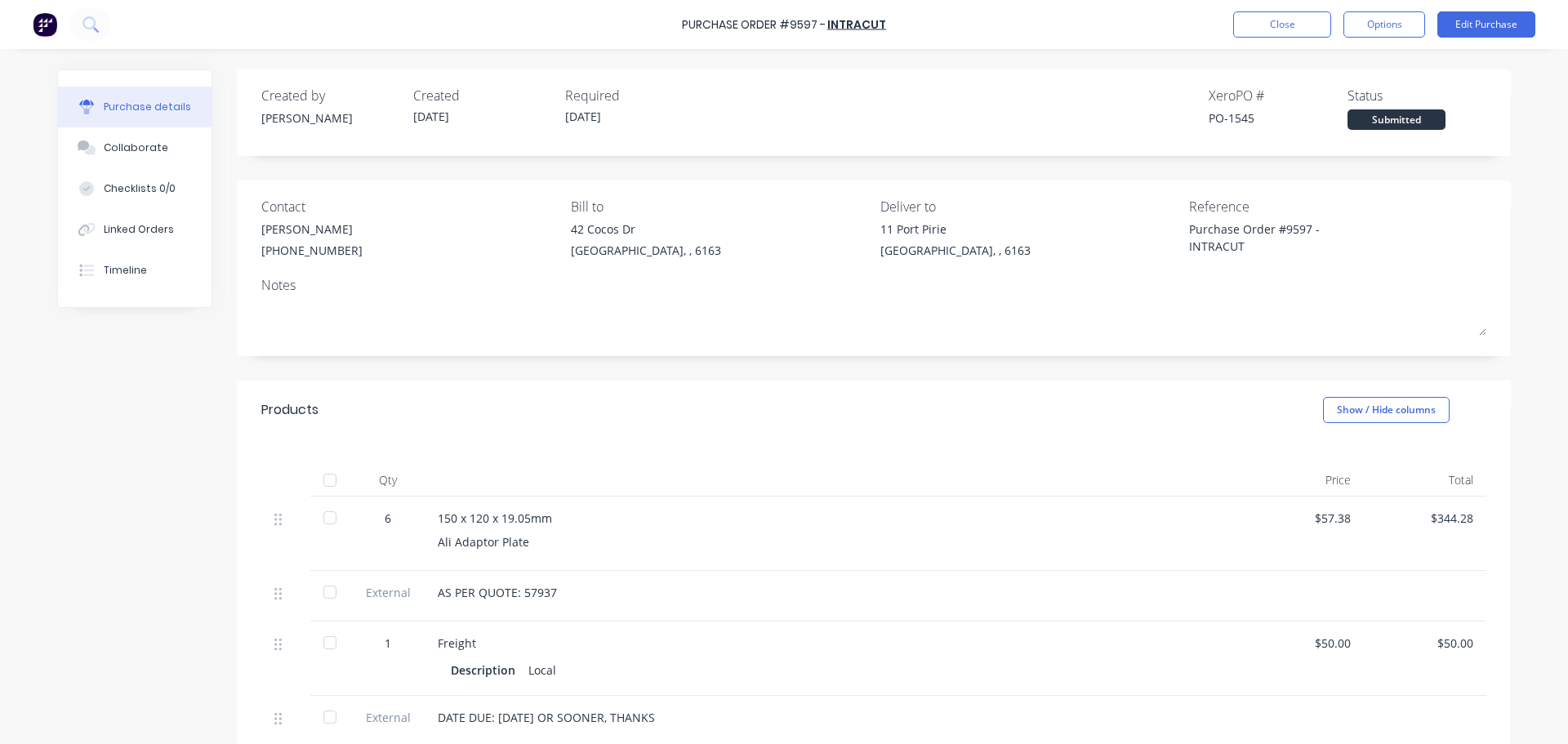
type textarea "x"
click at [1289, 21] on button "Close" at bounding box center [1282, 24] width 98 height 26
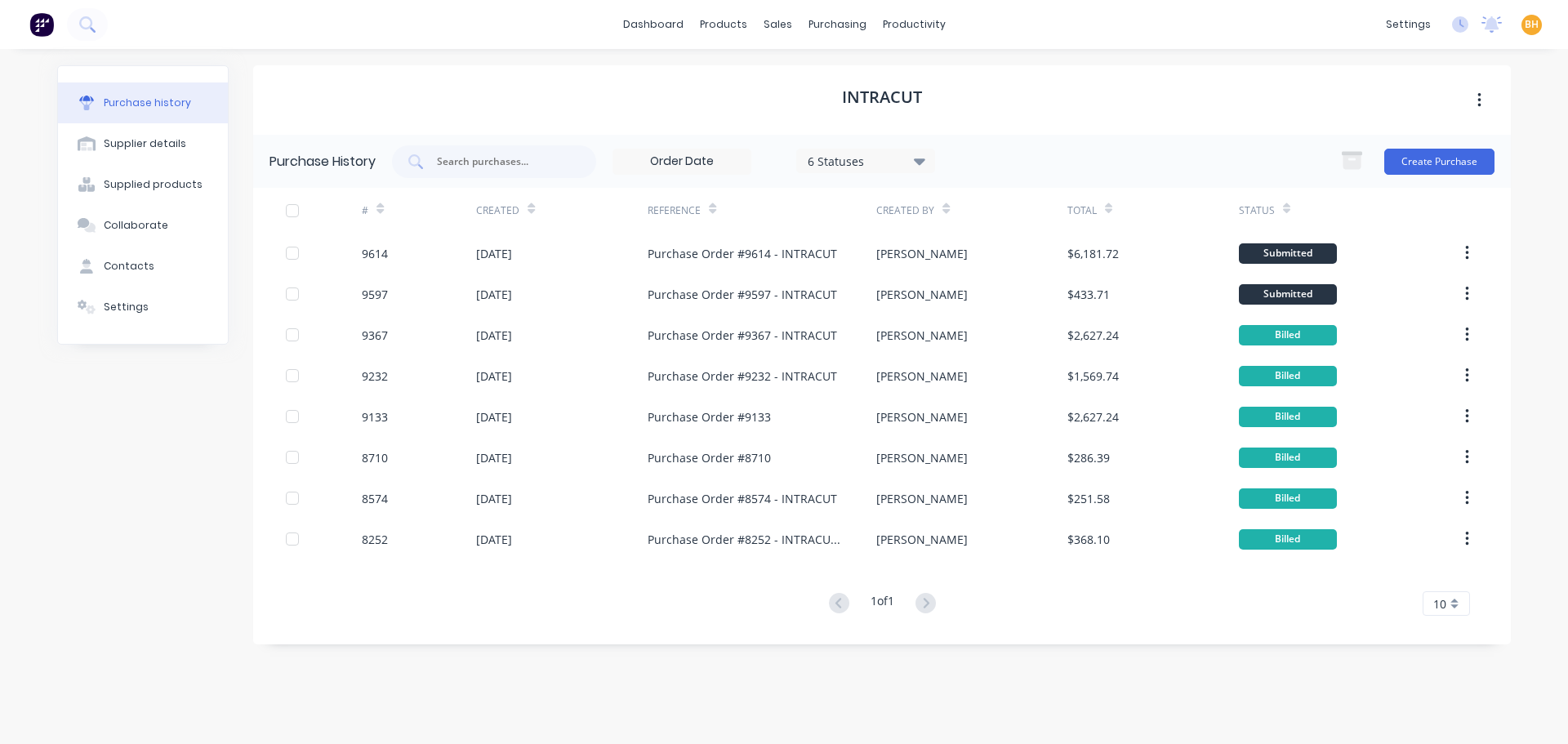
click at [1059, 681] on div "INTRACUT Purchase History 6 Statuses 6 Statuses Create Purchase # Created Refer…" at bounding box center [881, 387] width 1258 height 645
click at [847, 21] on div "purchasing" at bounding box center [838, 24] width 75 height 25
click at [872, 76] on div "Purchase Orders" at bounding box center [890, 78] width 87 height 15
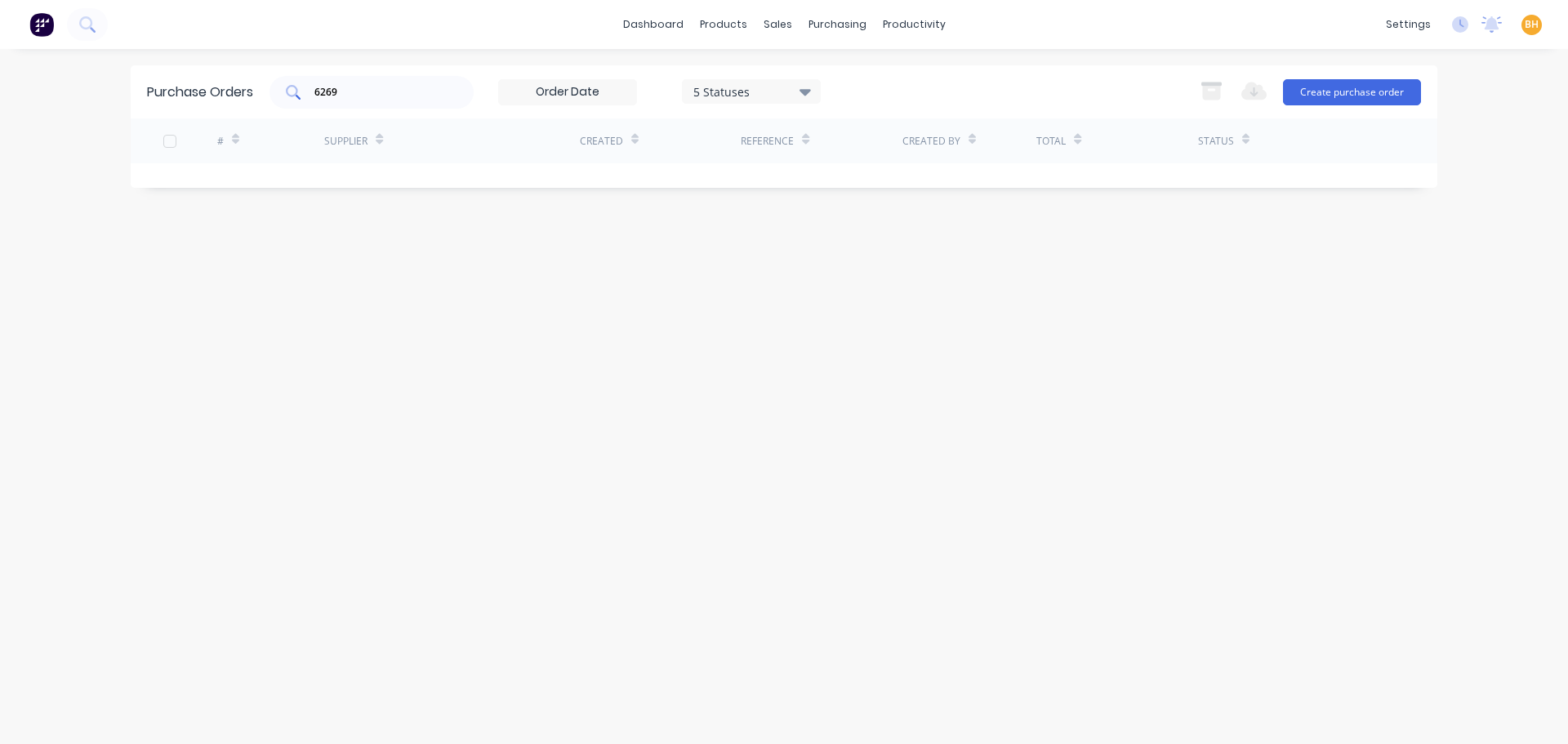
click at [345, 92] on input "6269" at bounding box center [381, 92] width 135 height 16
type input "6"
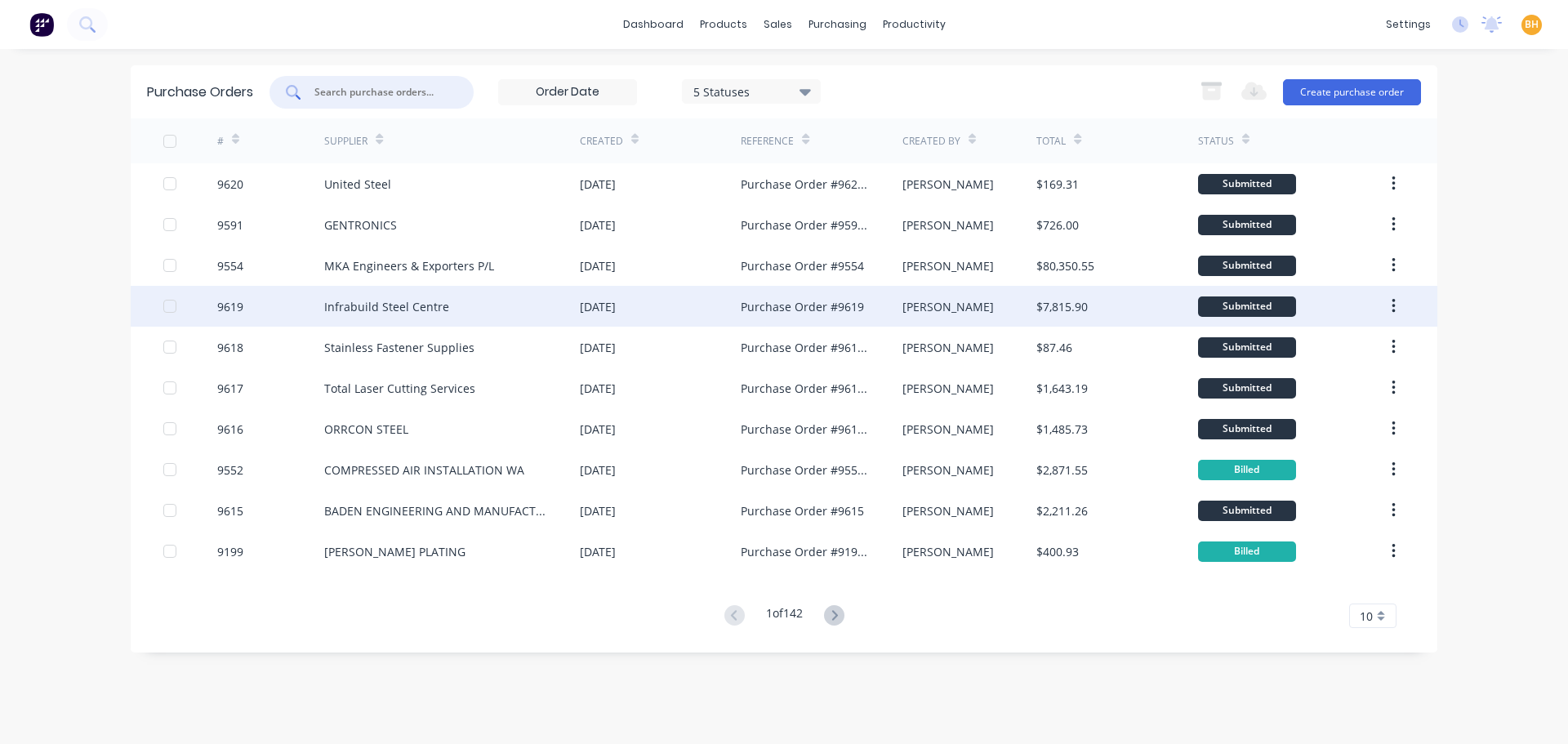
click at [474, 313] on div "Infrabuild Steel Centre" at bounding box center [452, 306] width 255 height 41
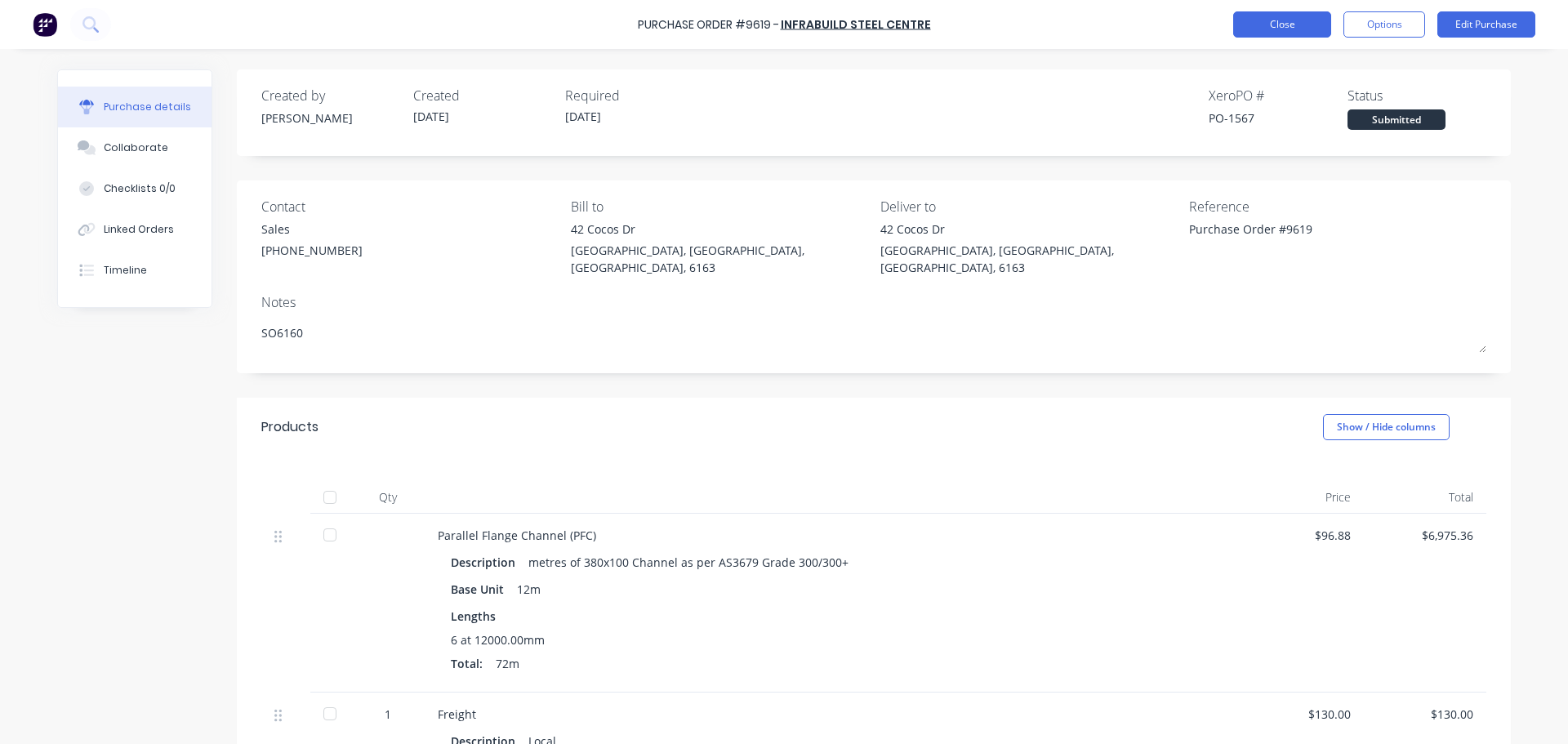
click at [1300, 26] on button "Close" at bounding box center [1282, 24] width 98 height 26
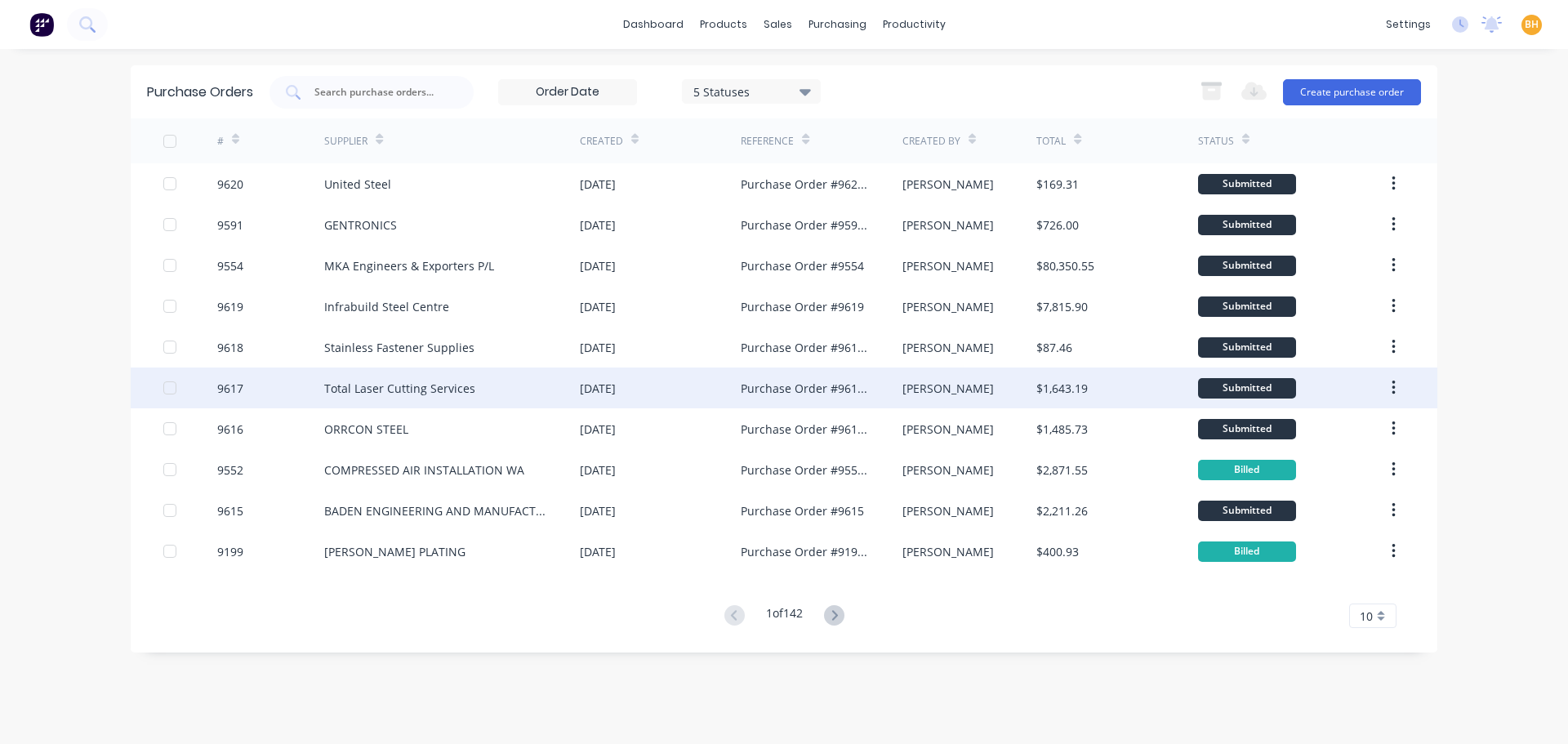
click at [396, 388] on div "Total Laser Cutting Services" at bounding box center [400, 388] width 151 height 17
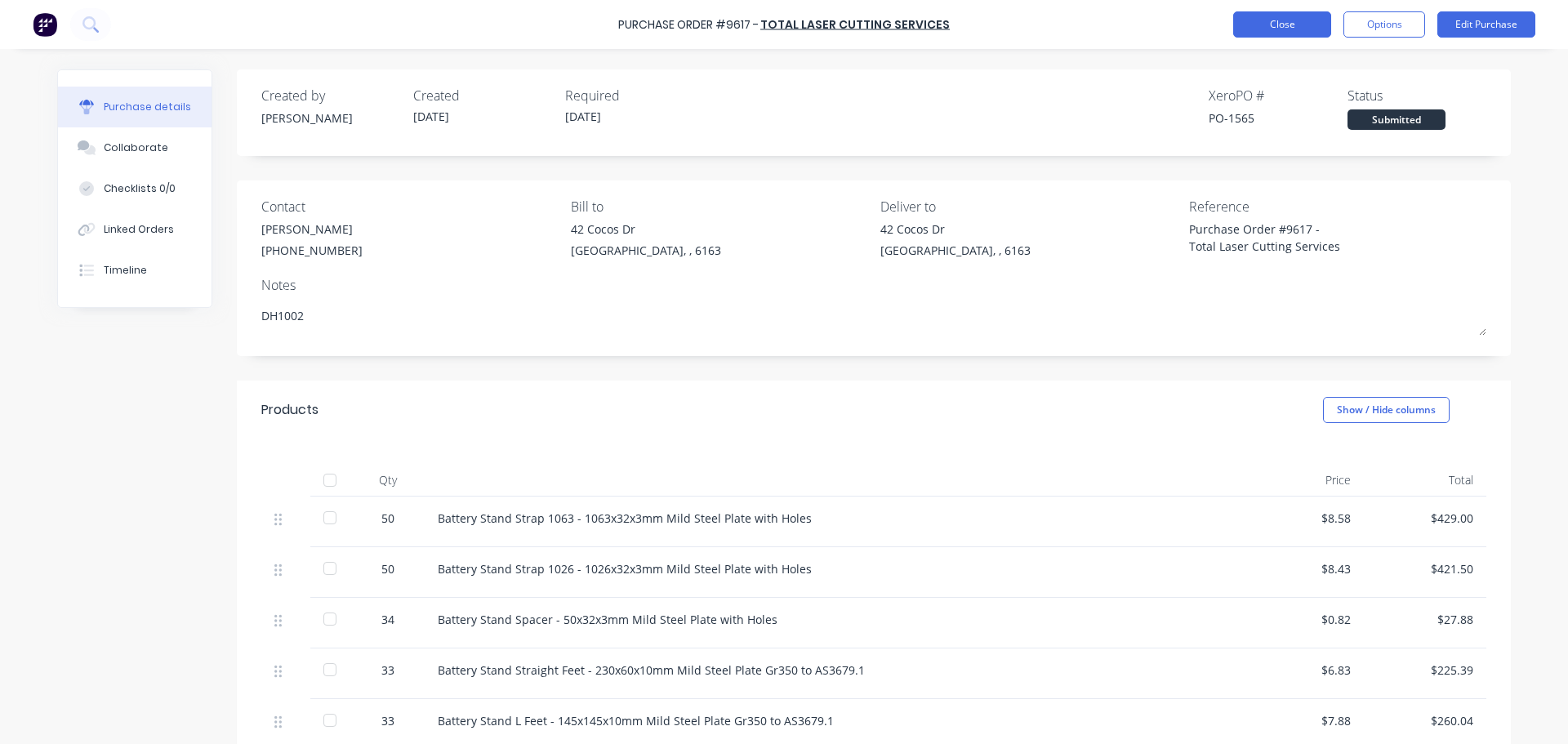
click at [1241, 32] on button "Close" at bounding box center [1282, 24] width 98 height 26
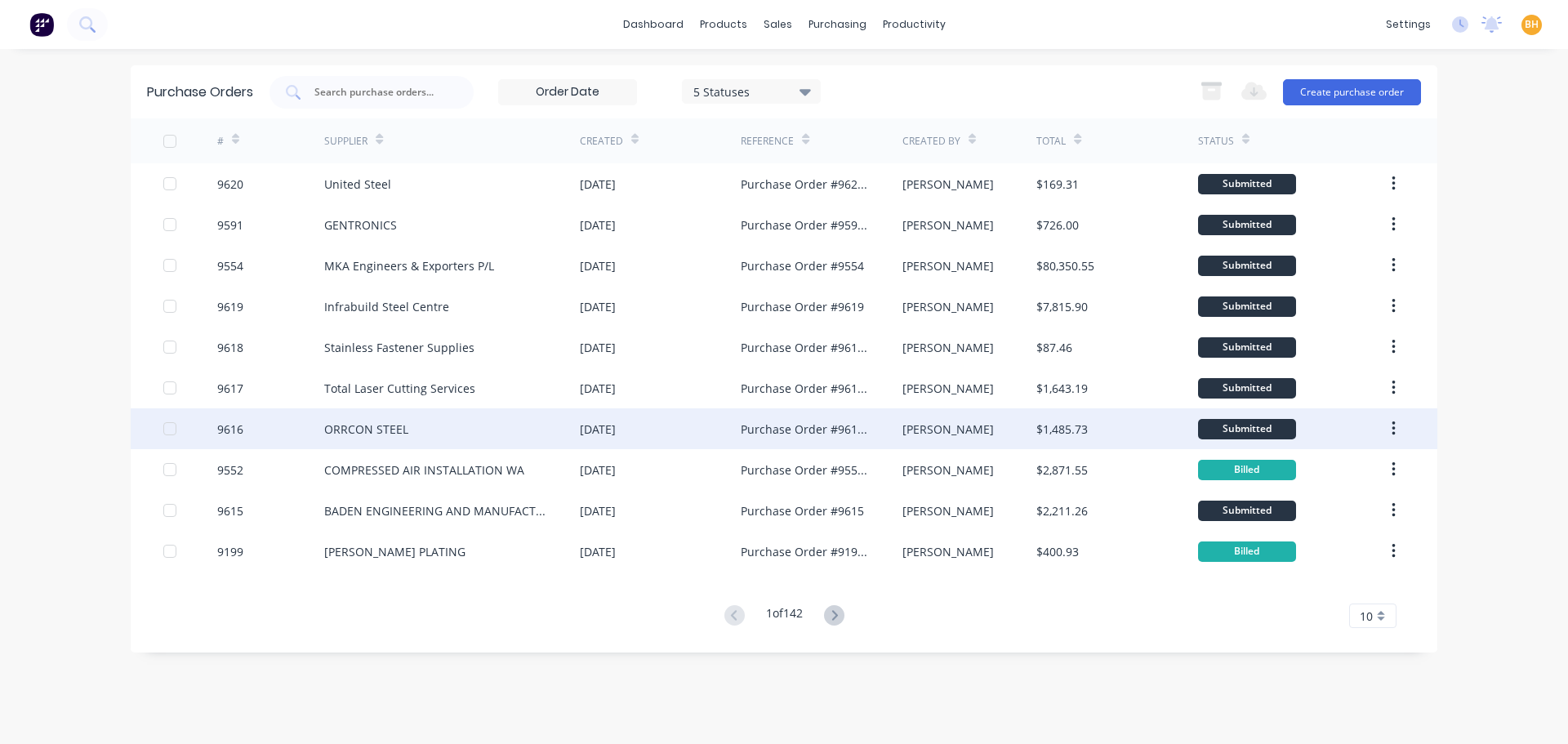
click at [345, 426] on div "ORRCON STEEL" at bounding box center [366, 429] width 84 height 17
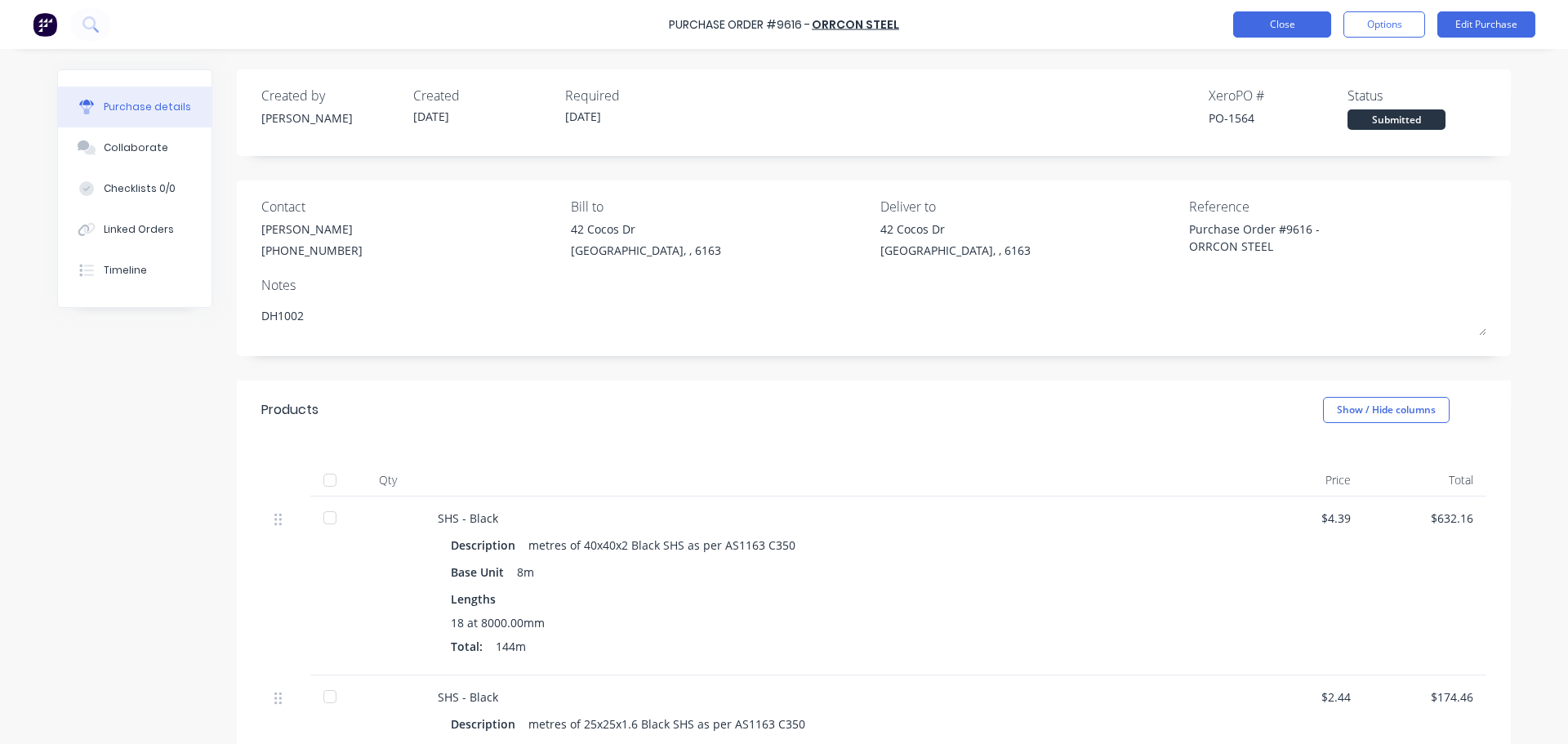
click at [1253, 22] on button "Close" at bounding box center [1282, 24] width 98 height 26
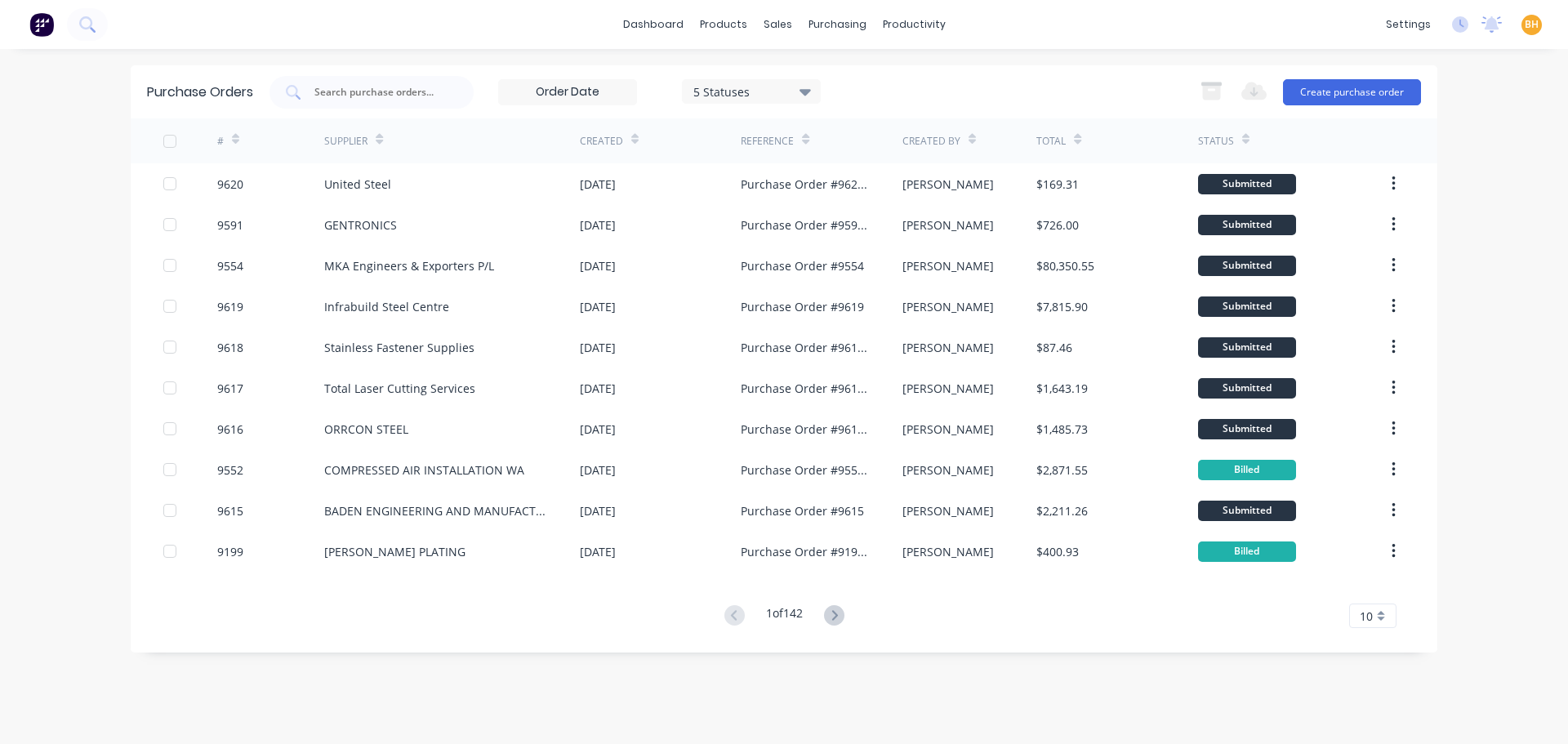
click at [832, 609] on icon at bounding box center [834, 615] width 21 height 21
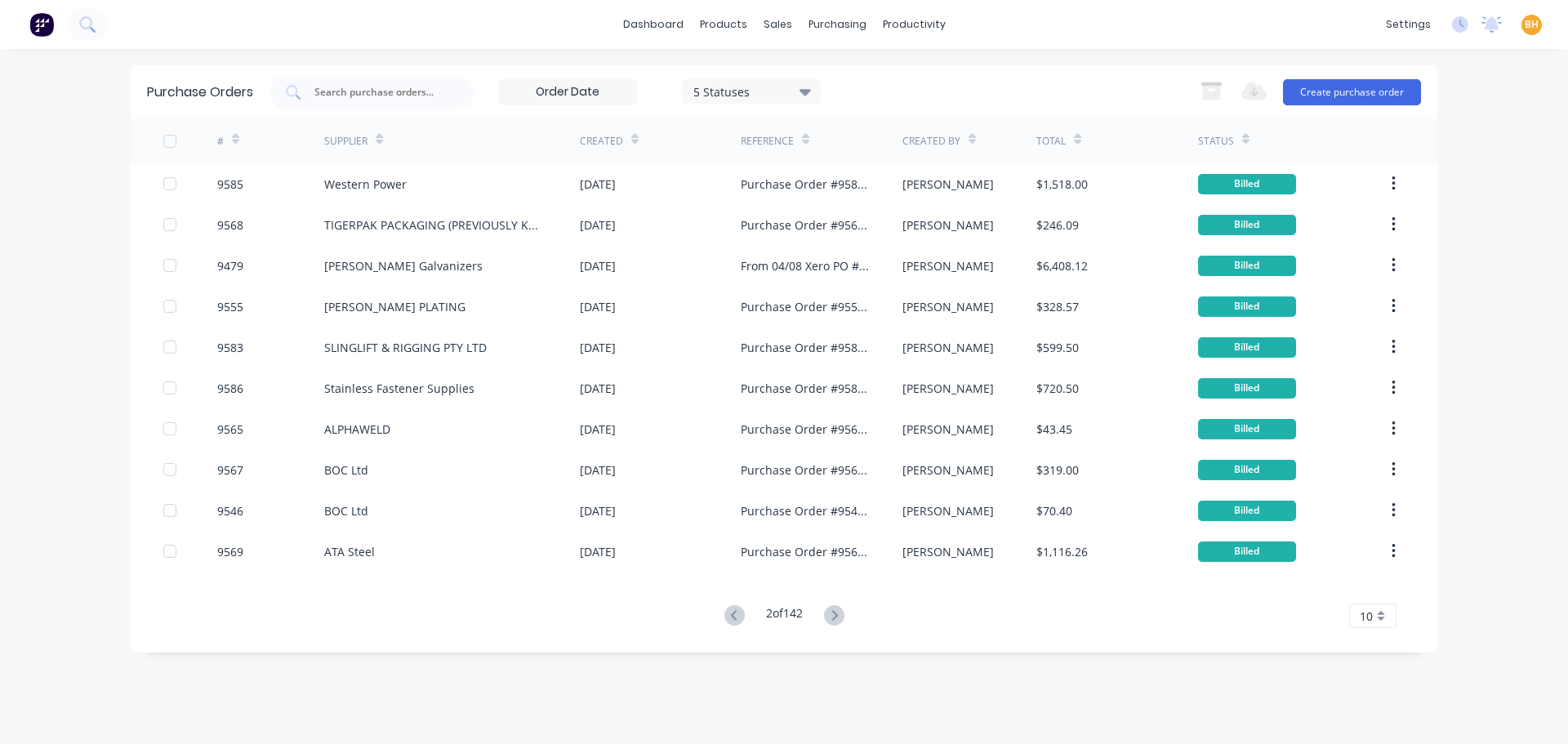
click at [51, 124] on div "dashboard products sales purchasing productivity dashboard products Product Cat…" at bounding box center [784, 372] width 1568 height 744
click at [364, 99] on div at bounding box center [371, 93] width 204 height 33
click at [736, 615] on icon at bounding box center [735, 615] width 21 height 21
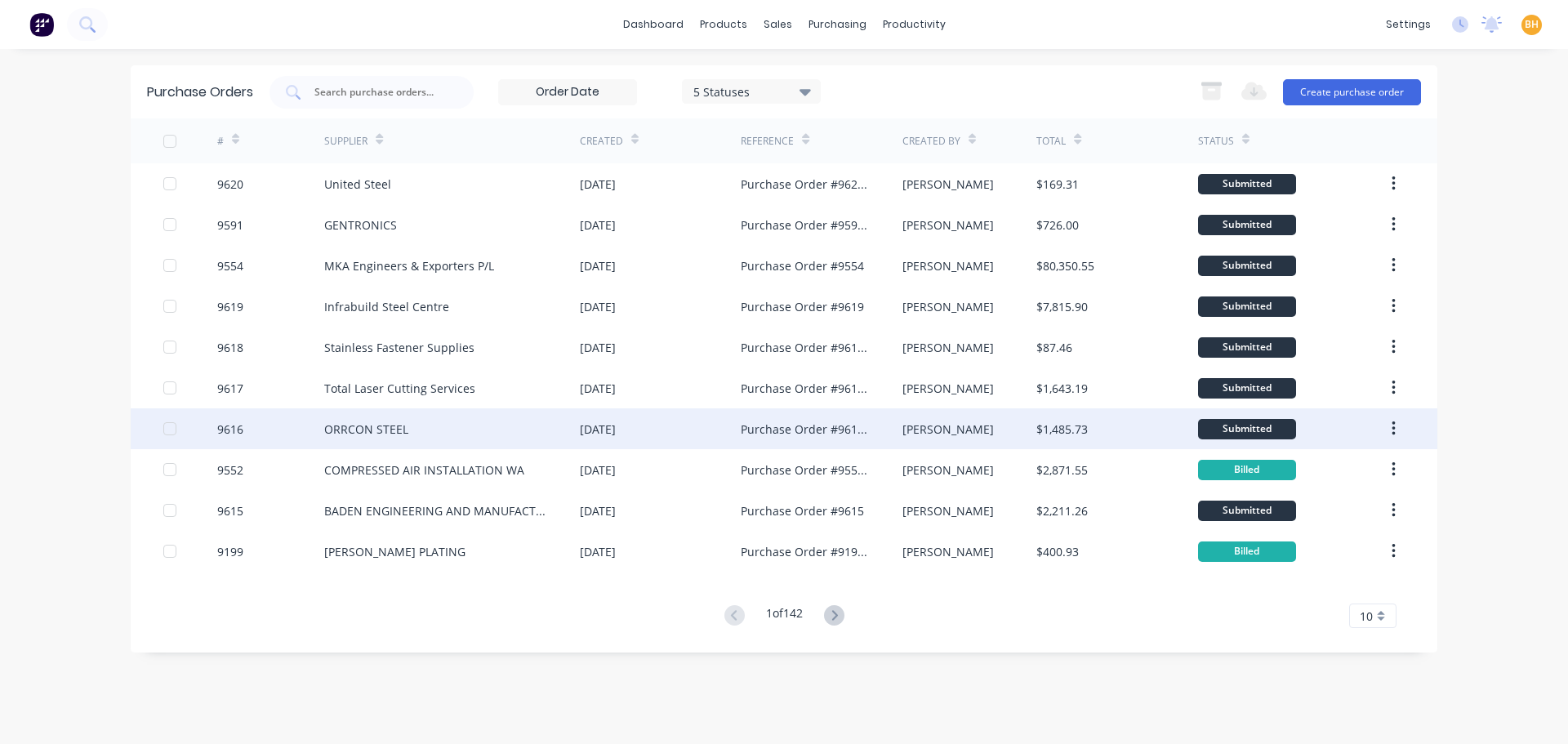
click at [394, 425] on div "ORRCON STEEL" at bounding box center [366, 429] width 84 height 17
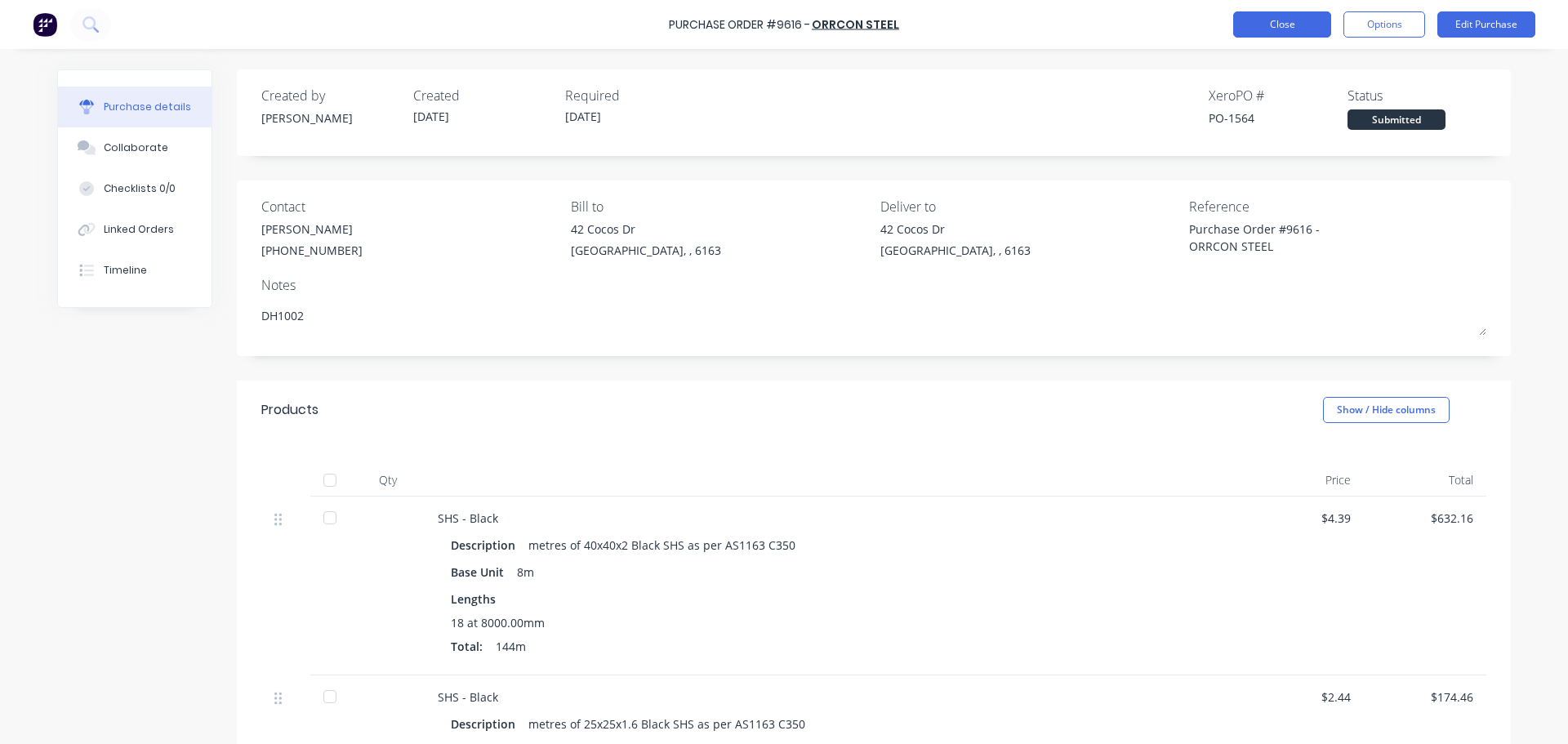
click at [1279, 31] on button "Close" at bounding box center [1282, 24] width 98 height 26
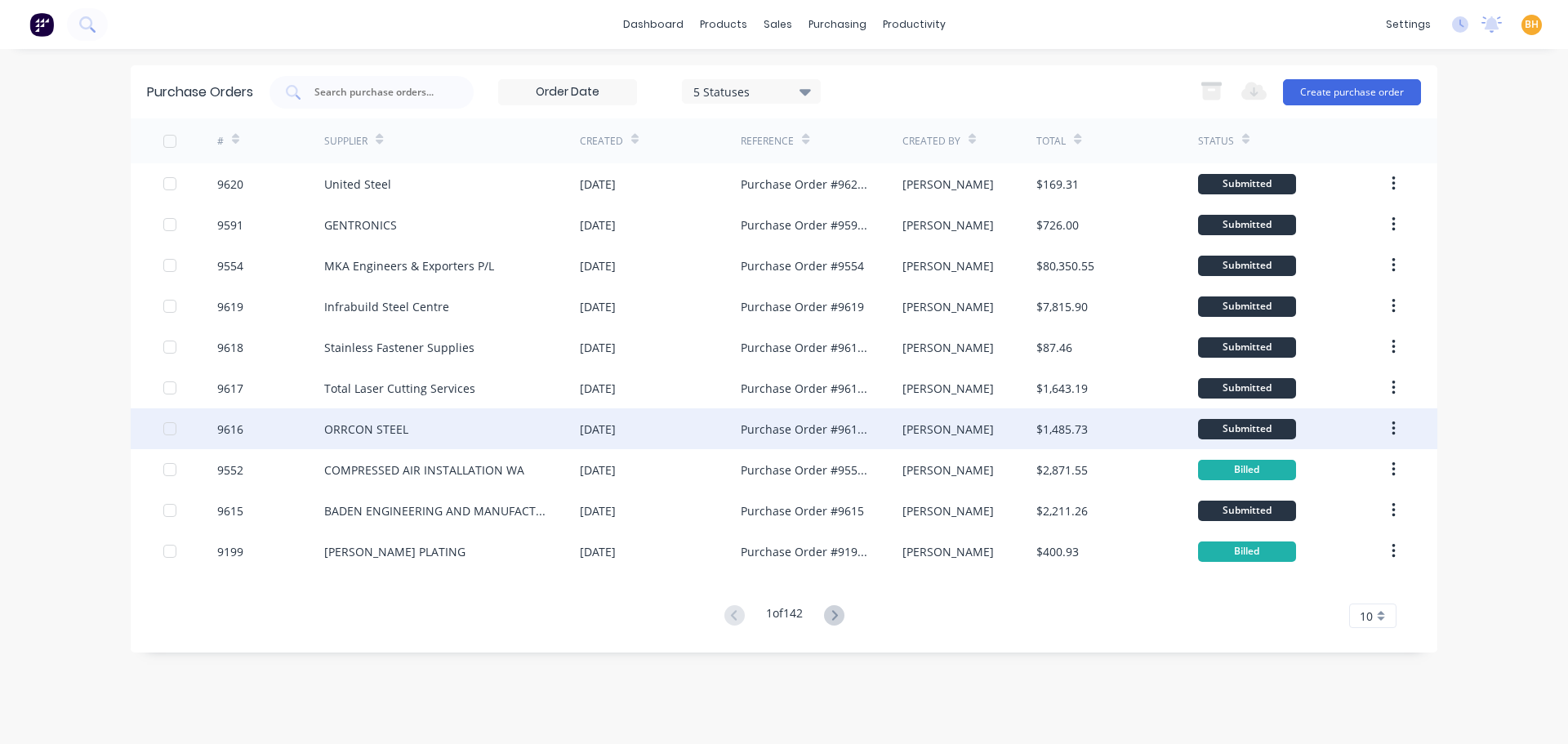
click at [441, 432] on div "ORRCON STEEL" at bounding box center [452, 429] width 255 height 41
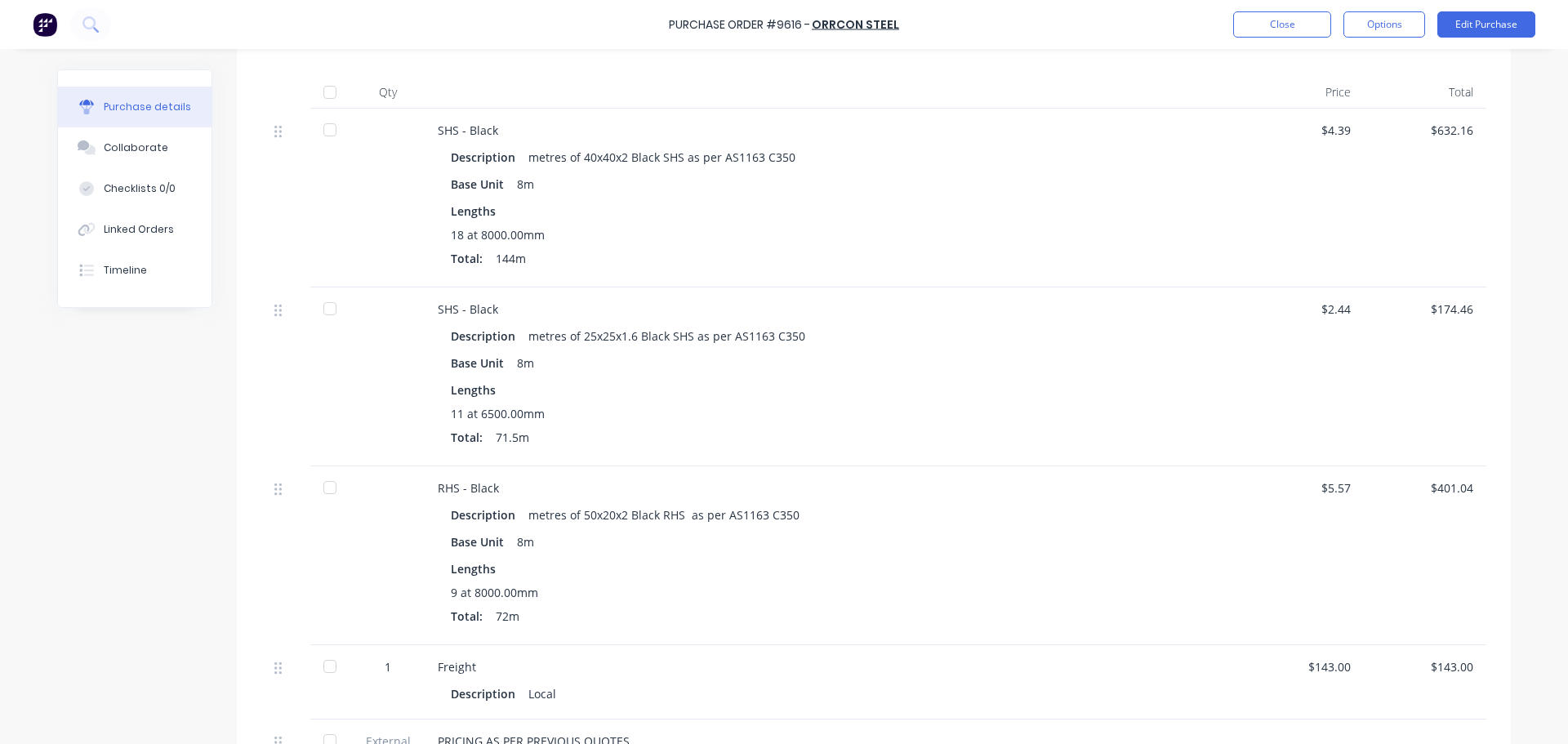
scroll to position [408, 0]
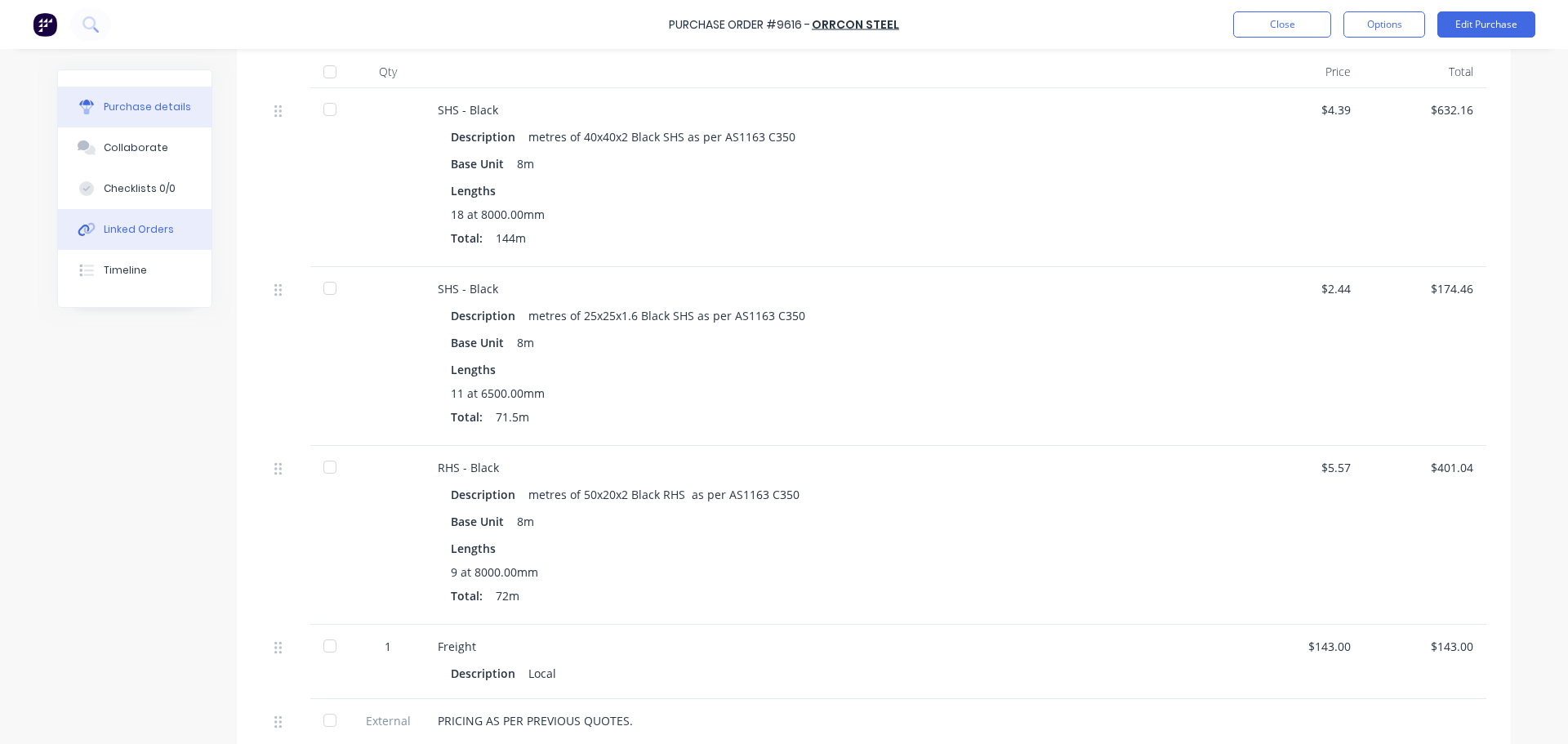
click at [159, 233] on div "Linked Orders" at bounding box center [139, 229] width 70 height 15
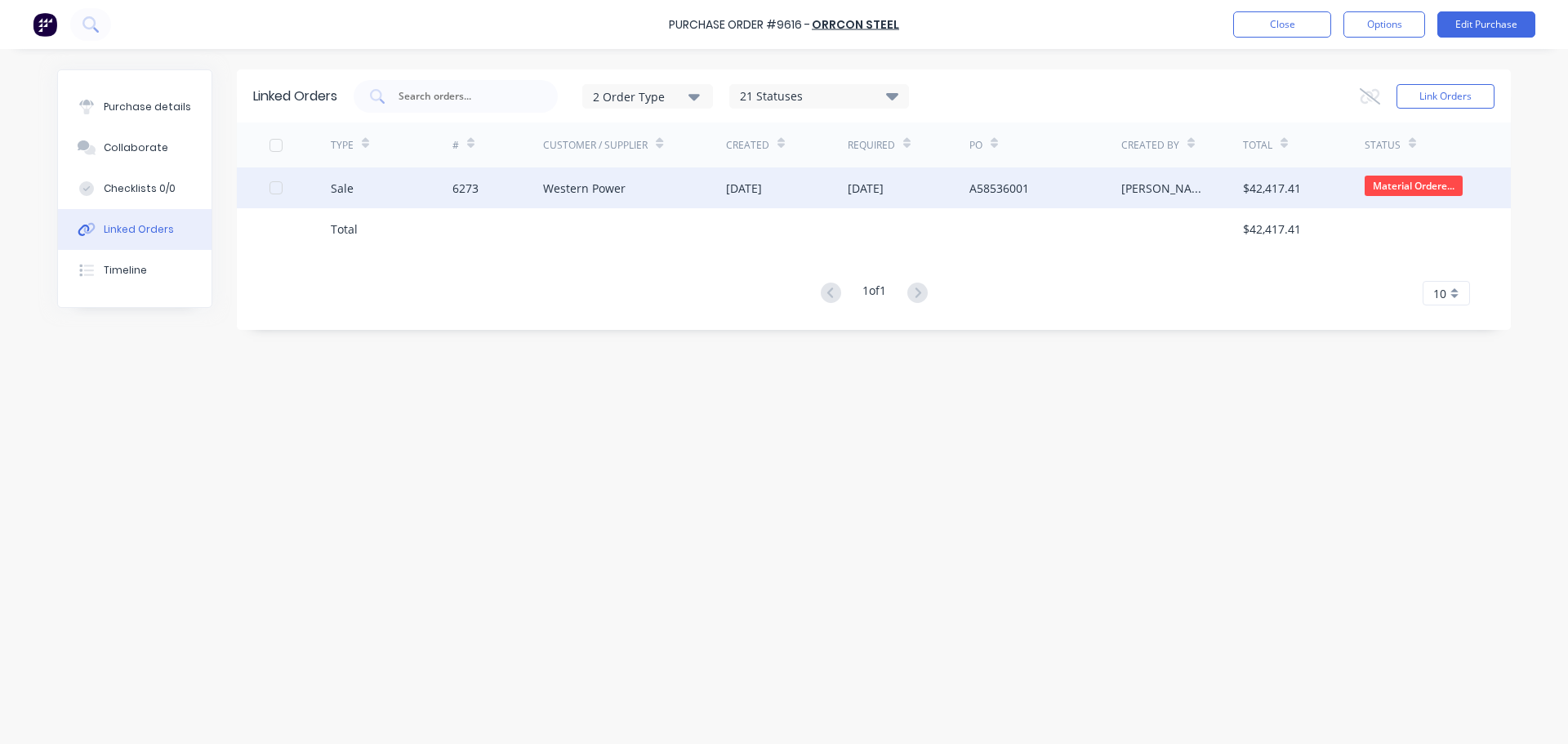
click at [579, 191] on div "Western Power" at bounding box center [584, 189] width 82 height 17
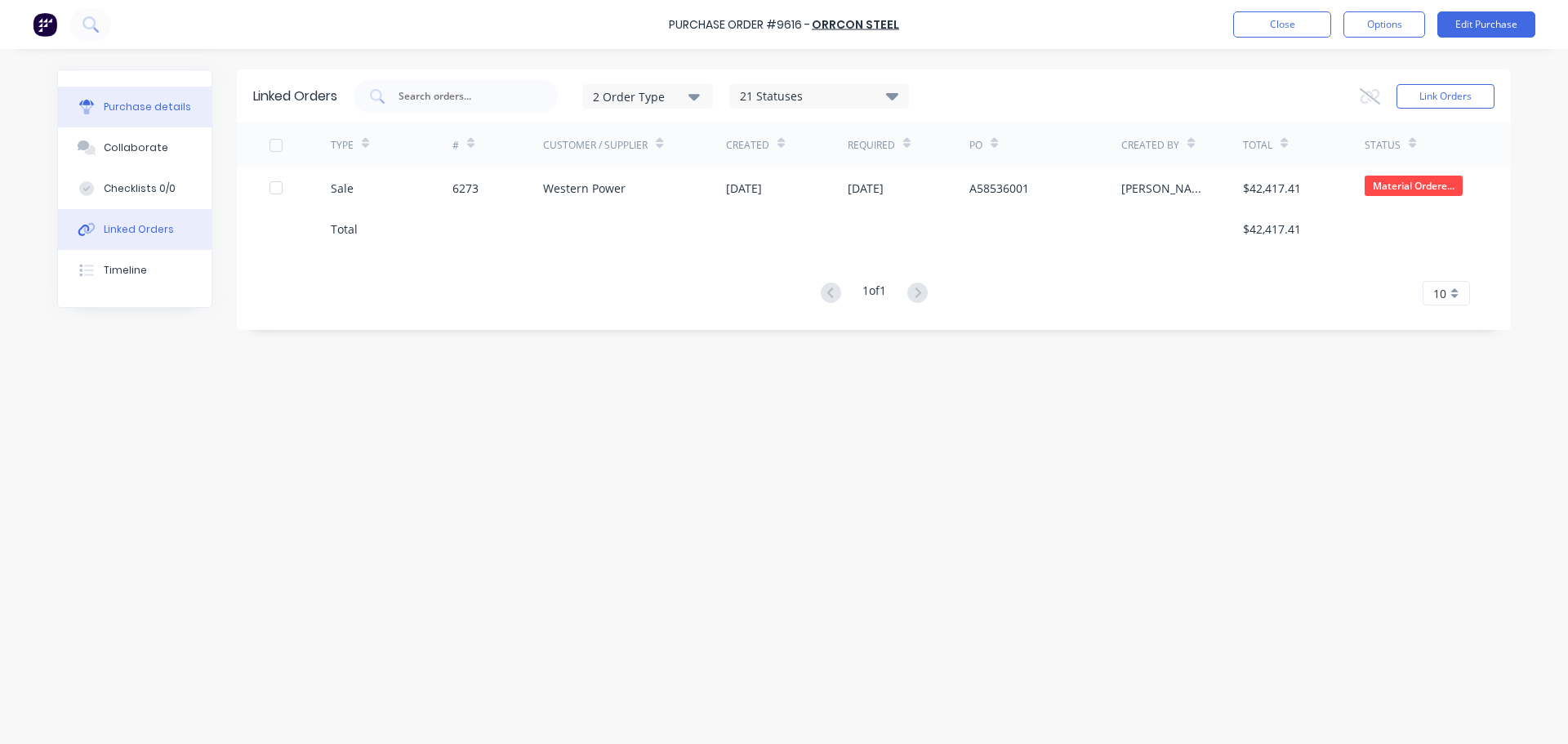
click at [141, 95] on button "Purchase details" at bounding box center [135, 107] width 153 height 41
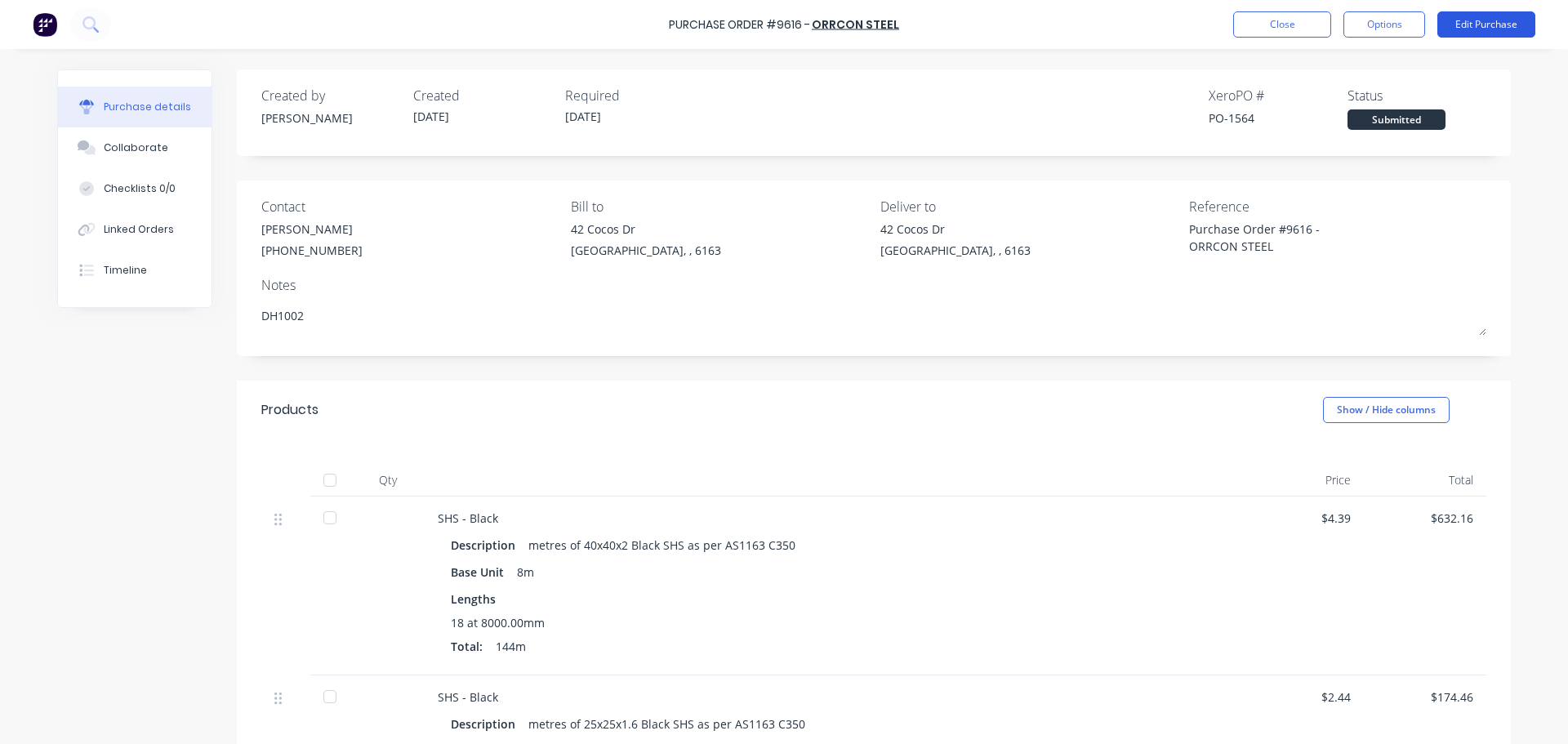
click at [1489, 18] on button "Edit Purchase" at bounding box center [1487, 24] width 98 height 26
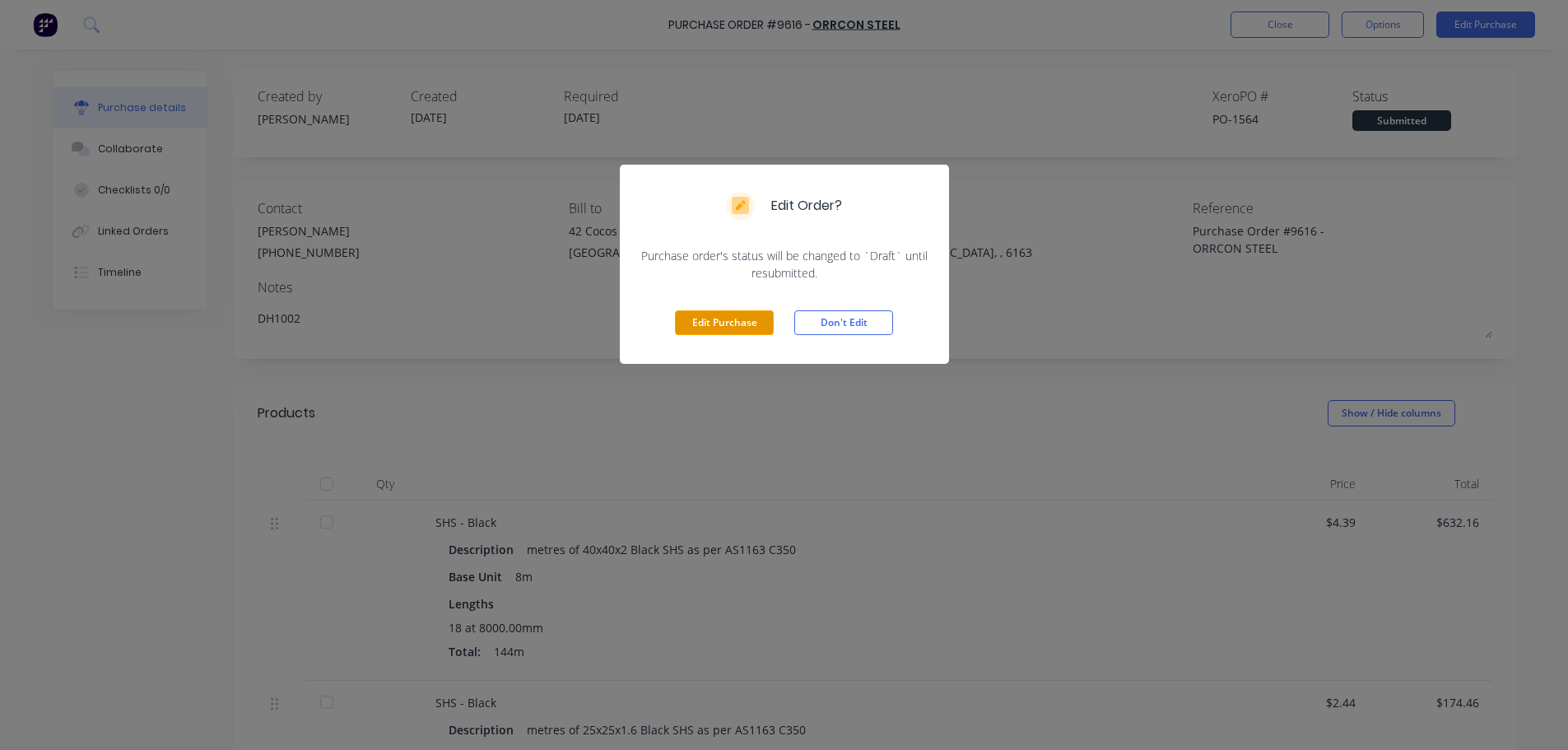
click at [731, 321] on button "Edit Purchase" at bounding box center [724, 322] width 98 height 25
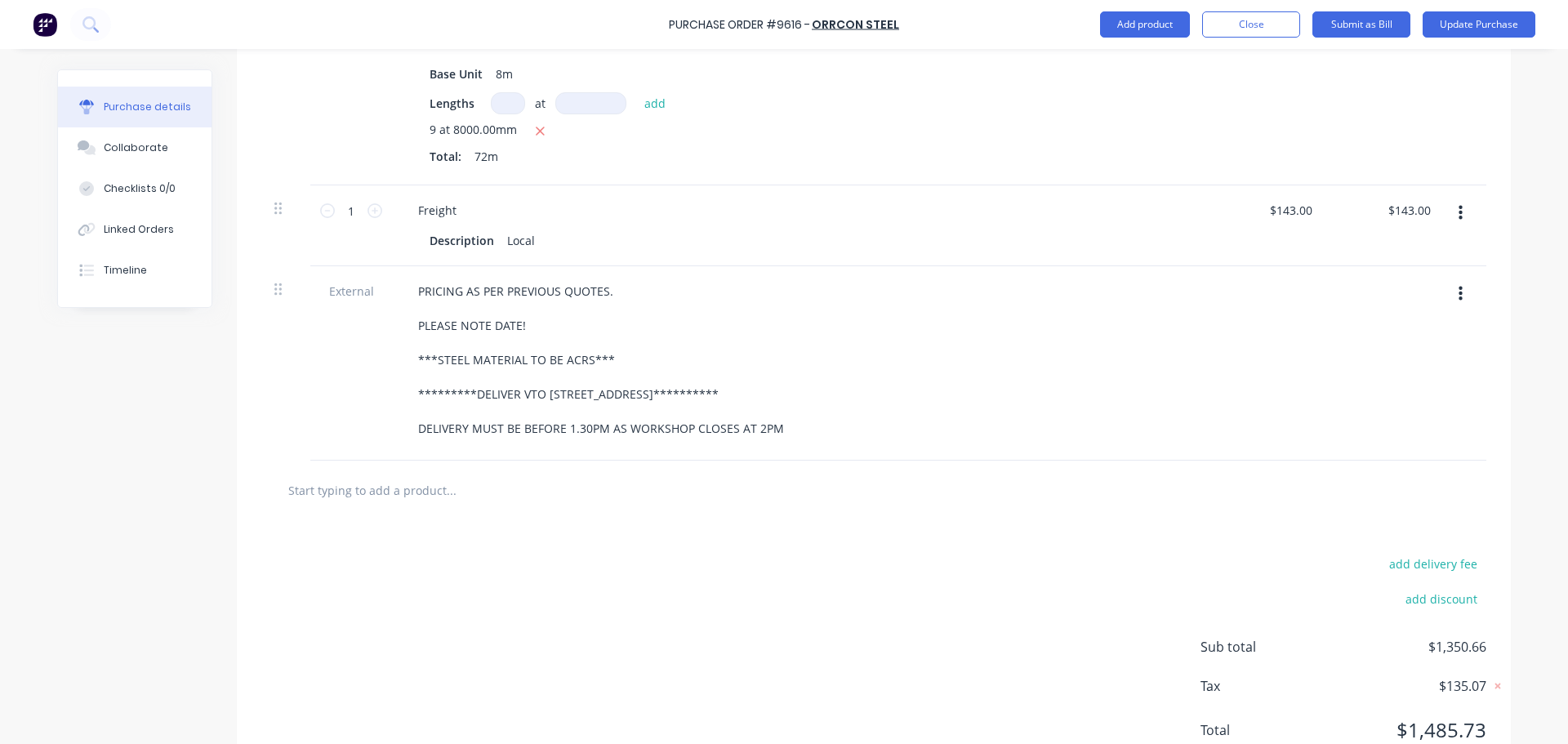
scroll to position [978, 0]
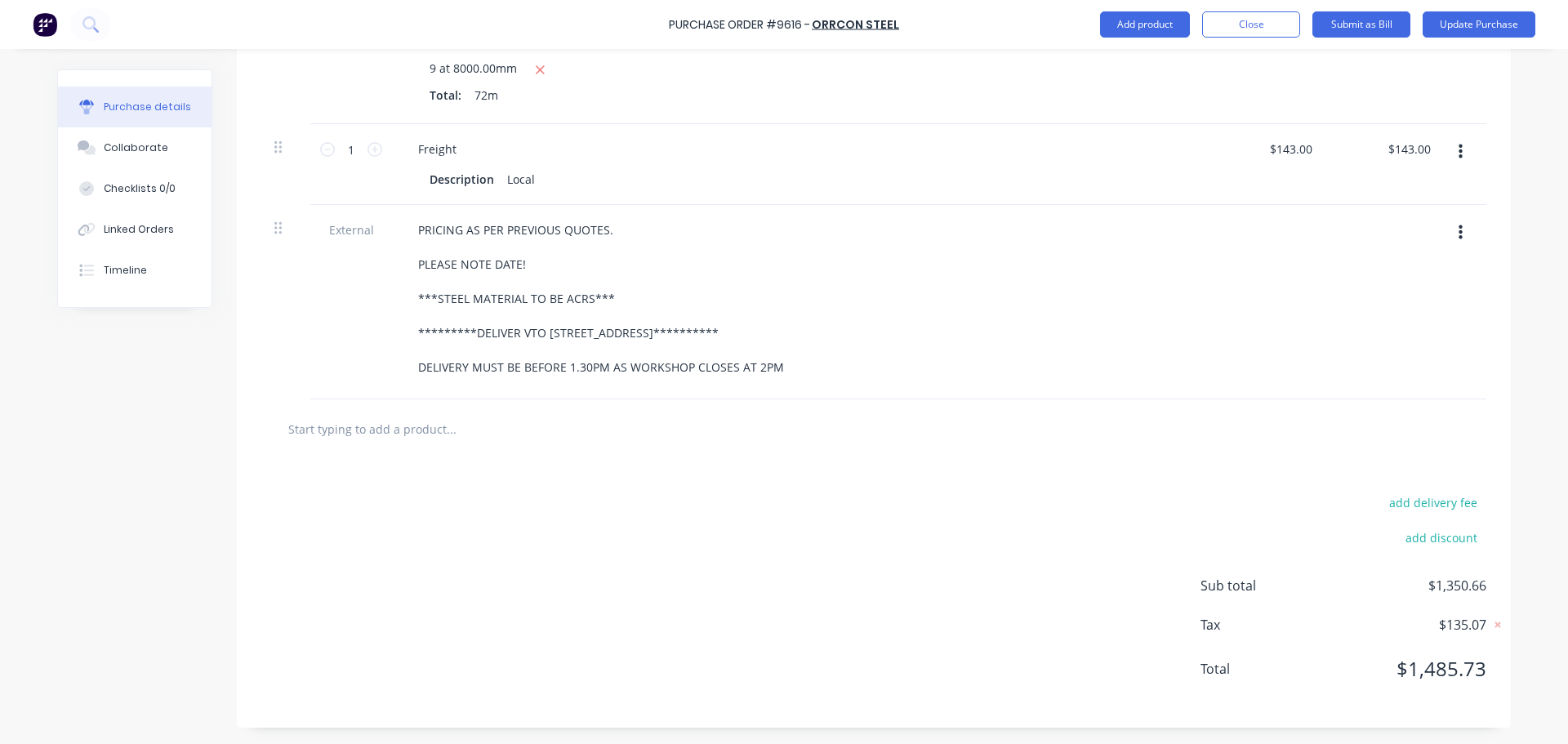
click at [440, 423] on input "text" at bounding box center [450, 429] width 327 height 33
type textarea "x"
type input "1"
type textarea "x"
type input "12"
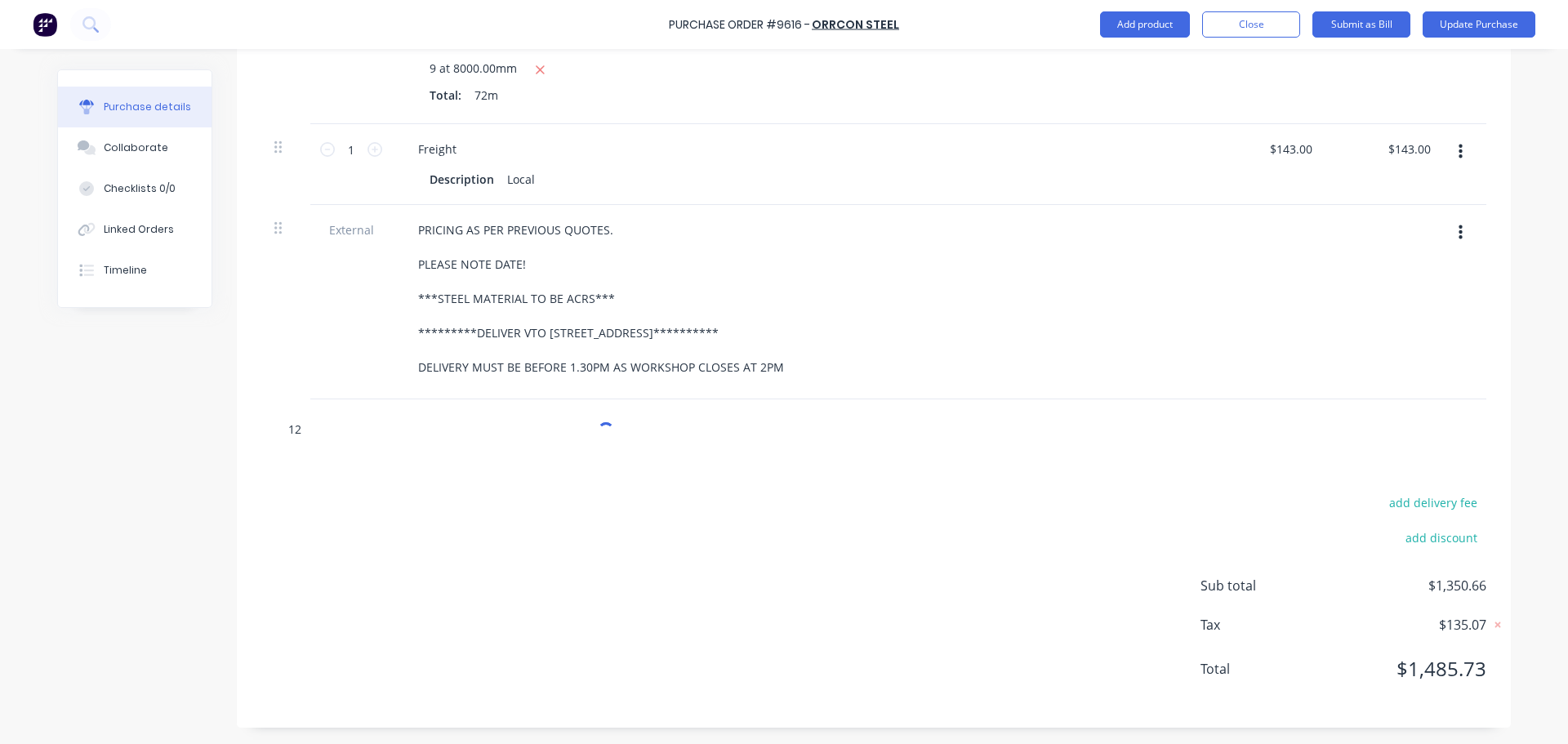
type textarea "x"
type input "12m"
type textarea "x"
type input "12mm"
type textarea "x"
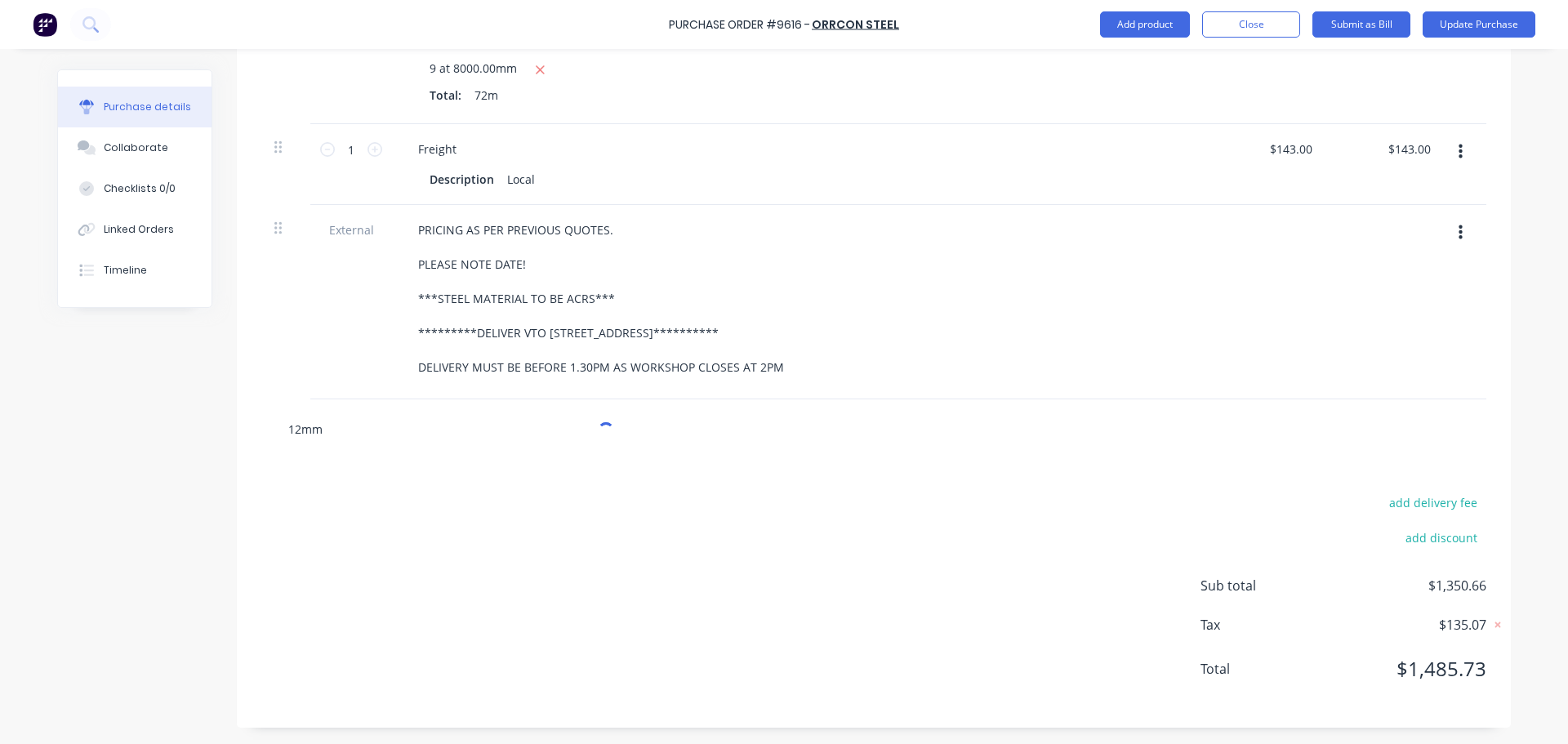
type input "12mm"
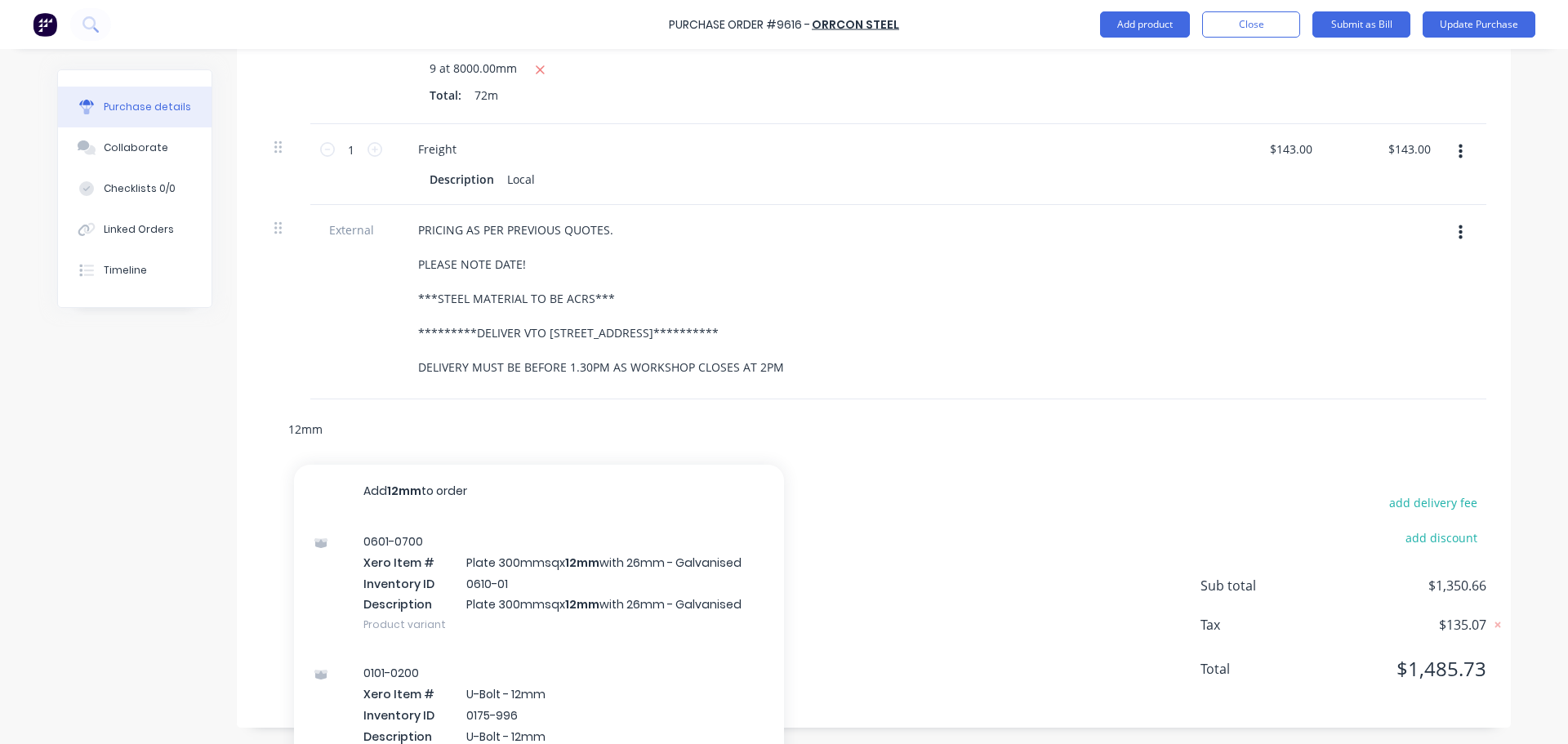
type textarea "x"
type input "12mm r"
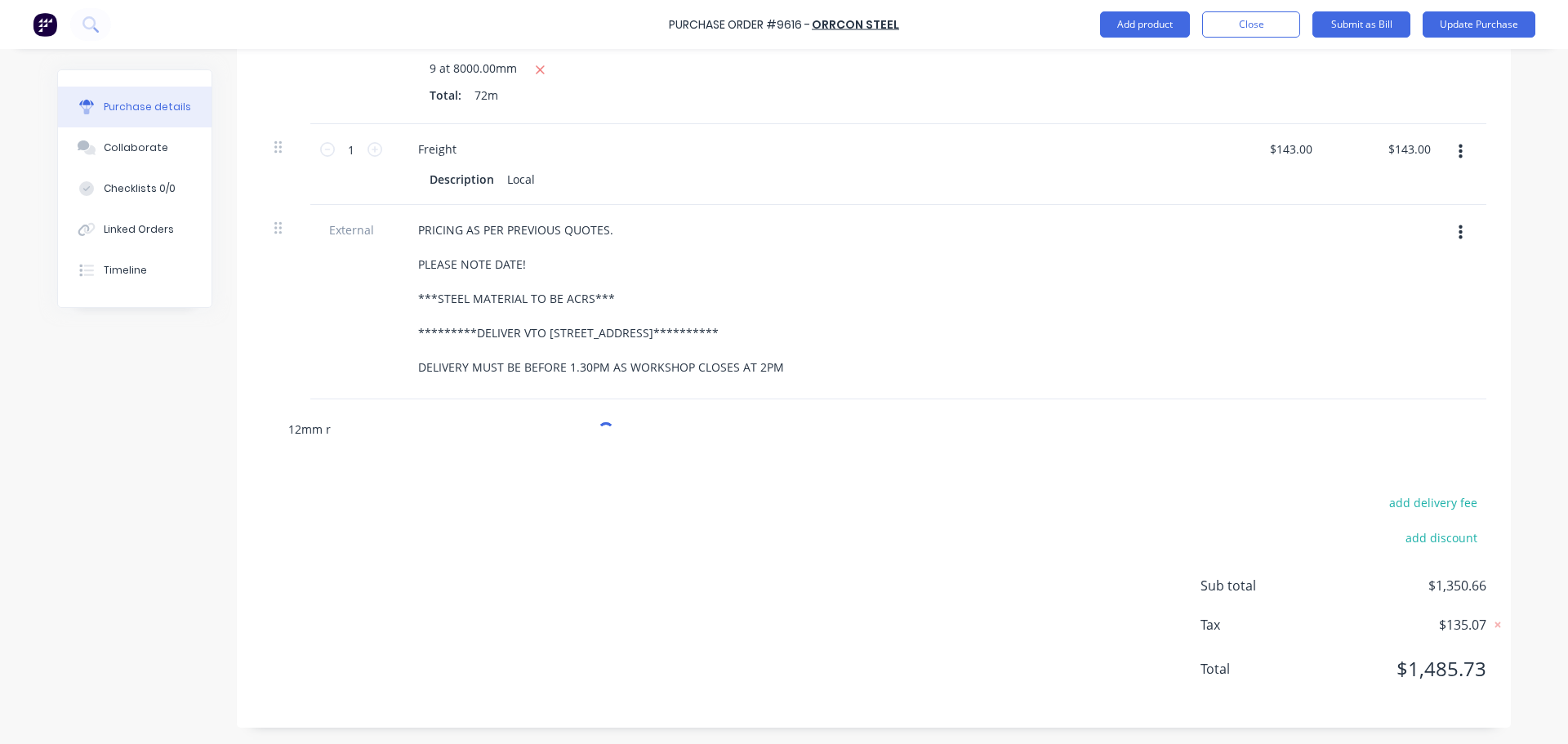
type textarea "x"
type input "12mm ro"
type textarea "x"
type input "12mm rou"
type textarea "x"
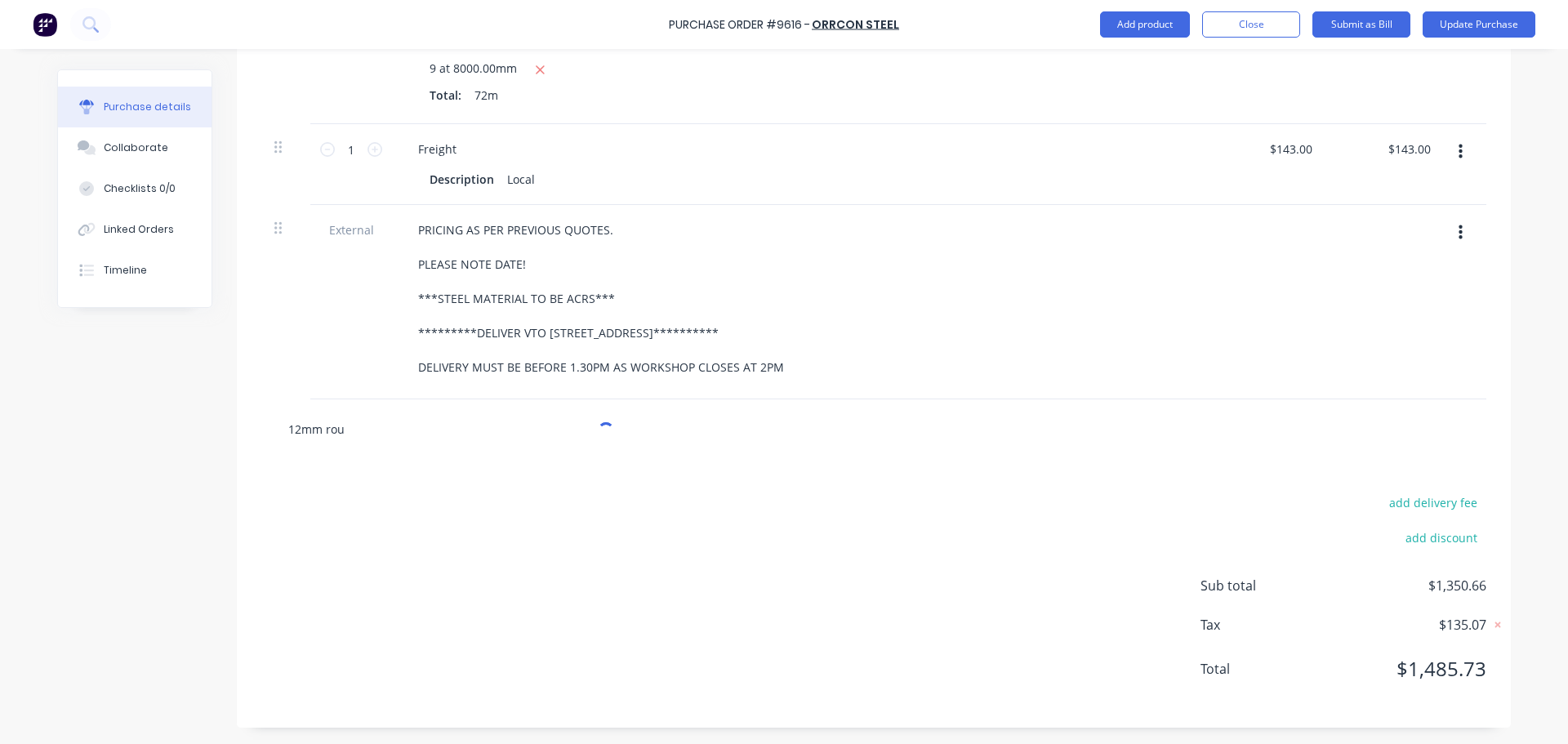
type input "12mm roun"
type textarea "x"
type input "12mm round"
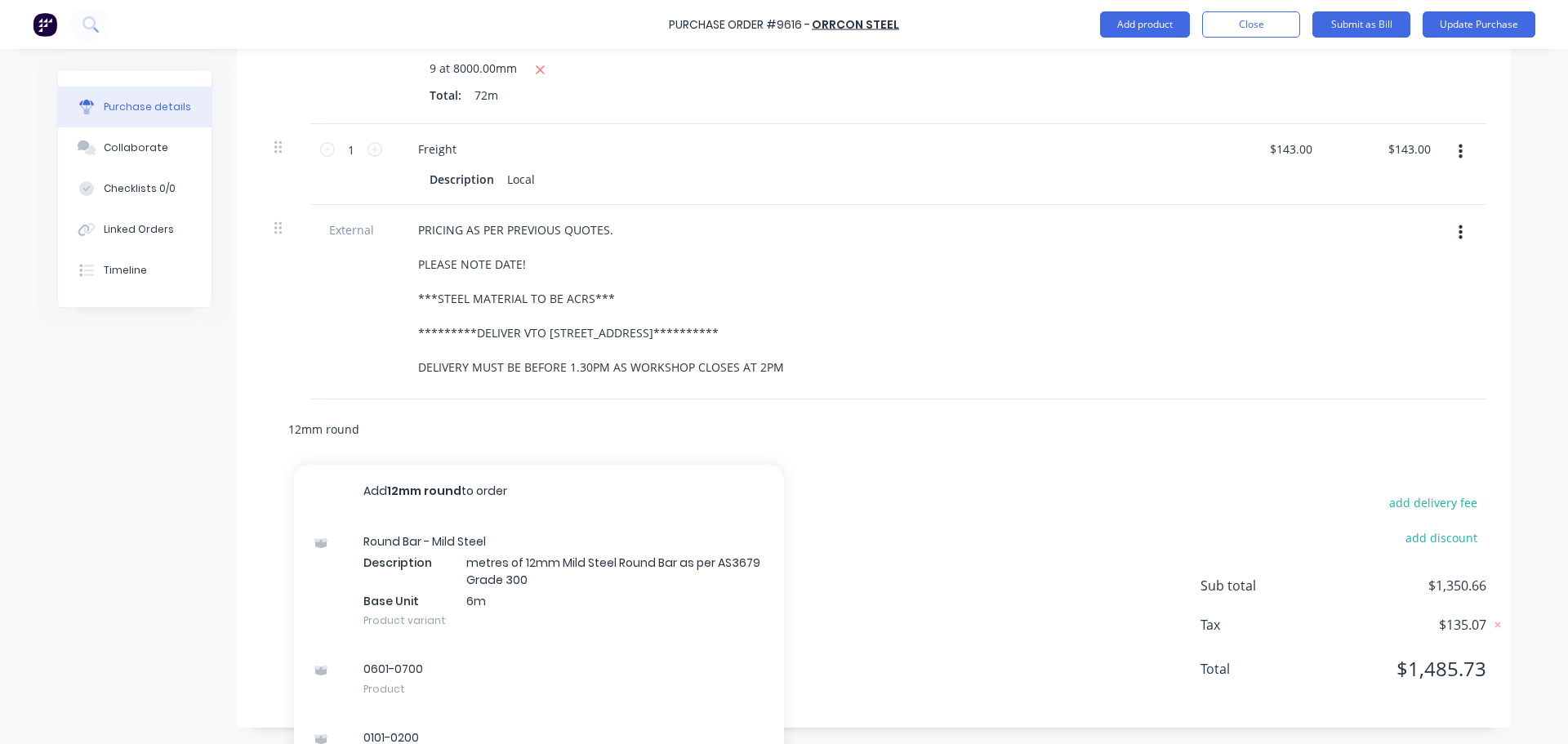
type textarea "x"
type input "12mm round"
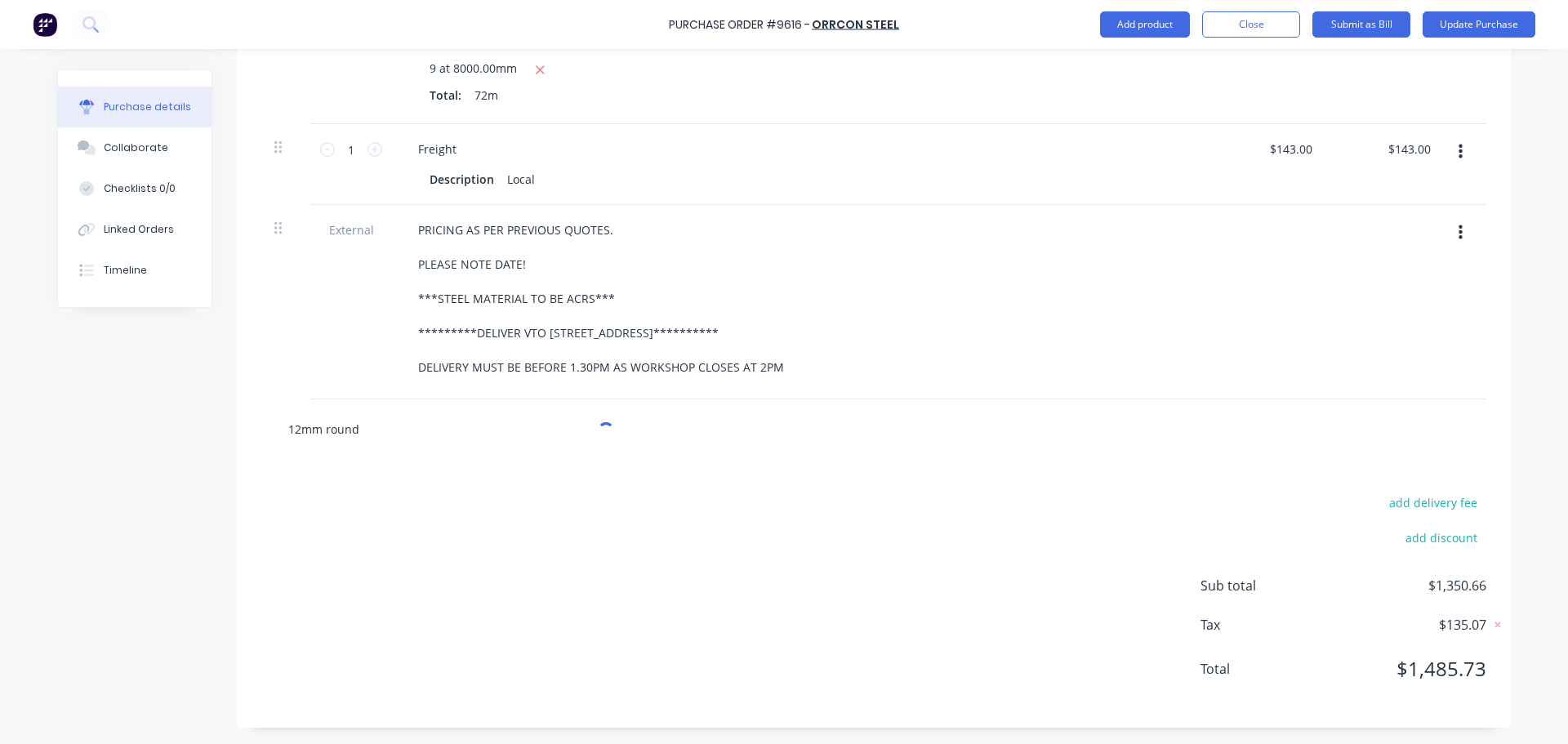
type textarea "x"
type input "12mm round b"
type textarea "x"
type input "12mm round ba"
type textarea "x"
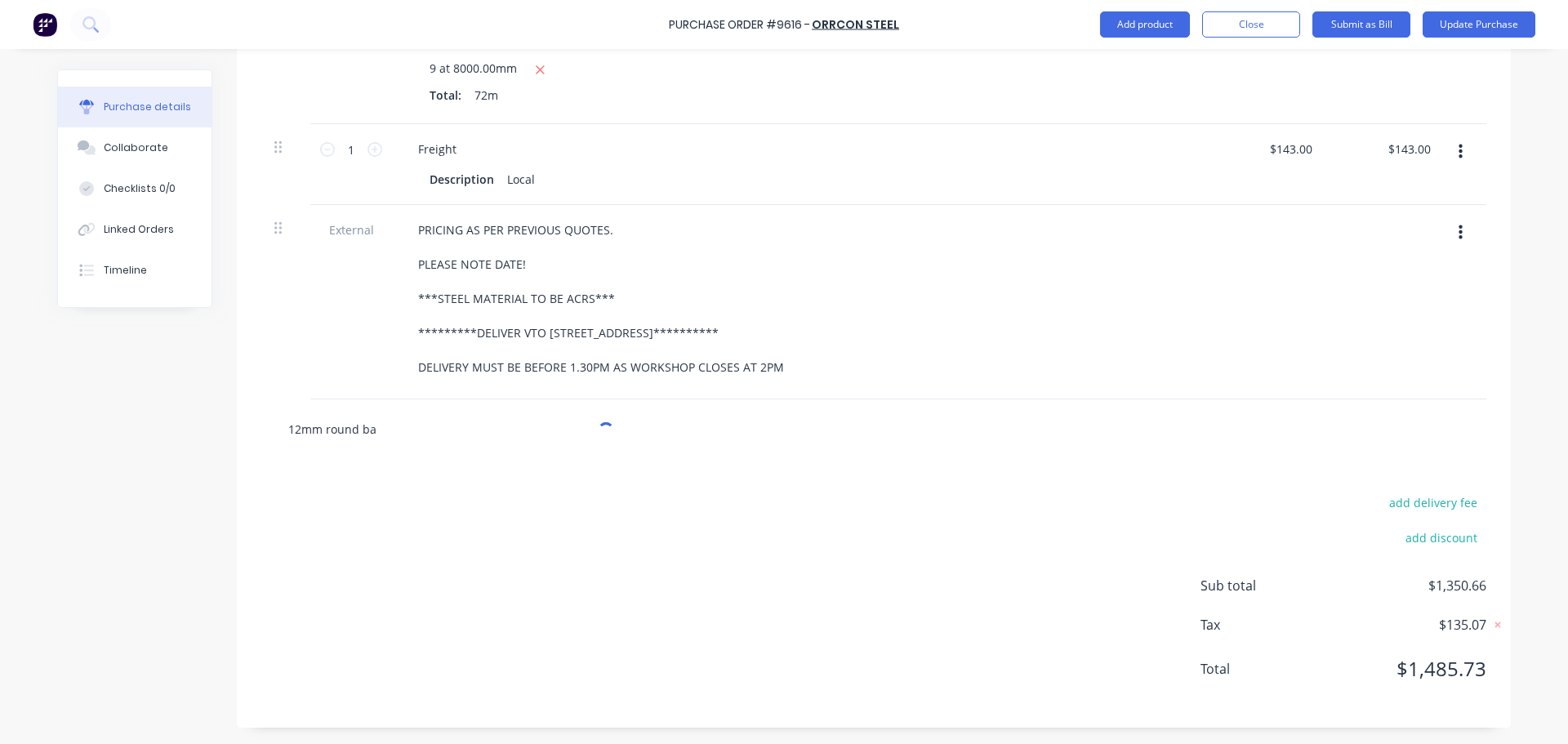
type input "12mm round bas"
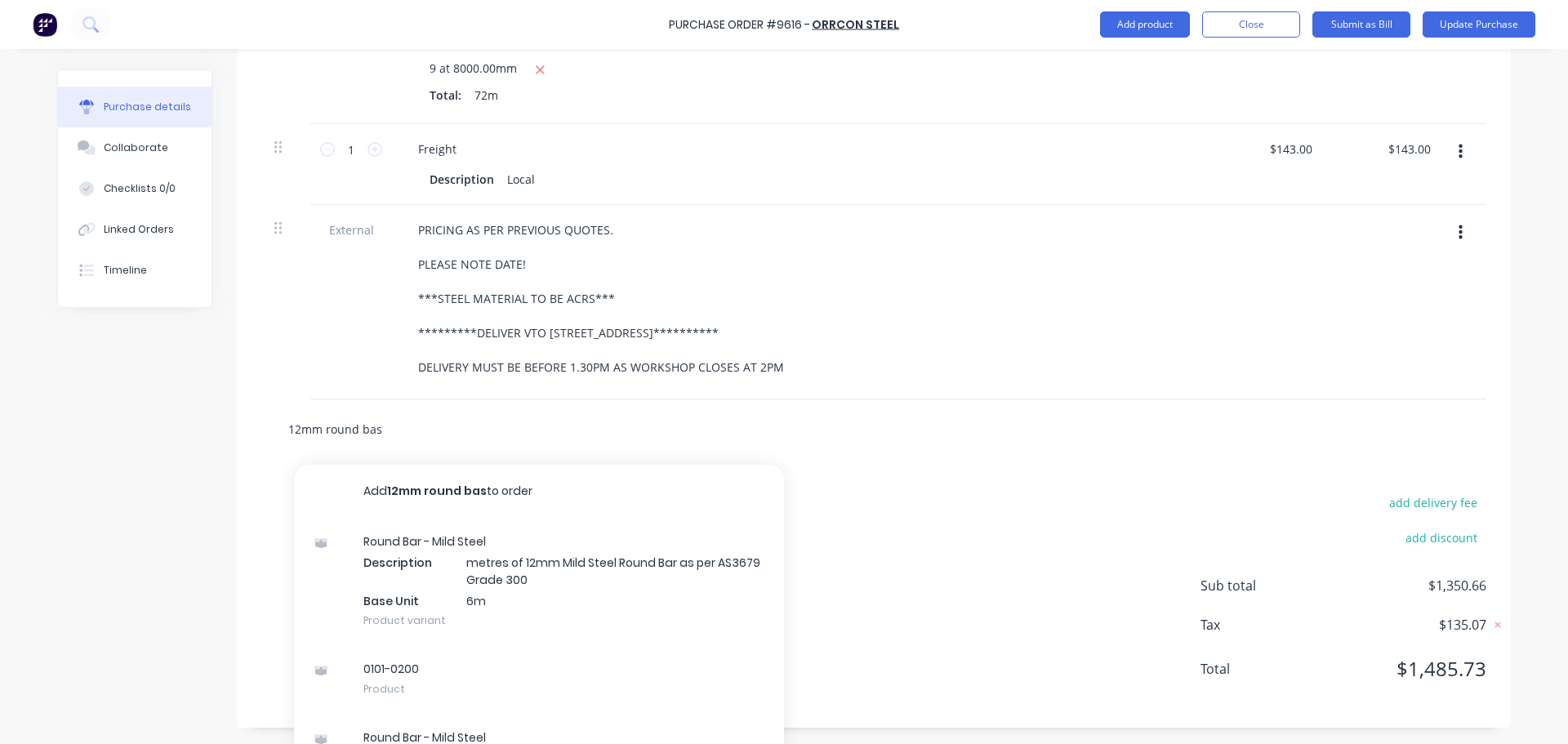
type textarea "x"
type input "12mm round basr"
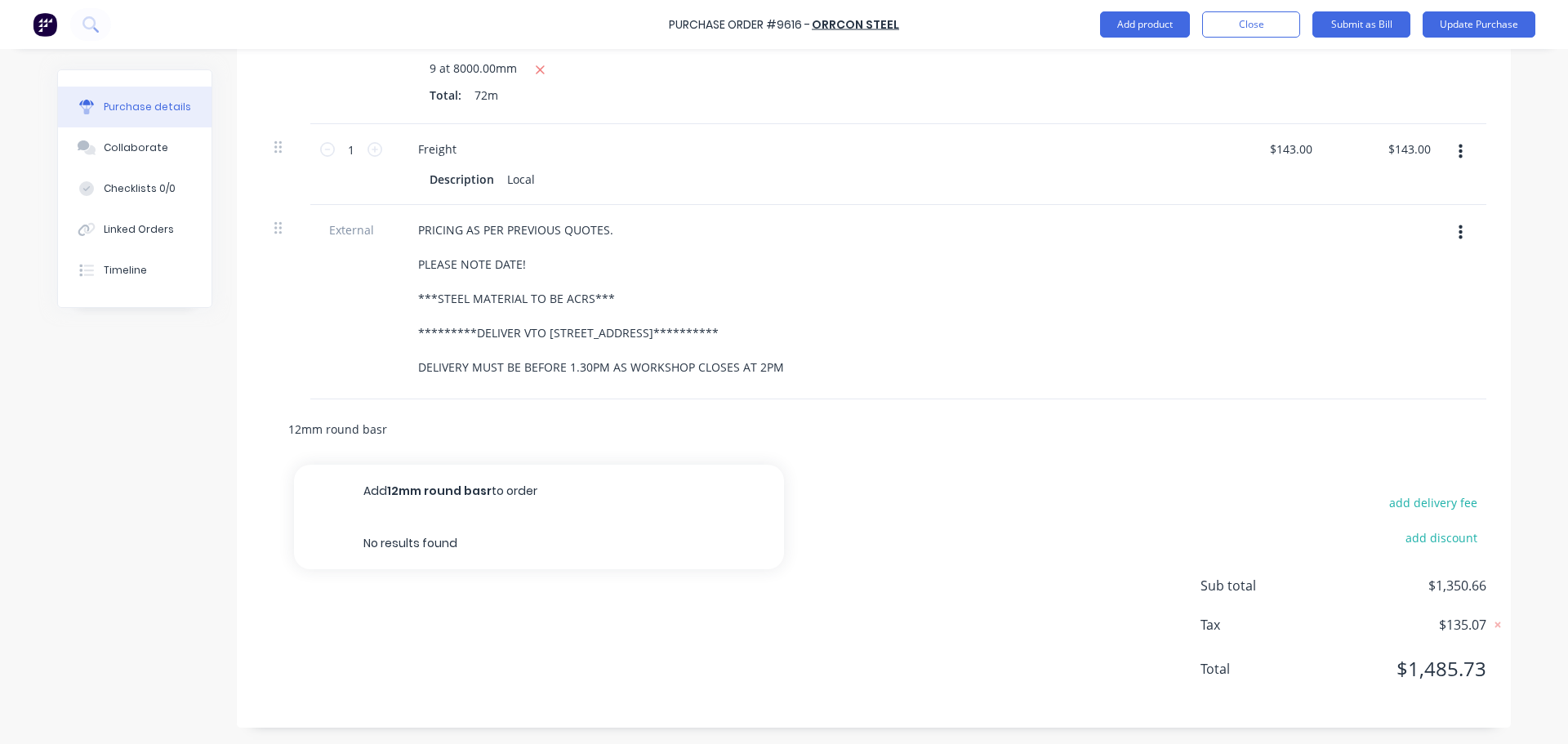
type textarea "x"
type input "12mm round bas"
type textarea "x"
type input "12mm round ba"
type textarea "x"
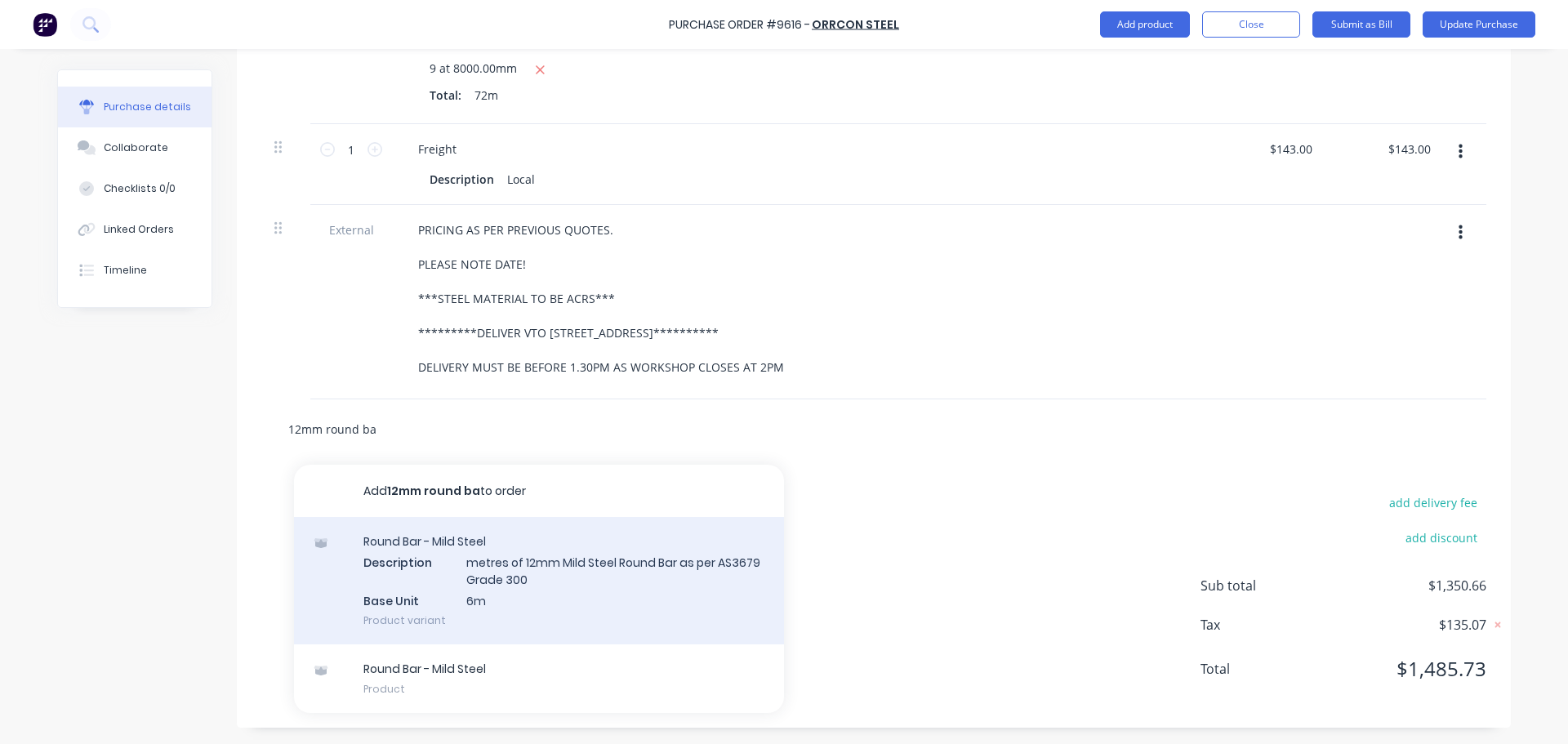
type input "12mm round ba"
click at [580, 572] on div "Round Bar - Mild Steel Description metres of 12mm Mild Steel Round Bar as per A…" at bounding box center [539, 580] width 490 height 128
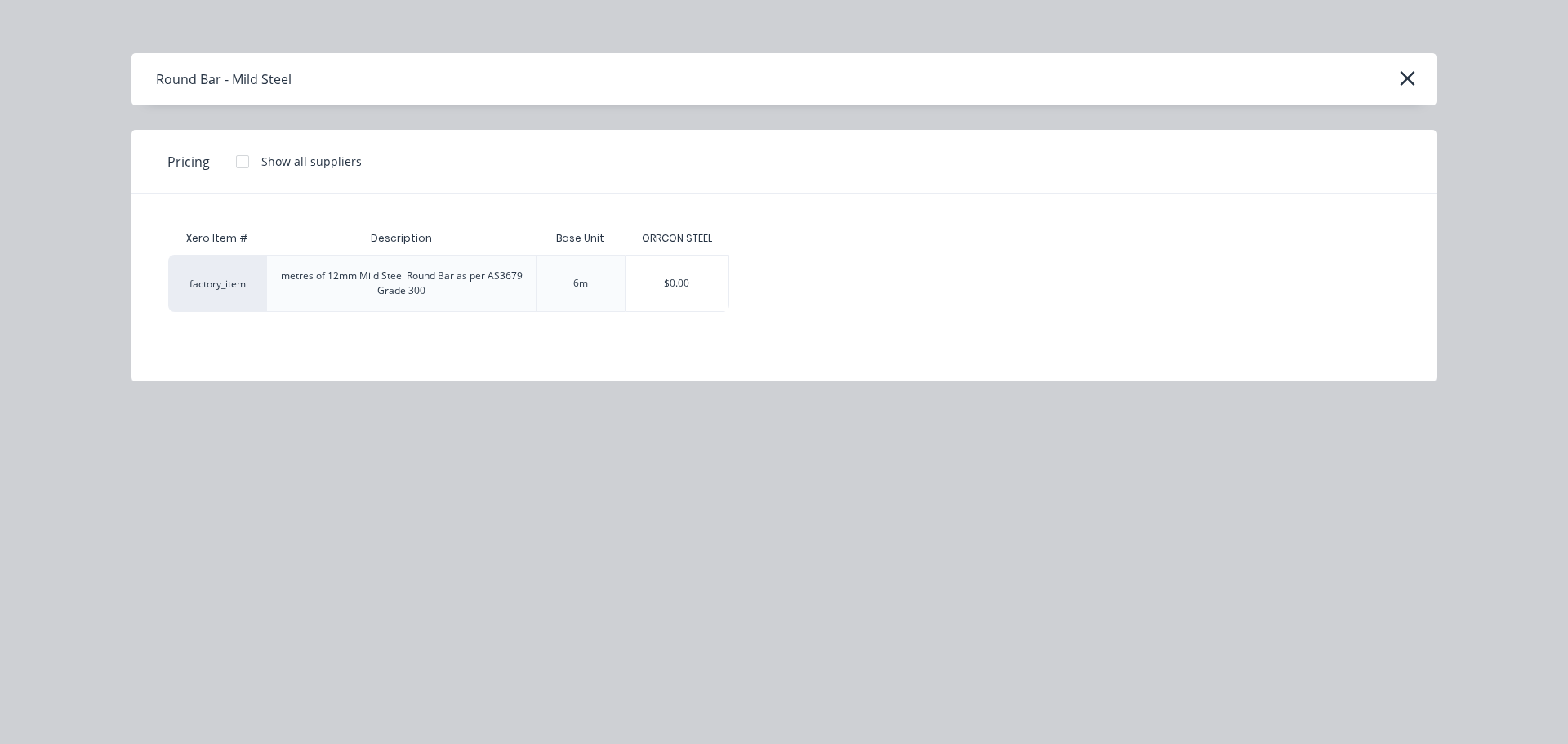
click at [702, 273] on div "$0.00" at bounding box center [677, 283] width 103 height 56
type textarea "x"
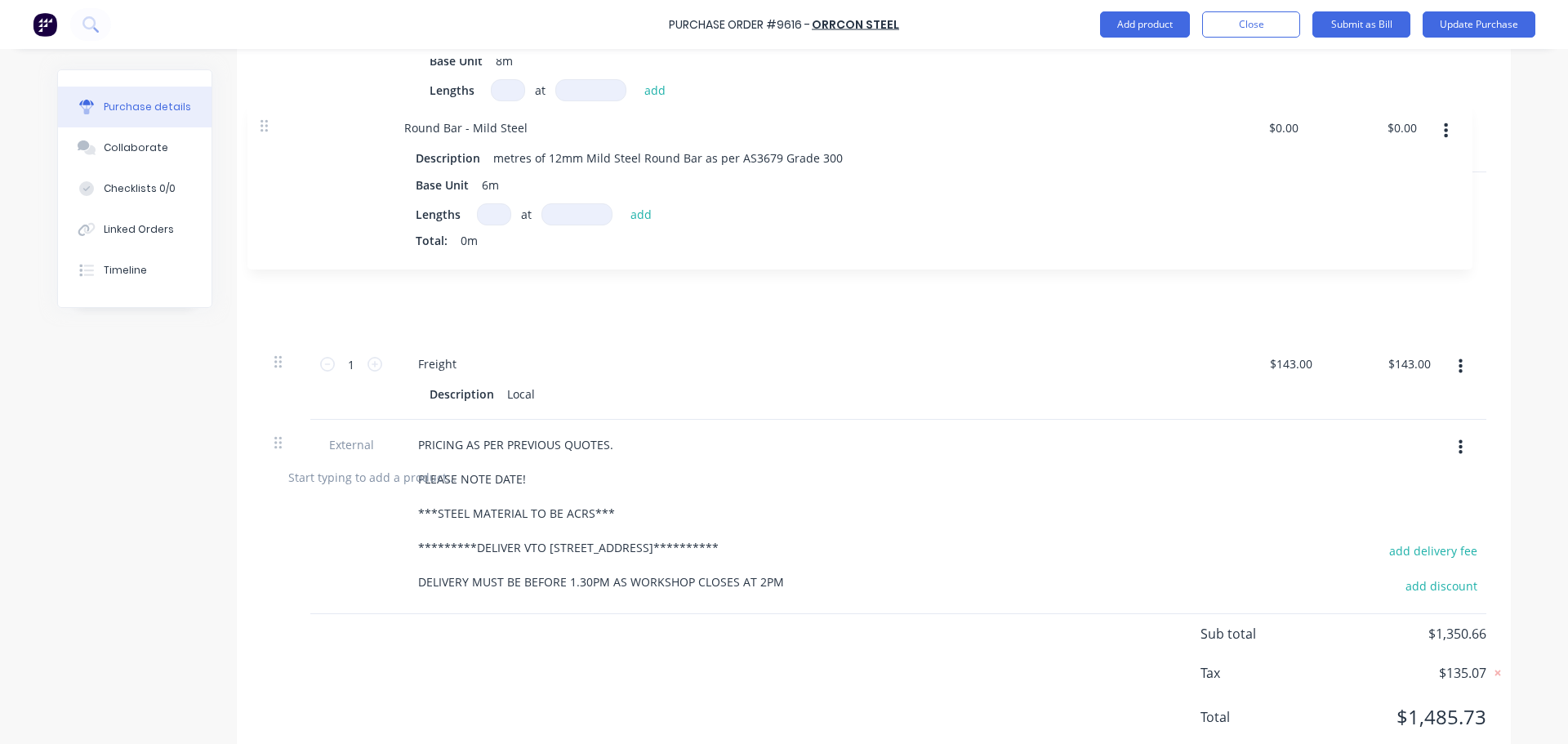
scroll to position [923, 0]
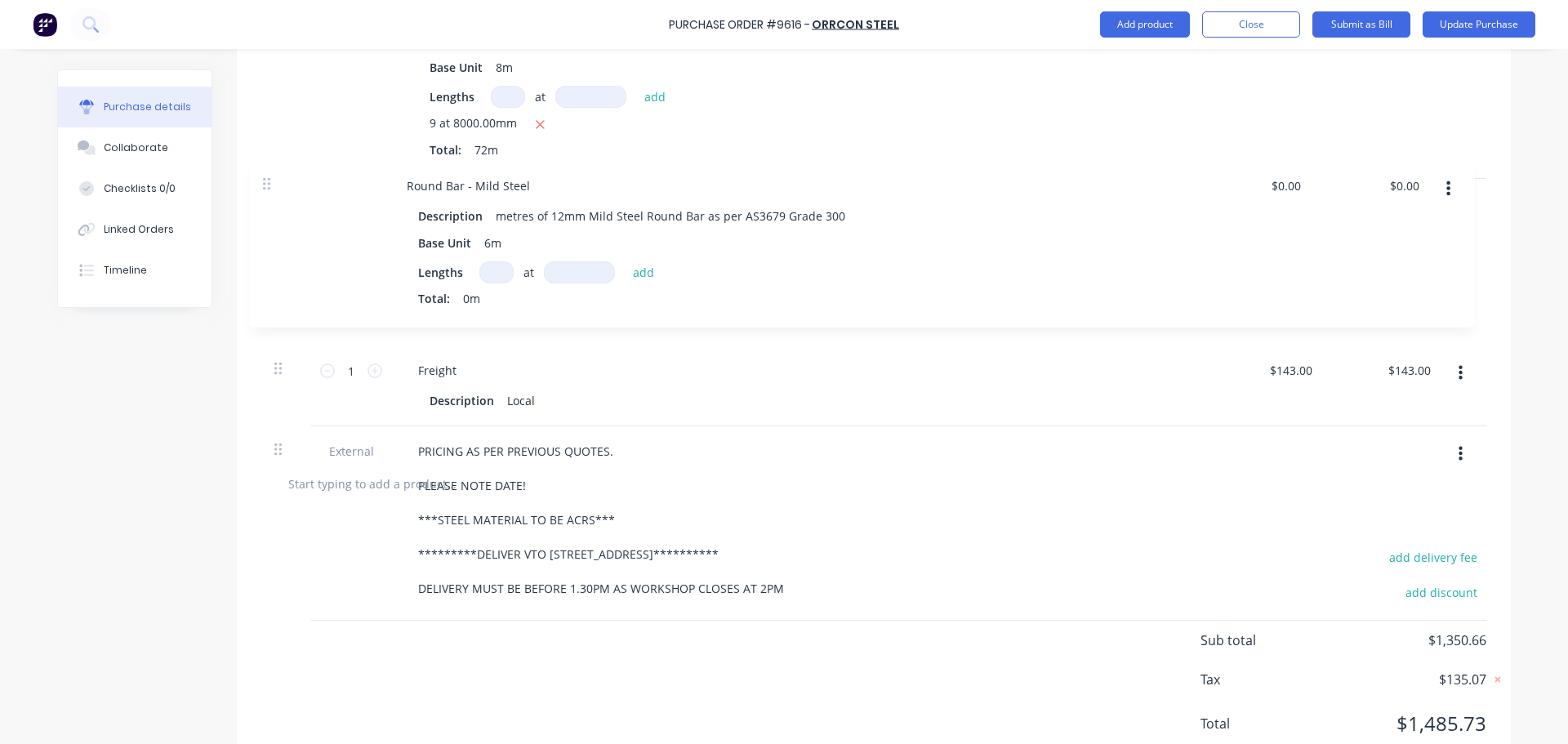
drag, startPoint x: 267, startPoint y: 423, endPoint x: 262, endPoint y: 178, distance: 245.1
click at [267, 180] on div "**********" at bounding box center [874, 26] width 1225 height 855
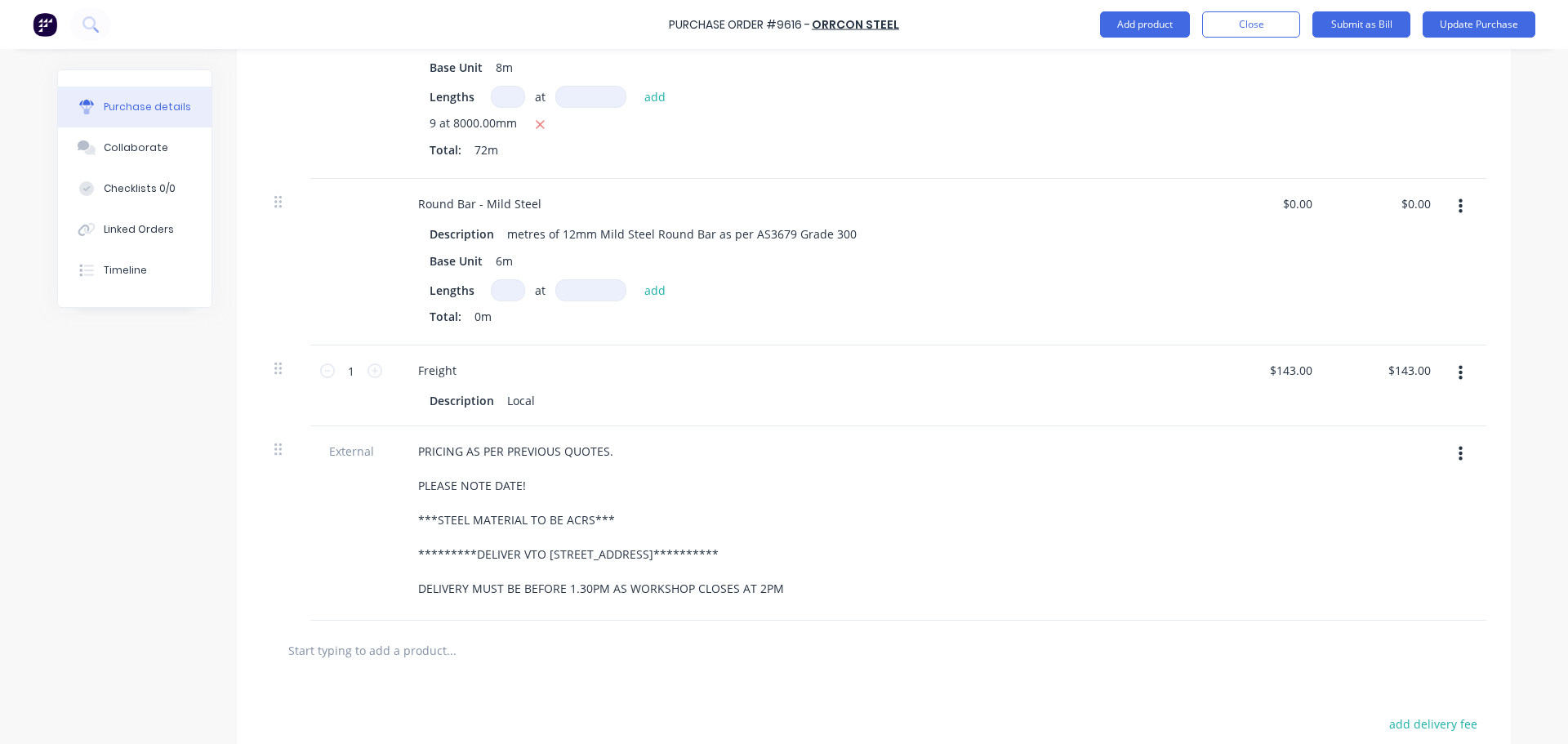
click at [513, 292] on input at bounding box center [508, 291] width 34 height 22
type textarea "x"
type input "2"
type textarea "x"
type input "23"
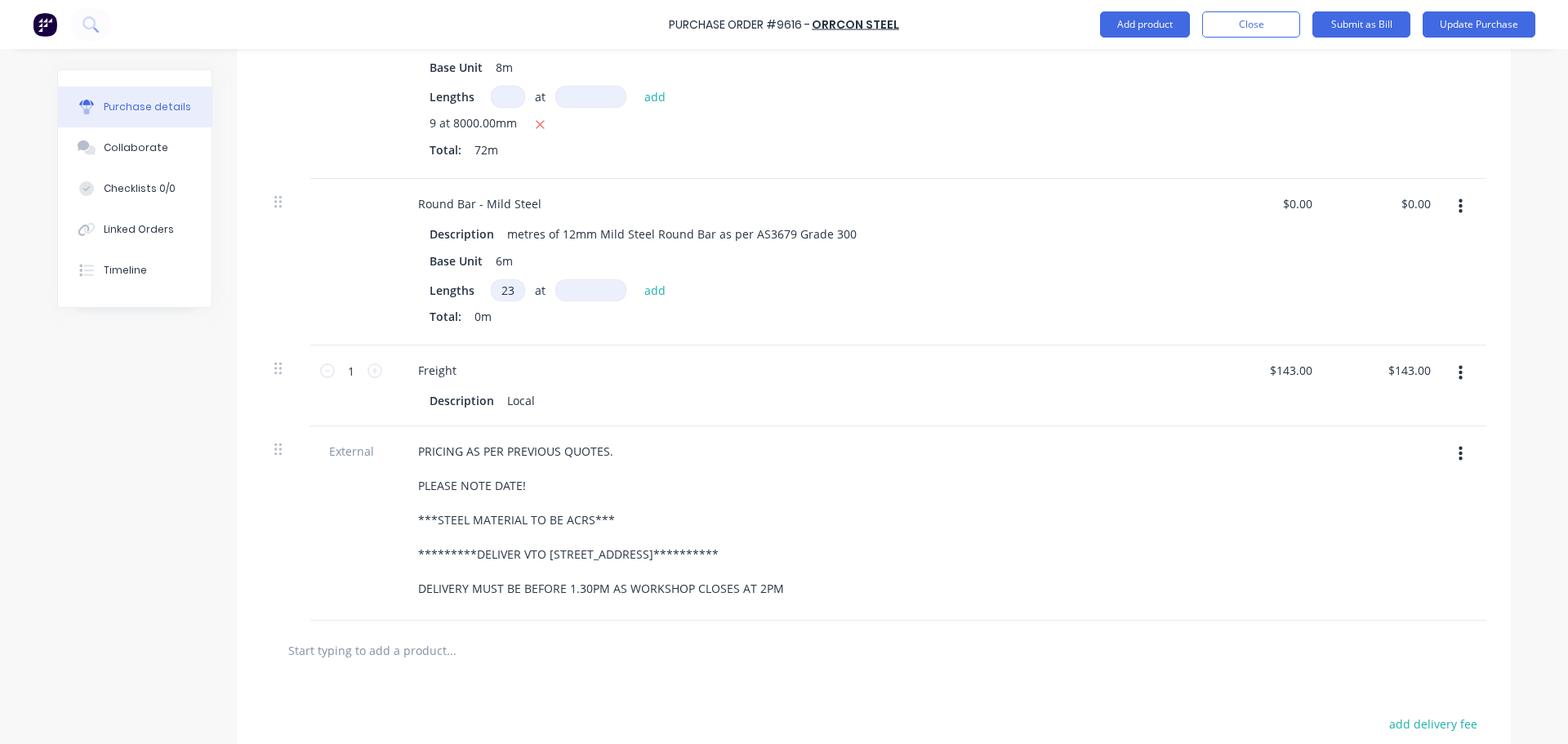
type textarea "x"
type input "2"
click at [582, 297] on input at bounding box center [591, 291] width 71 height 22
type textarea "x"
type input "6"
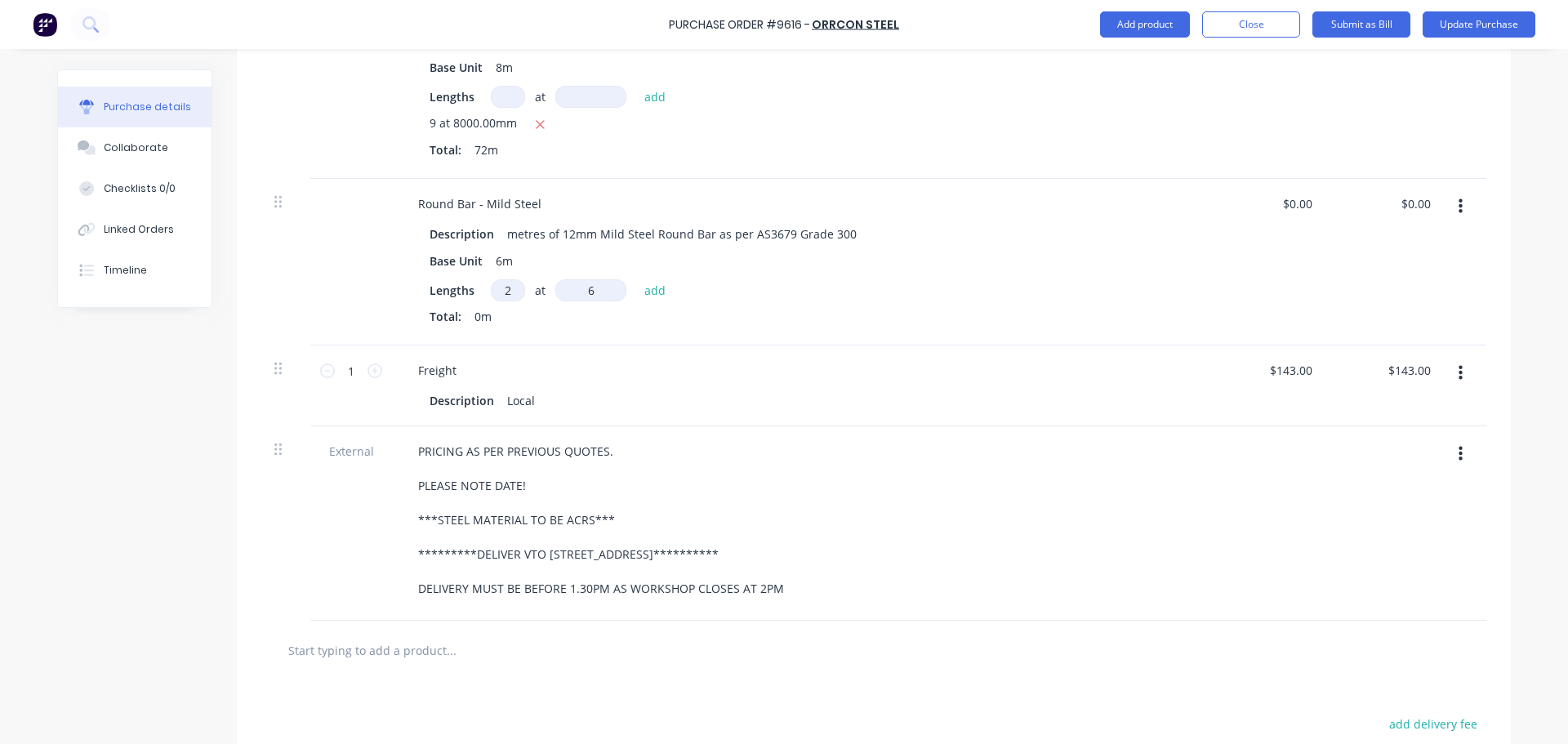
type textarea "x"
type input "60"
type textarea "x"
type input "600"
type textarea "x"
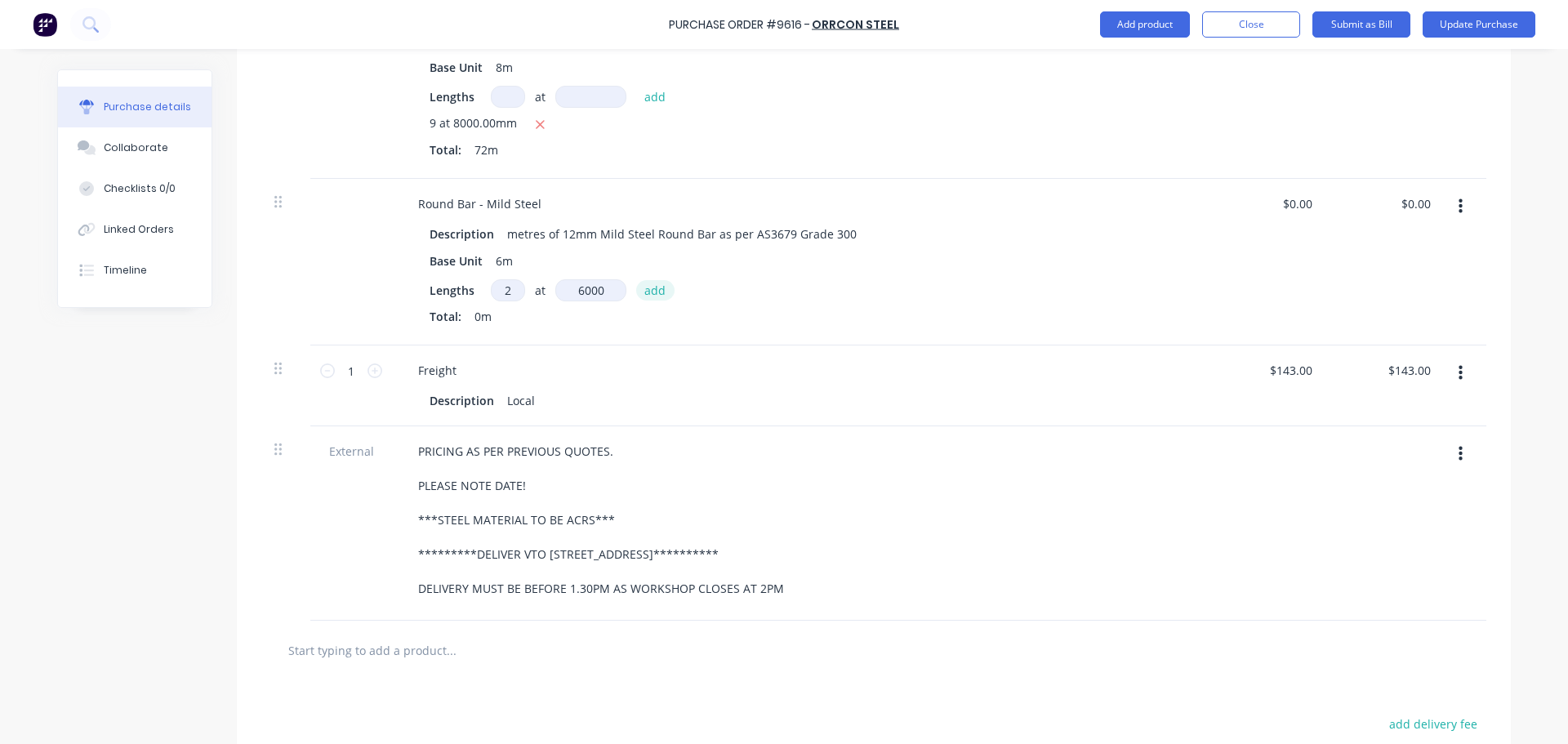
type input "6000"
type textarea "x"
type input "6000mm"
click at [646, 293] on button "add" at bounding box center [655, 290] width 39 height 20
type textarea "x"
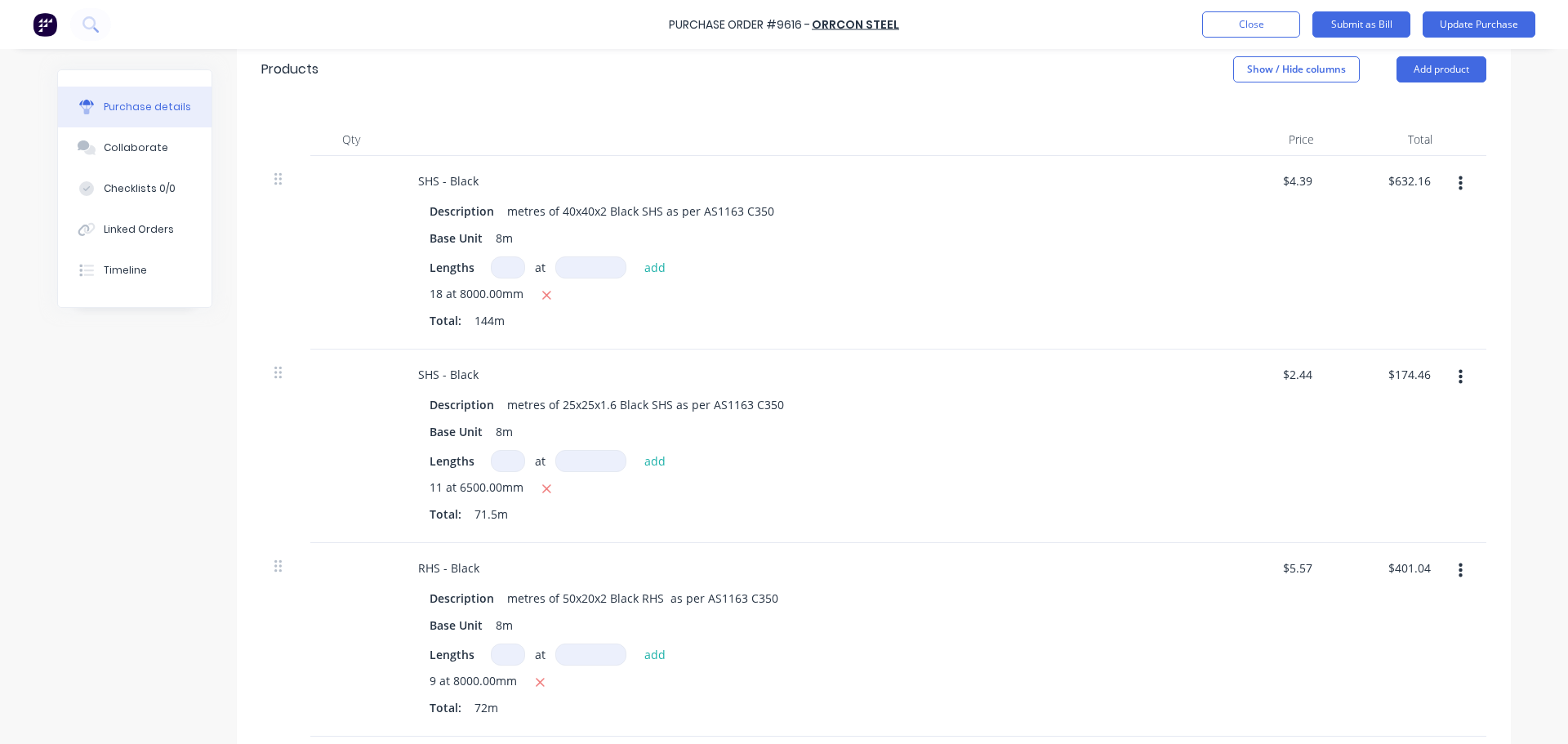
scroll to position [352, 0]
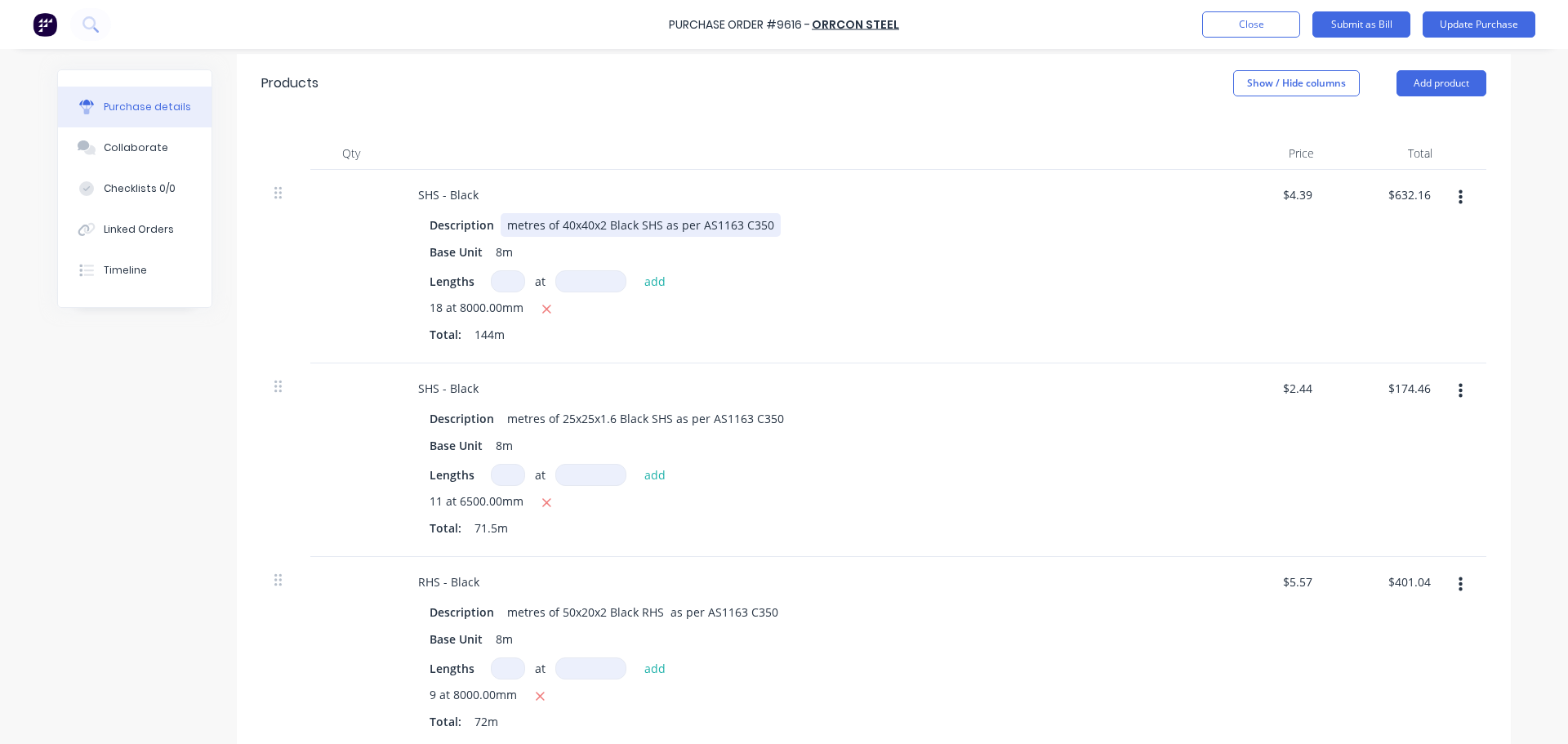
type textarea "x"
click at [599, 228] on div "metres of 40x40x2 Black SHS as per AS1163 C350" at bounding box center [640, 225] width 280 height 24
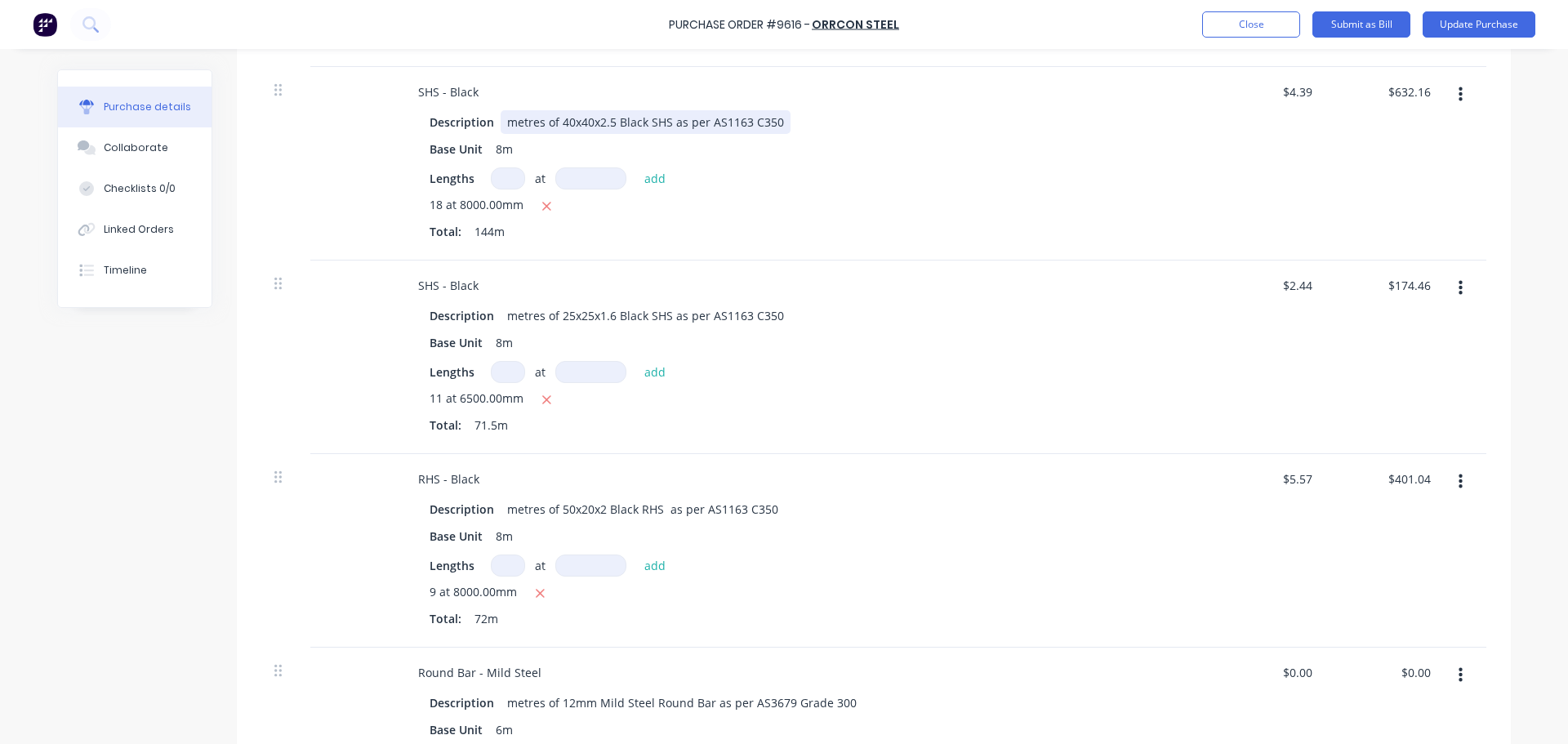
scroll to position [597, 0]
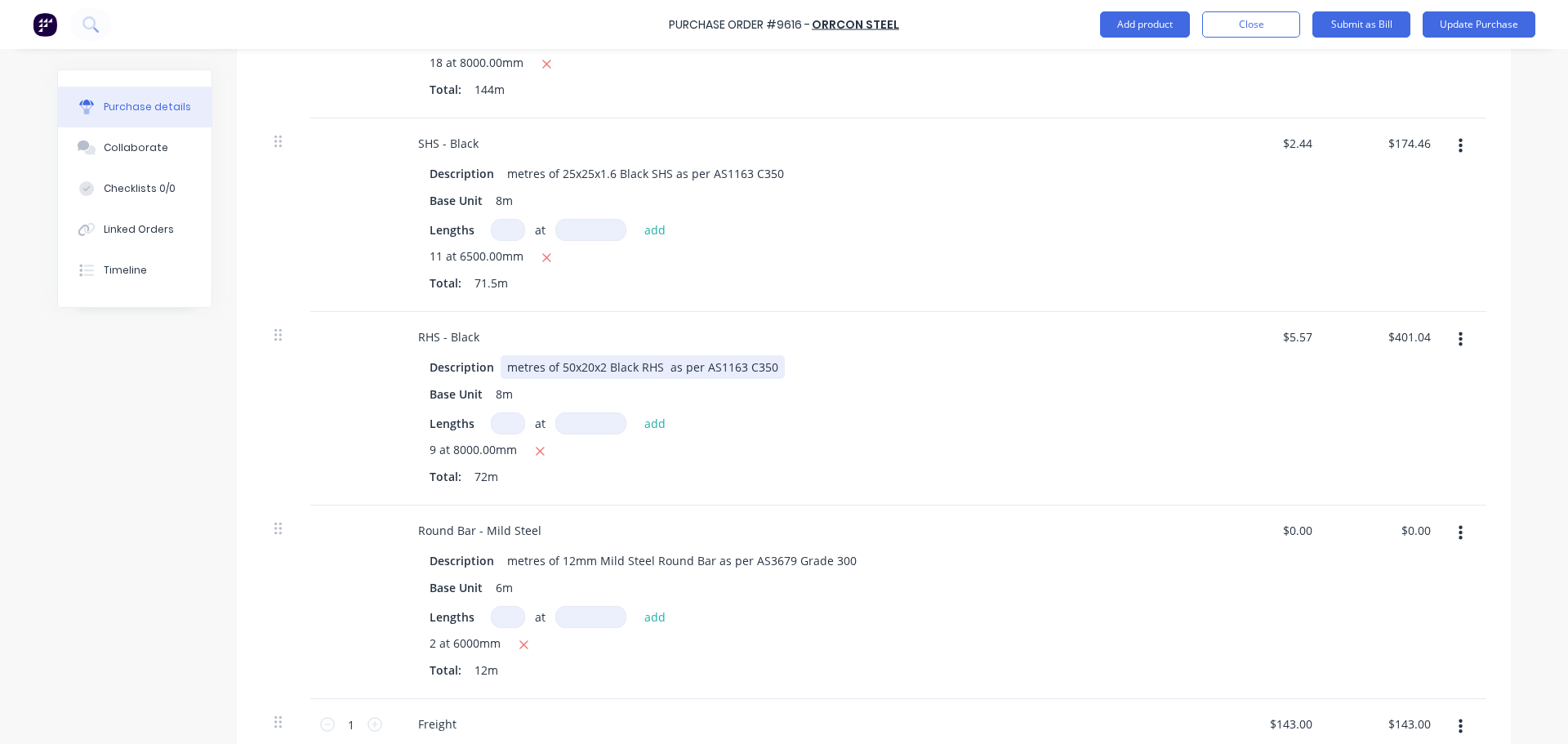
type textarea "x"
click at [603, 371] on div "metres of 50x20x2 Black RHS as per AS1163 C350" at bounding box center [642, 367] width 284 height 24
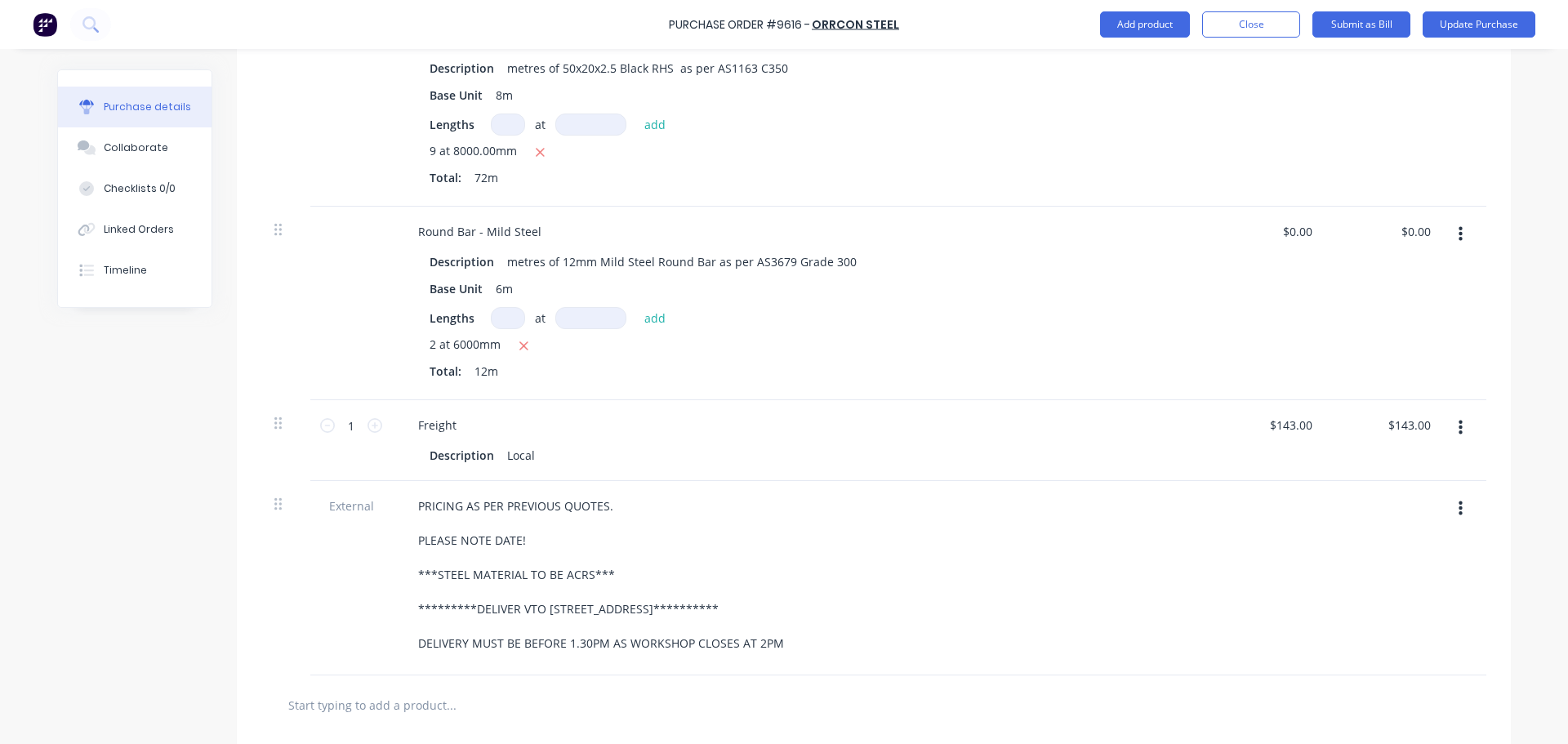
scroll to position [1061, 0]
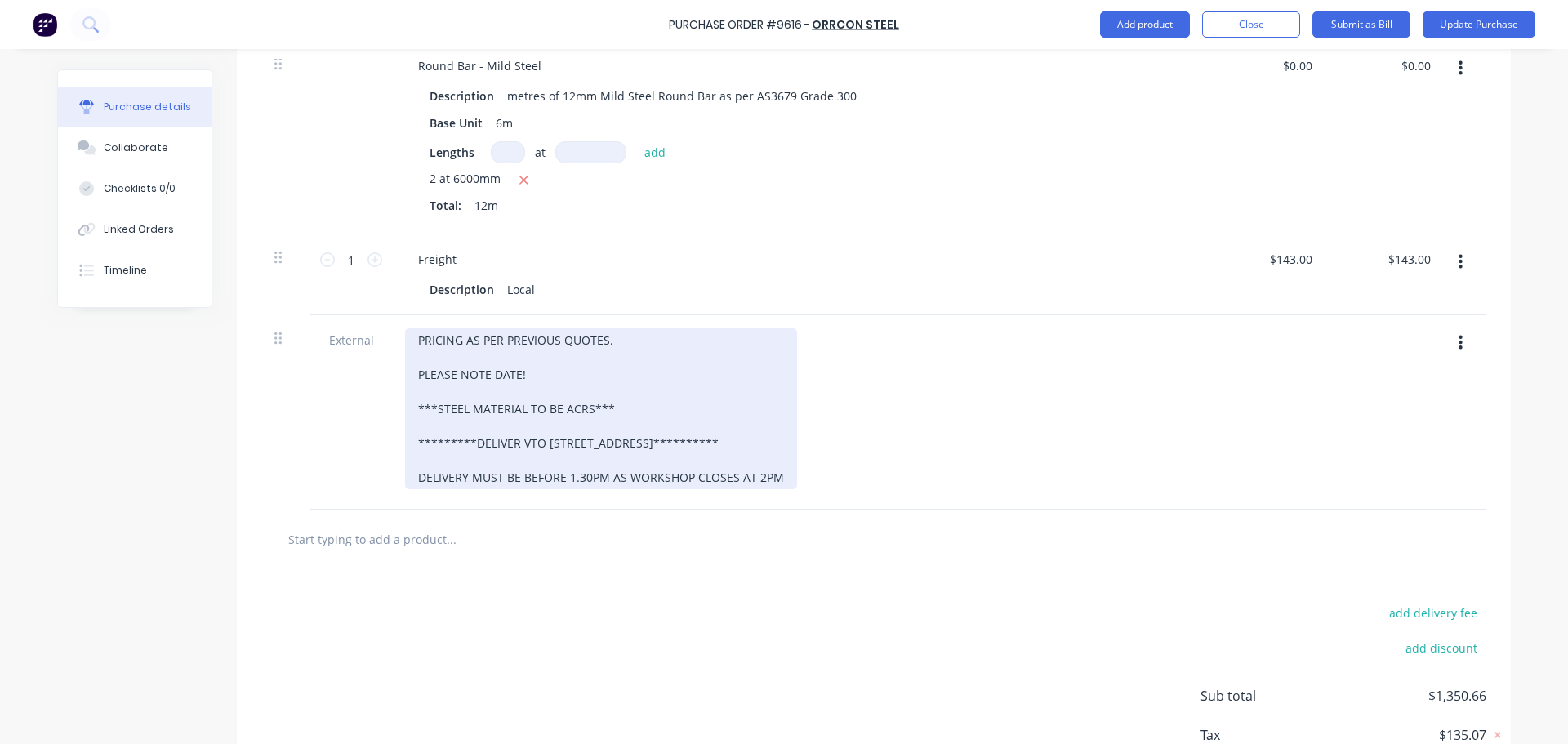
click at [530, 380] on div "**********" at bounding box center [600, 409] width 392 height 161
type textarea "x"
click at [624, 348] on div "**********" at bounding box center [600, 409] width 392 height 161
click at [412, 376] on div "**********" at bounding box center [600, 409] width 392 height 161
click at [616, 345] on div "**********" at bounding box center [600, 409] width 392 height 161
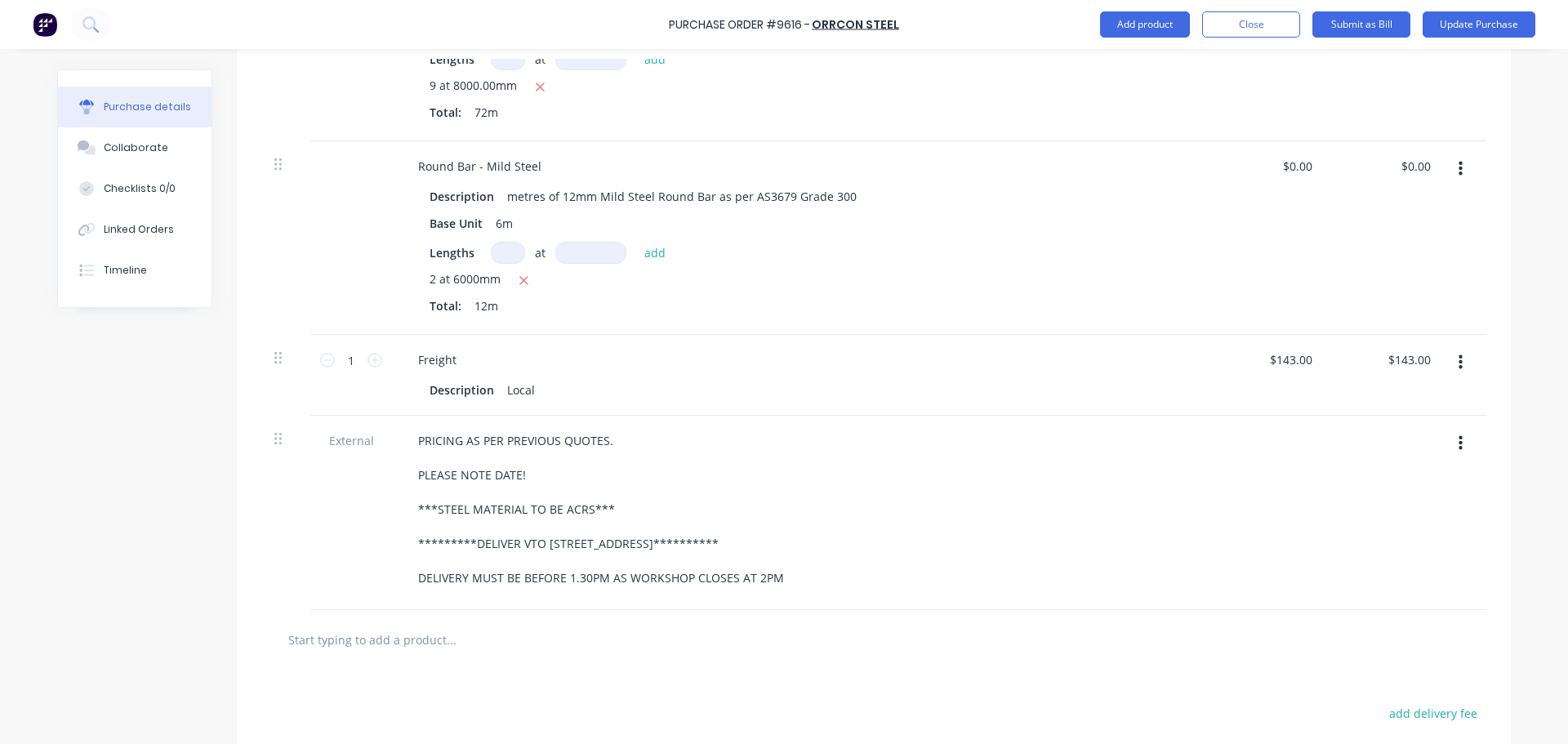
scroll to position [898, 0]
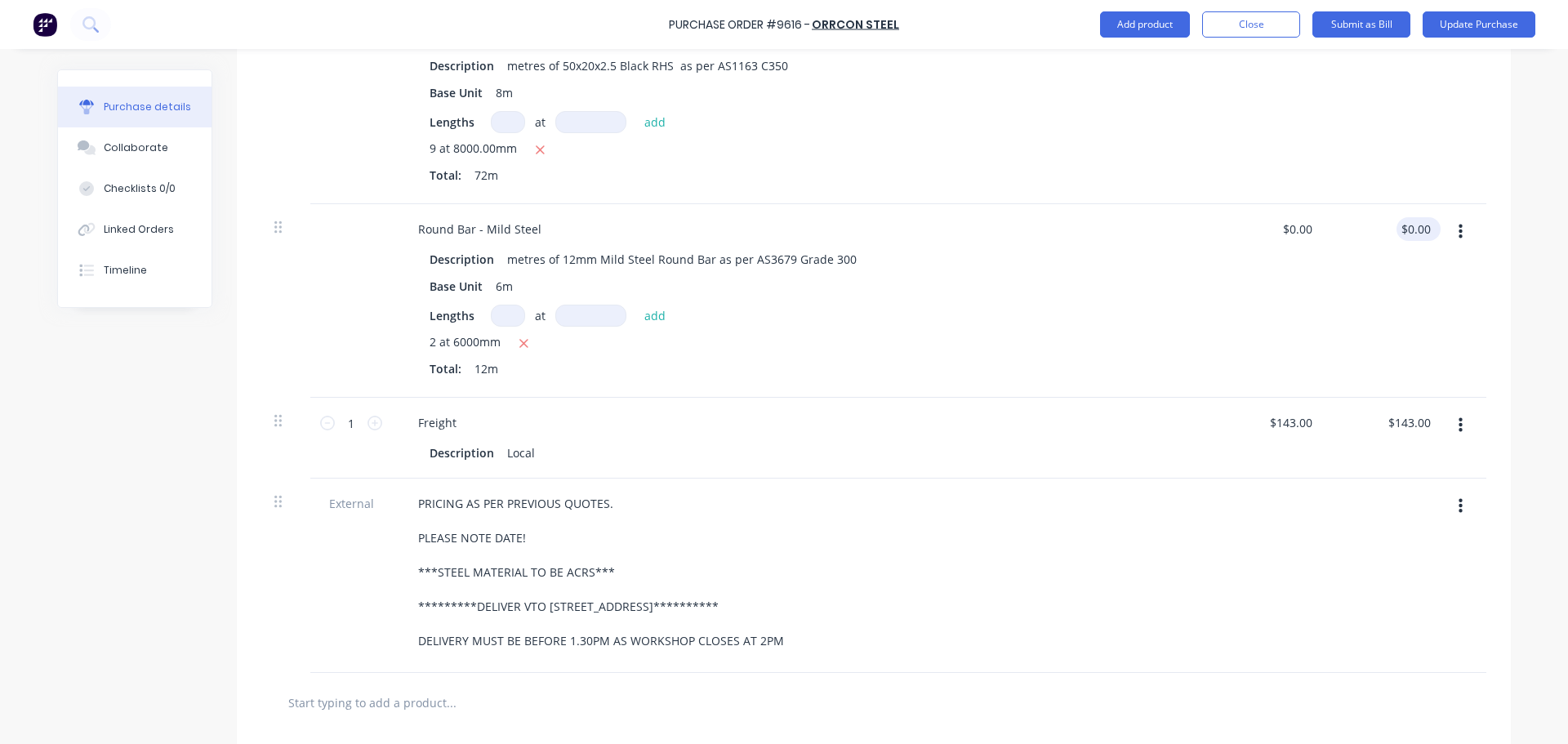
type textarea "x"
click at [1409, 230] on input "0.00" at bounding box center [1415, 229] width 38 height 24
type input "0"
type input "24.75"
type textarea "x"
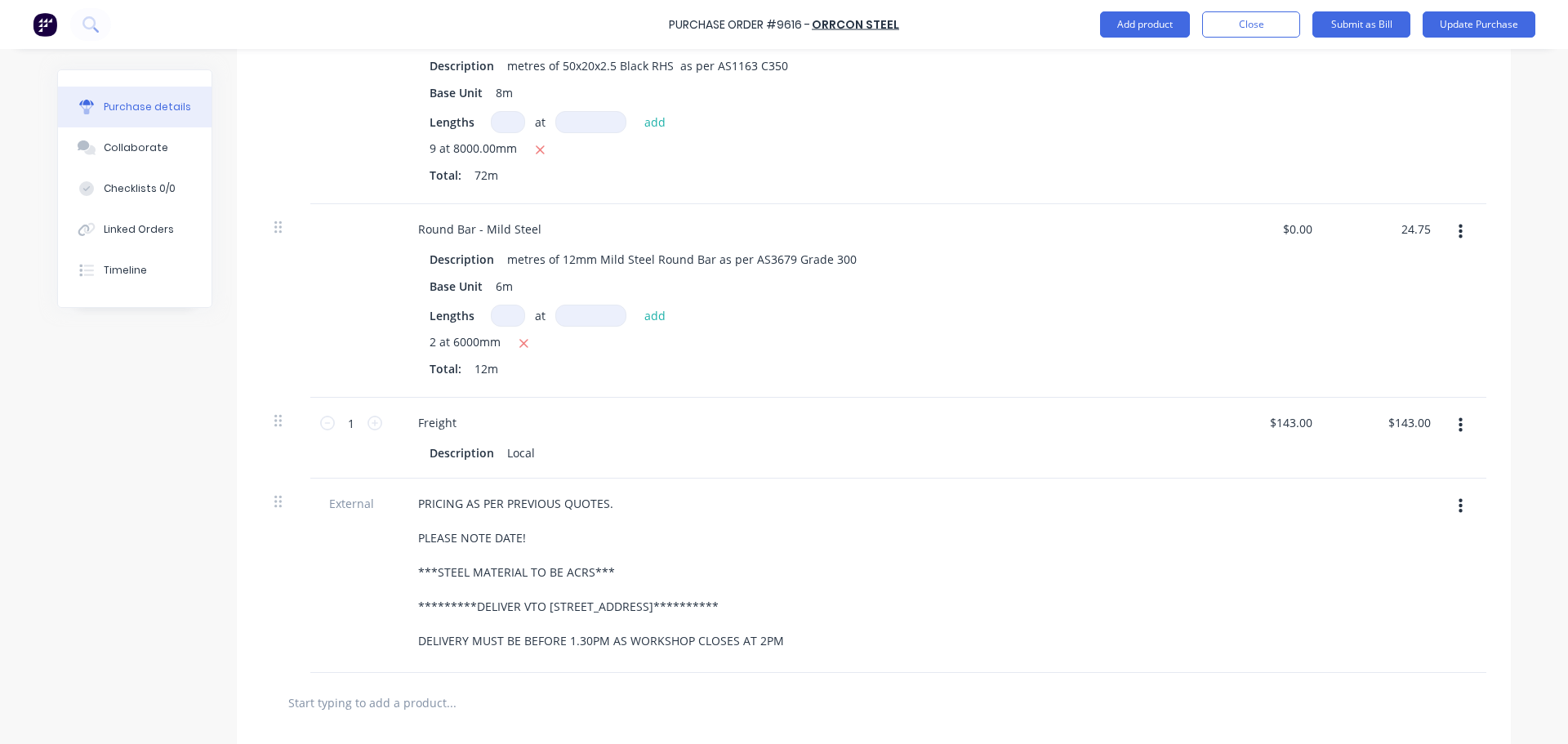
type input "$2.0625"
type input "$24.75"
click at [1209, 309] on div "$2.0625 $2.0625" at bounding box center [1268, 301] width 118 height 194
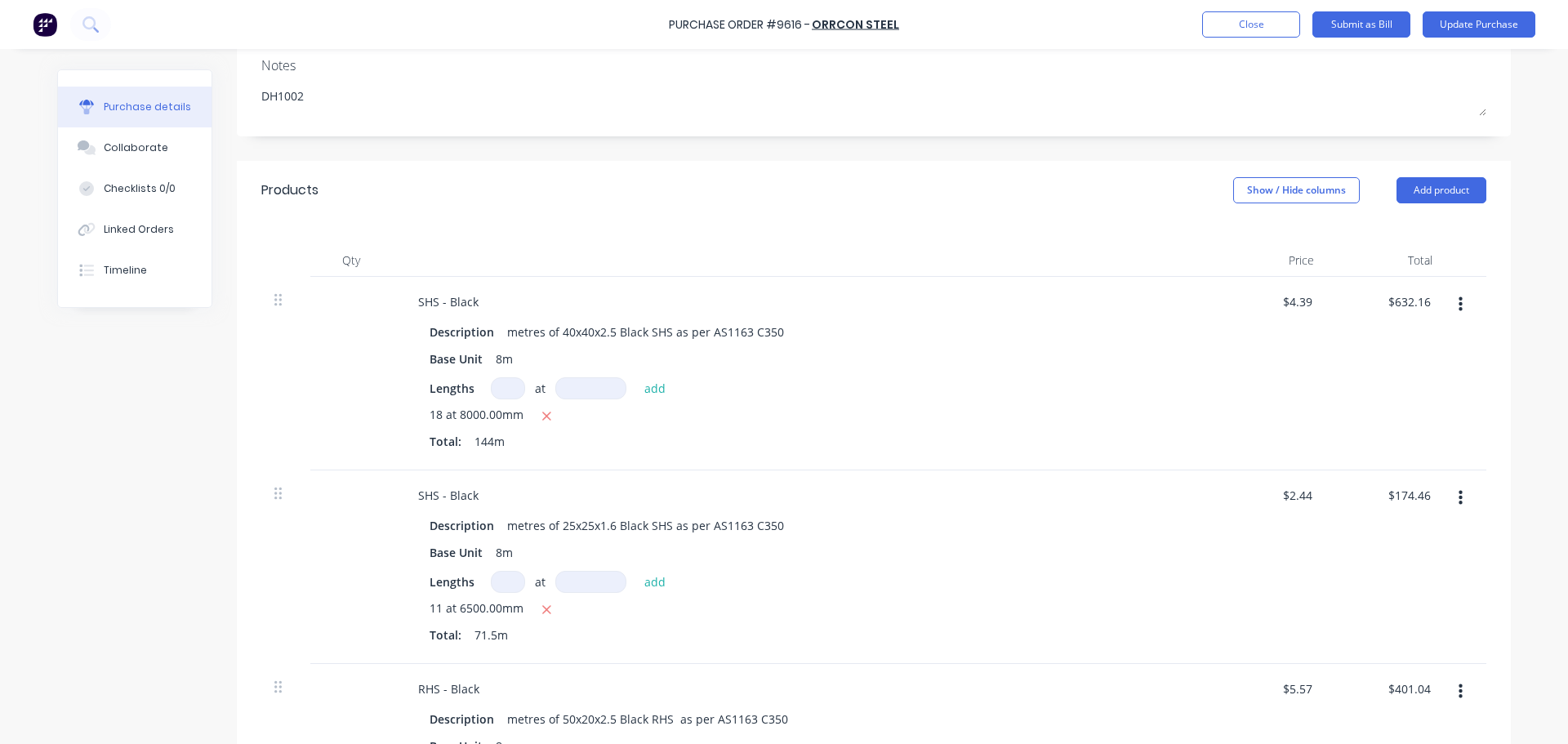
scroll to position [0, 0]
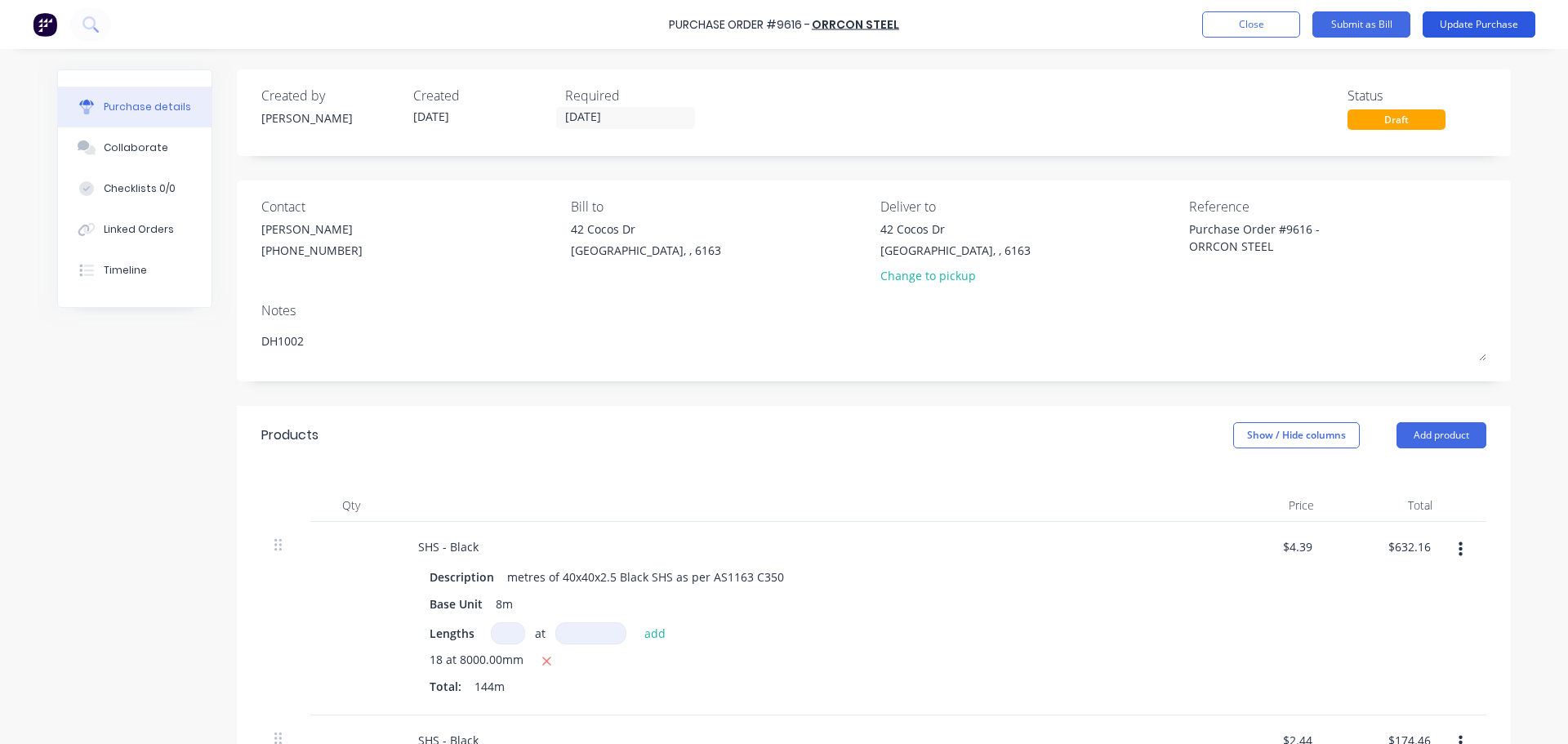
click at [1491, 26] on button "Update Purchase" at bounding box center [1478, 24] width 112 height 26
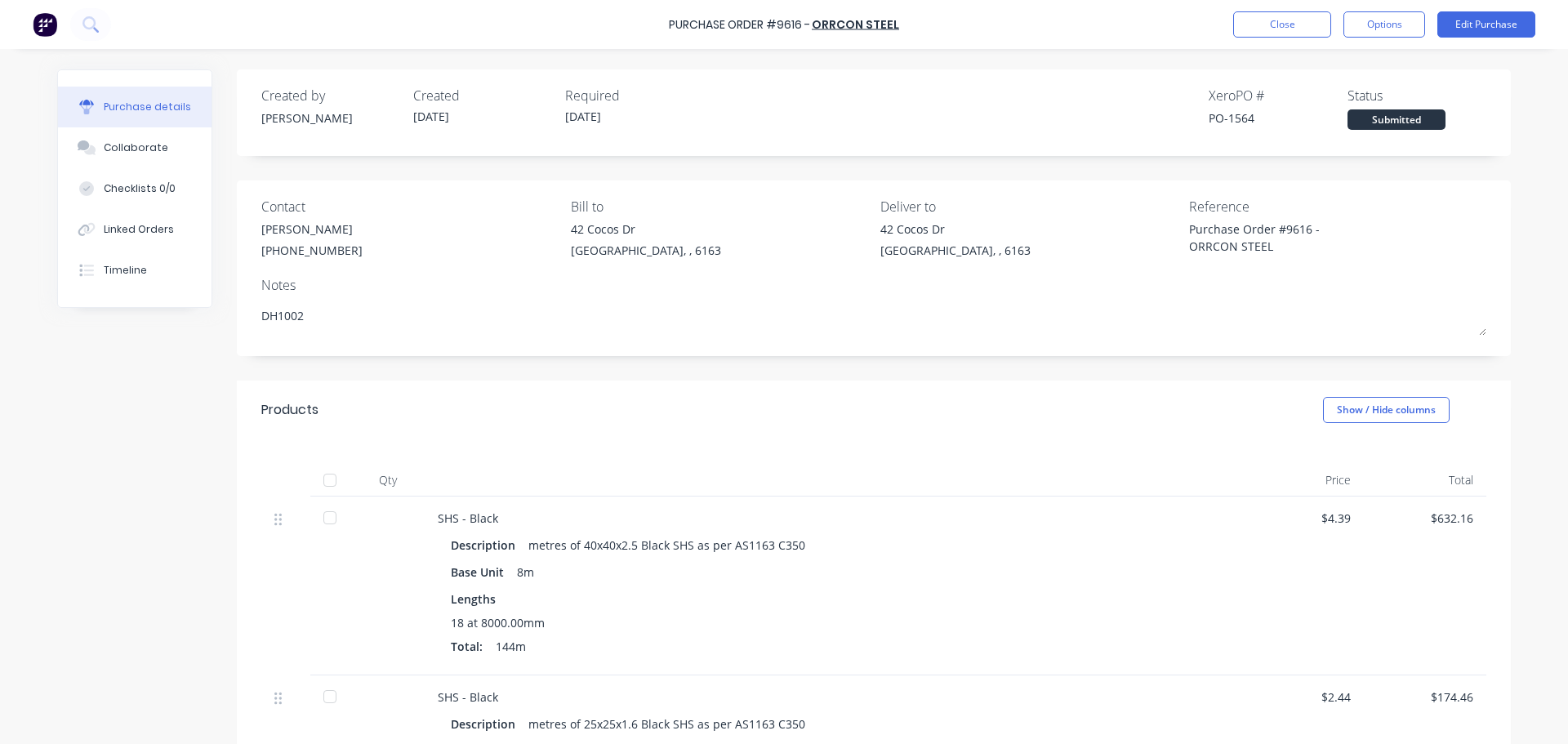
click at [1026, 52] on div "Purchase details Collaborate Checklists 0/0 Linked Orders Timeline Created by […" at bounding box center [784, 347] width 1487 height 663
click at [1398, 21] on button "Options" at bounding box center [1384, 24] width 81 height 26
click at [1343, 58] on div "Print / Email" at bounding box center [1347, 67] width 126 height 24
click at [1319, 93] on div "With pricing" at bounding box center [1347, 99] width 126 height 24
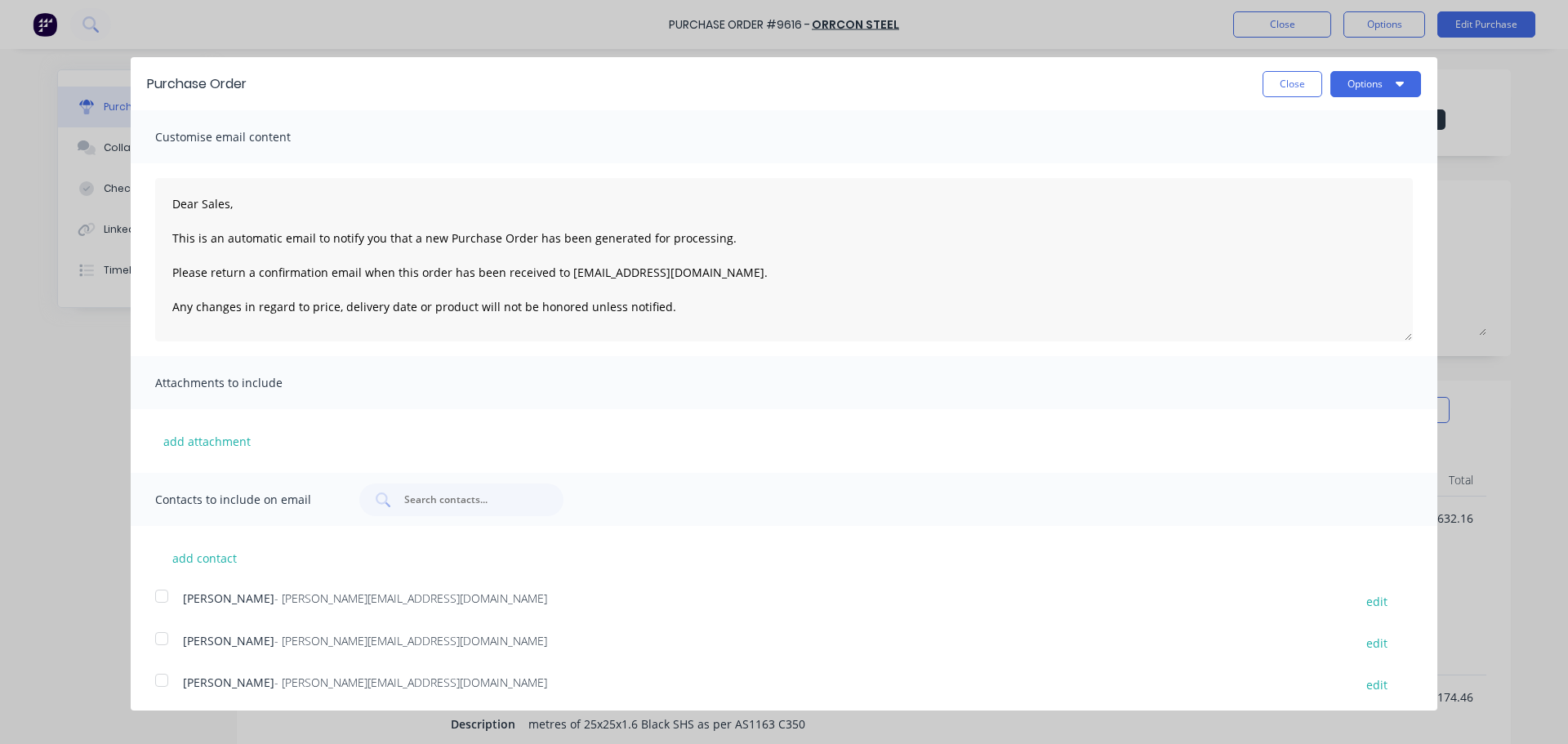
scroll to position [89, 0]
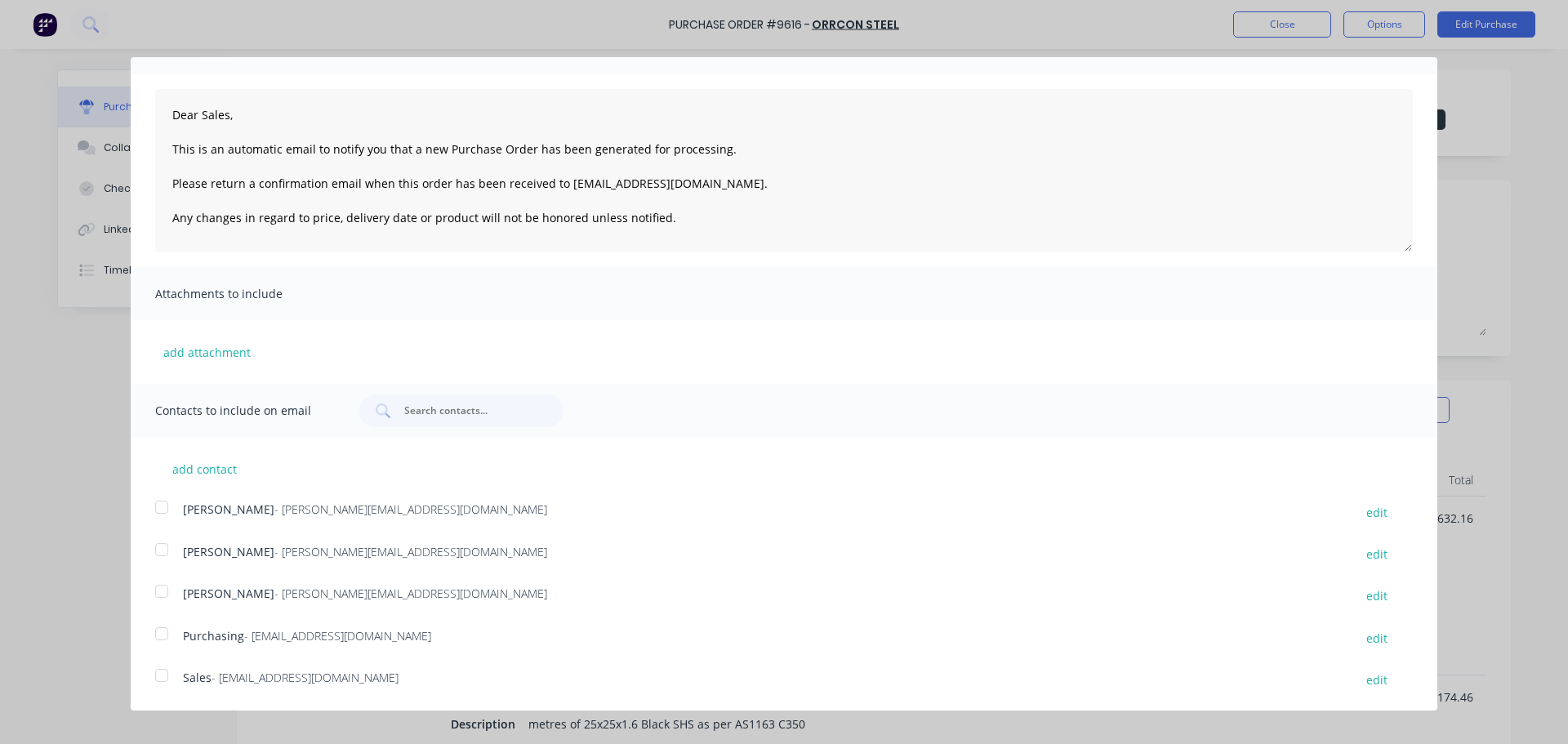
click at [163, 681] on div at bounding box center [162, 675] width 33 height 33
click at [155, 634] on div at bounding box center [162, 633] width 33 height 33
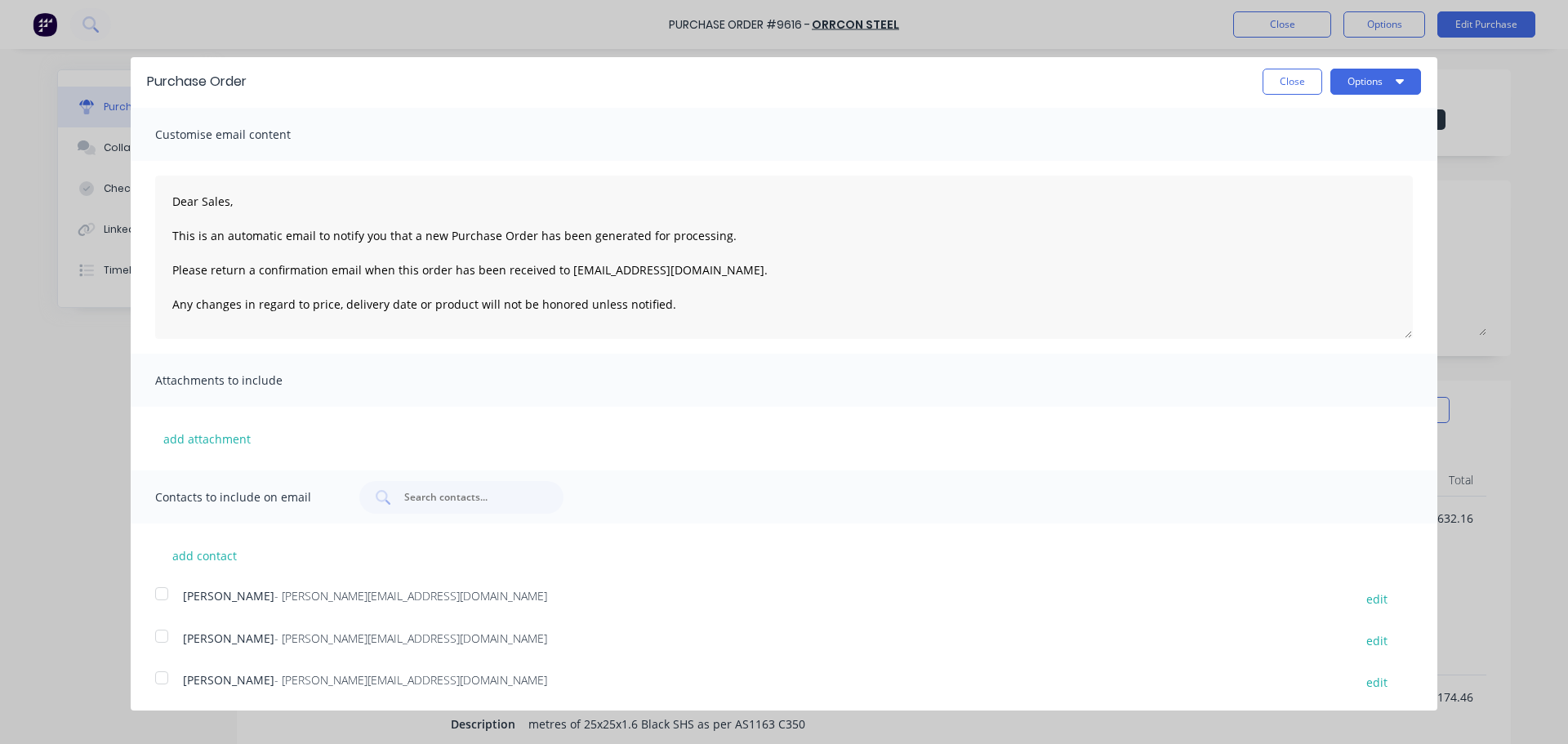
scroll to position [0, 0]
click at [1361, 87] on button "Options" at bounding box center [1376, 84] width 91 height 26
click at [1298, 153] on div "Email" at bounding box center [1343, 159] width 126 height 24
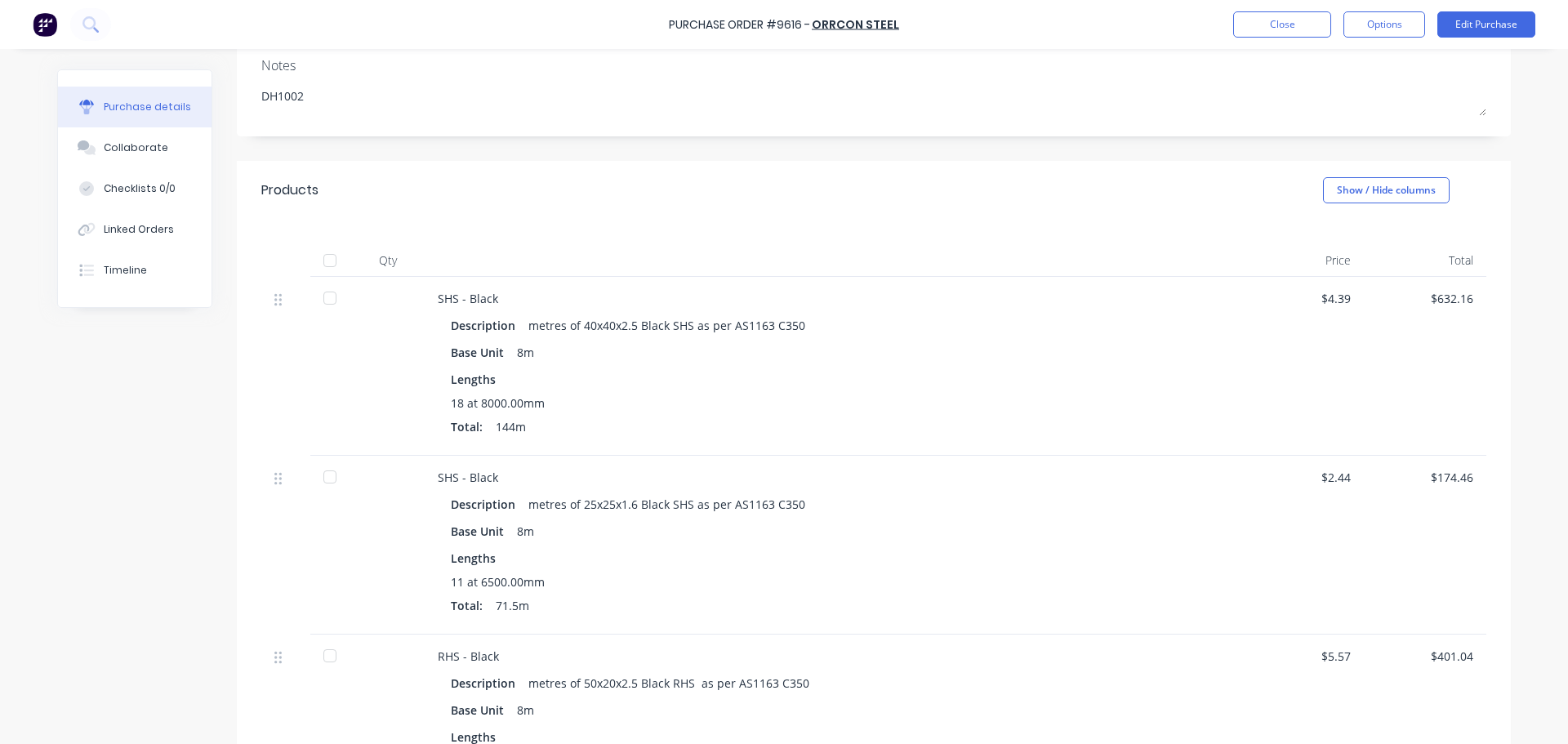
scroll to position [164, 0]
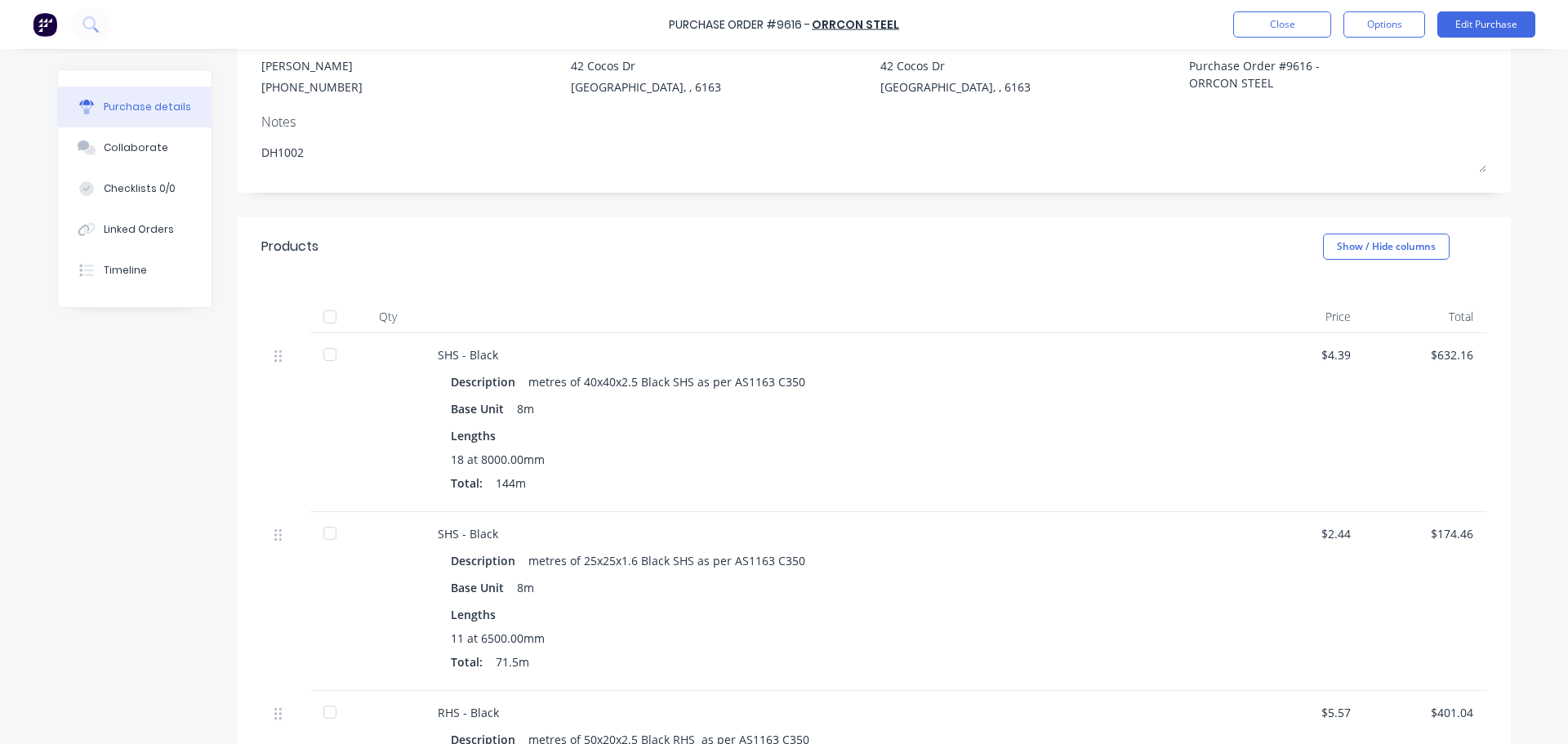
drag, startPoint x: 104, startPoint y: 429, endPoint x: 115, endPoint y: 422, distance: 13.0
click at [104, 429] on div "Created by [PERSON_NAME] Created [DATE] Required [DATE] Xero PO # PO-1564 Statu…" at bounding box center [784, 716] width 1454 height 1621
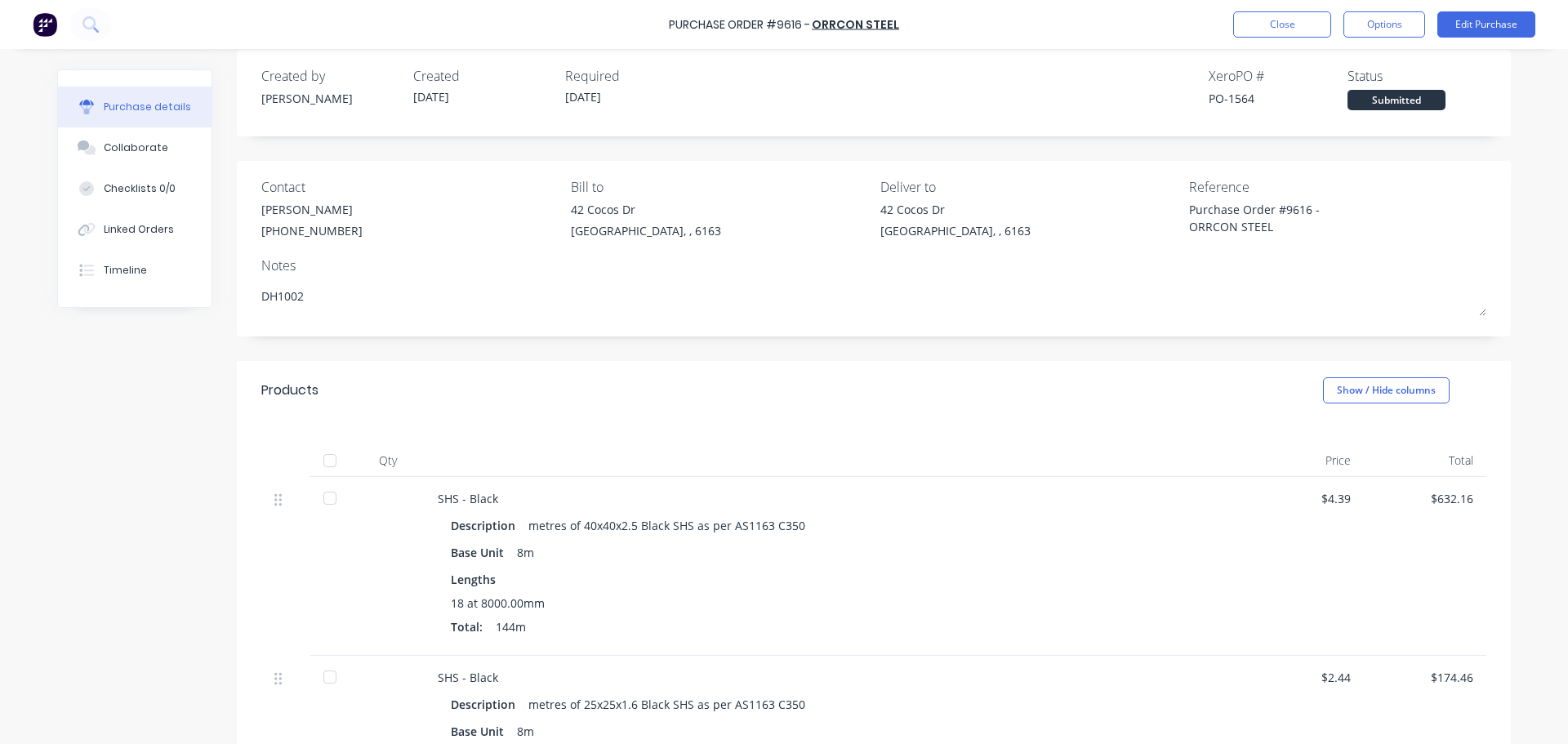
scroll to position [0, 0]
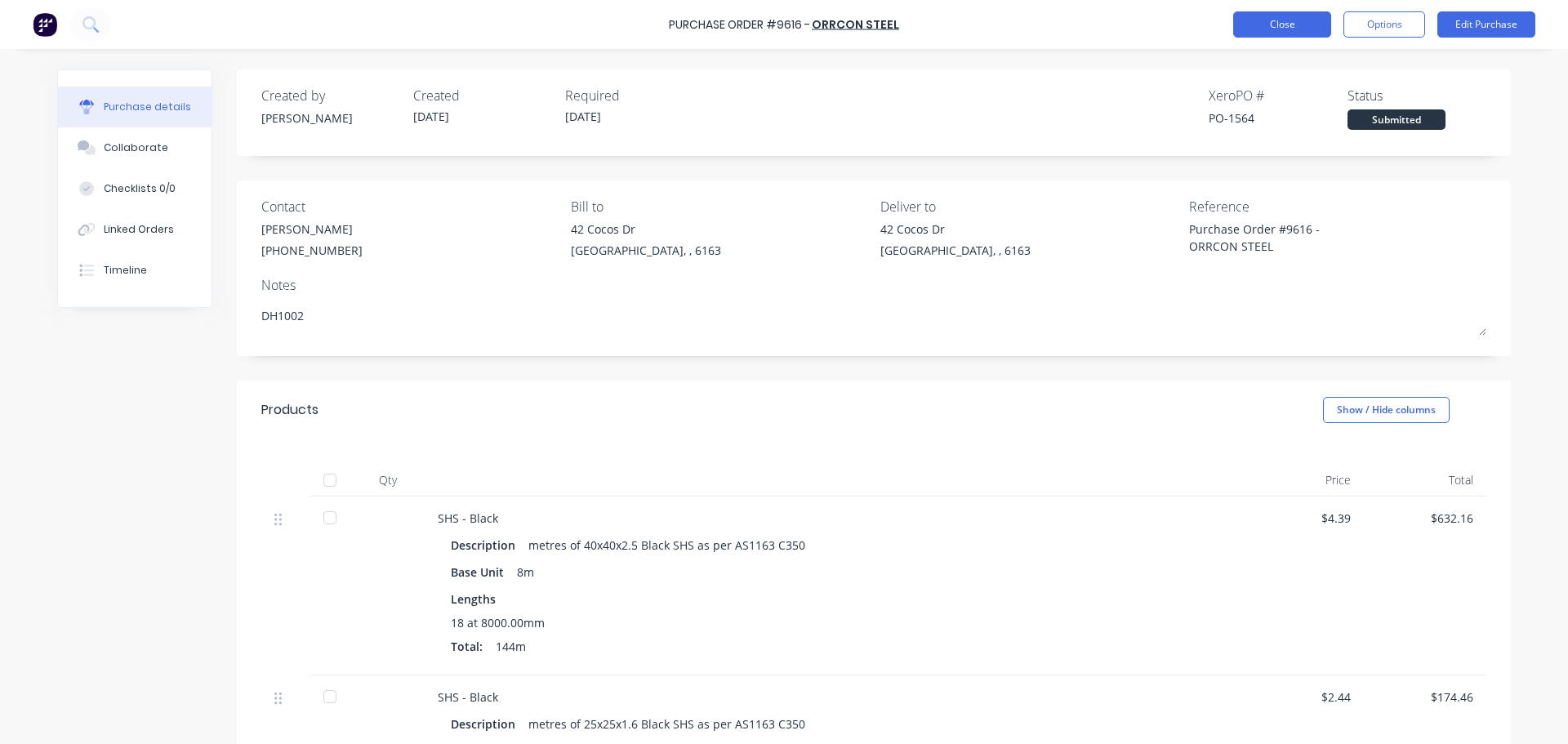
click at [1297, 27] on button "Close" at bounding box center [1282, 24] width 98 height 26
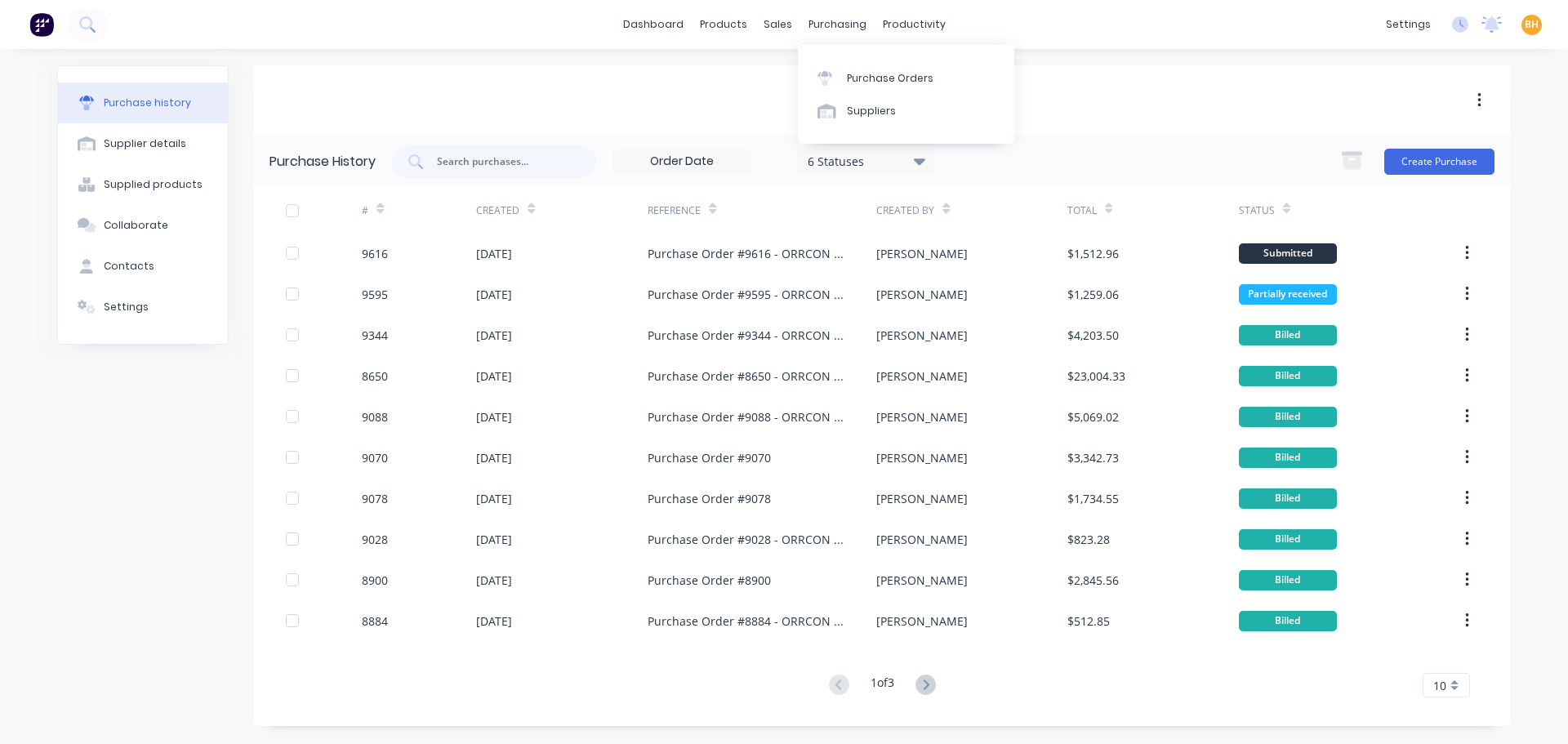
click at [843, 20] on div "purchasing" at bounding box center [838, 24] width 75 height 25
click at [883, 75] on div "Purchase Orders" at bounding box center [890, 78] width 87 height 15
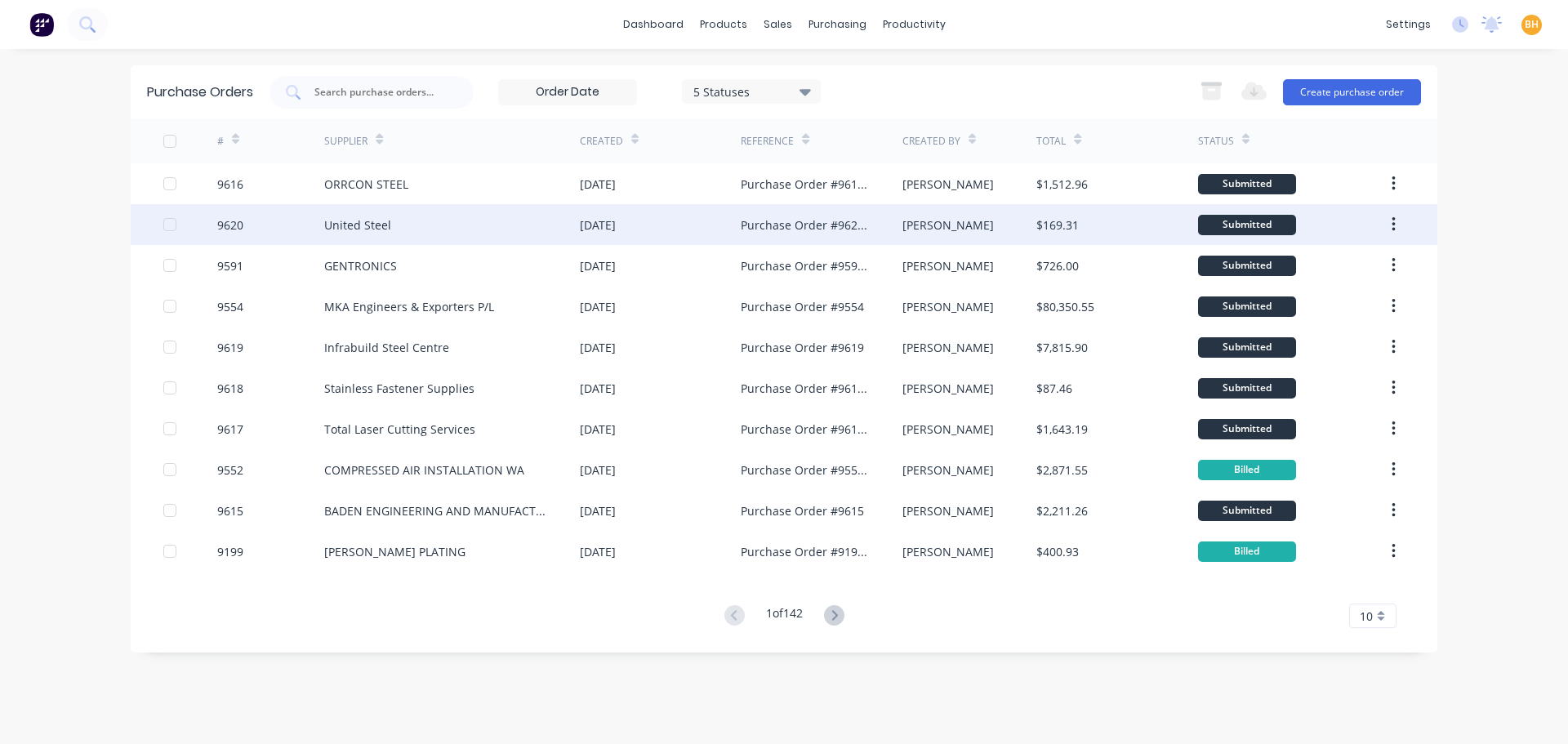
click at [507, 243] on div "United Steel" at bounding box center [452, 225] width 255 height 41
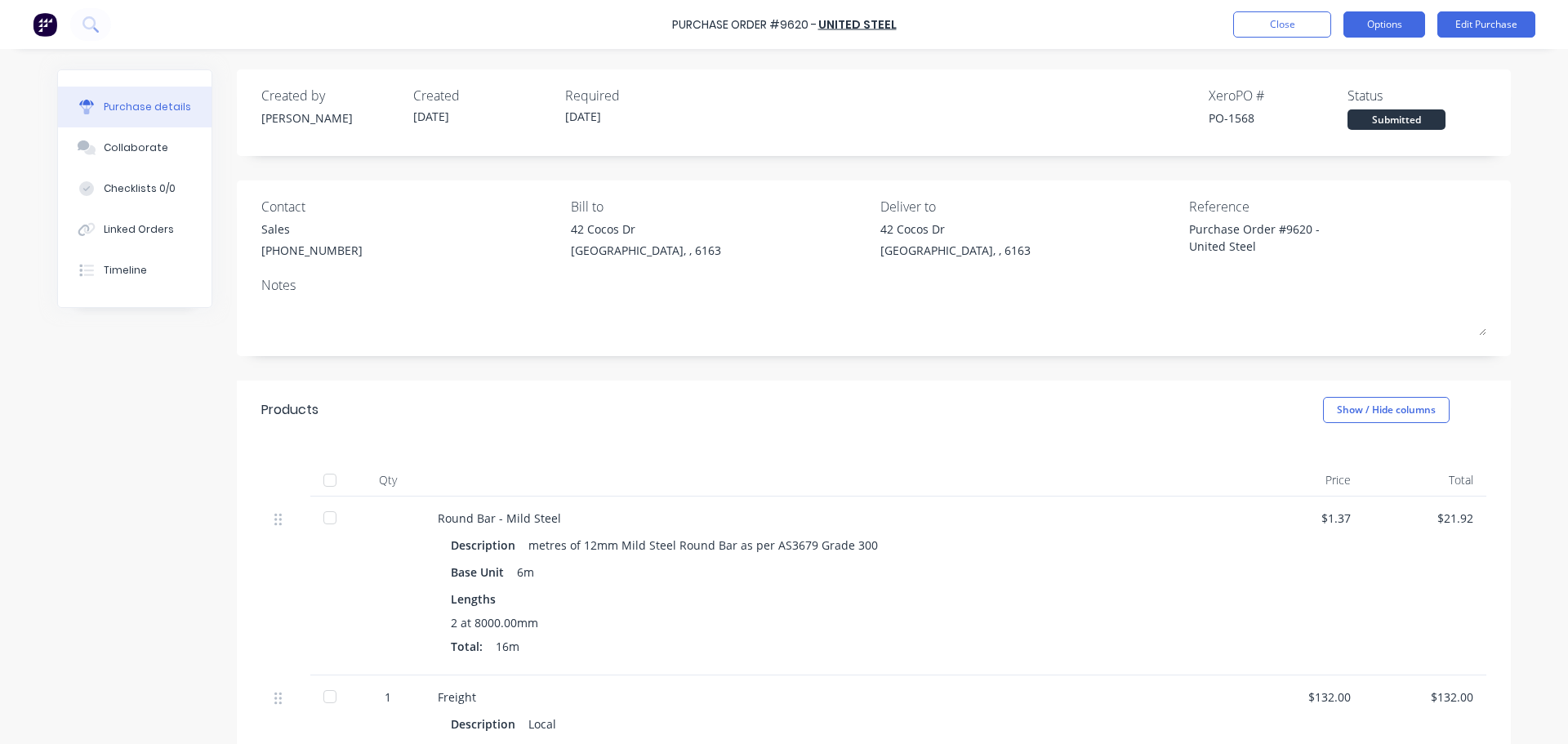
click at [1399, 27] on button "Options" at bounding box center [1384, 24] width 81 height 26
click at [1308, 229] on div "Archive" at bounding box center [1347, 230] width 126 height 24
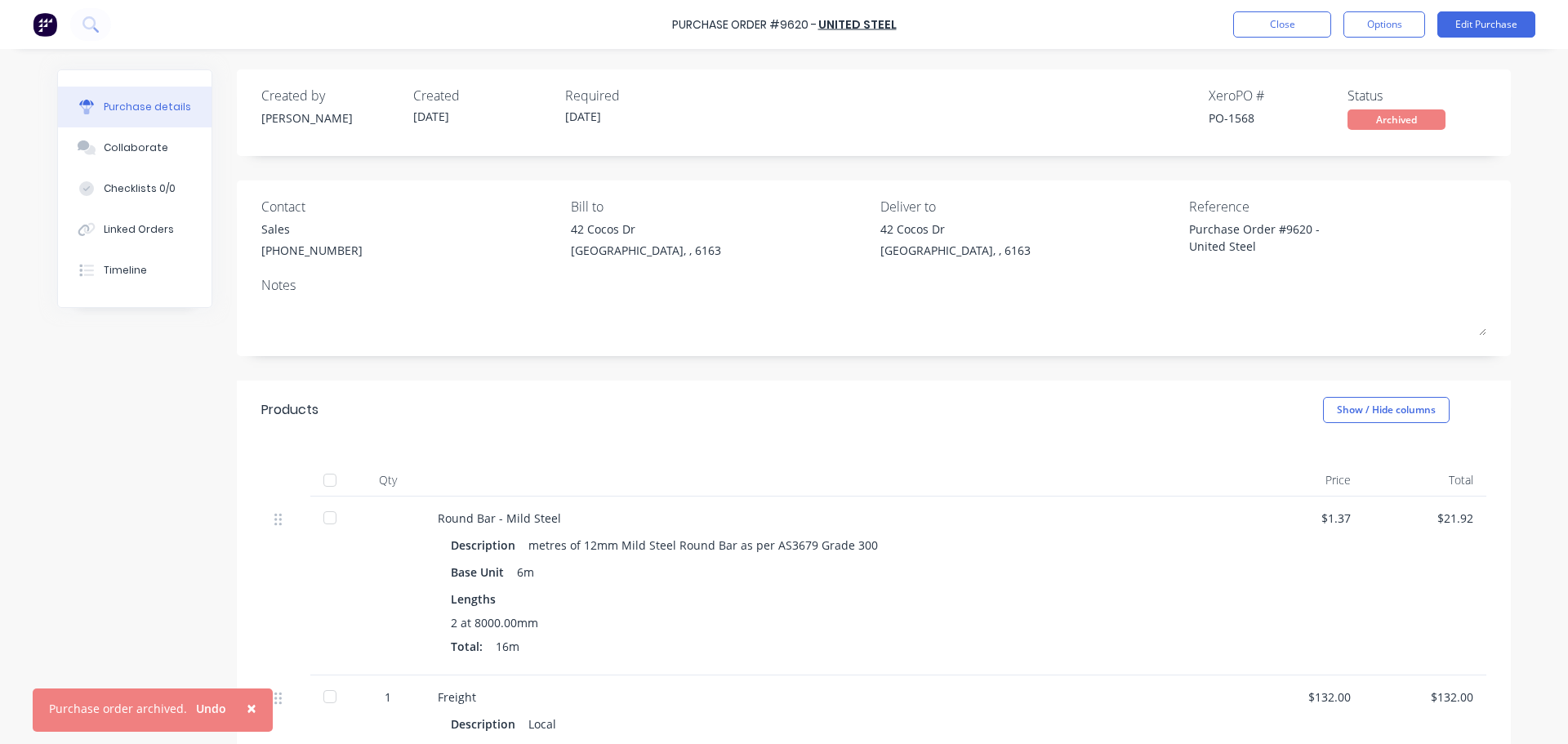
click at [247, 706] on span "×" at bounding box center [251, 708] width 9 height 23
type textarea "x"
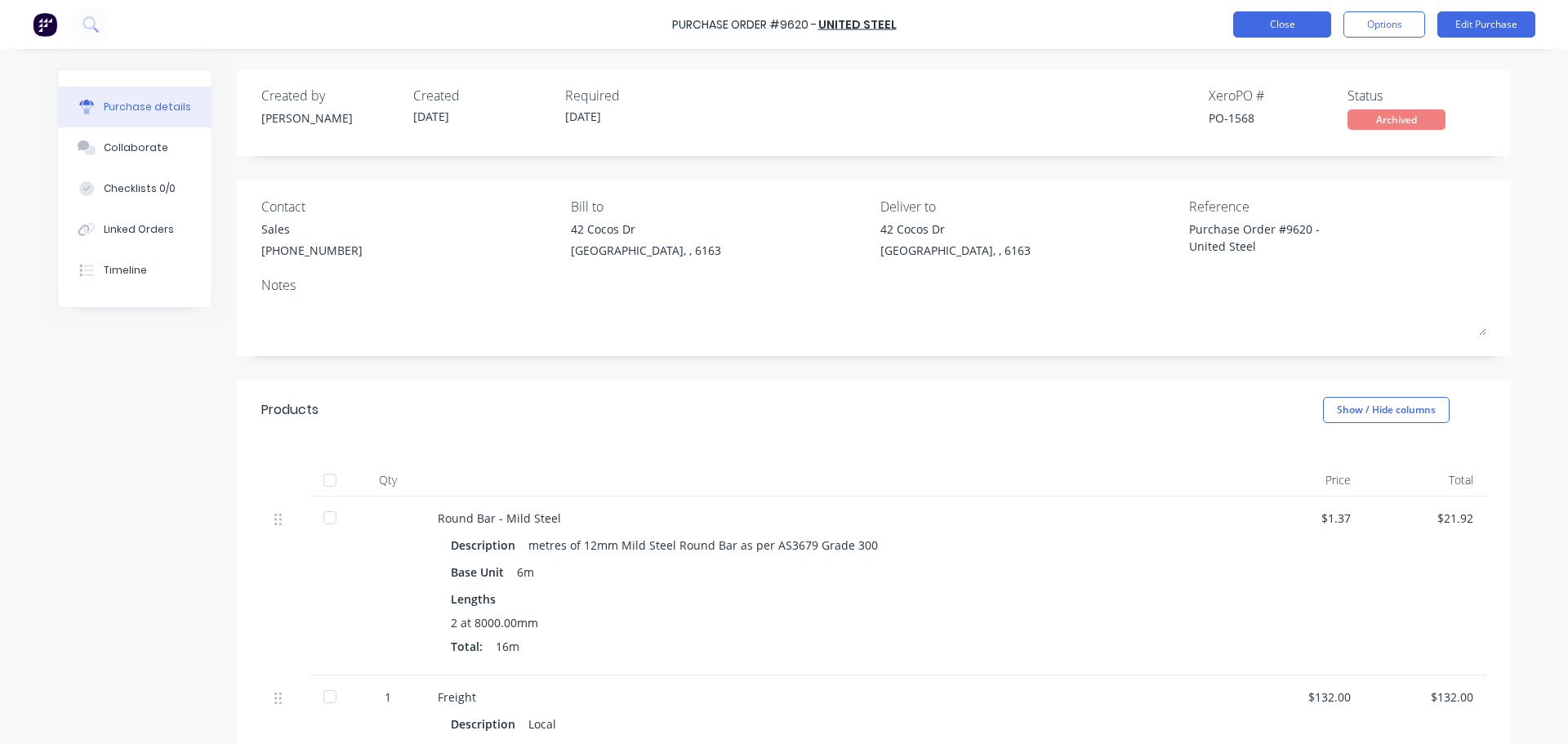
click at [1241, 26] on button "Close" at bounding box center [1282, 24] width 98 height 26
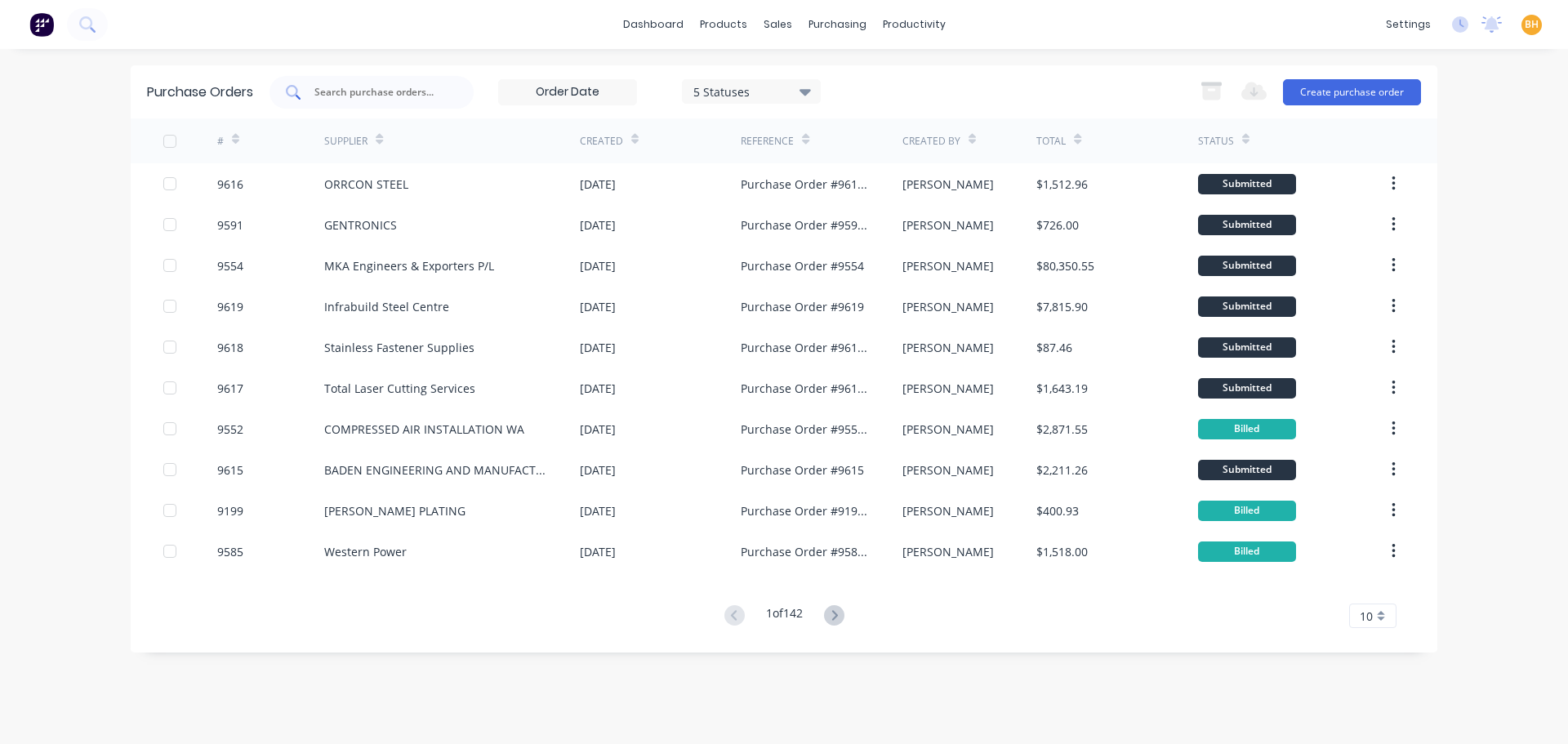
click at [351, 94] on input "text" at bounding box center [381, 92] width 135 height 16
click at [818, 29] on div "purchasing" at bounding box center [838, 24] width 75 height 25
click at [879, 75] on div "Purchase Orders" at bounding box center [890, 78] width 87 height 15
click at [387, 81] on div at bounding box center [371, 93] width 204 height 33
click at [425, 88] on input "text" at bounding box center [381, 92] width 135 height 16
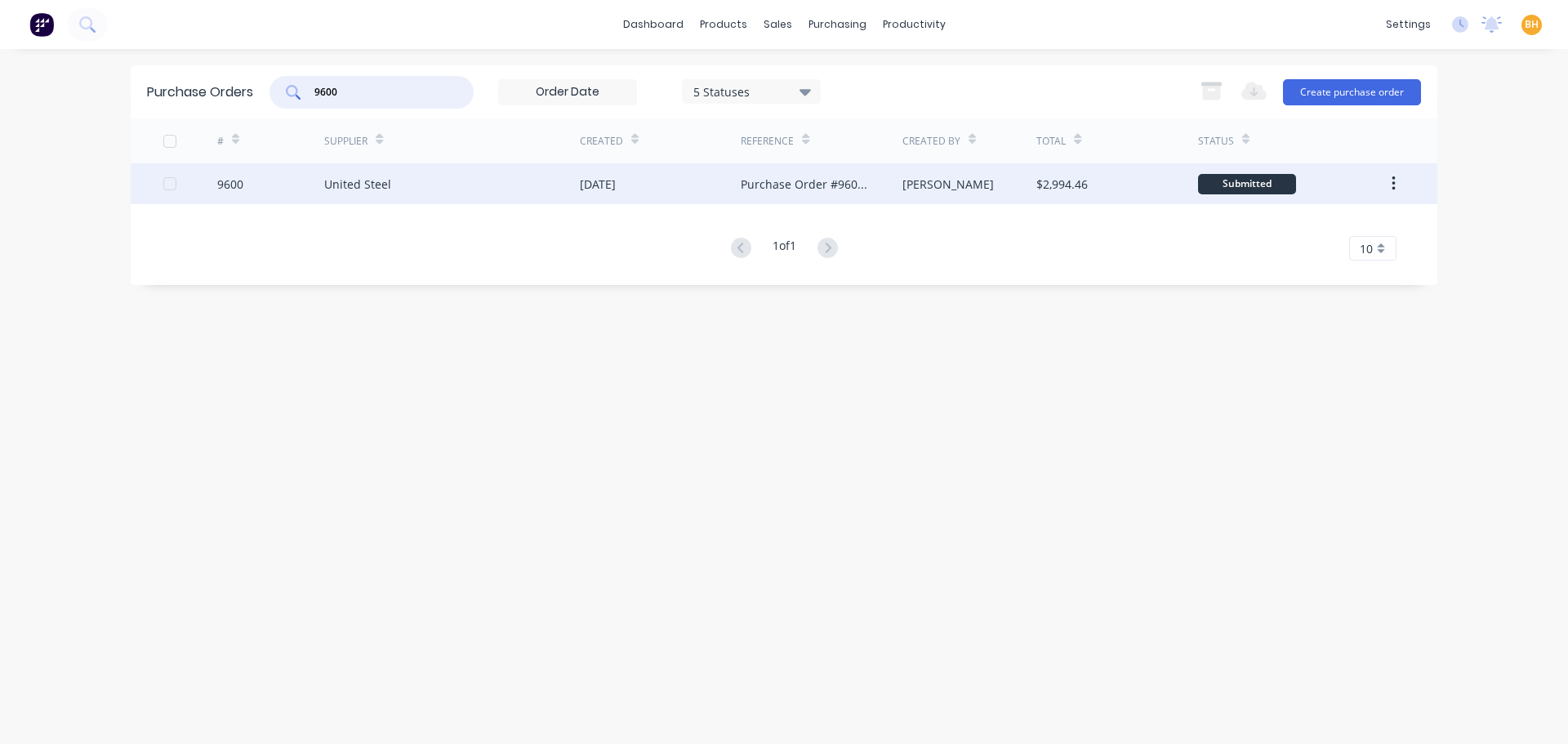
type input "9600"
click at [369, 185] on div "United Steel" at bounding box center [357, 184] width 67 height 17
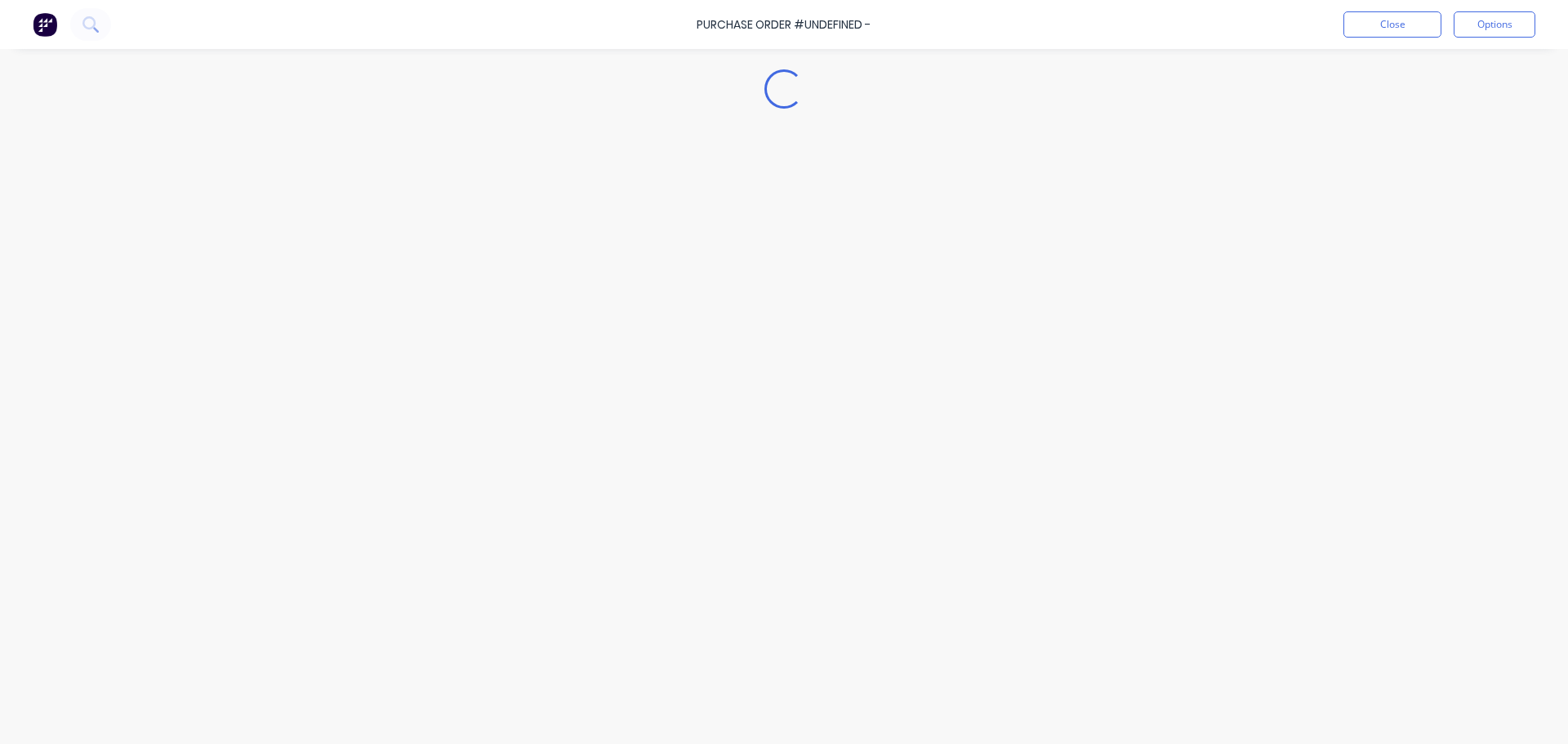
type textarea "x"
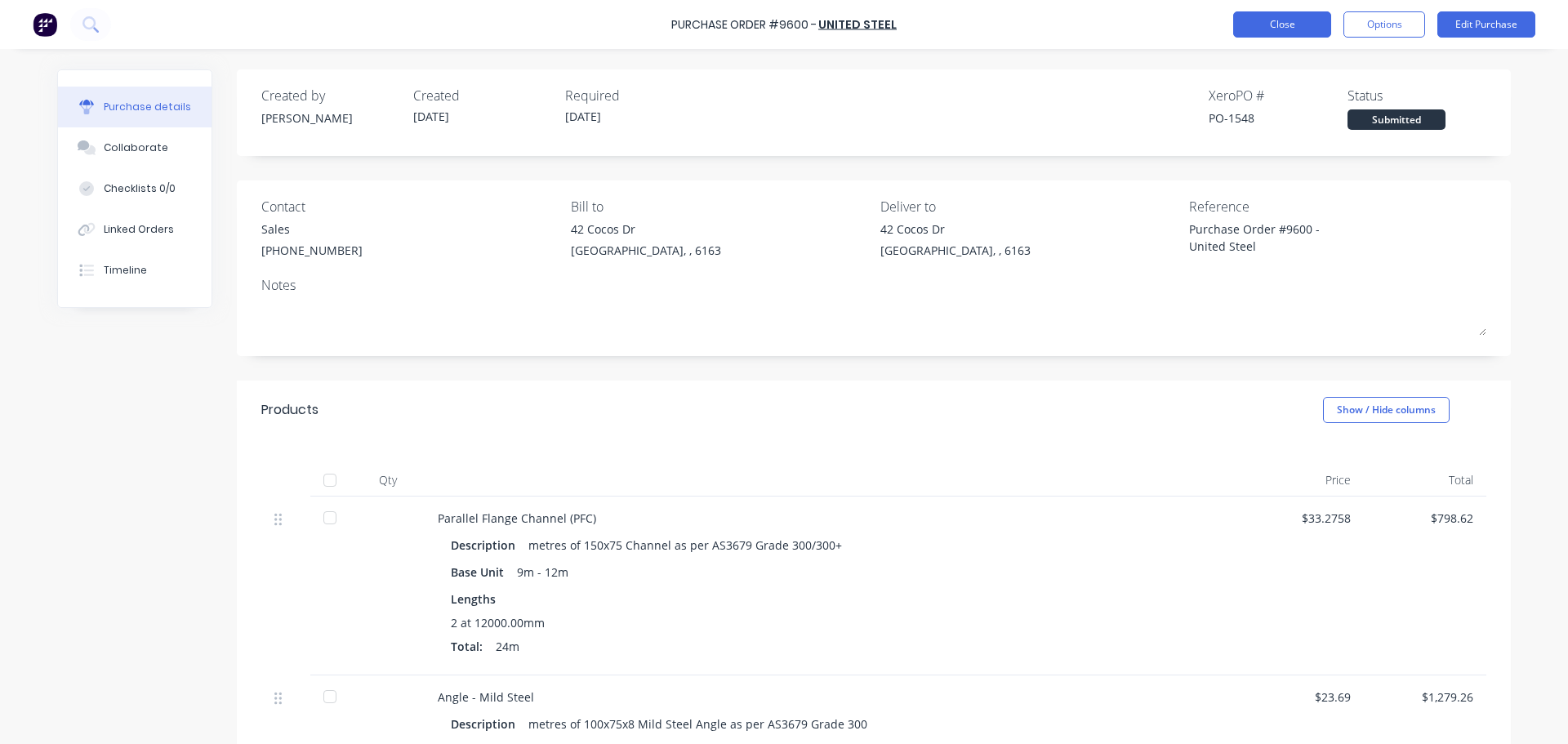
click at [1247, 24] on button "Close" at bounding box center [1282, 24] width 98 height 26
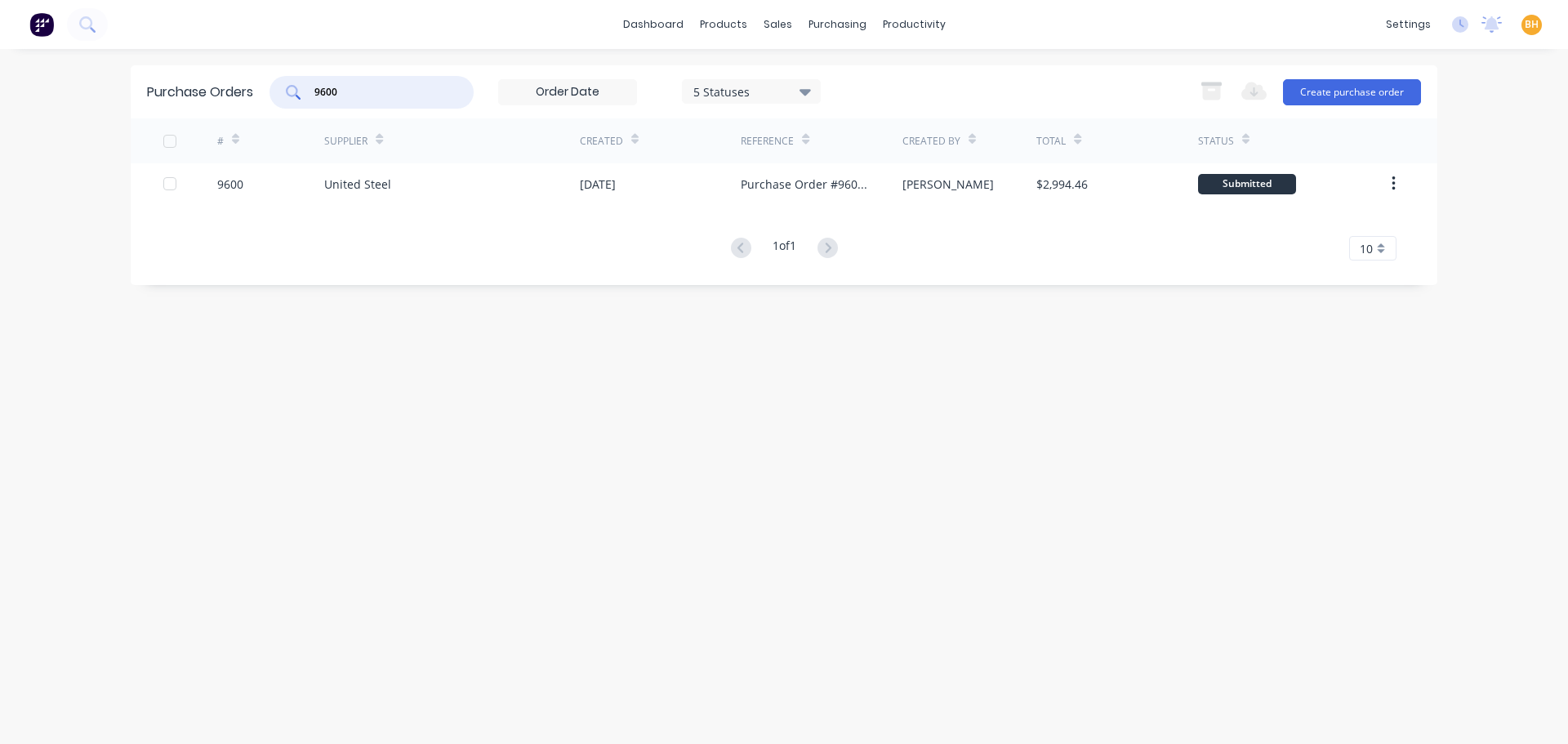
click at [353, 91] on input "9600" at bounding box center [381, 92] width 135 height 16
type input "9"
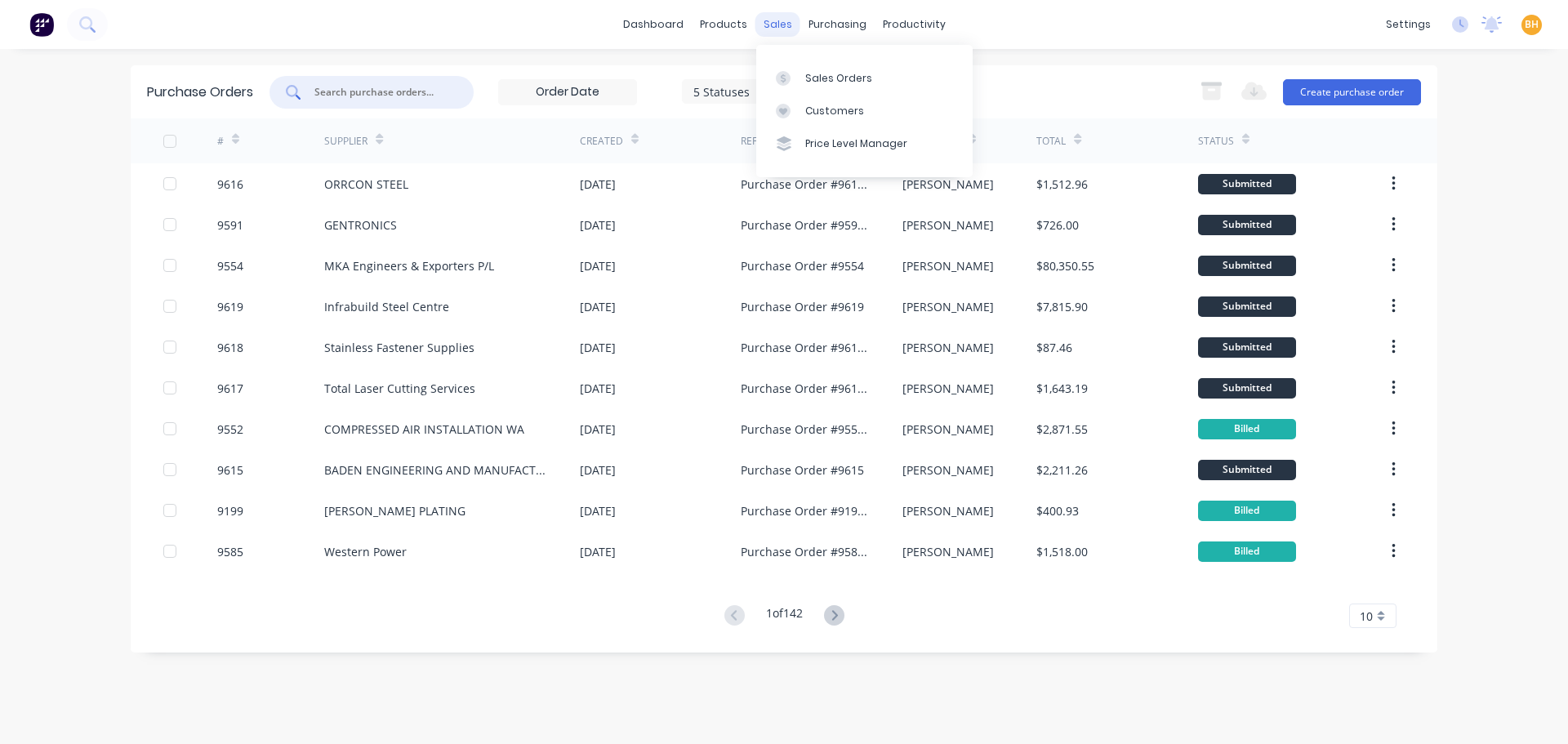
click at [780, 24] on div "sales" at bounding box center [778, 24] width 45 height 25
click at [496, 60] on div "dashboard products sales purchasing productivity dashboard products Product Cat…" at bounding box center [784, 372] width 1568 height 744
click at [373, 100] on div at bounding box center [371, 93] width 204 height 33
click at [791, 29] on div "sales" at bounding box center [778, 24] width 45 height 25
click at [817, 71] on div "Sales Orders" at bounding box center [838, 78] width 67 height 15
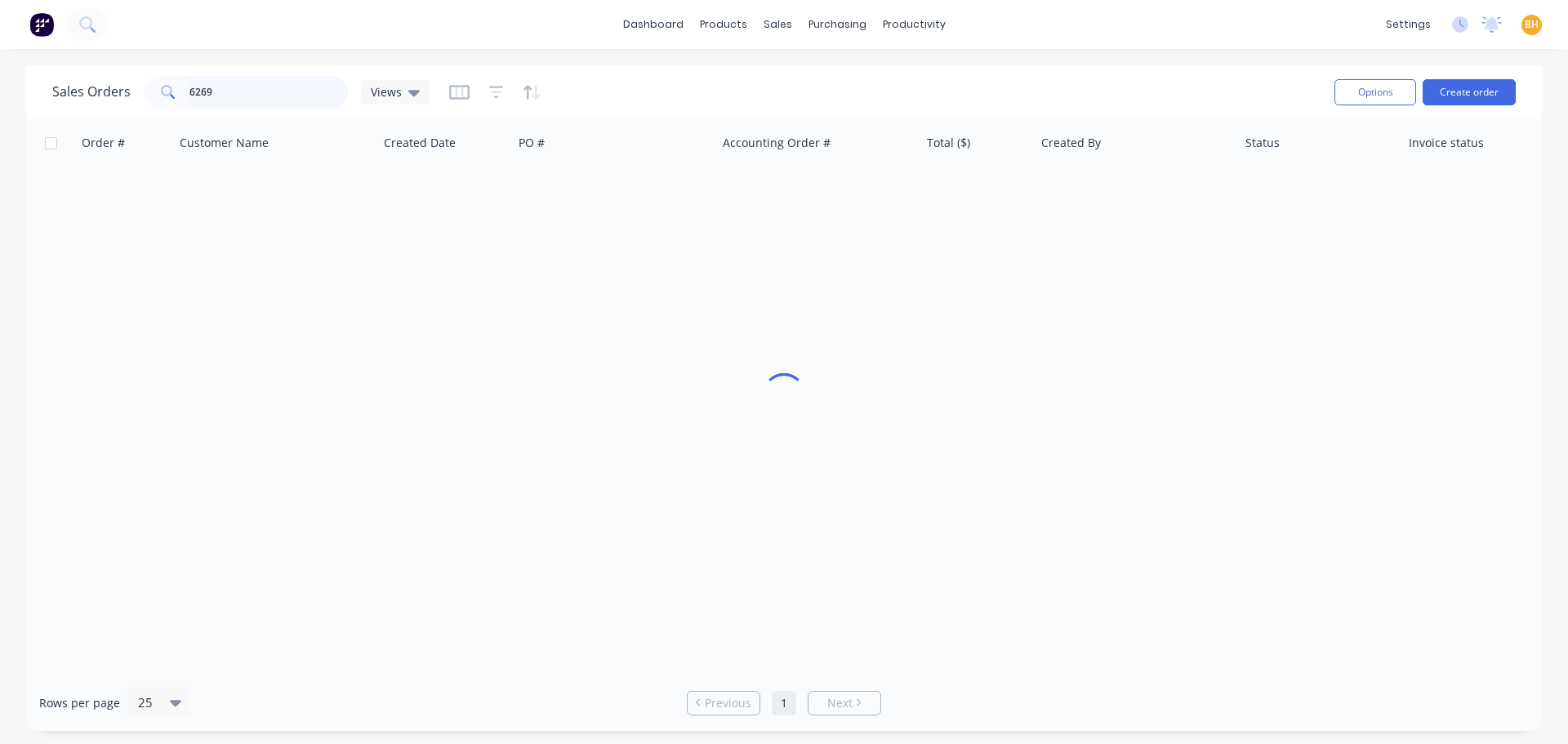
click at [216, 91] on input "6269" at bounding box center [269, 93] width 159 height 33
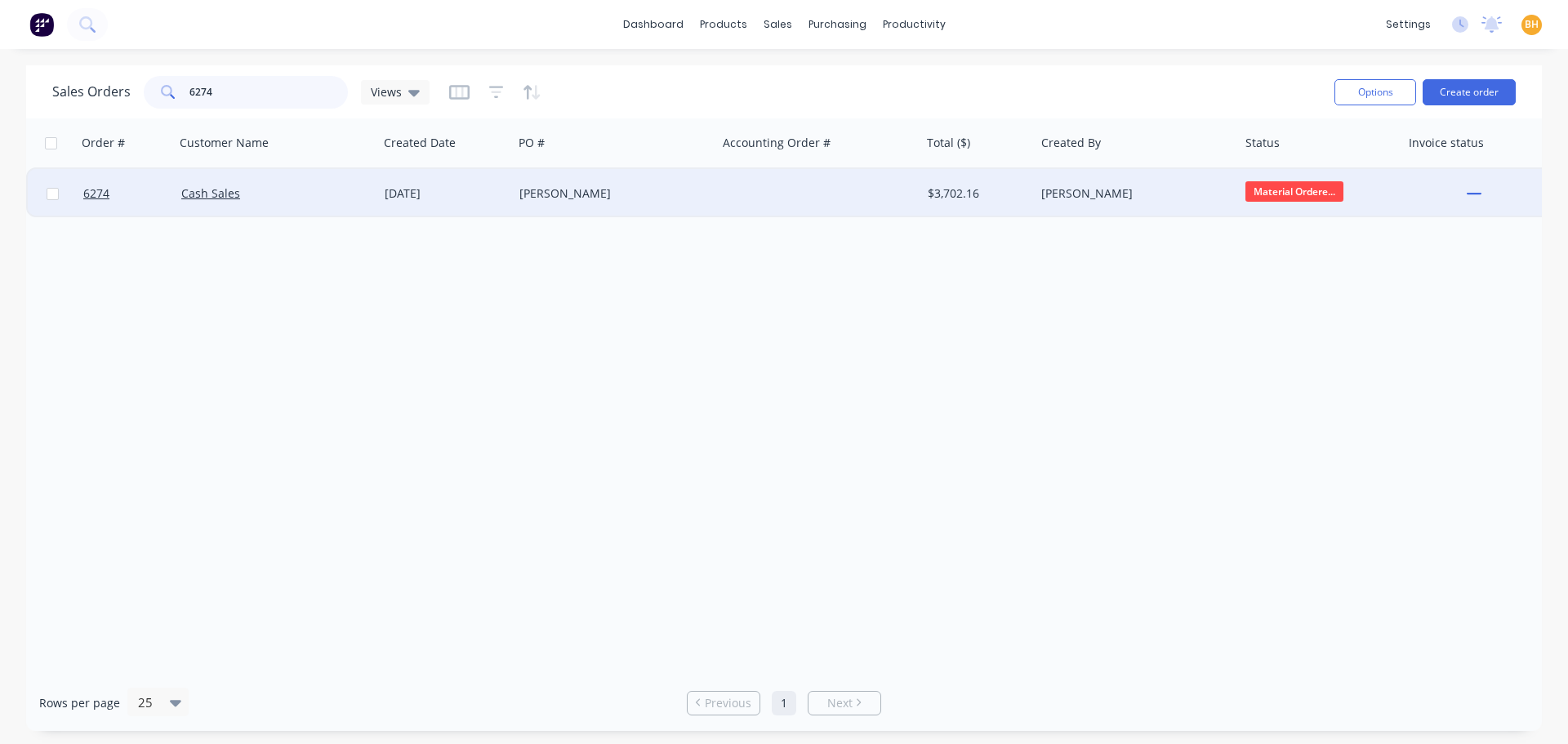
type input "6274"
click at [217, 201] on div "Cash Sales" at bounding box center [271, 193] width 181 height 16
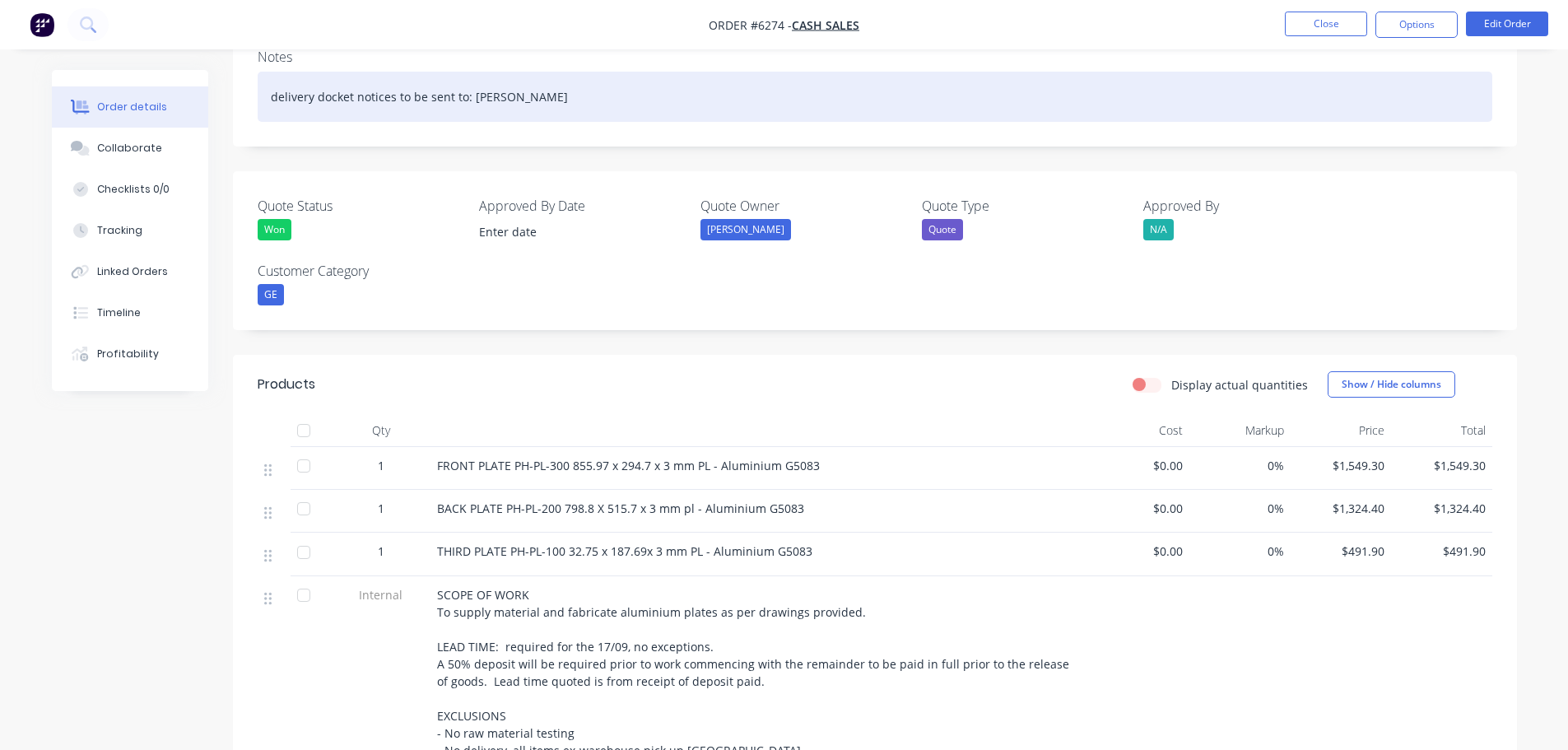
scroll to position [329, 0]
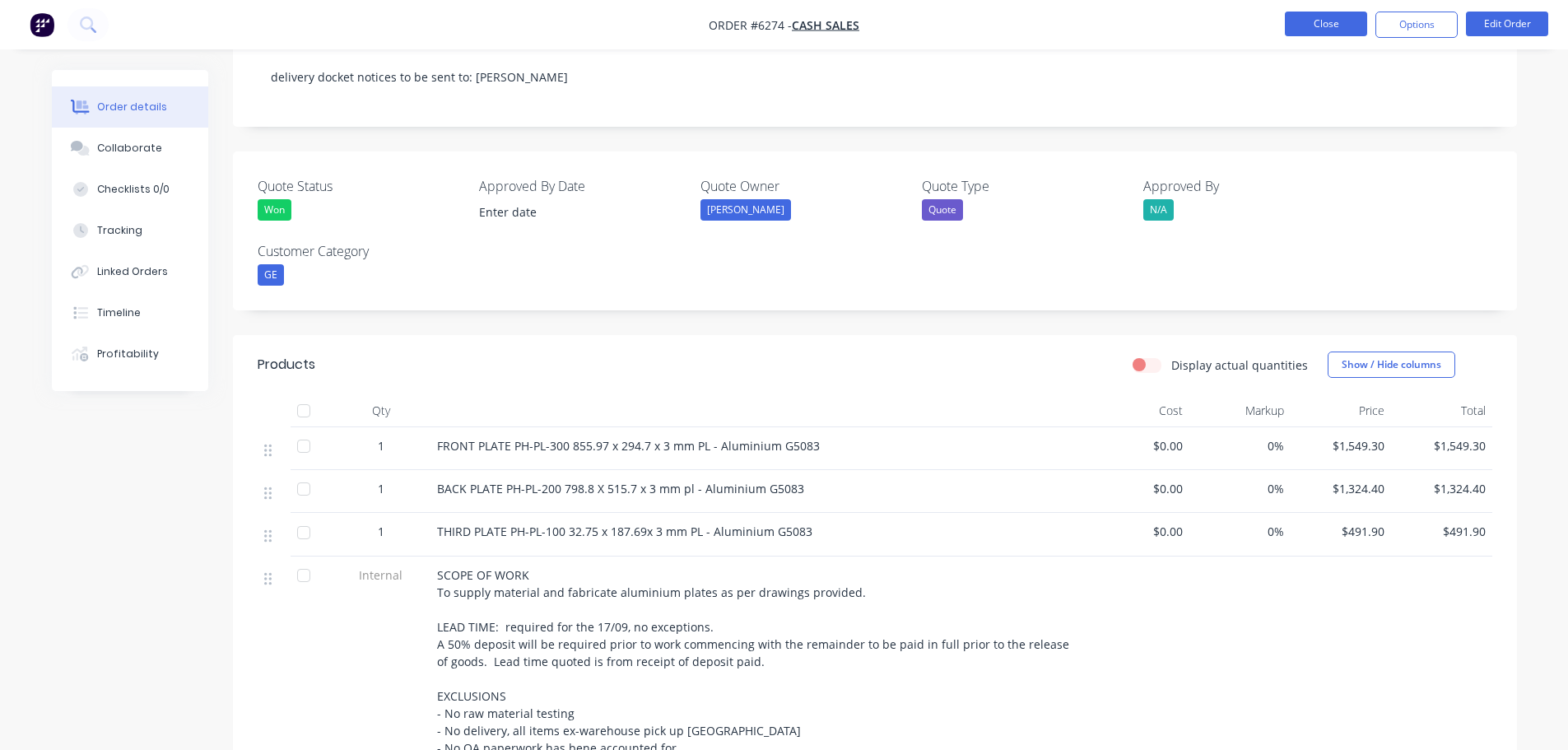
click at [1330, 23] on button "Close" at bounding box center [1325, 23] width 82 height 25
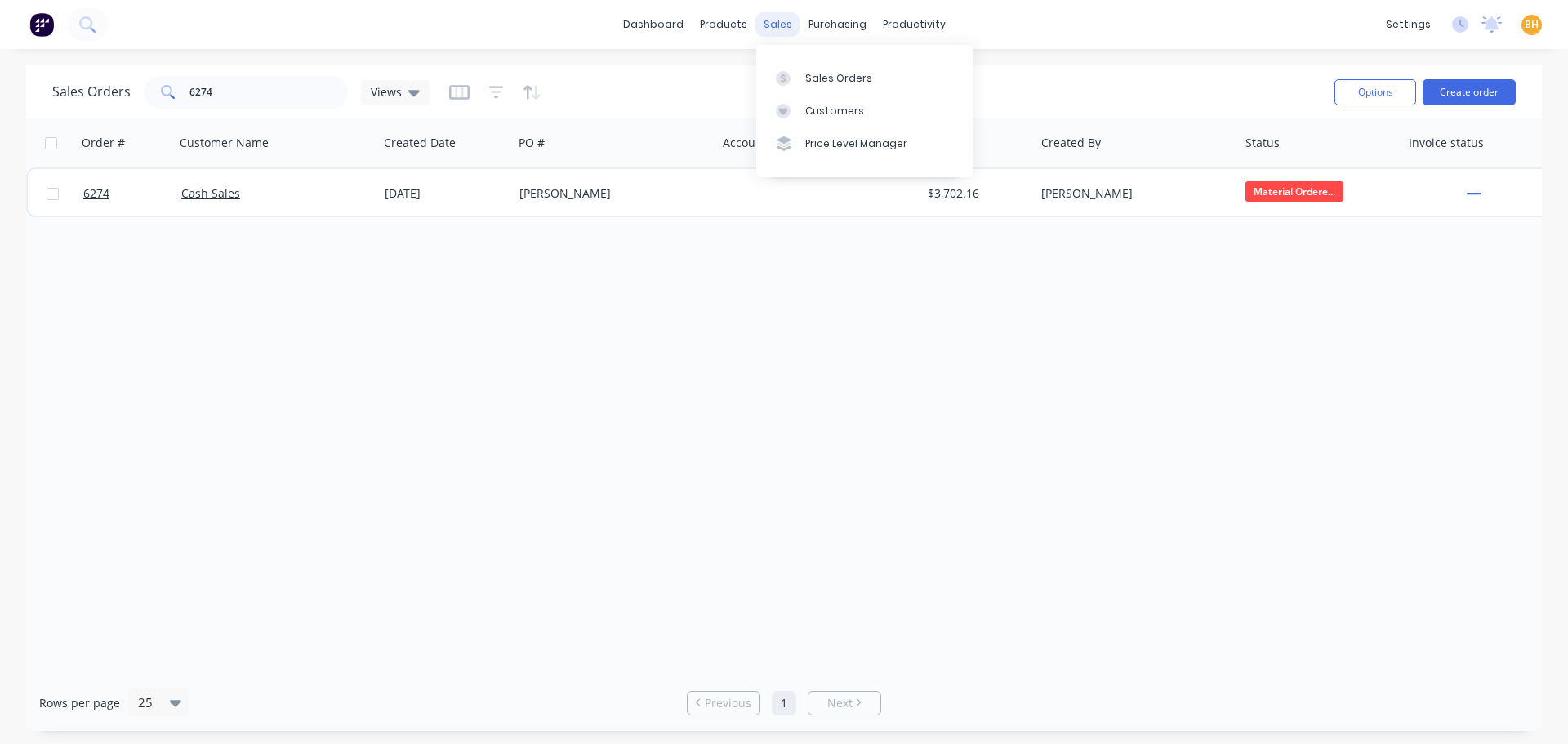
click at [790, 26] on div "sales" at bounding box center [778, 24] width 45 height 25
click at [858, 26] on div "purchasing" at bounding box center [838, 24] width 75 height 25
click at [832, 27] on div "purchasing" at bounding box center [838, 24] width 75 height 25
click at [856, 69] on link "Purchase Orders" at bounding box center [906, 77] width 216 height 33
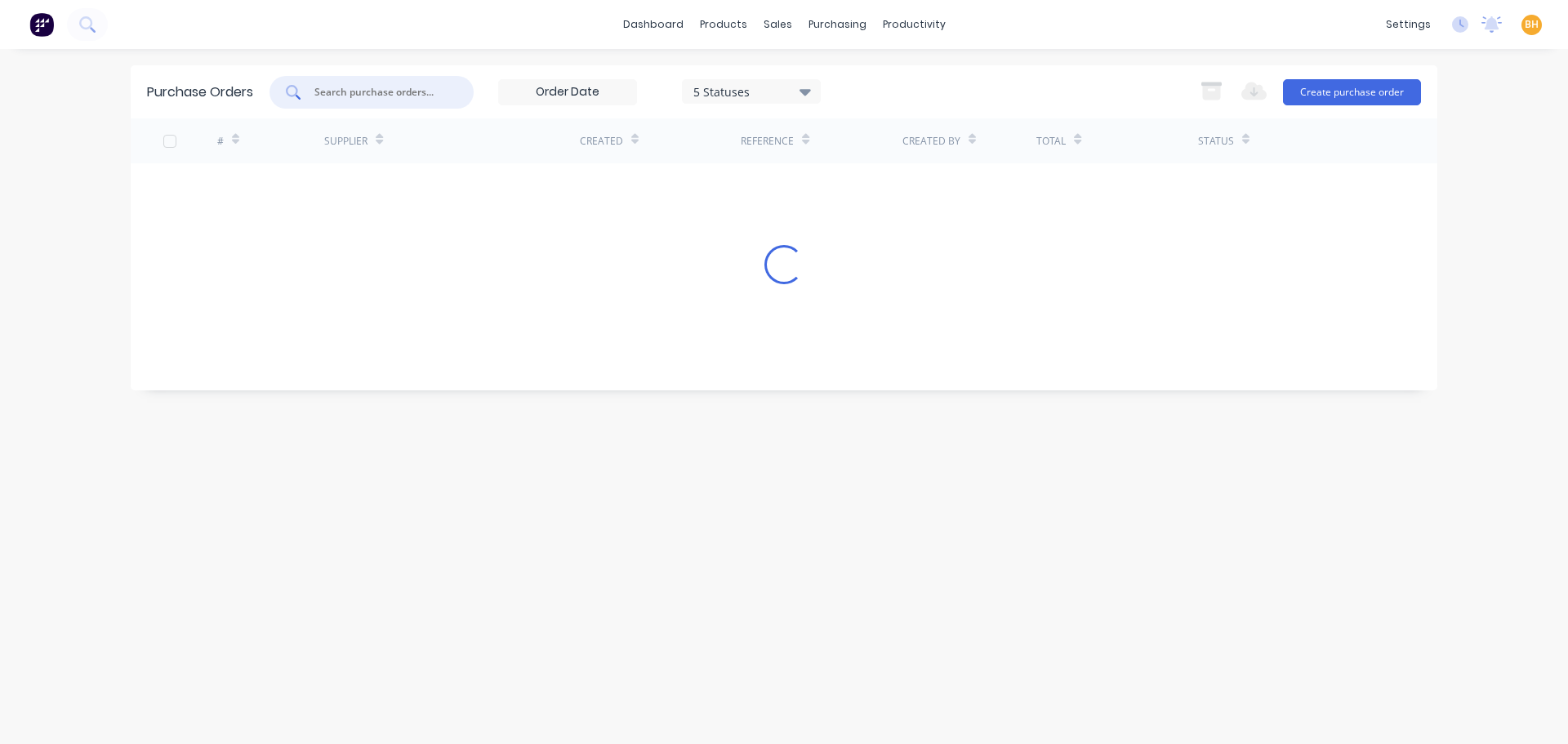
click at [359, 94] on input "text" at bounding box center [381, 92] width 135 height 16
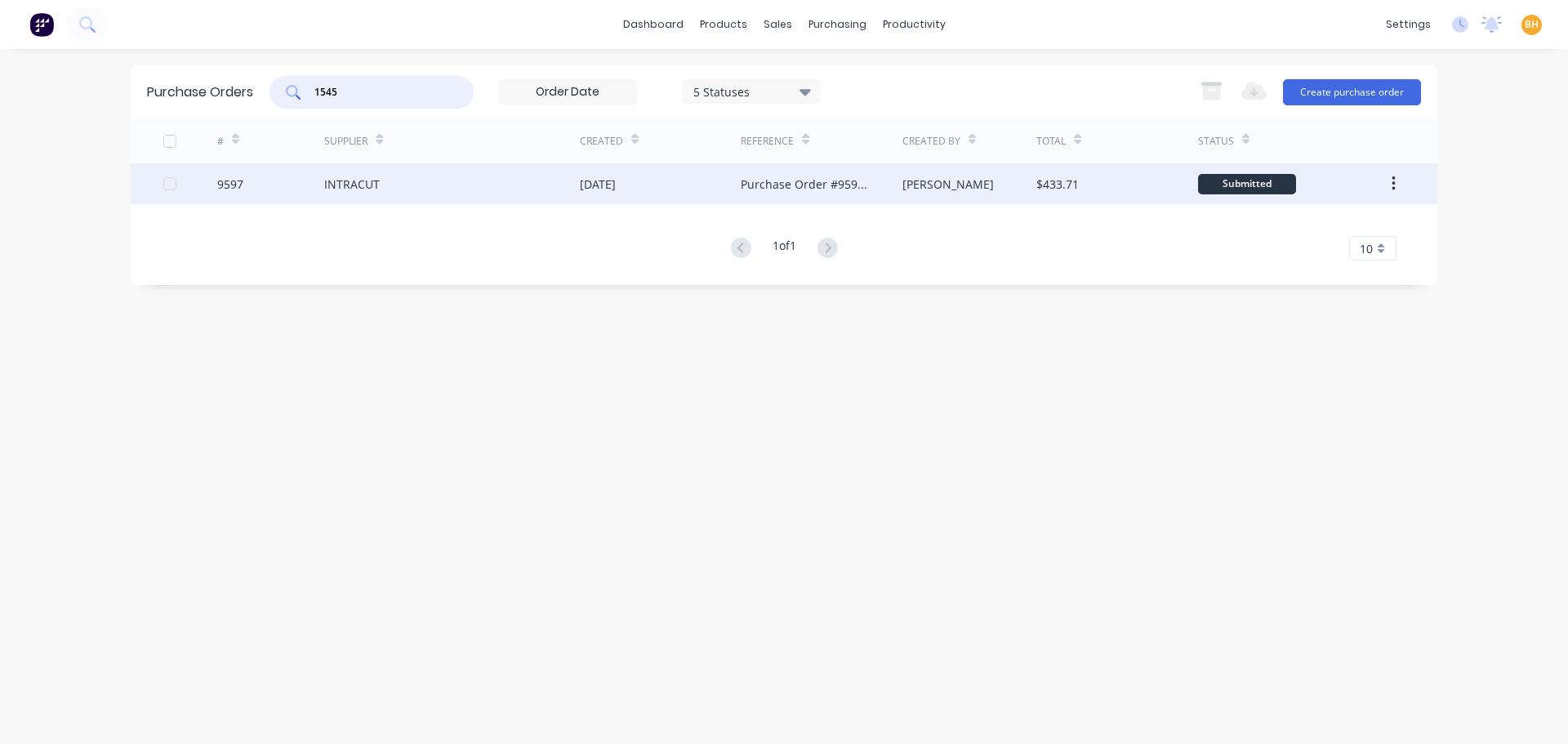
type input "1545"
click at [383, 193] on div "INTRACUT" at bounding box center [452, 184] width 255 height 41
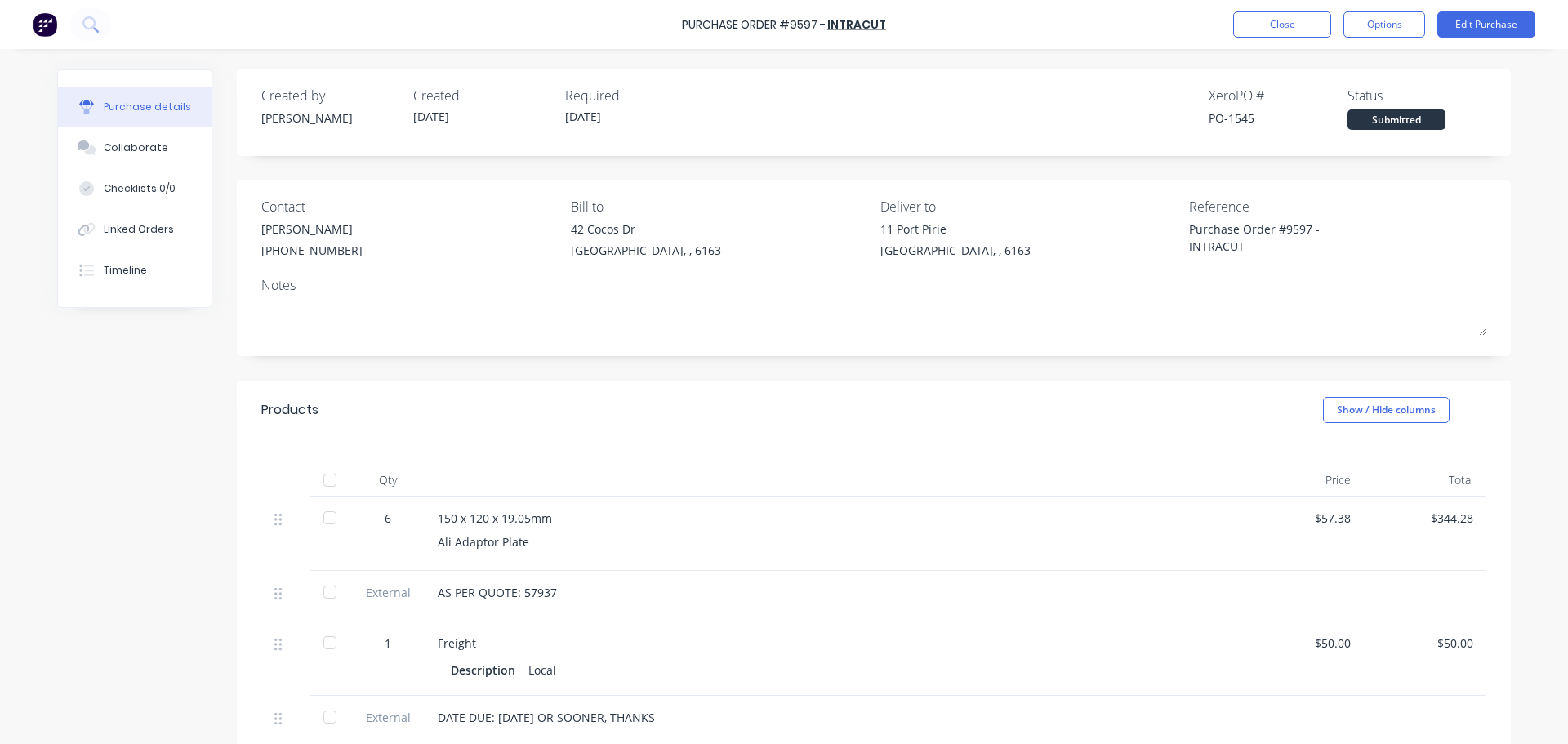
click at [1050, 177] on div "**********" at bounding box center [874, 567] width 1274 height 996
click at [115, 223] on div "Linked Orders" at bounding box center [139, 229] width 70 height 15
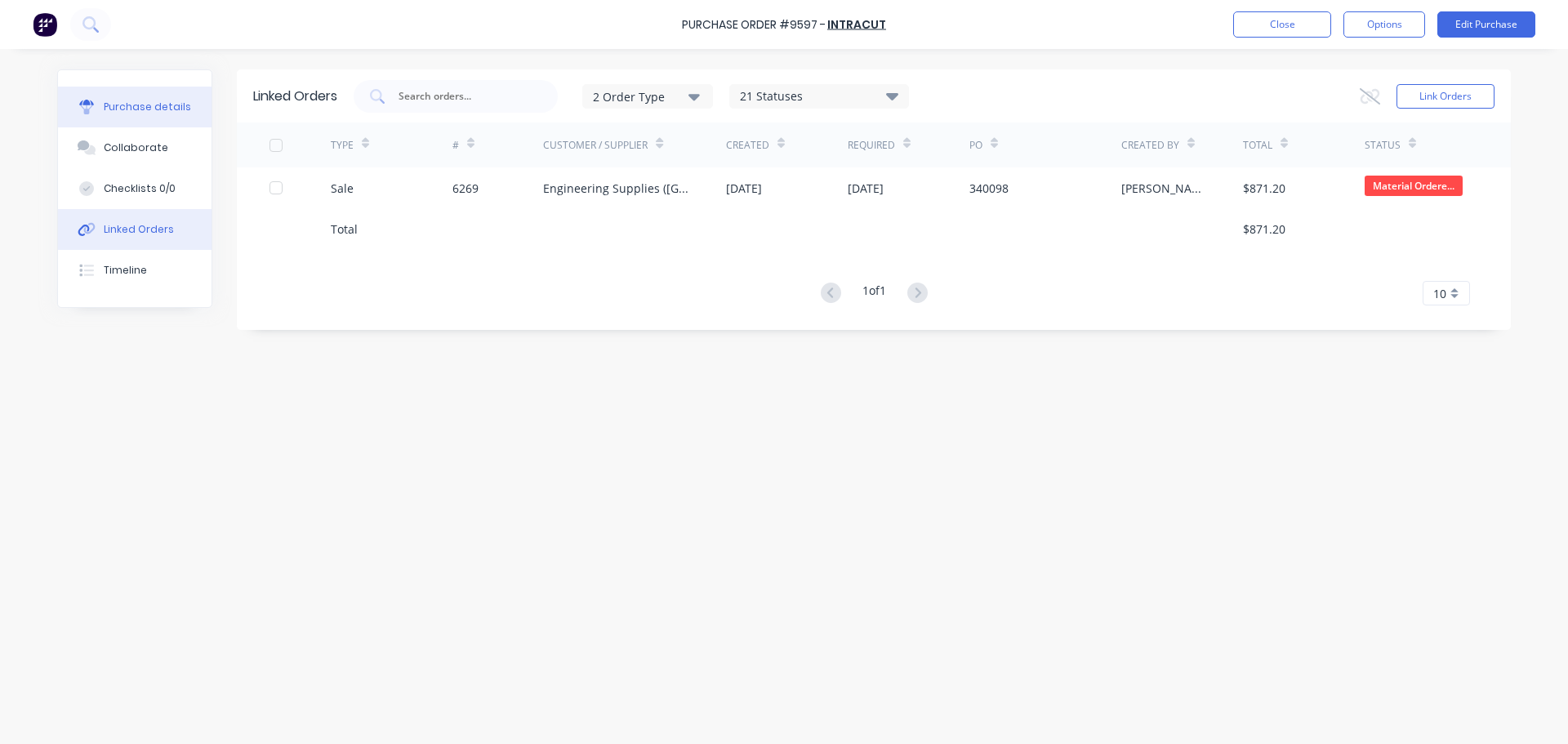
click at [159, 95] on button "Purchase details" at bounding box center [135, 107] width 153 height 41
type textarea "x"
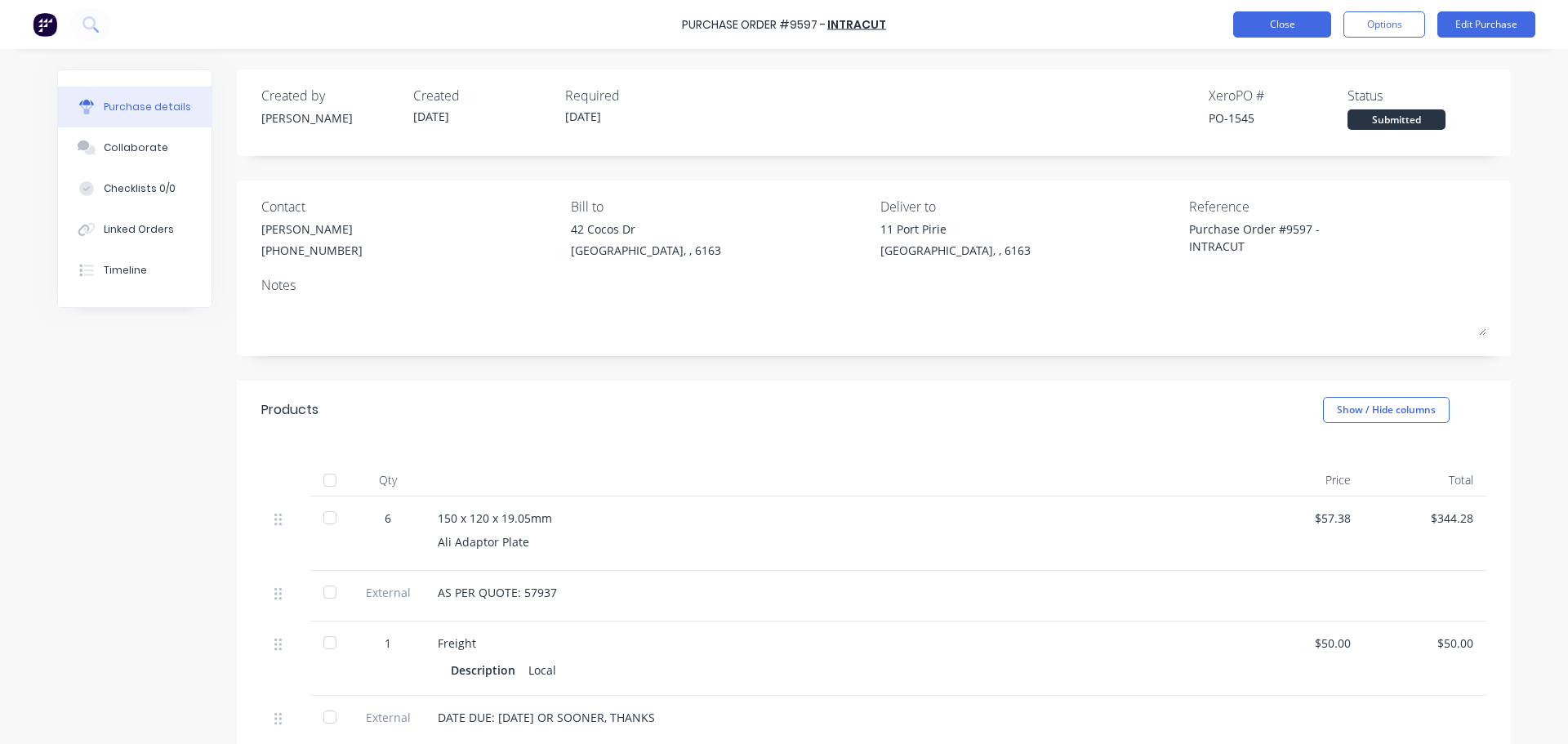
click at [1288, 24] on button "Close" at bounding box center [1282, 24] width 98 height 26
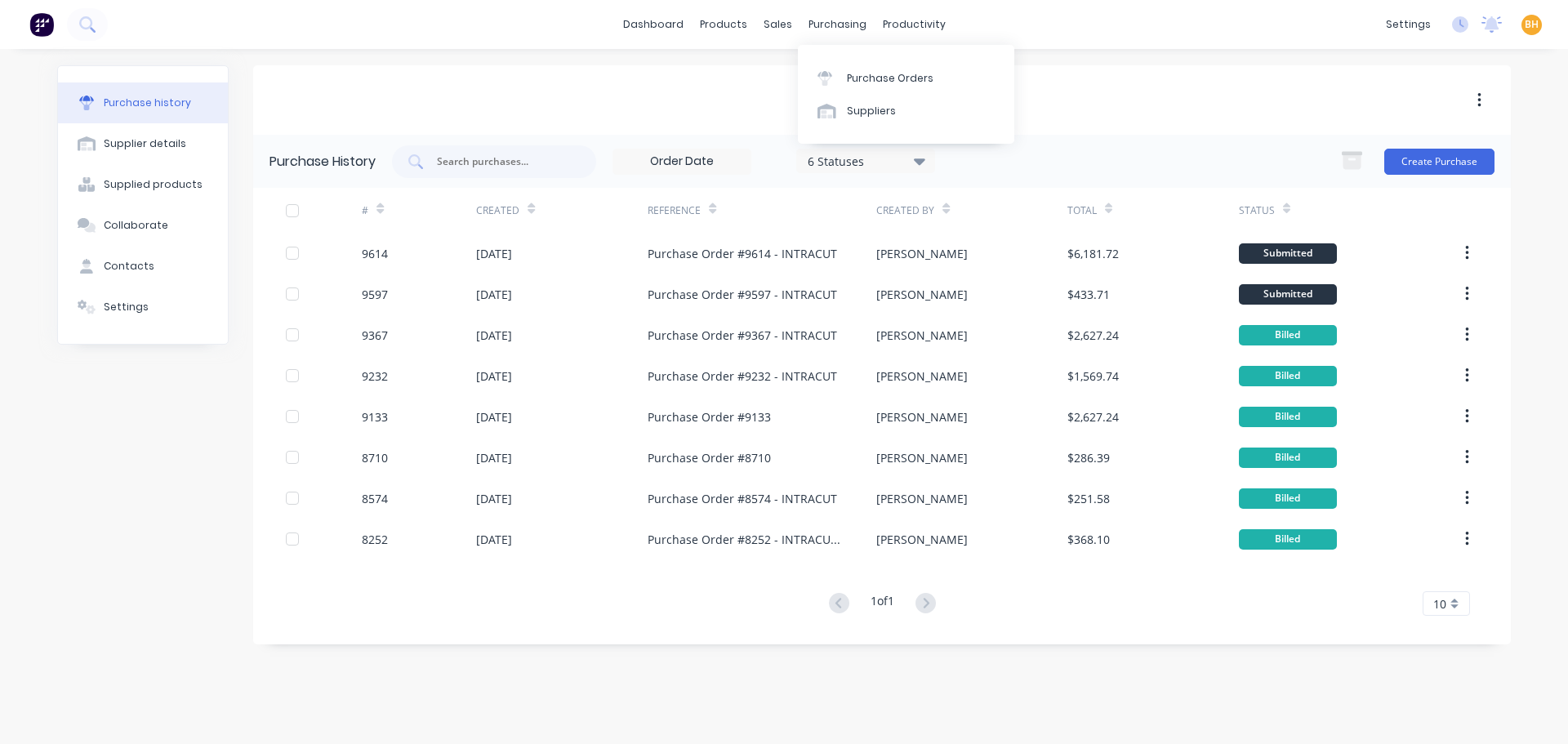
click at [831, 30] on div "purchasing" at bounding box center [838, 24] width 75 height 25
click at [866, 76] on div "Purchase Orders" at bounding box center [890, 78] width 87 height 15
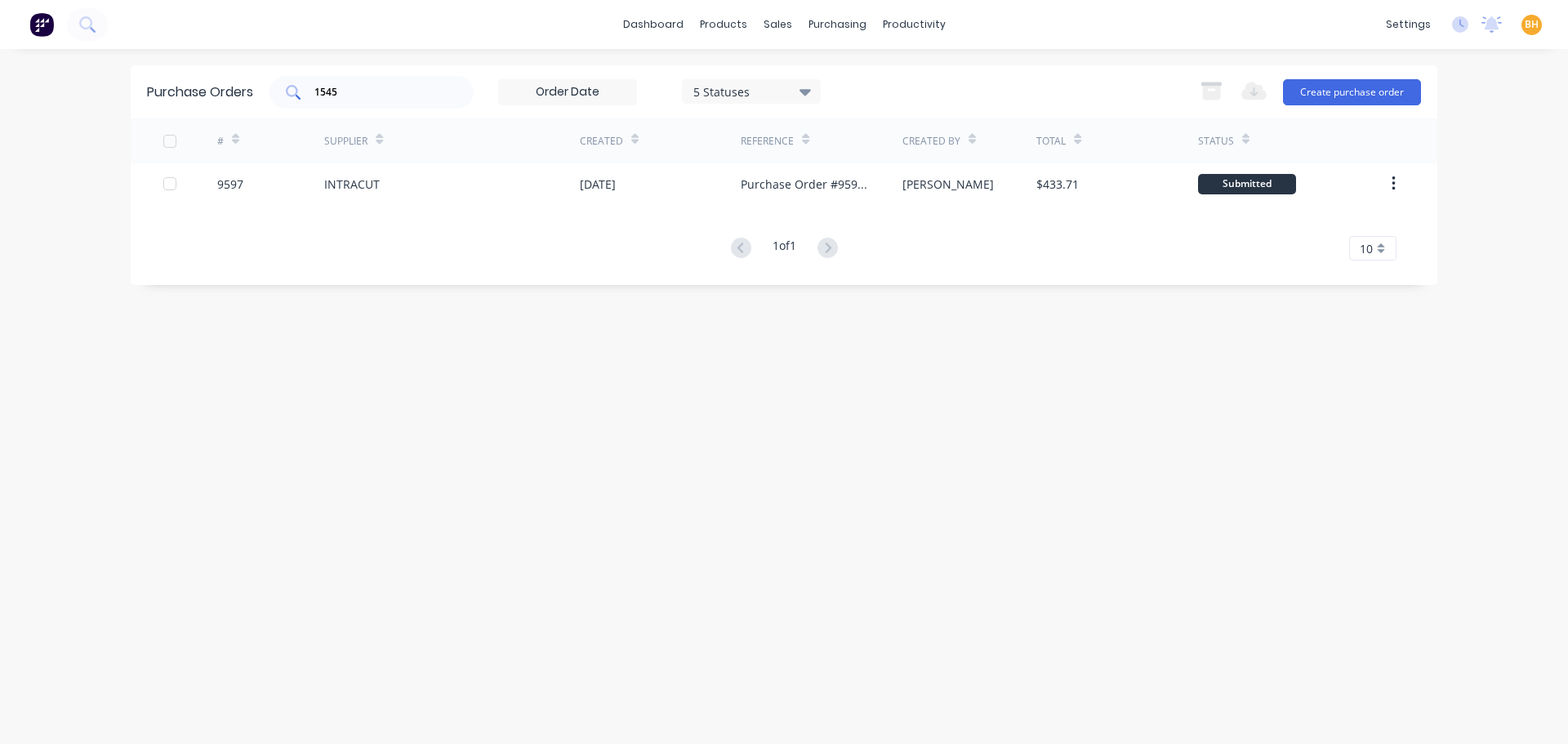
click at [382, 98] on input "1545" at bounding box center [381, 92] width 135 height 16
type input "1"
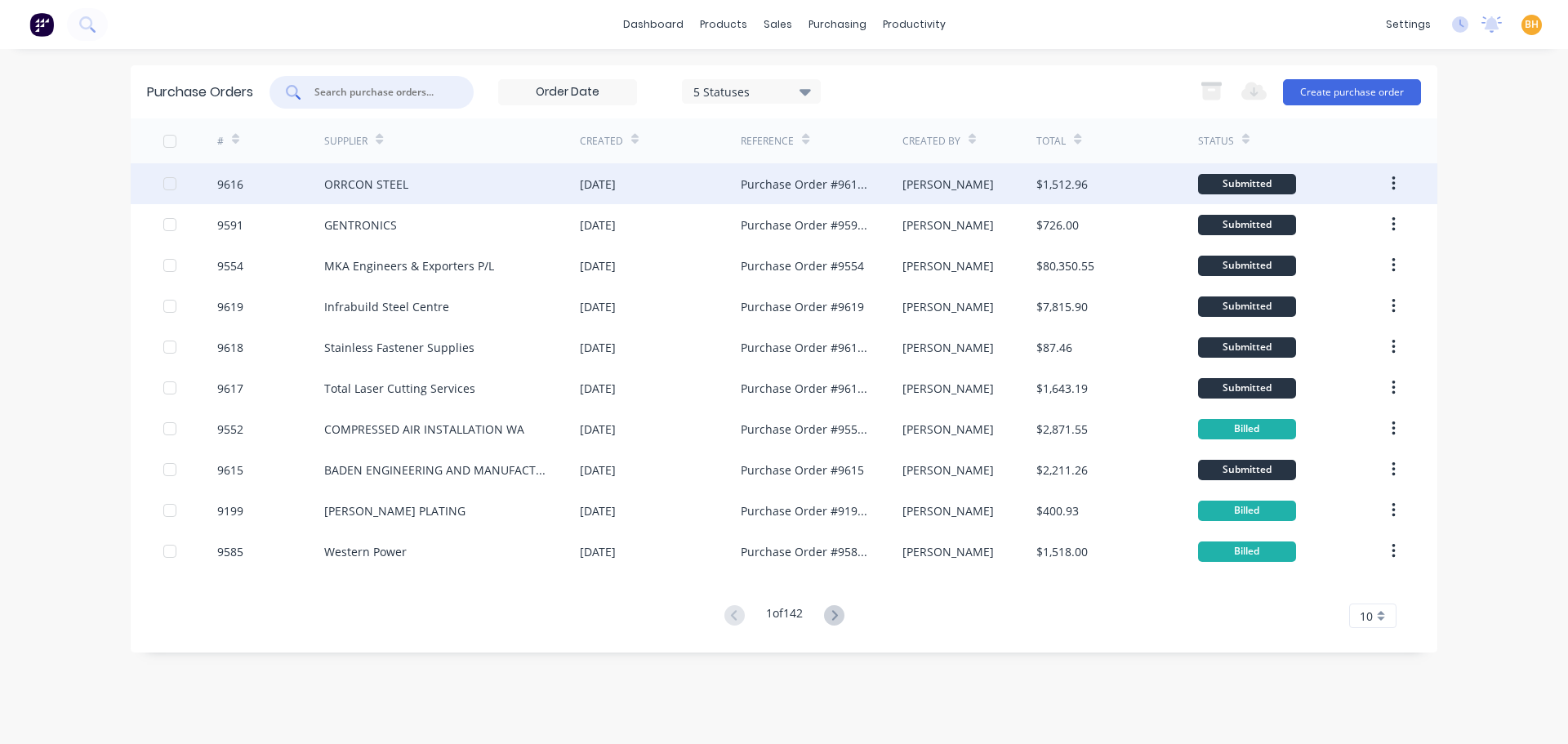
click at [371, 182] on div "ORRCON STEEL" at bounding box center [366, 184] width 84 height 17
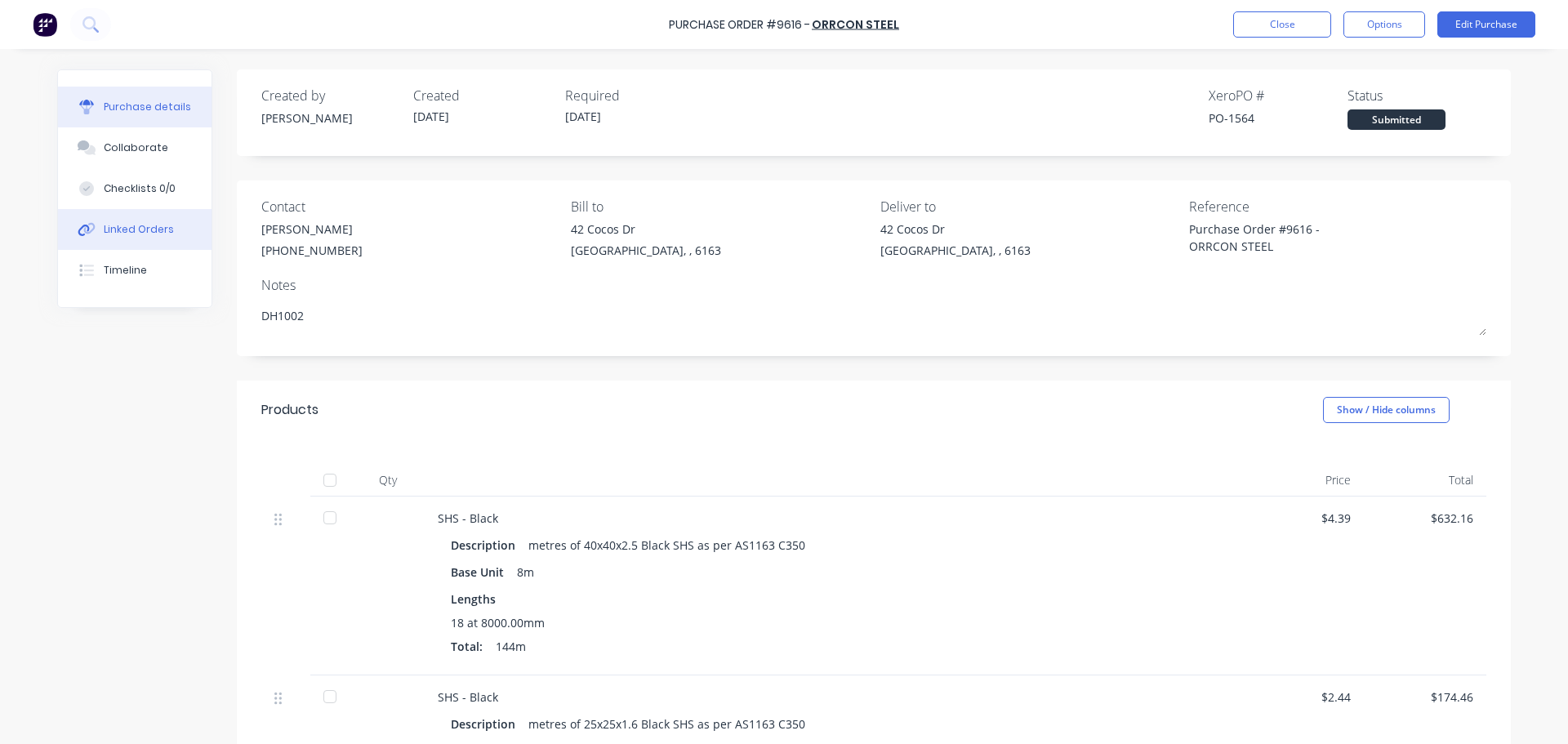
click at [95, 222] on button "Linked Orders" at bounding box center [135, 230] width 153 height 41
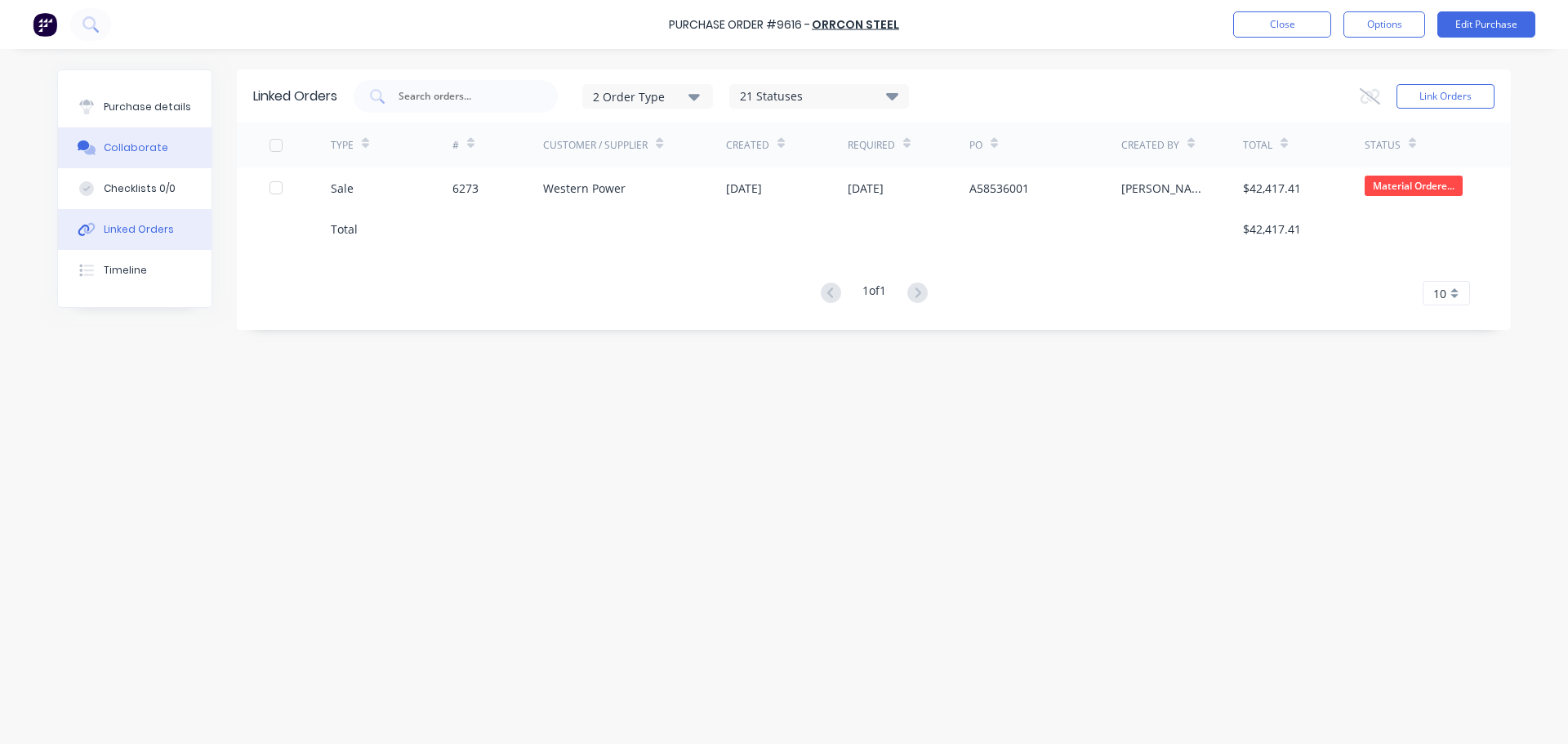
click at [135, 150] on div "Collaborate" at bounding box center [135, 147] width 64 height 15
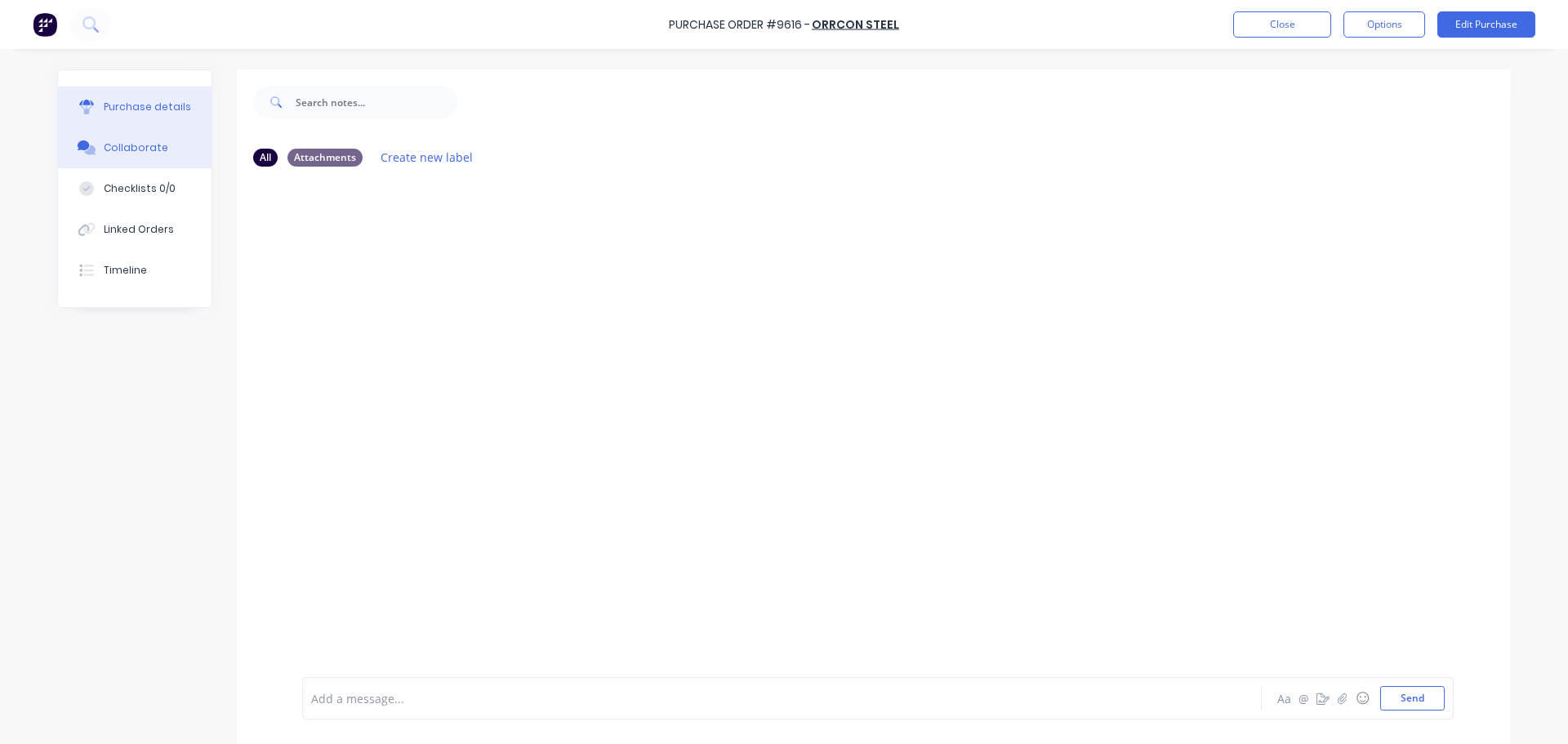
click at [130, 101] on div "Purchase details" at bounding box center [147, 106] width 87 height 15
type textarea "x"
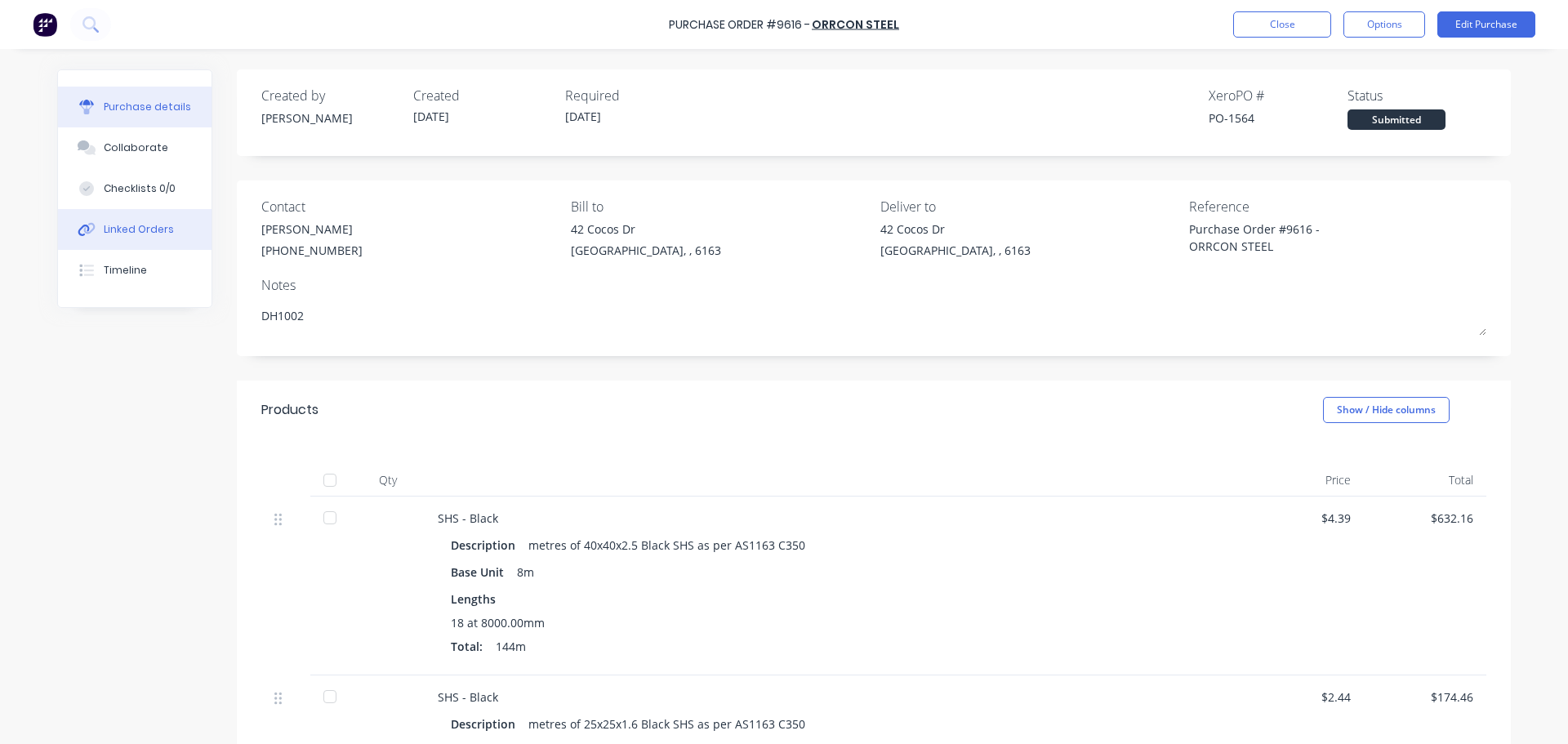
click at [149, 234] on div "Linked Orders" at bounding box center [139, 229] width 70 height 15
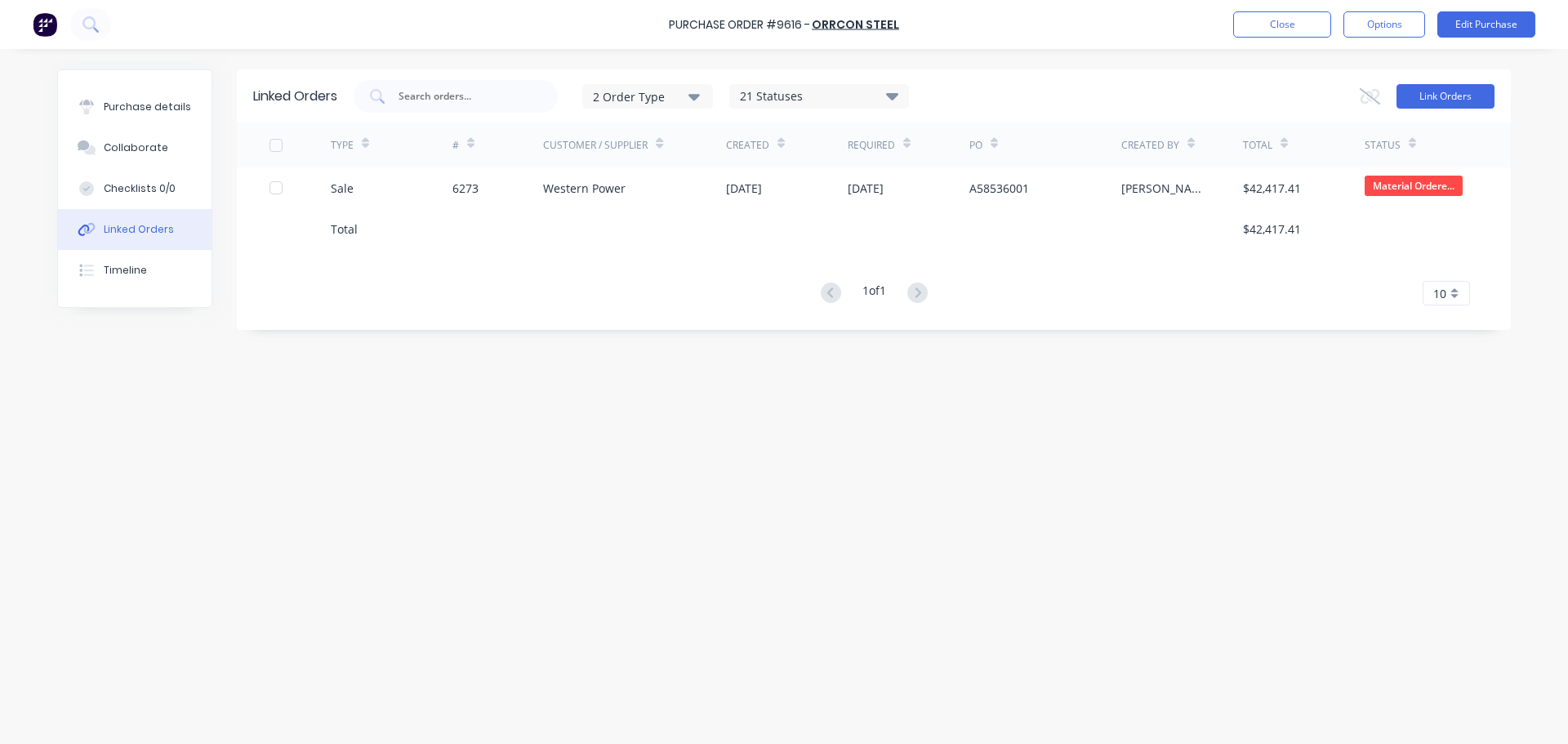
click at [1432, 94] on button "Link Orders" at bounding box center [1445, 96] width 98 height 25
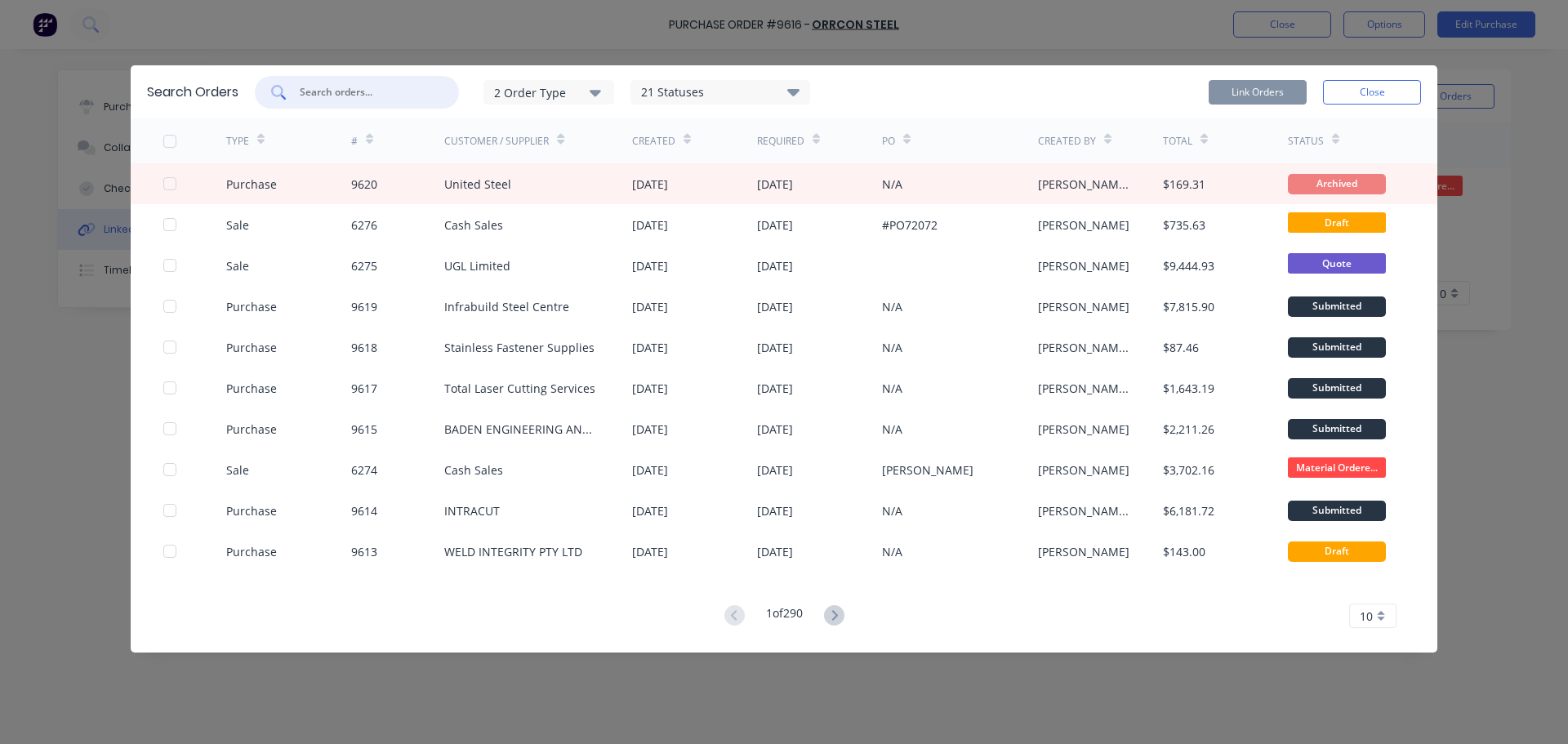
click at [349, 85] on input "text" at bounding box center [366, 92] width 135 height 16
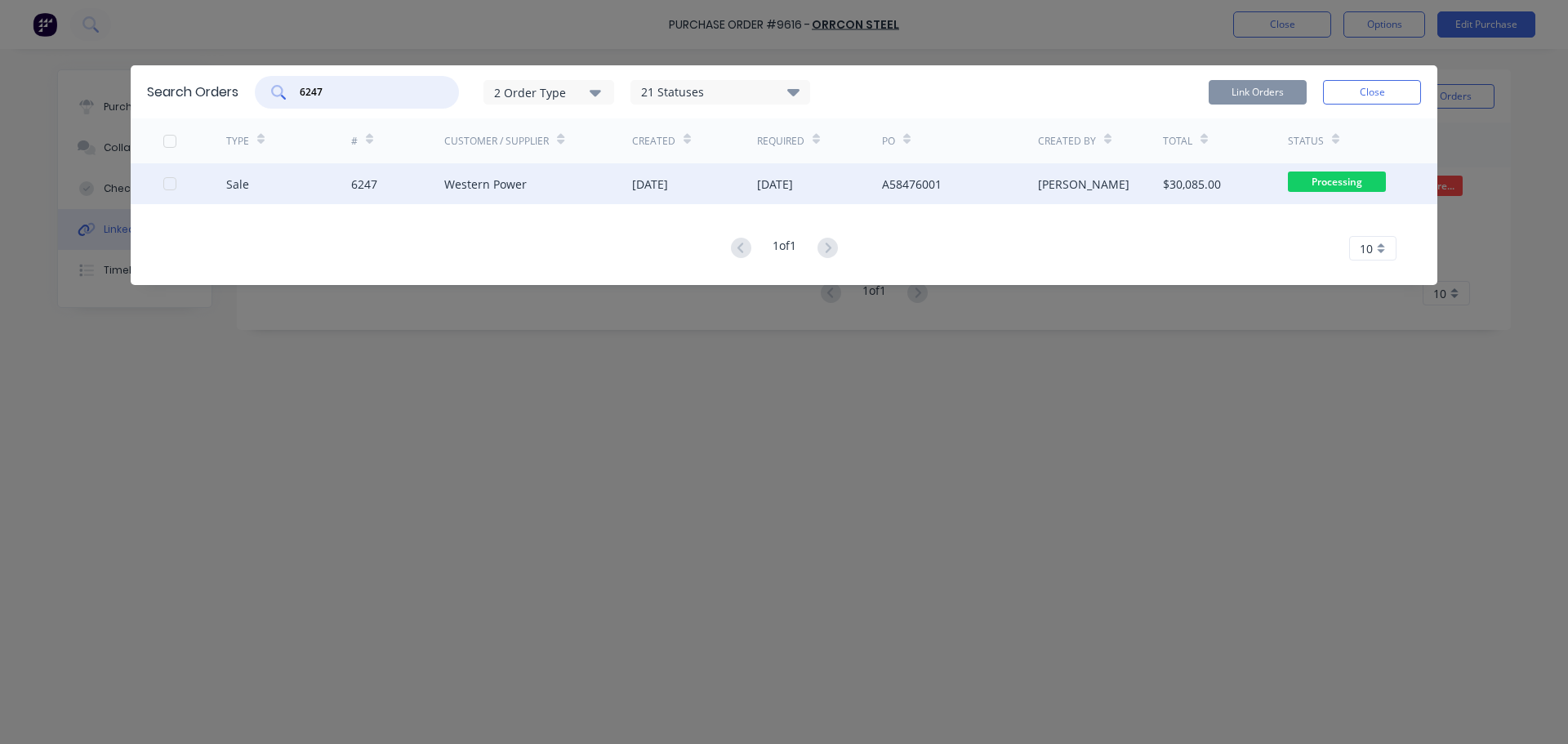
click at [168, 183] on div at bounding box center [170, 183] width 33 height 33
type input "6247"
click at [1247, 81] on button "Link Orders" at bounding box center [1258, 92] width 98 height 25
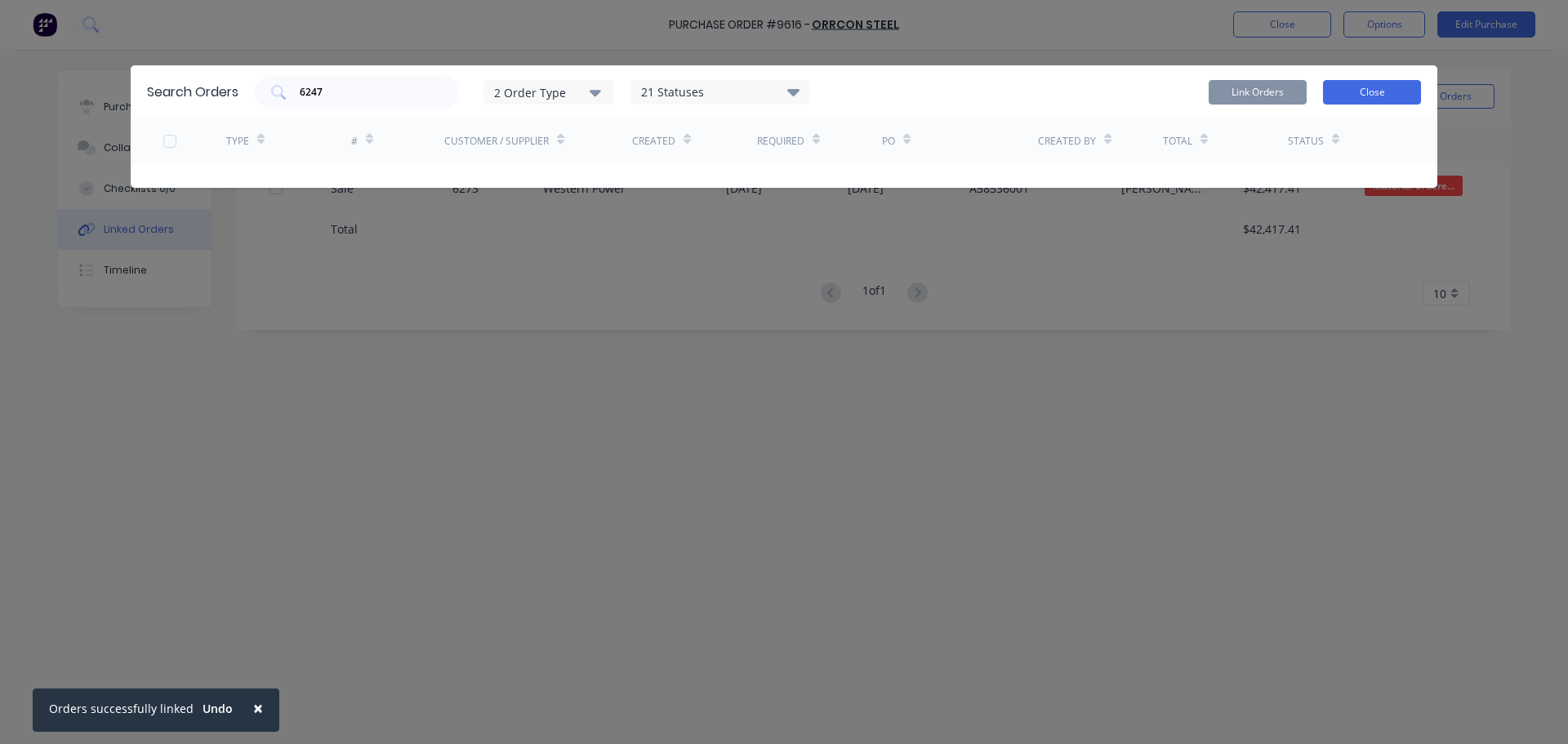
click at [1373, 99] on button "Close" at bounding box center [1372, 92] width 98 height 25
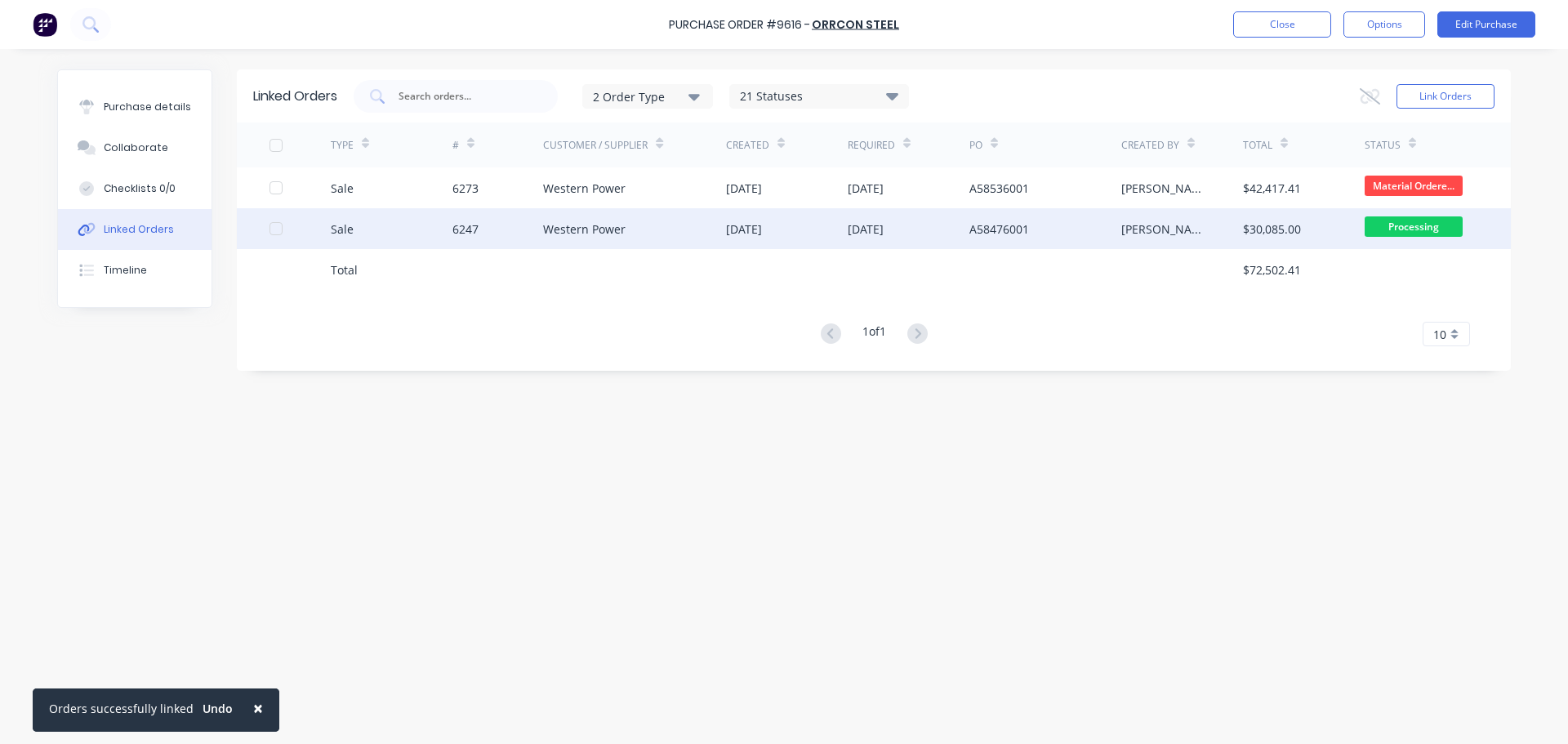
click at [688, 230] on div "Western Power" at bounding box center [634, 229] width 183 height 41
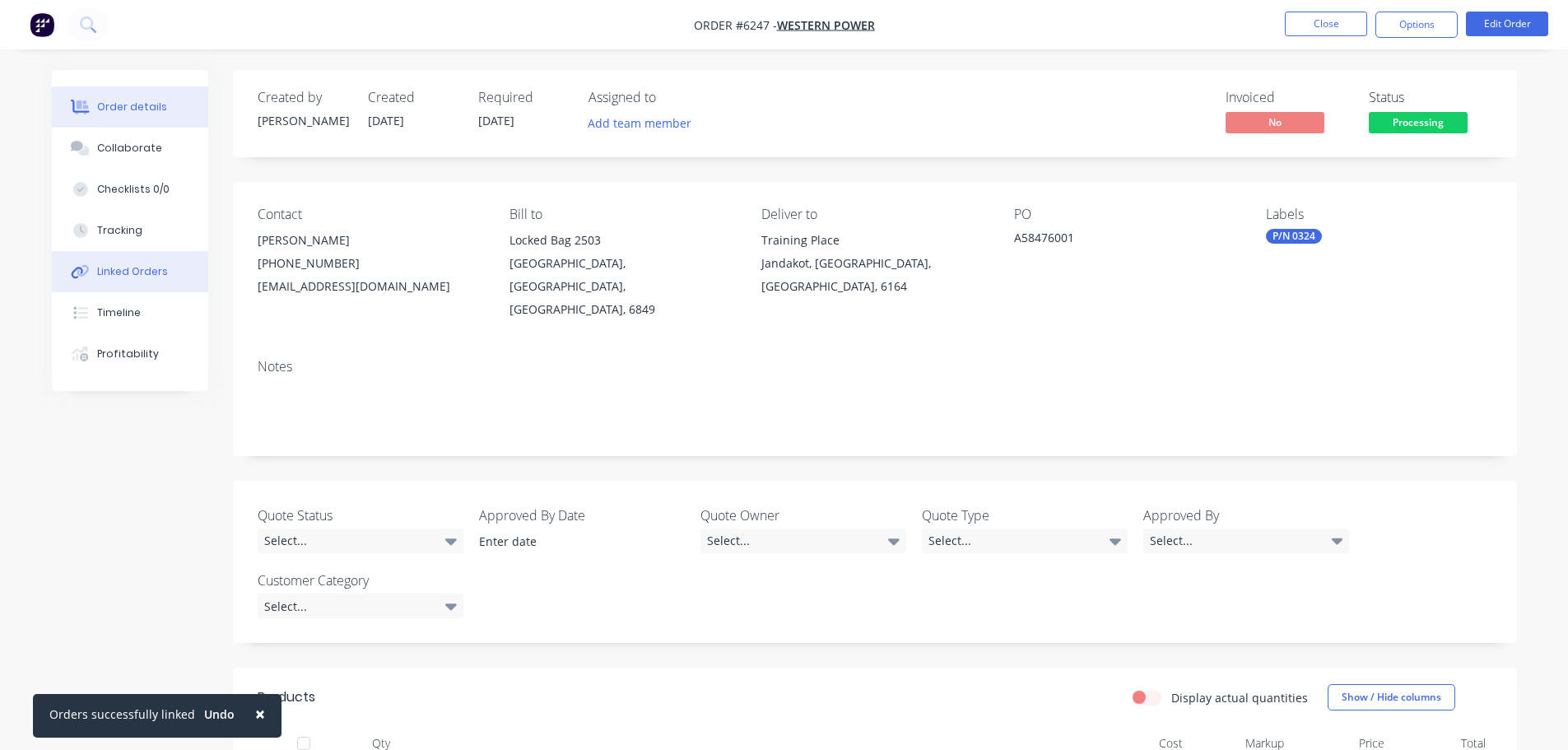
click at [150, 258] on button "Linked Orders" at bounding box center [130, 272] width 156 height 41
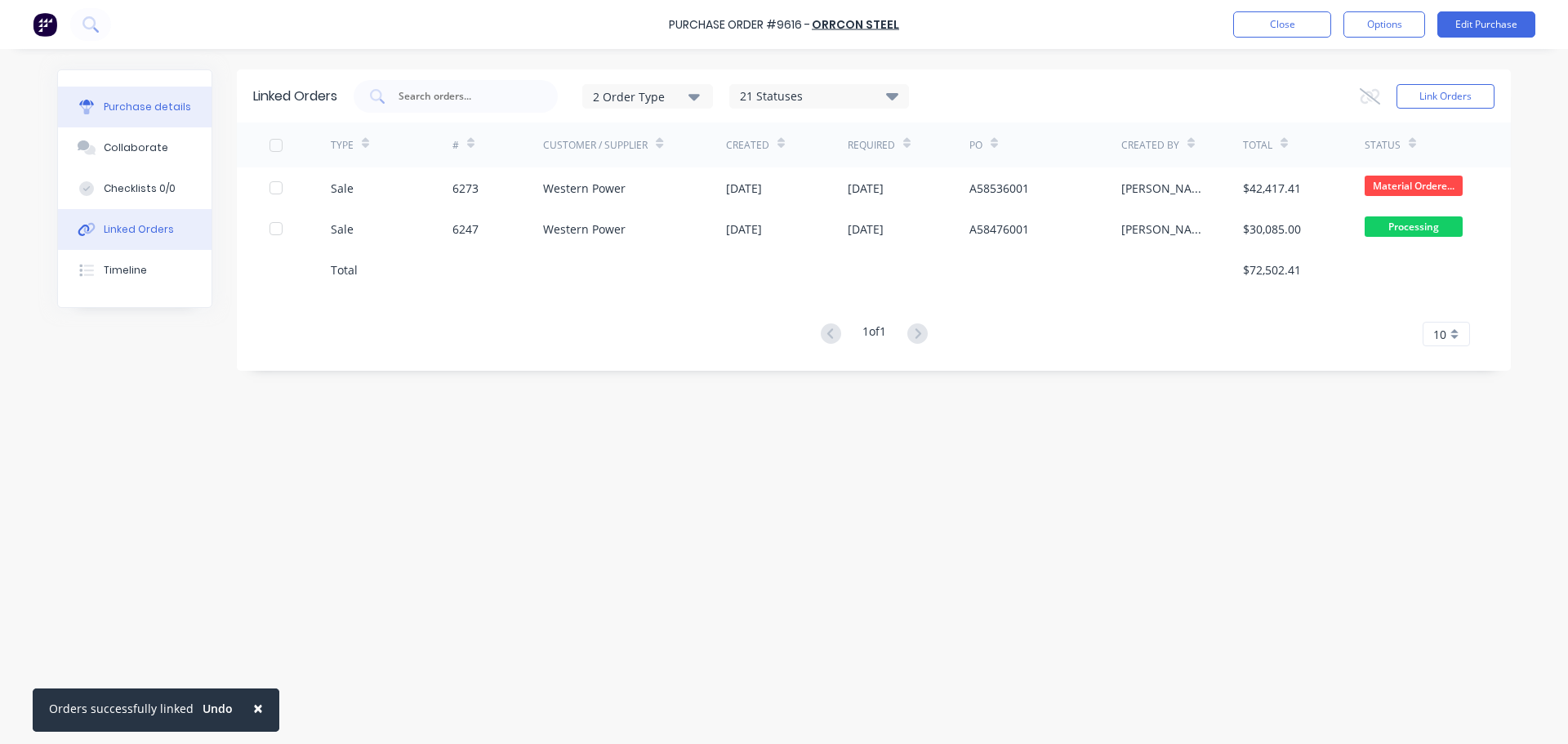
click at [117, 112] on div "Purchase details" at bounding box center [147, 106] width 87 height 15
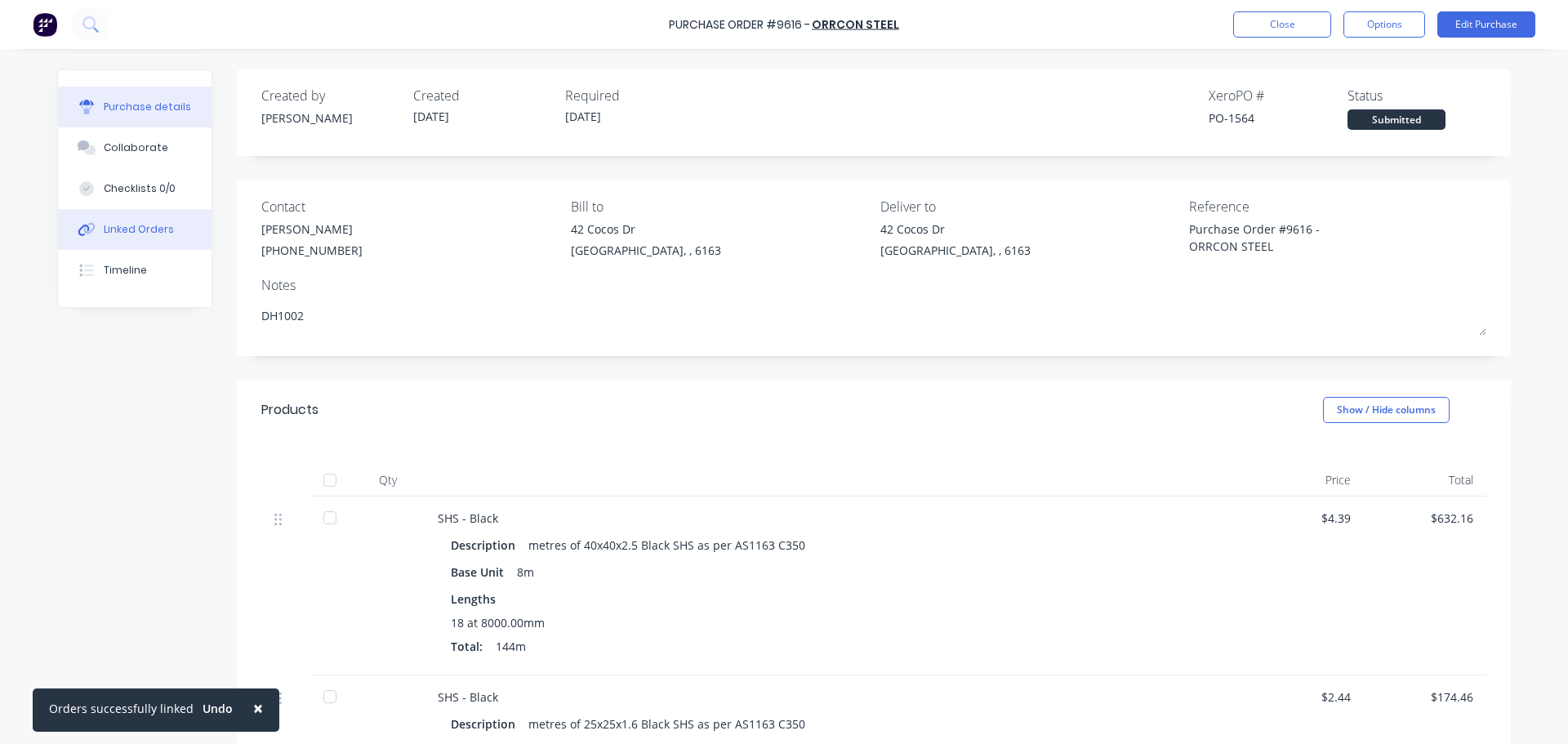
click at [135, 242] on button "Linked Orders" at bounding box center [135, 230] width 153 height 41
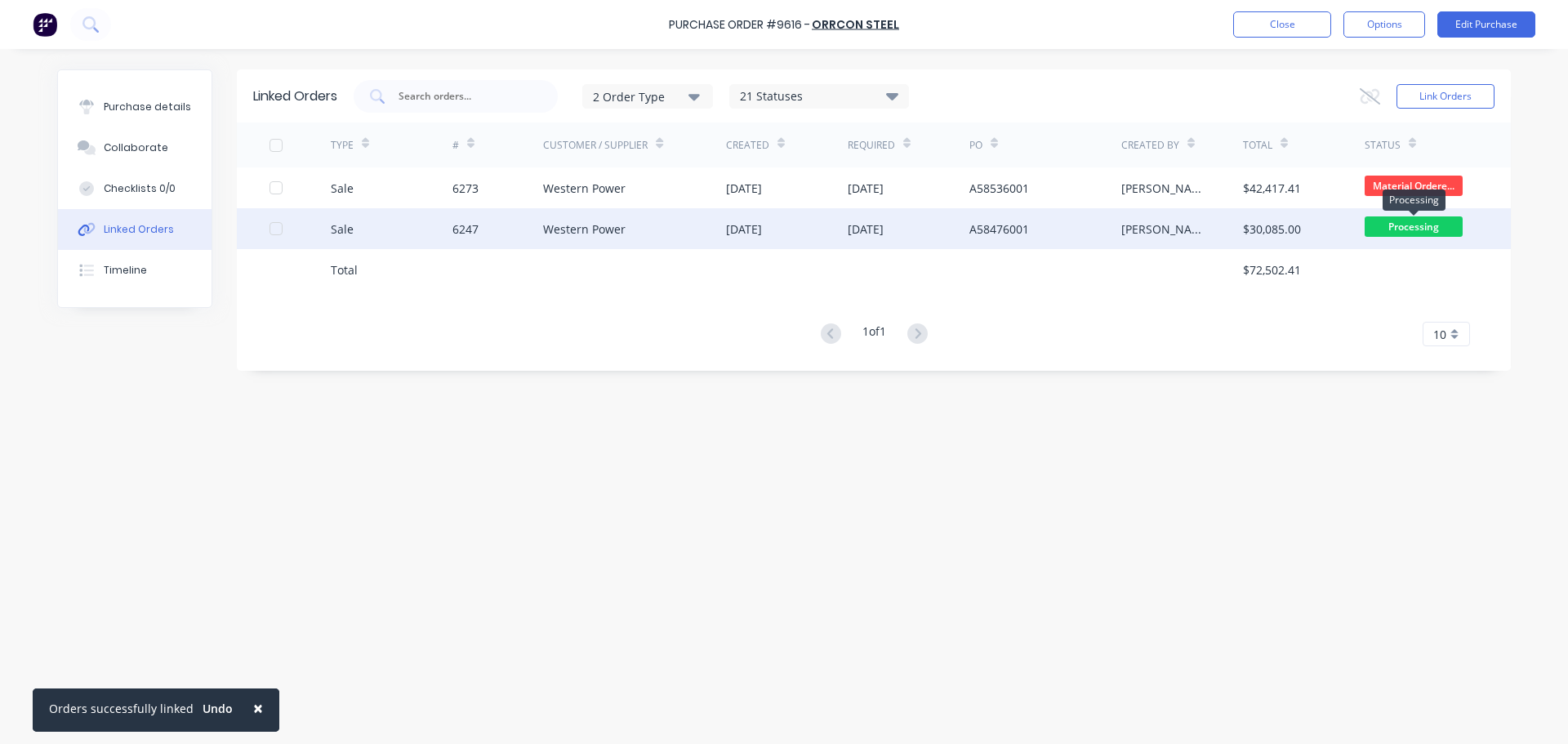
click at [1419, 225] on span "Processing" at bounding box center [1414, 226] width 98 height 21
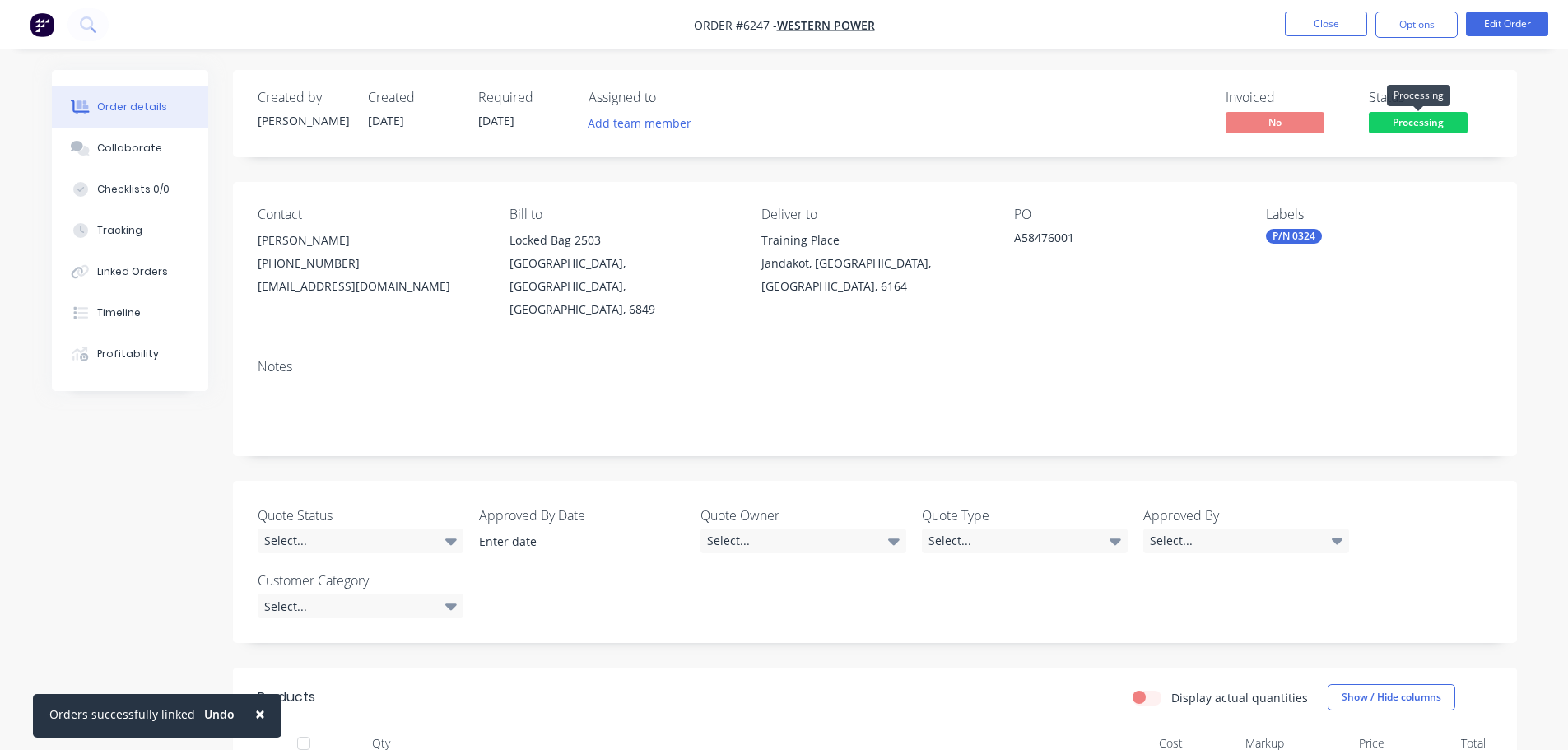
click at [1414, 120] on span "Processing" at bounding box center [1418, 123] width 98 height 21
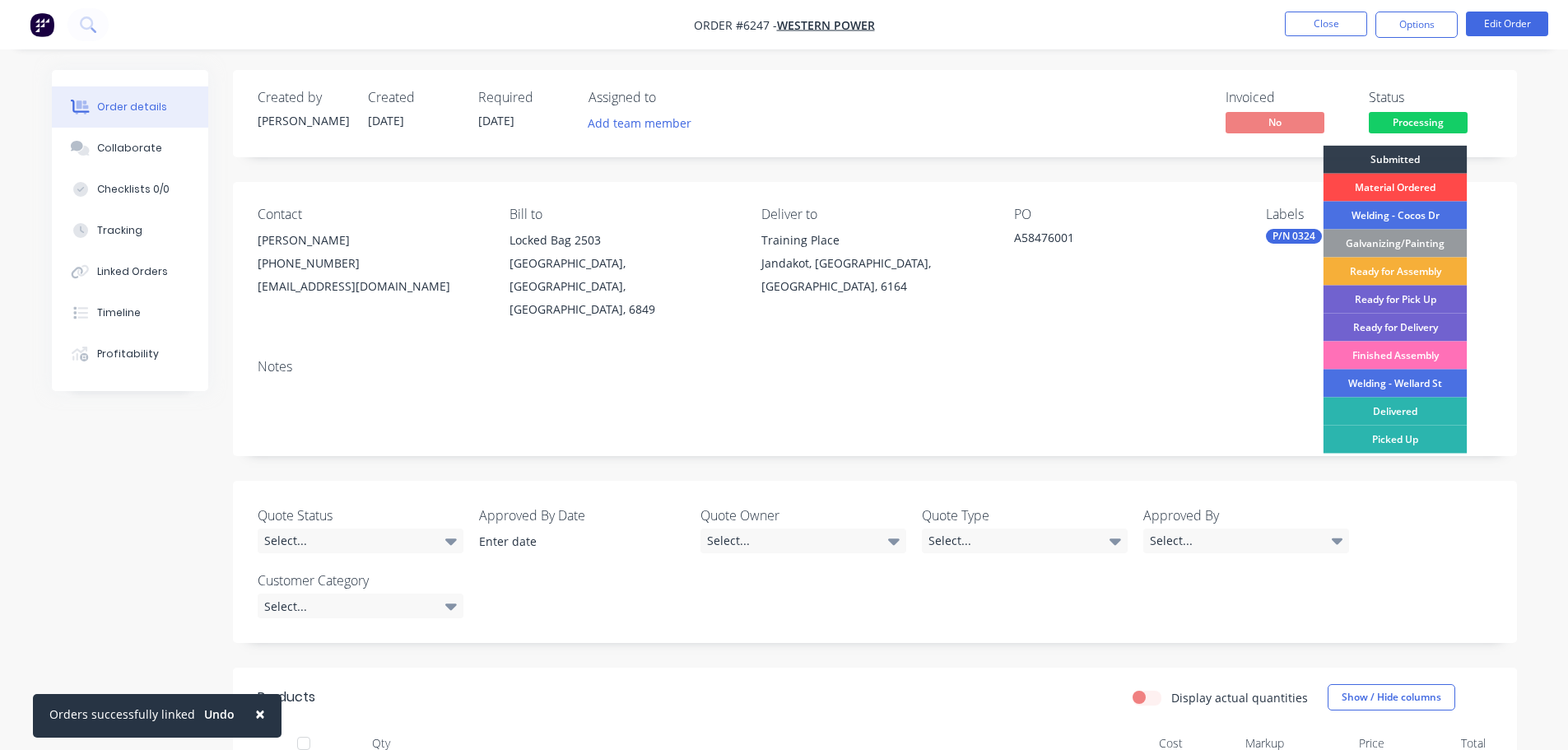
click at [1389, 181] on div "Material Ordered" at bounding box center [1395, 188] width 144 height 28
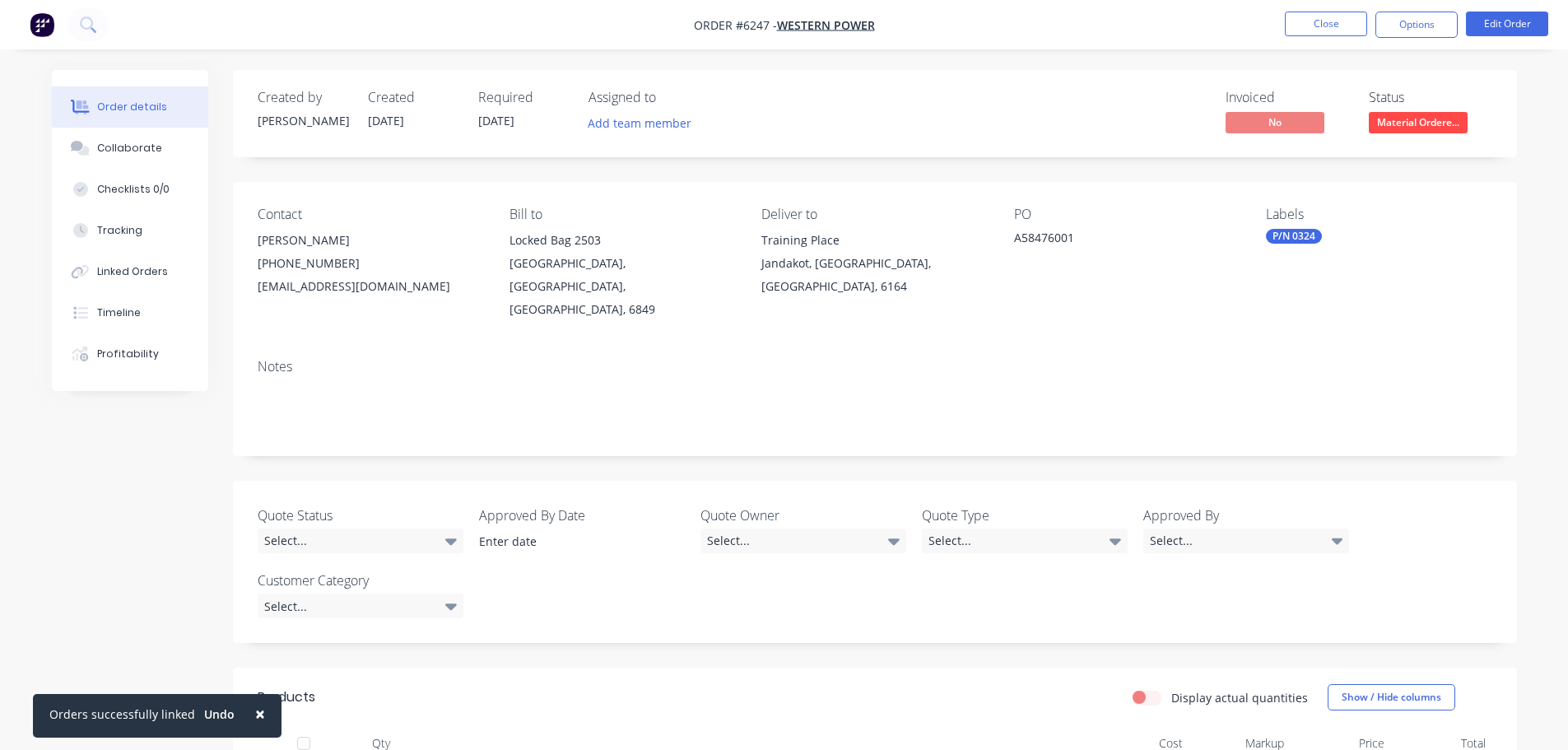
click at [956, 181] on div "Created by [PERSON_NAME] Created [DATE] Required [DATE] Assigned to Add team me…" at bounding box center [875, 594] width 1284 height 1050
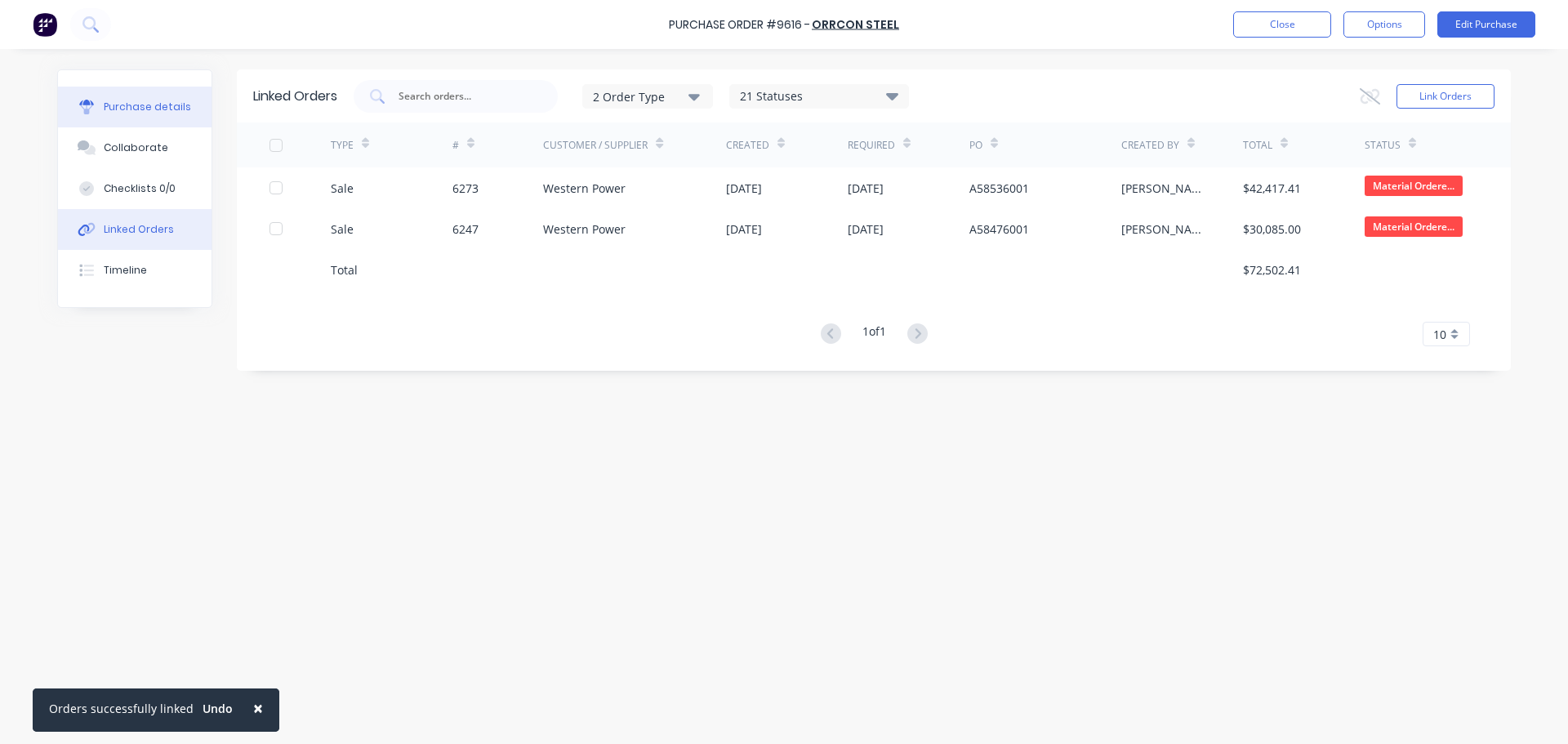
click at [152, 111] on div "Purchase details" at bounding box center [147, 106] width 87 height 15
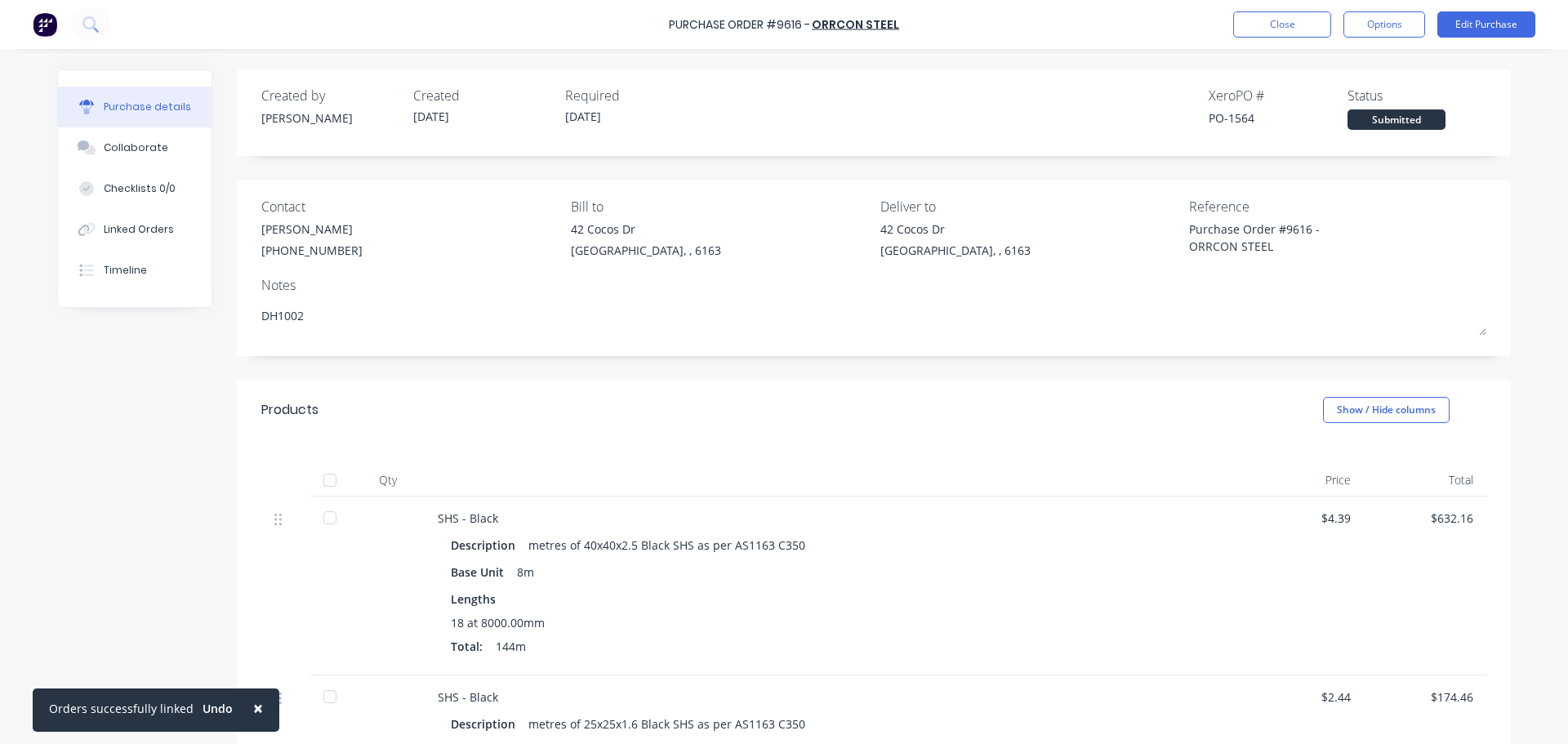
click at [255, 707] on button "×" at bounding box center [258, 708] width 43 height 39
type textarea "x"
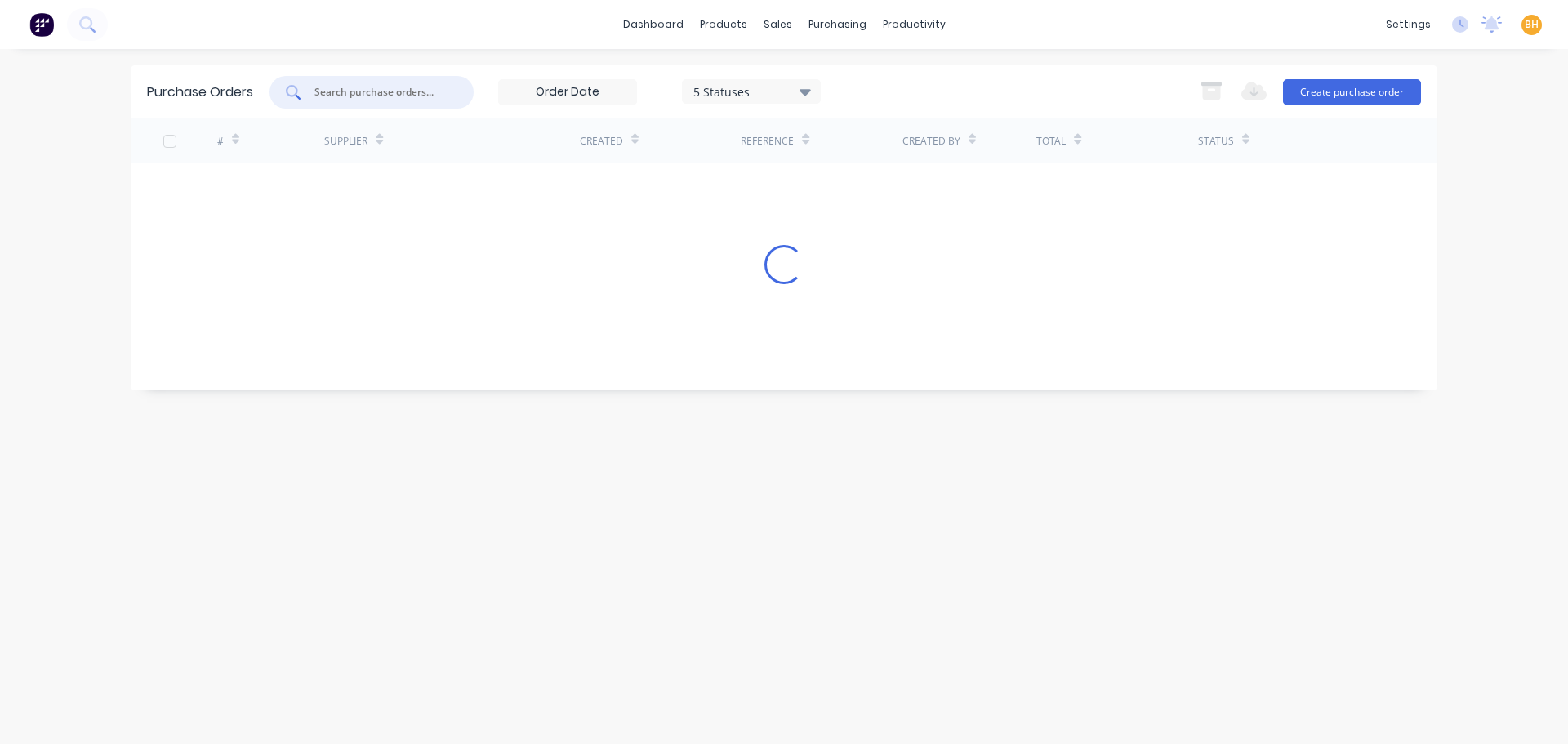
click at [364, 94] on input "text" at bounding box center [381, 92] width 135 height 16
click at [374, 105] on div "9620" at bounding box center [371, 93] width 204 height 33
type input "9"
